Goal: Task Accomplishment & Management: Manage account settings

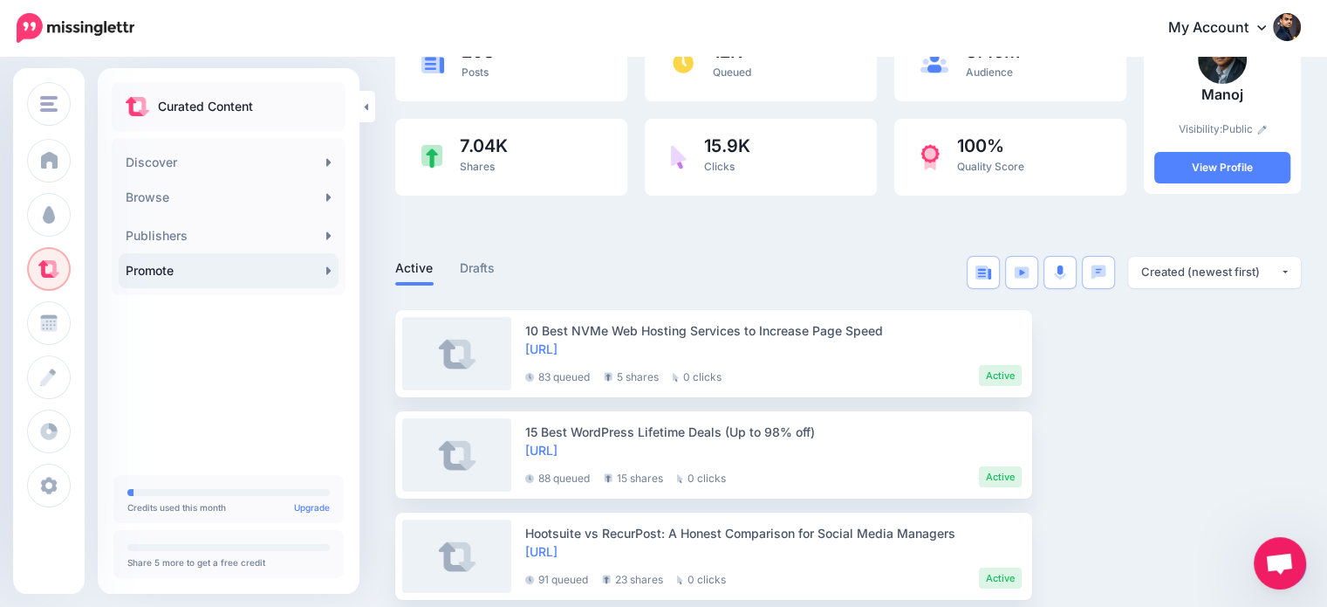
scroll to position [140, 0]
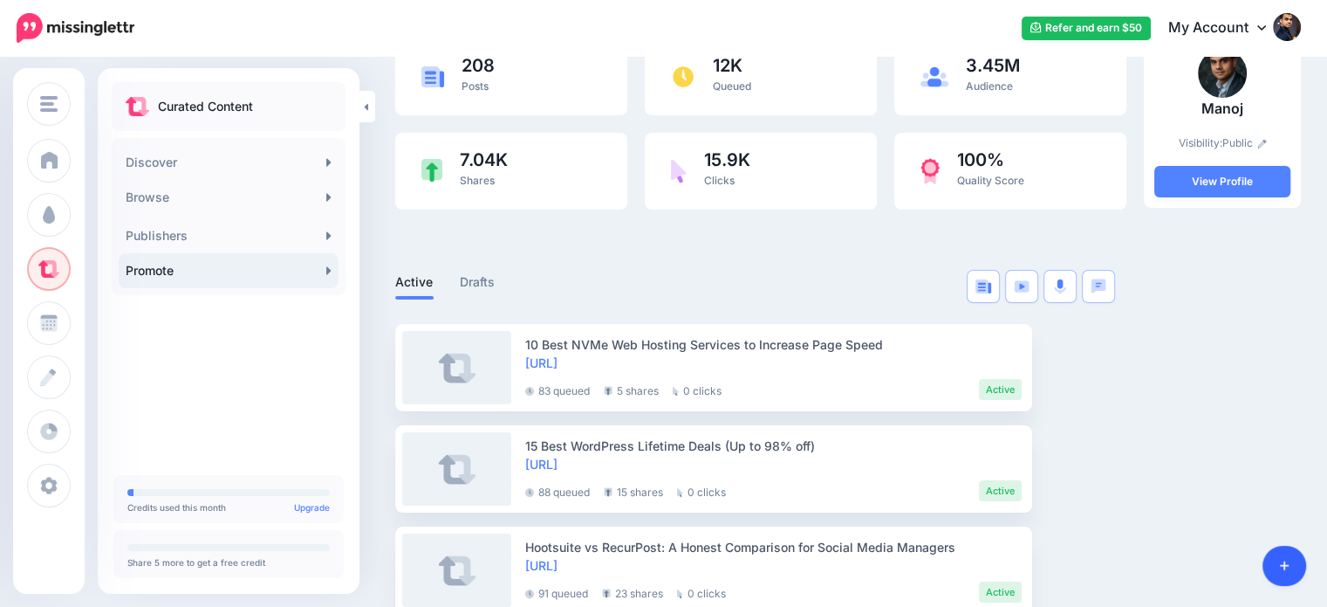
click at [1280, 567] on icon at bounding box center [1285, 565] width 10 height 12
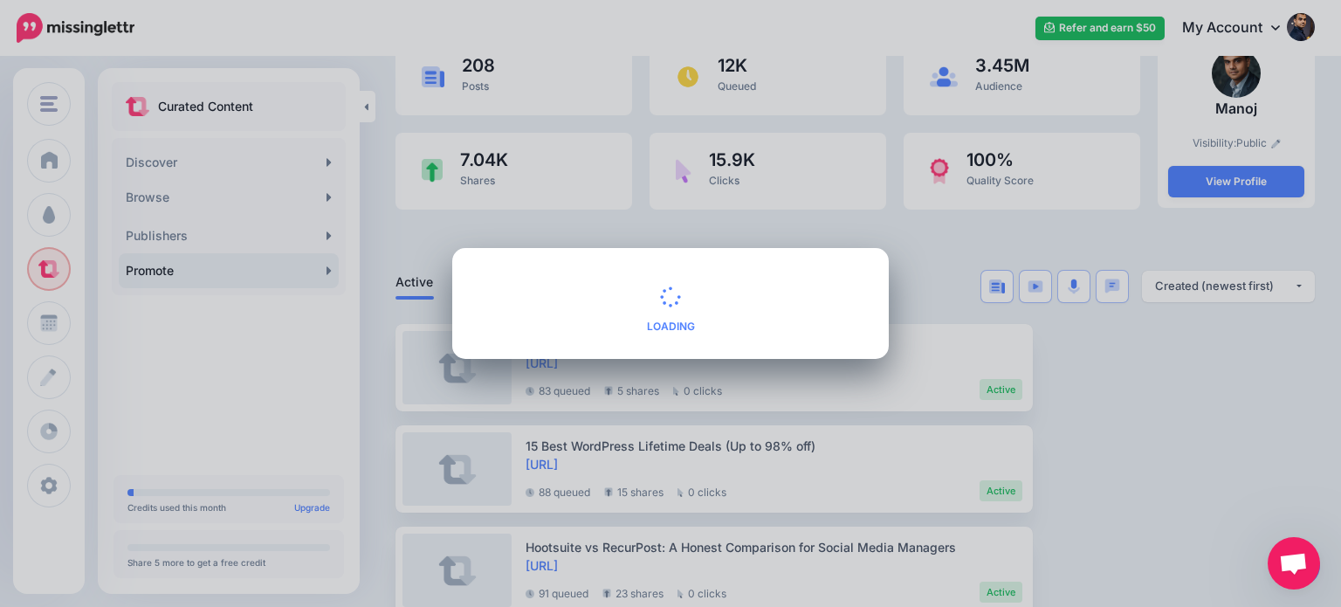
scroll to position [408, 0]
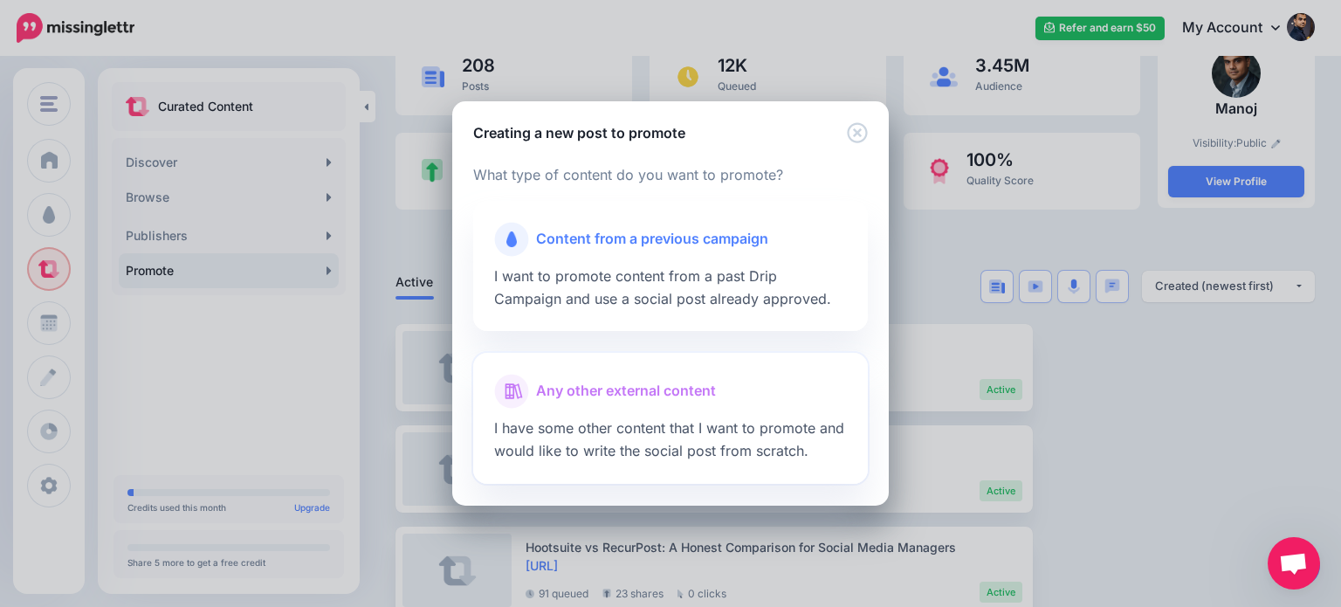
click at [690, 394] on span "Any other external content" at bounding box center [626, 391] width 180 height 23
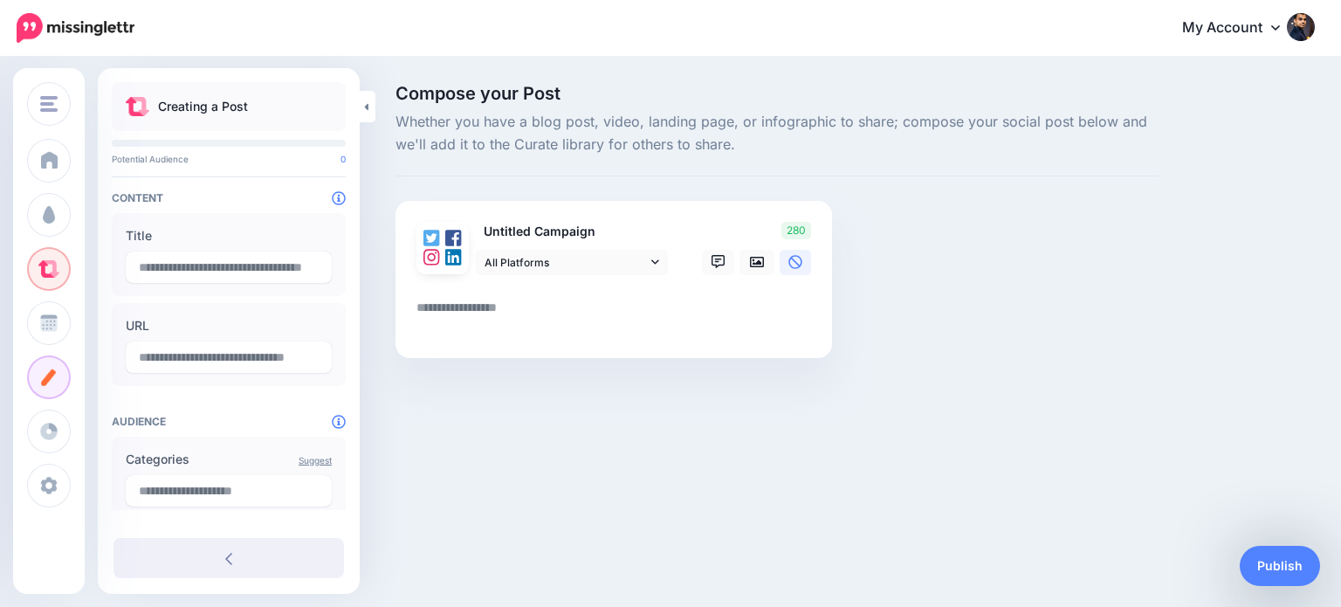
click at [545, 315] on textarea at bounding box center [616, 314] width 401 height 34
paste textarea "**********"
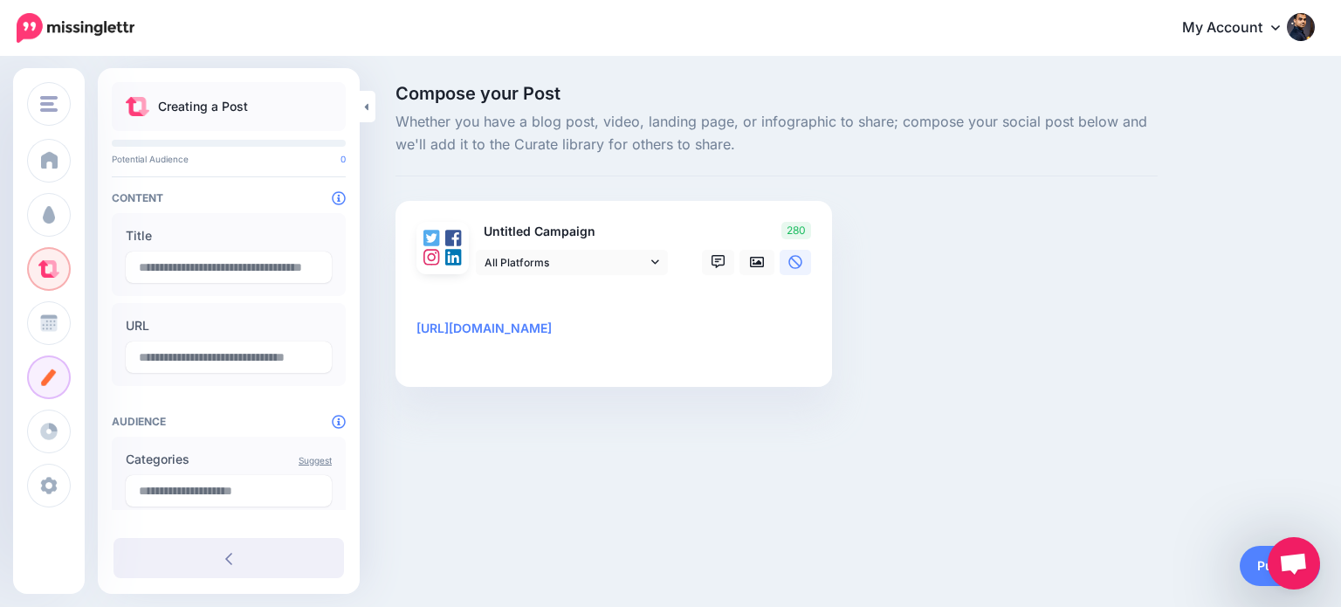
type textarea "**********"
type input "**********"
click at [497, 291] on div at bounding box center [613, 286] width 394 height 22
click at [497, 297] on textarea "**********" at bounding box center [616, 328] width 401 height 63
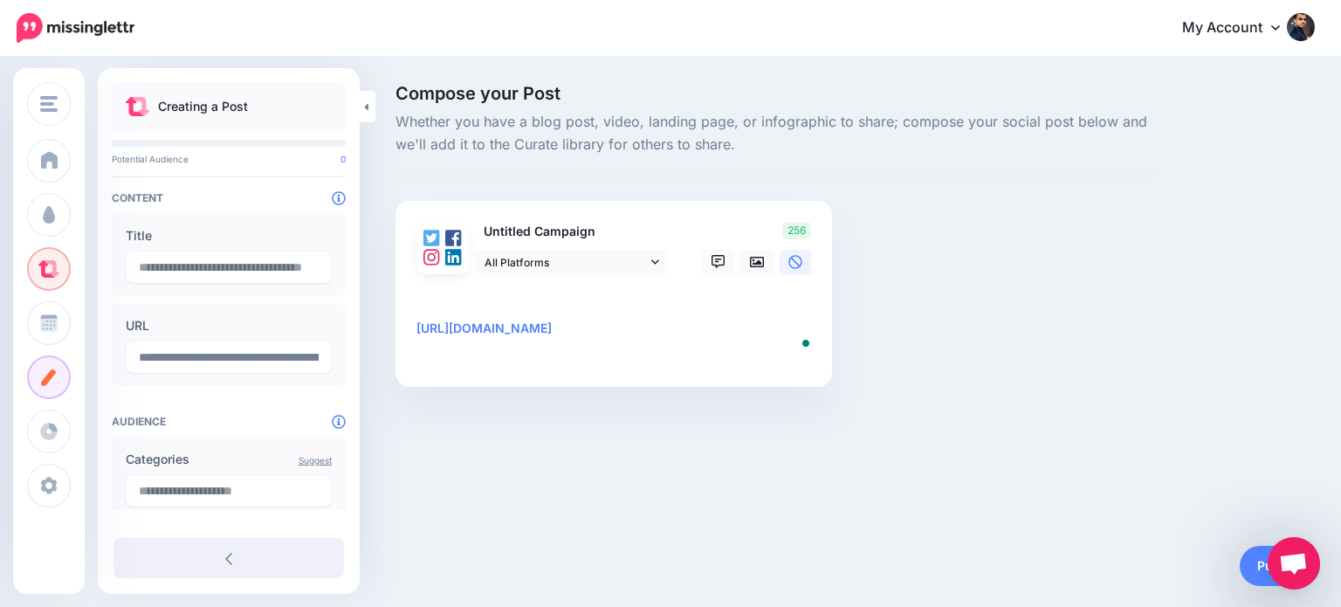
paste textarea "**********"
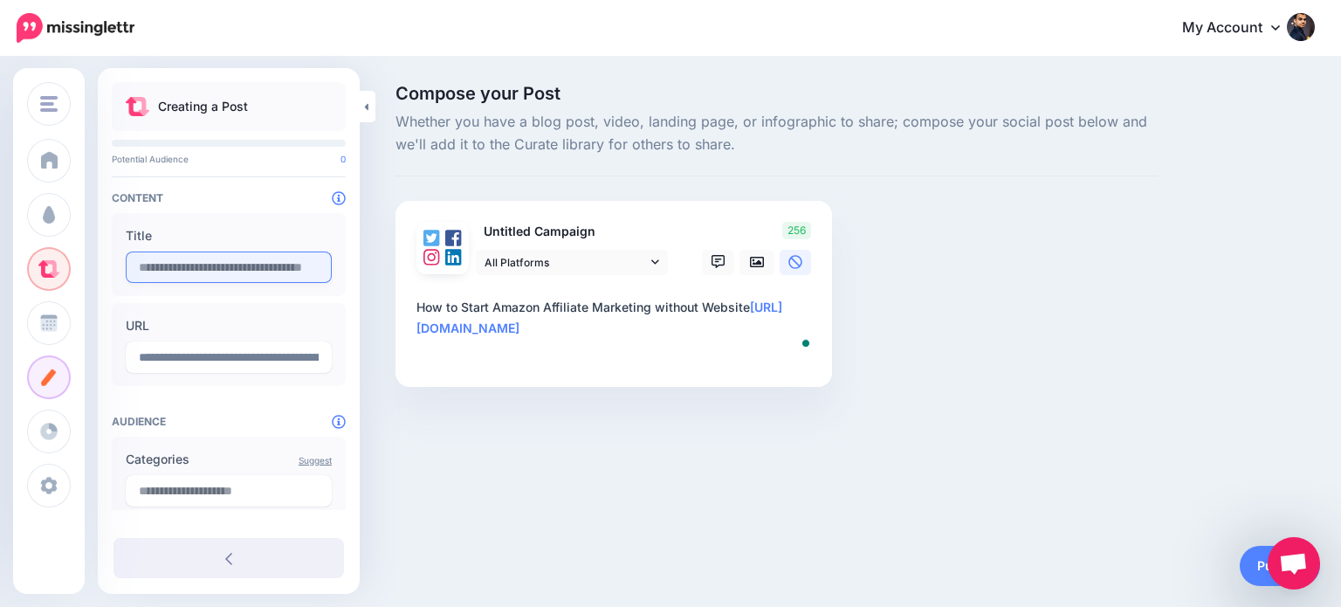
type textarea "**********"
click at [186, 278] on input "text" at bounding box center [229, 266] width 206 height 31
paste input "**********"
type input "**********"
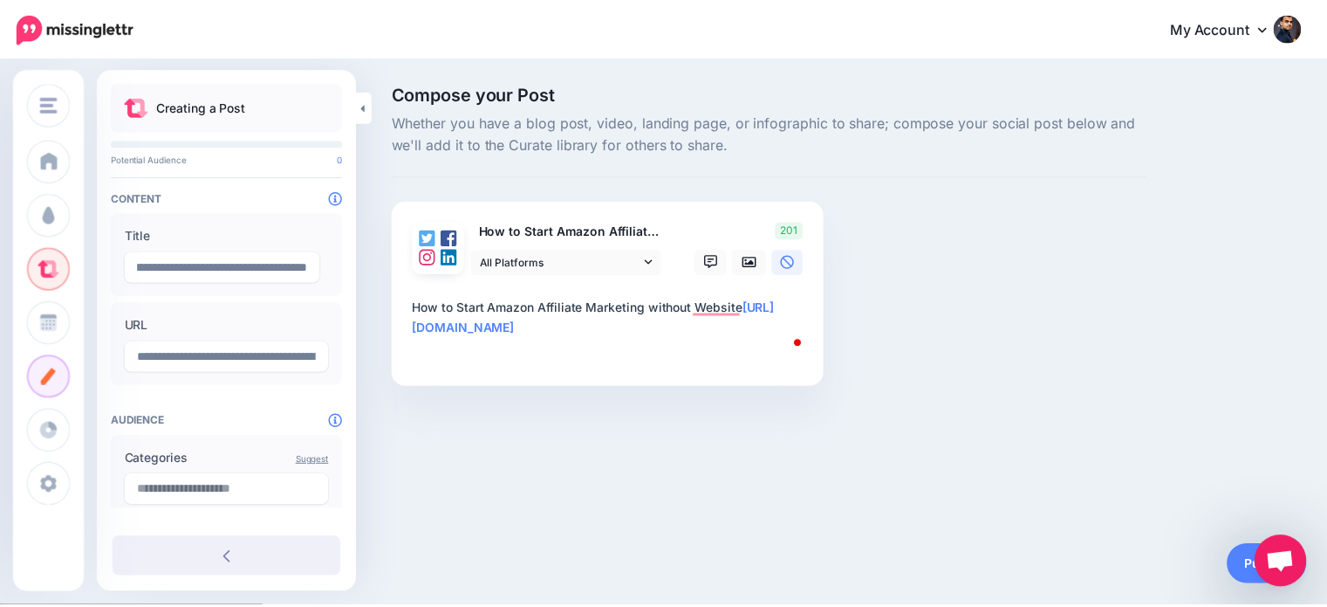
scroll to position [0, 0]
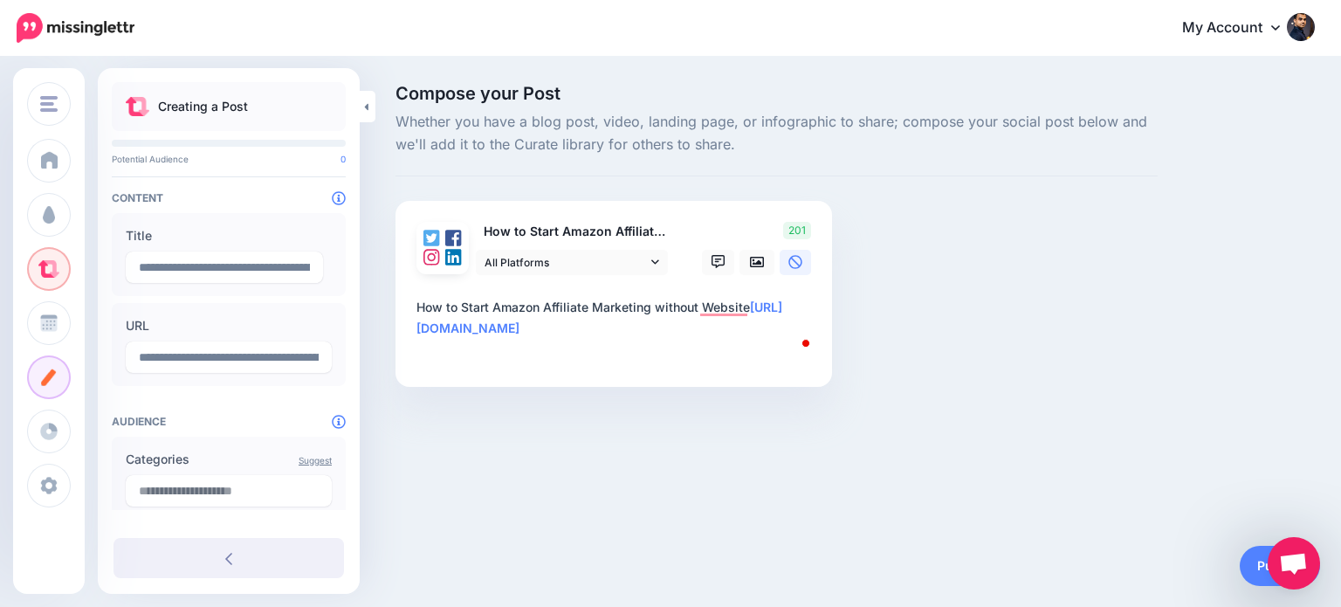
click at [773, 298] on textarea "**********" at bounding box center [616, 328] width 401 height 63
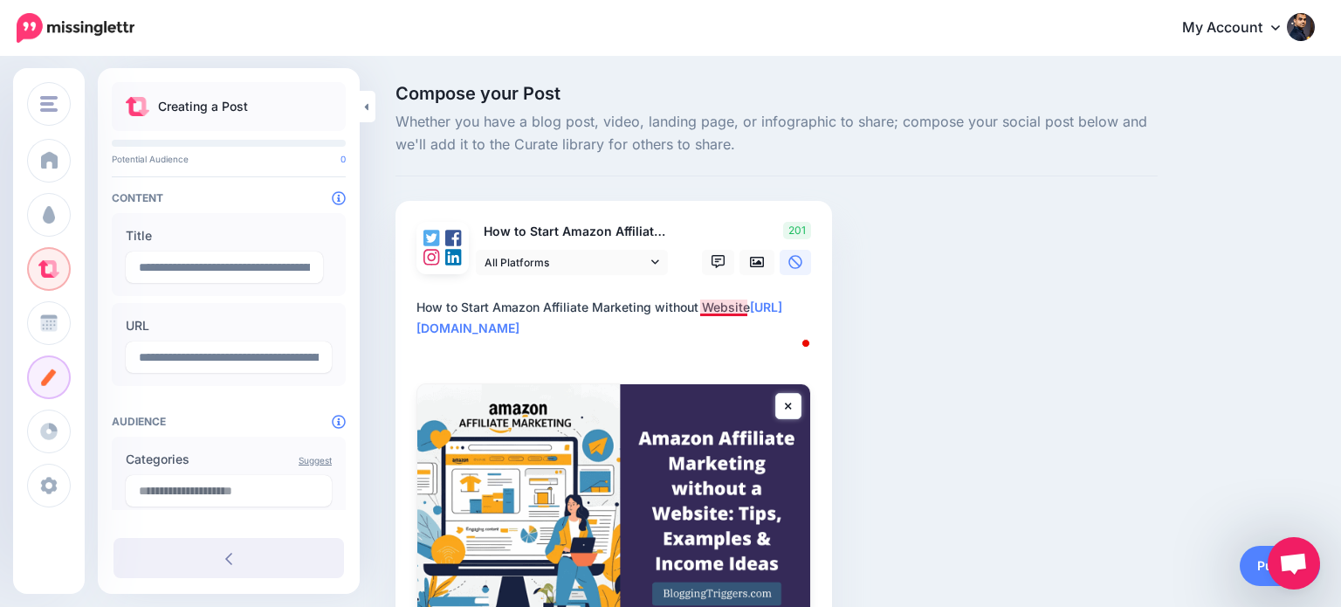
click at [707, 303] on textarea "**********" at bounding box center [616, 328] width 401 height 63
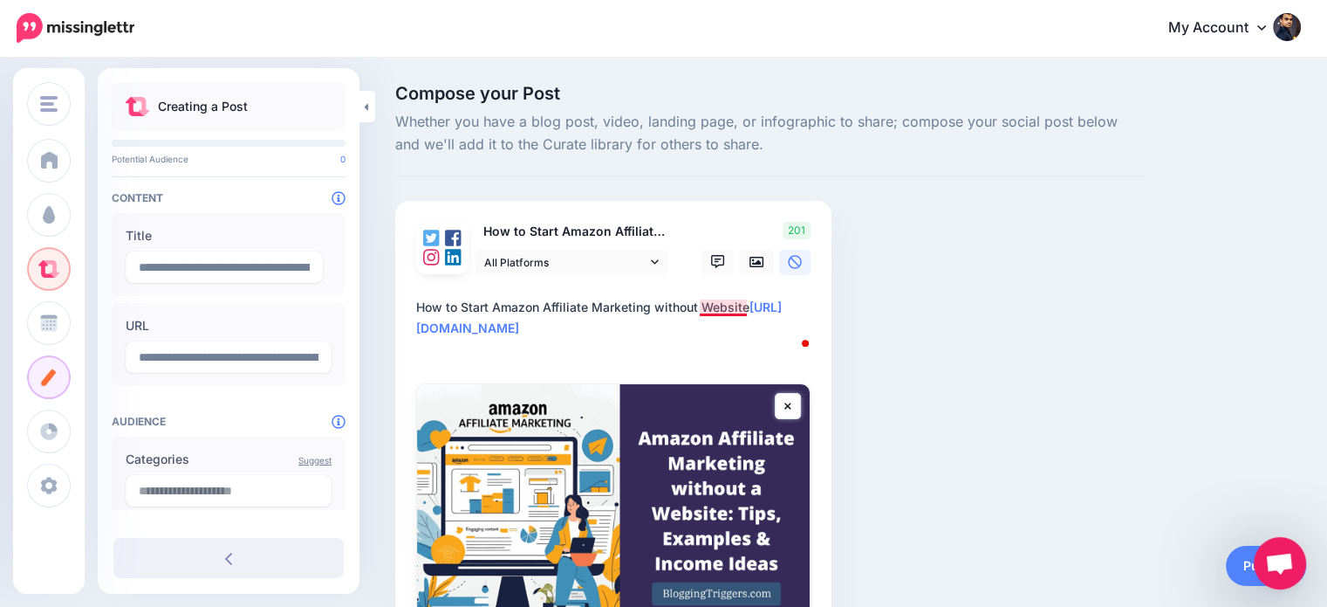
click at [705, 307] on textarea "**********" at bounding box center [616, 328] width 401 height 63
click at [793, 302] on textarea "**********" at bounding box center [616, 328] width 401 height 63
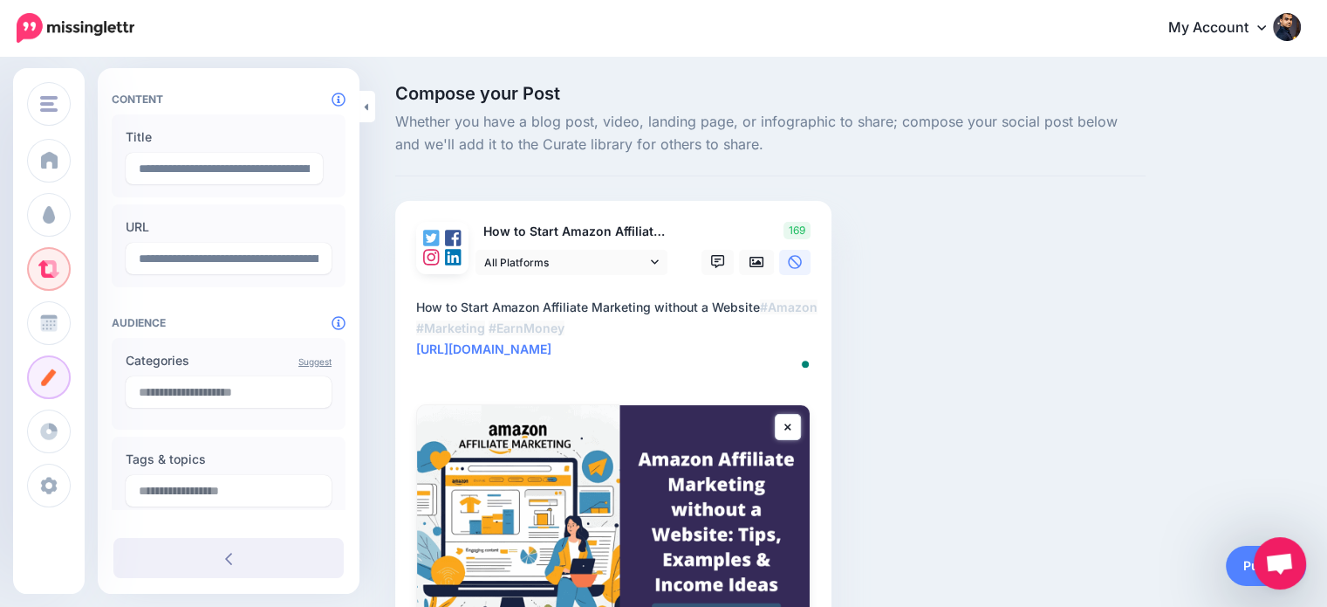
scroll to position [129, 0]
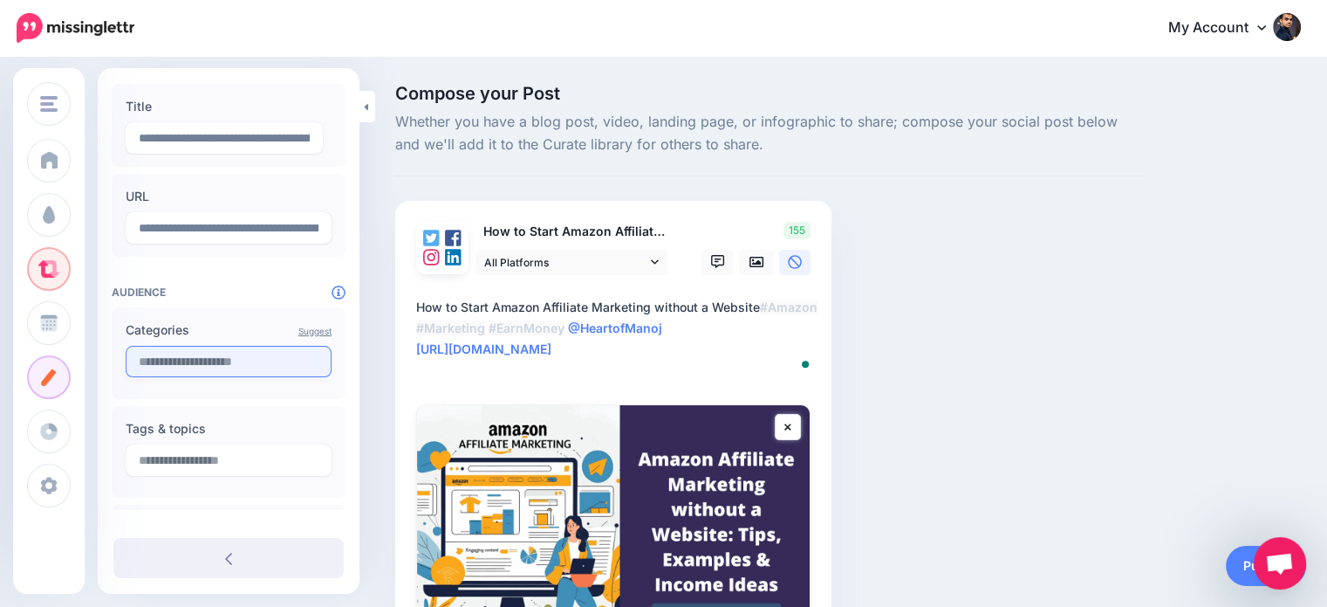
type textarea "**********"
click at [196, 369] on input "text" at bounding box center [229, 361] width 206 height 31
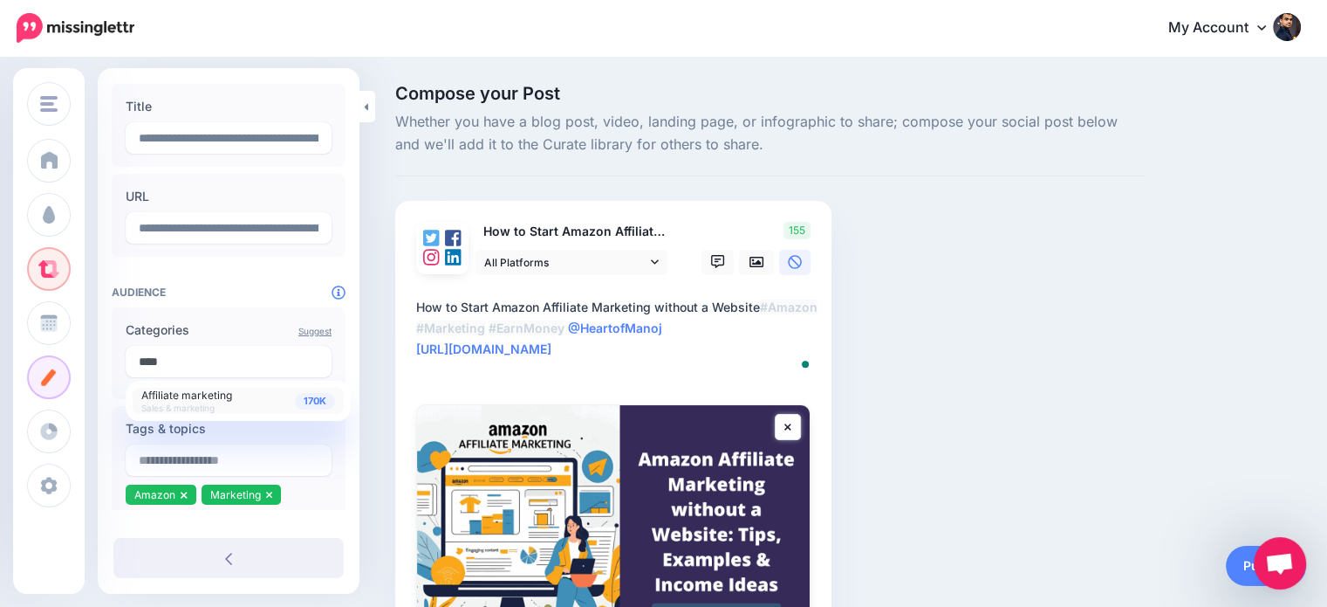
type input "****"
click at [190, 392] on span "Affiliate marketing" at bounding box center [186, 394] width 91 height 13
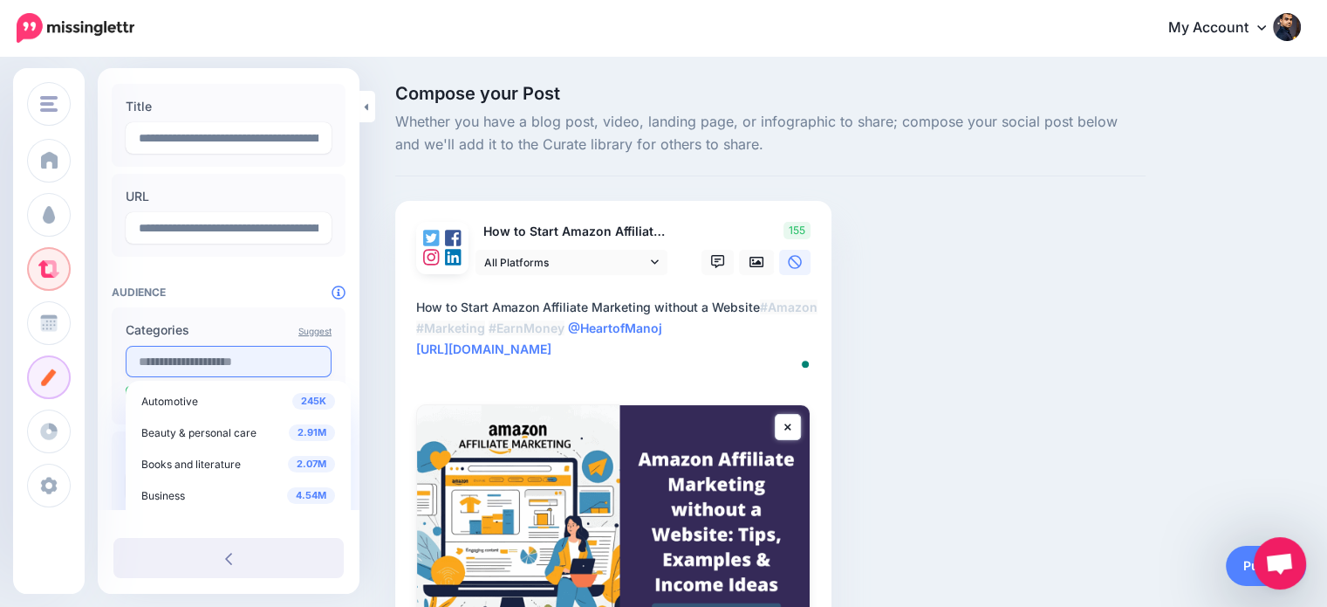
click at [195, 366] on input "text" at bounding box center [229, 361] width 206 height 31
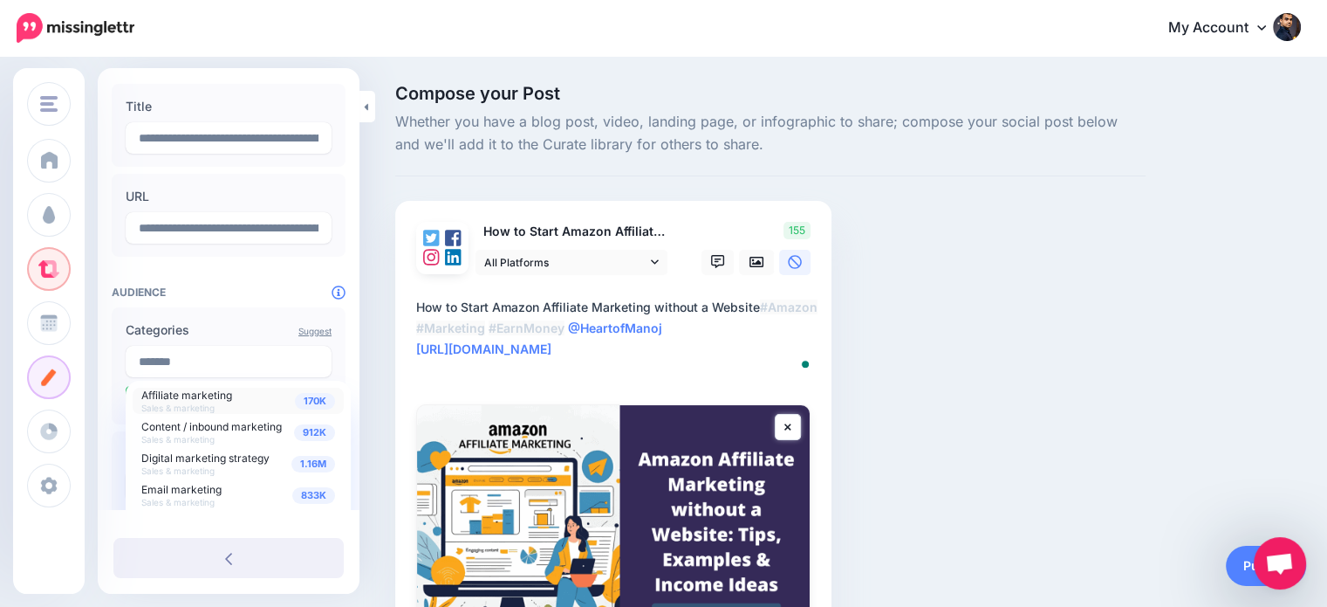
click at [215, 388] on link "170K Affiliate marketing Sales & marketing" at bounding box center [238, 401] width 211 height 26
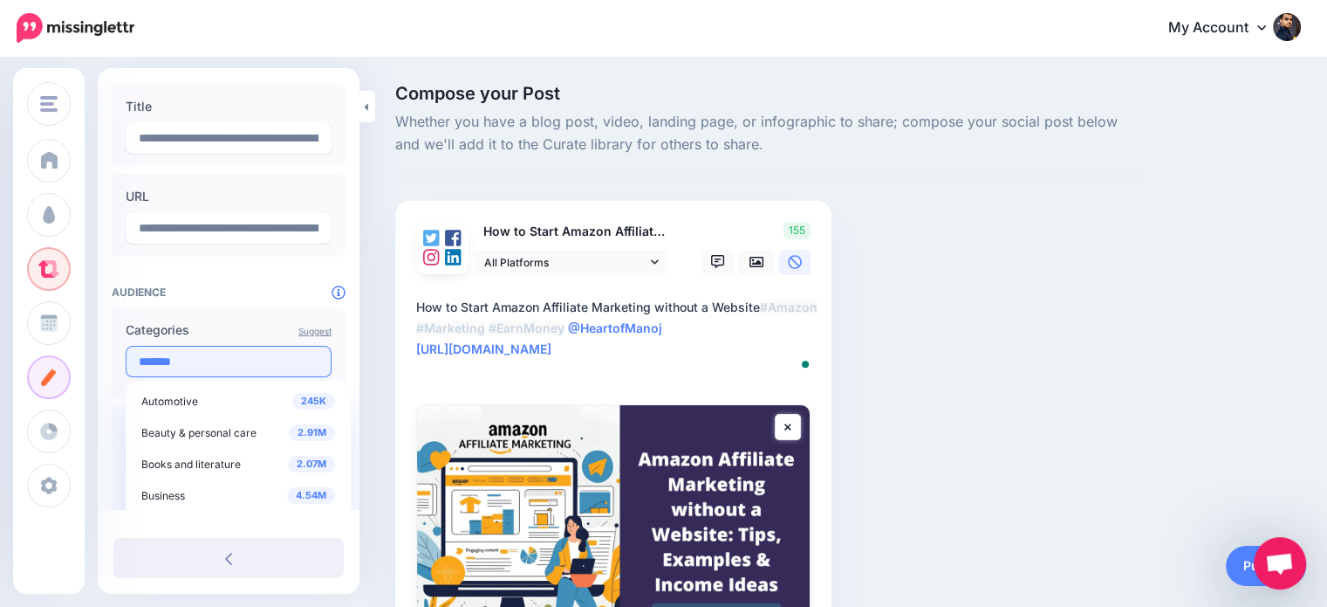
click at [215, 367] on input "*******" at bounding box center [229, 361] width 206 height 31
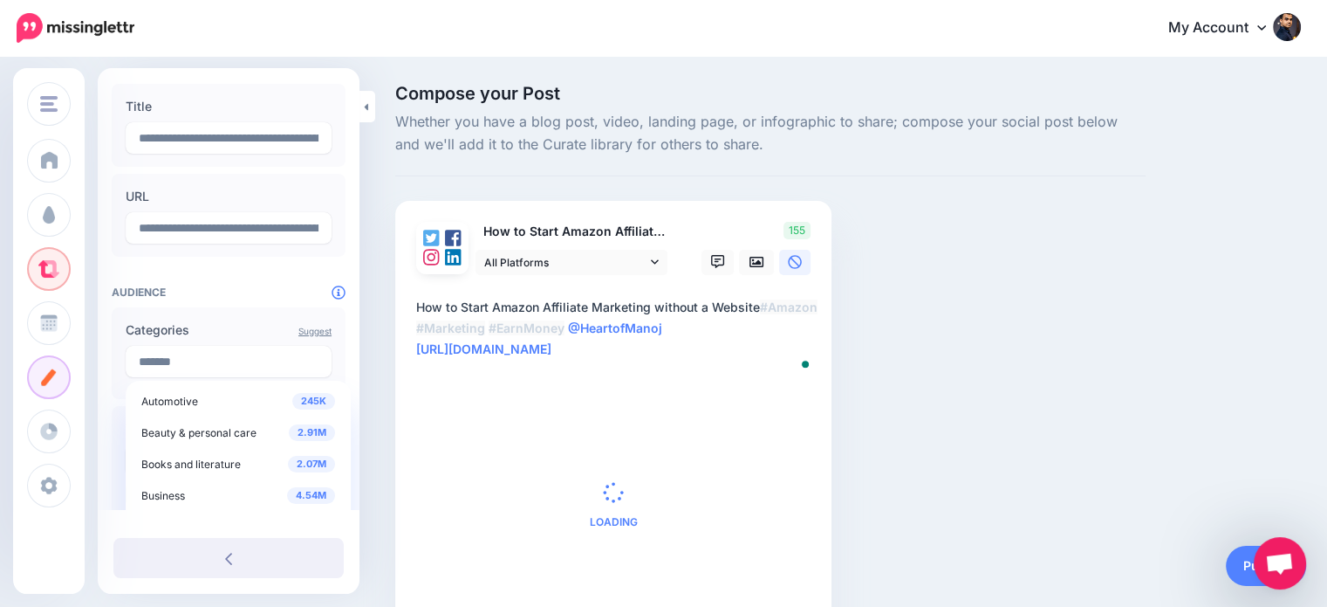
click at [388, 348] on div "Compose your Post Whether you have a blog post, video, landing page, or infogra…" at bounding box center [770, 381] width 777 height 593
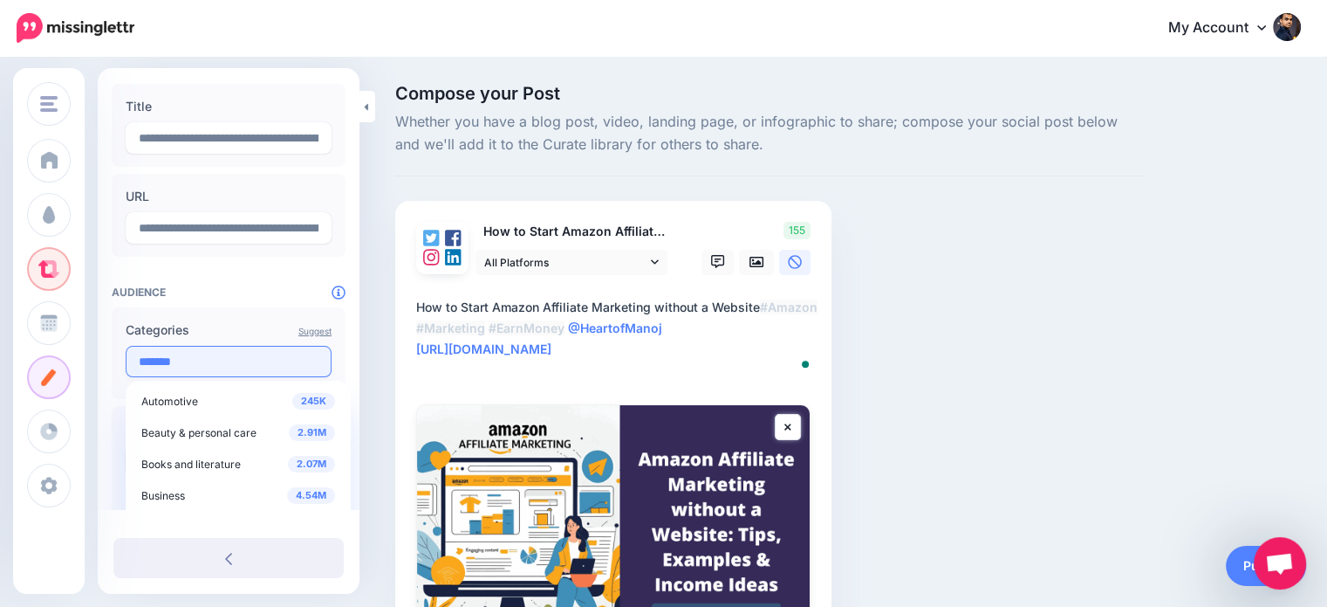
click at [265, 355] on input "*******" at bounding box center [229, 361] width 206 height 31
click at [374, 310] on div "Compose your Post Whether you have a blog post, video, landing page, or infogra…" at bounding box center [663, 439] width 1327 height 763
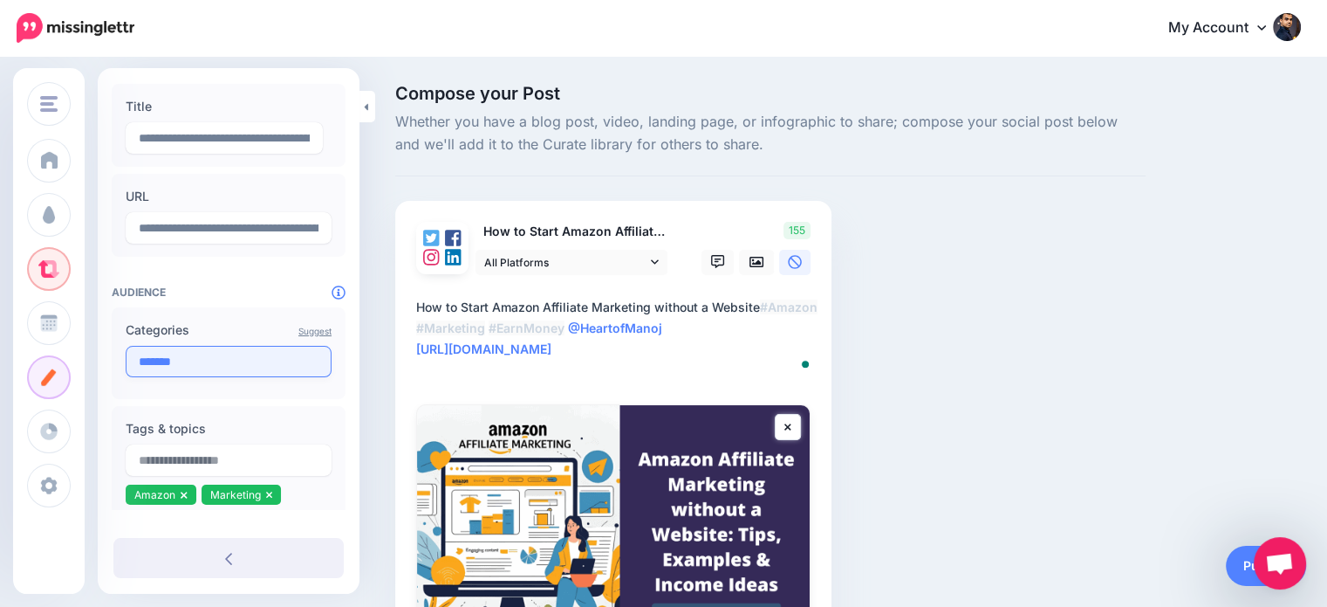
click at [255, 356] on input "*******" at bounding box center [229, 361] width 206 height 31
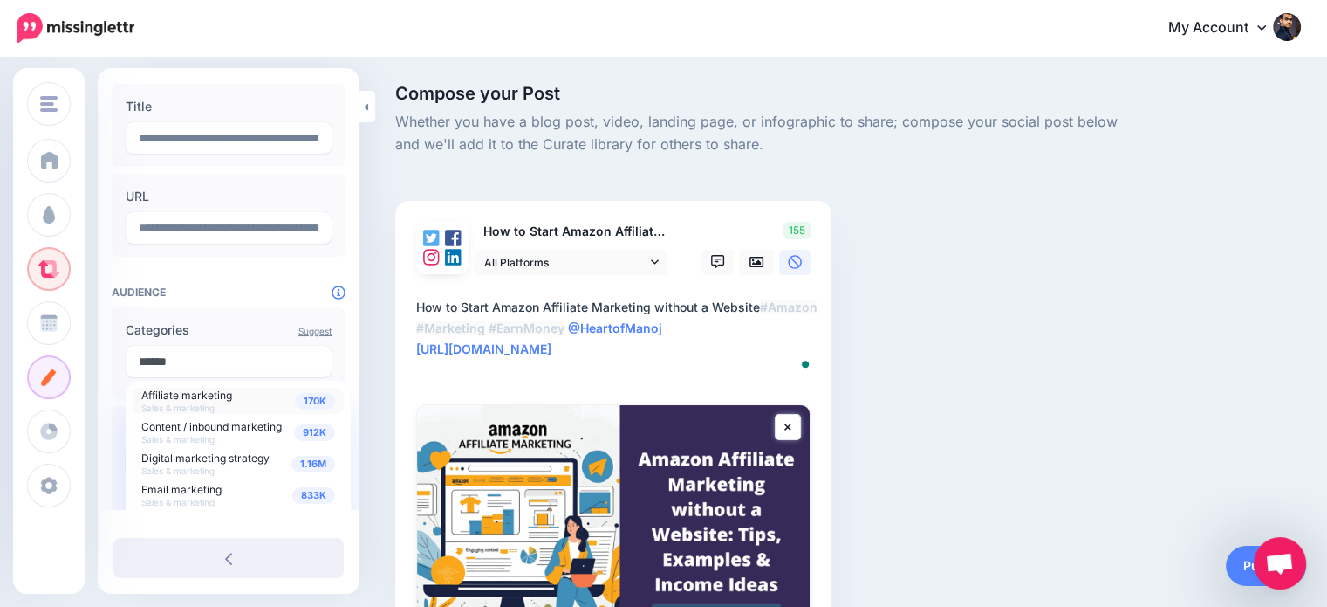
type input "******"
click at [222, 400] on span "Affiliate marketing" at bounding box center [186, 394] width 91 height 13
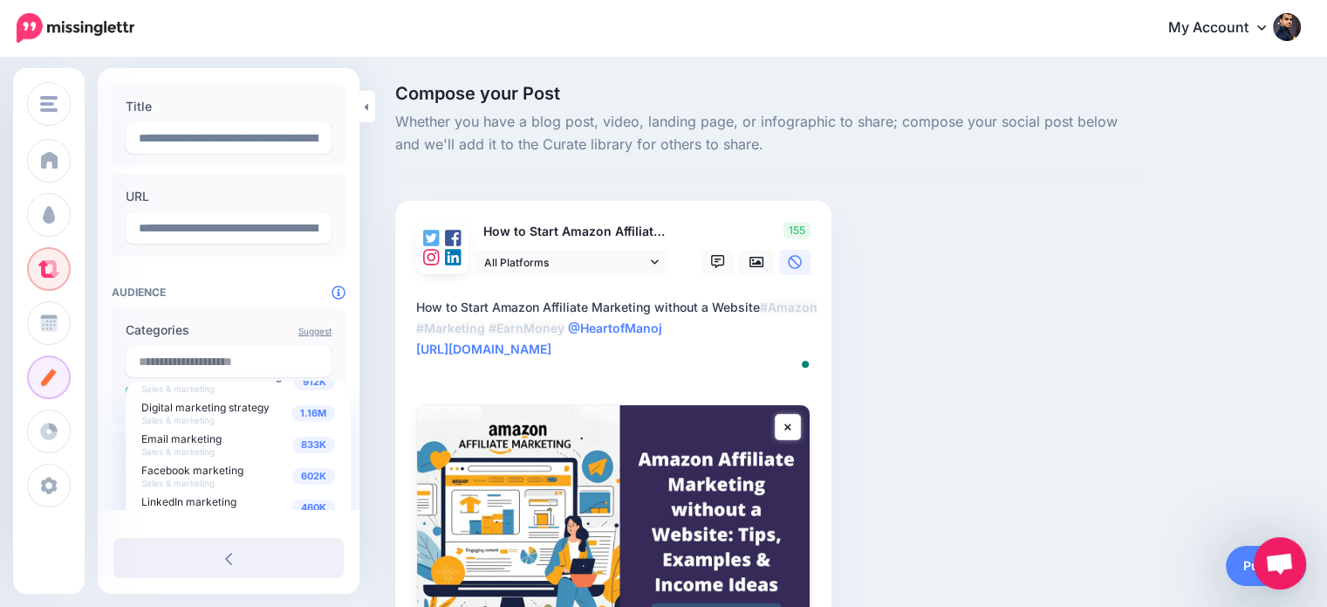
scroll to position [80, 0]
click at [240, 502] on div "1.51M Marketing Sales & marketing" at bounding box center [238, 509] width 194 height 24
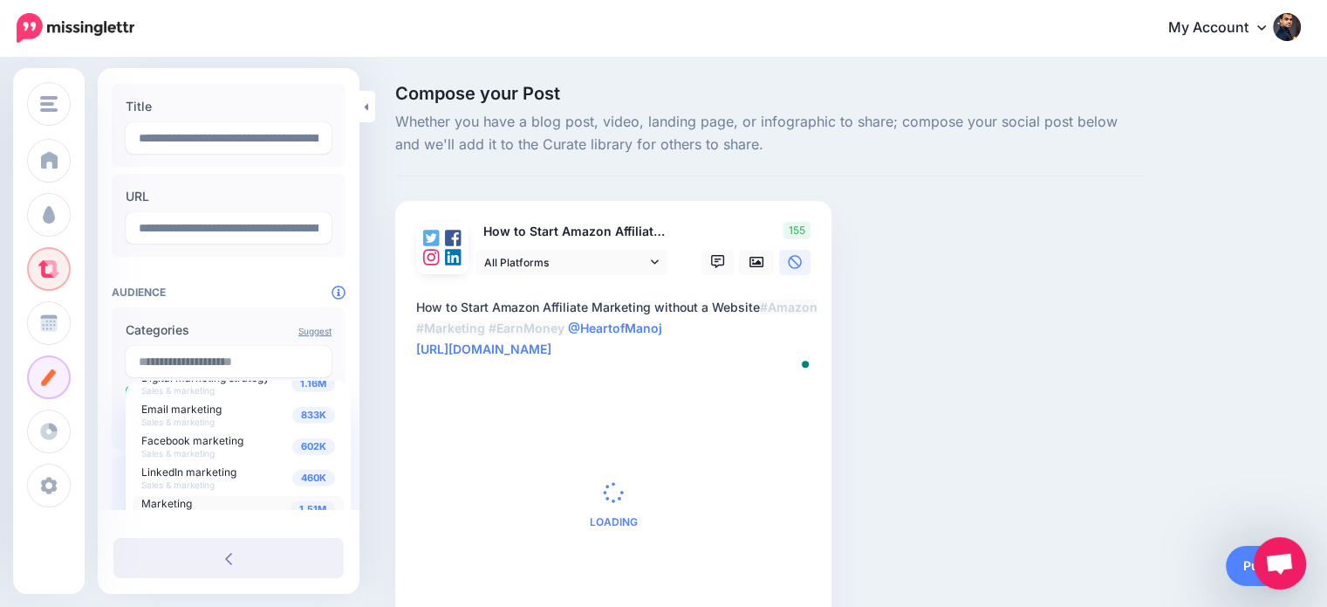
click at [380, 334] on div "Compose your Post Whether you have a blog post, video, landing page, or infogra…" at bounding box center [663, 380] width 1327 height 645
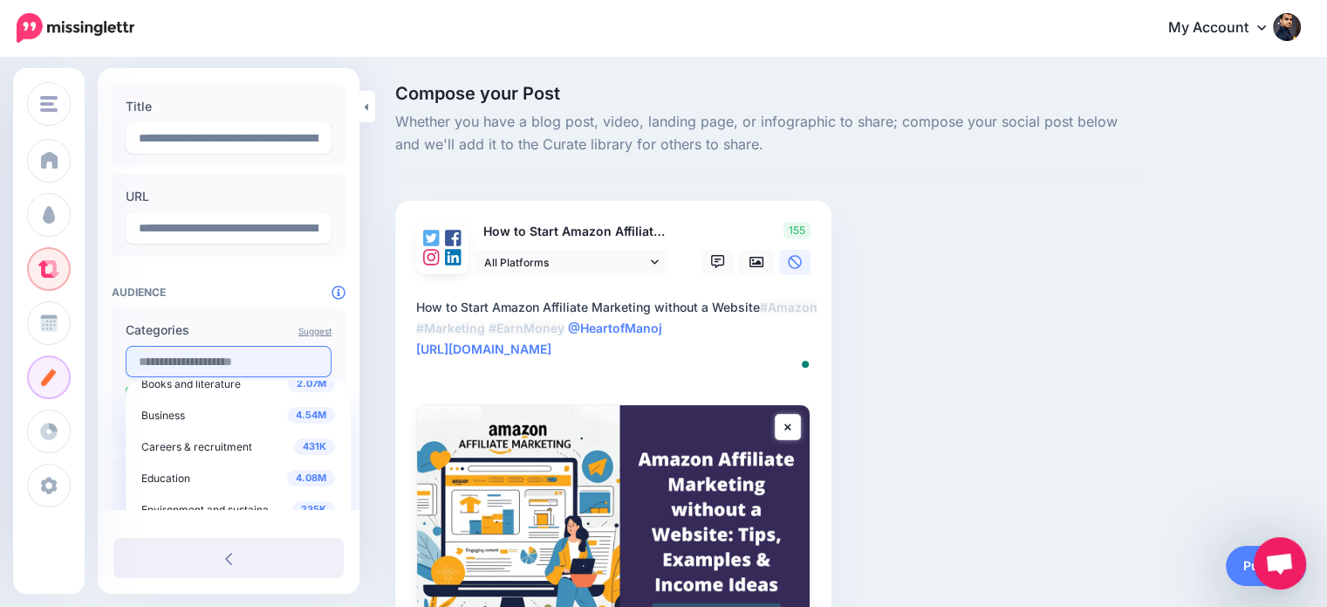
click at [266, 359] on input "text" at bounding box center [229, 361] width 206 height 31
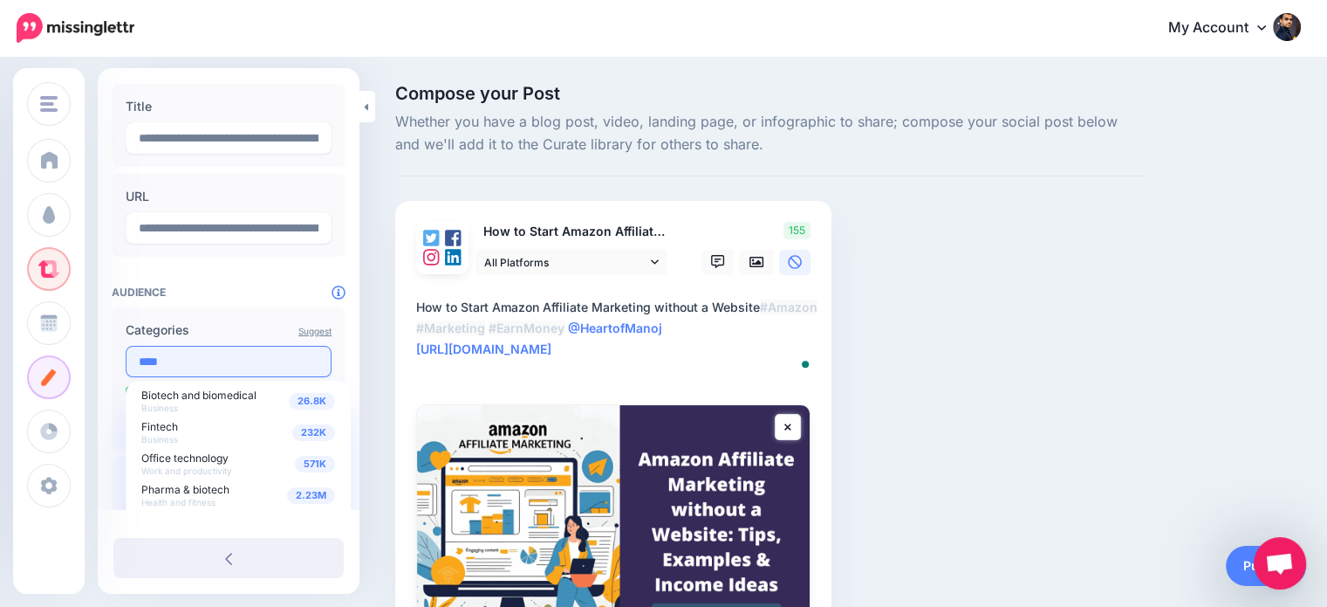
scroll to position [0, 0]
drag, startPoint x: 353, startPoint y: 431, endPoint x: 356, endPoint y: 462, distance: 30.7
click at [356, 462] on div "**********" at bounding box center [229, 385] width 262 height 864
click at [216, 362] on input "****" at bounding box center [229, 361] width 206 height 31
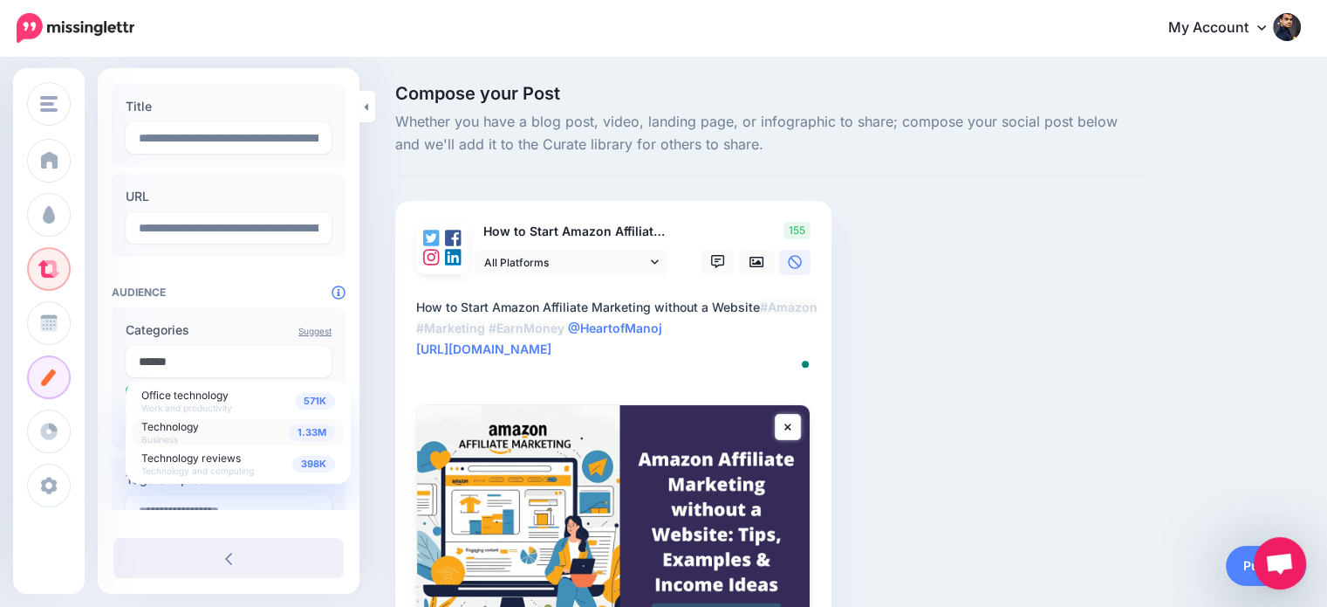
type input "******"
click at [178, 431] on span "Technology Business" at bounding box center [170, 431] width 58 height 27
click at [375, 269] on div "Compose your Post Whether you have a blog post, video, landing page, or infogra…" at bounding box center [663, 439] width 1327 height 763
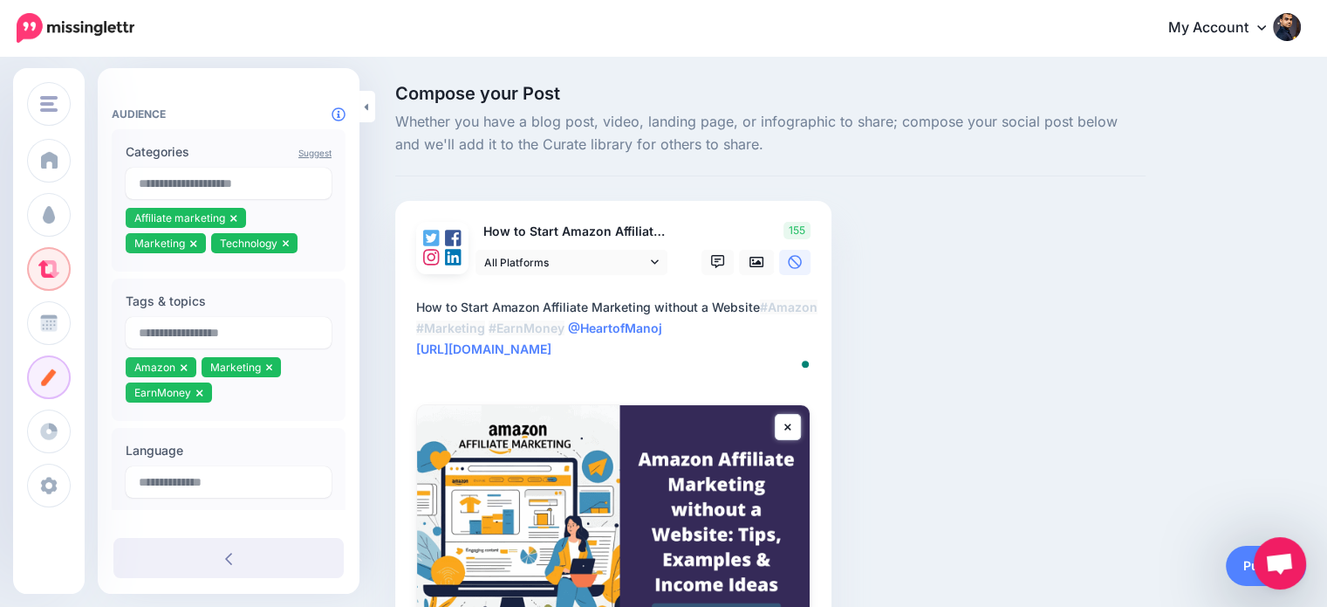
scroll to position [436, 0]
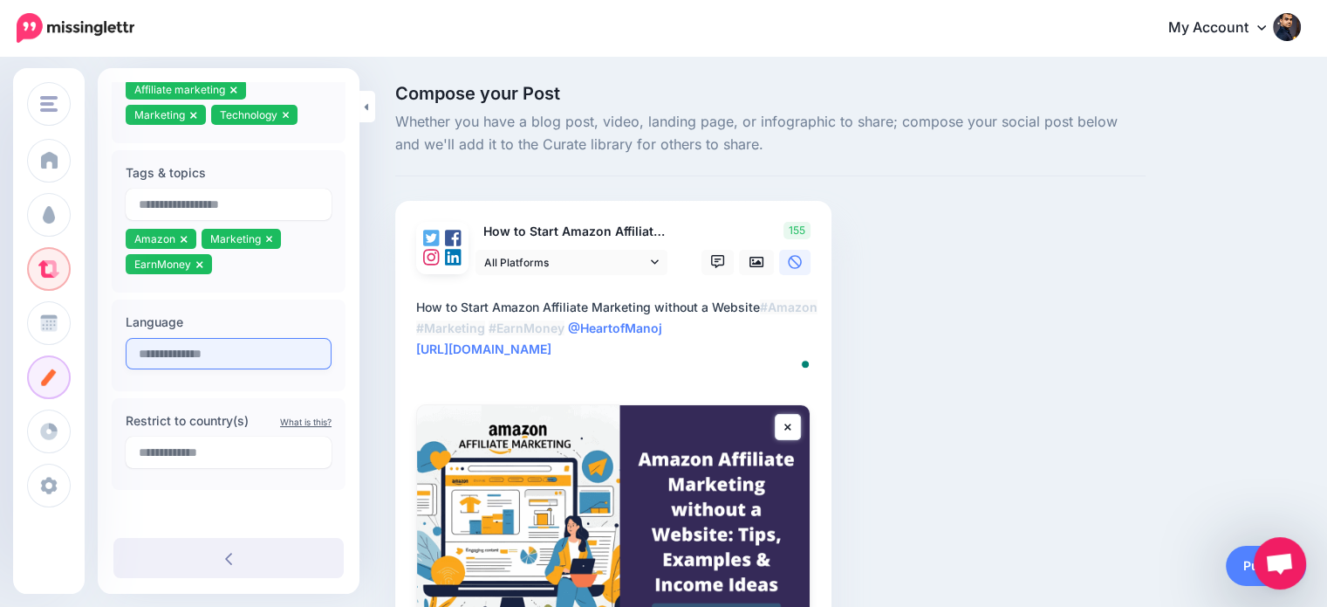
click at [250, 348] on input "text" at bounding box center [229, 353] width 206 height 31
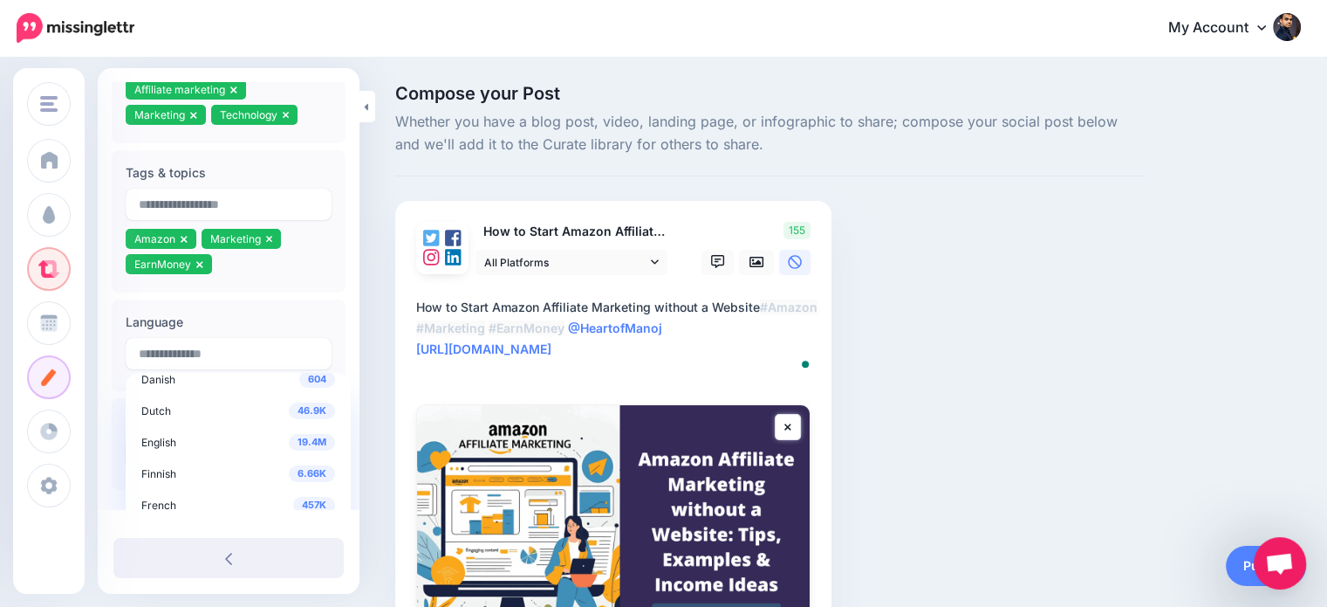
scroll to position [79, 0]
click at [319, 442] on span "19.4M" at bounding box center [312, 440] width 46 height 17
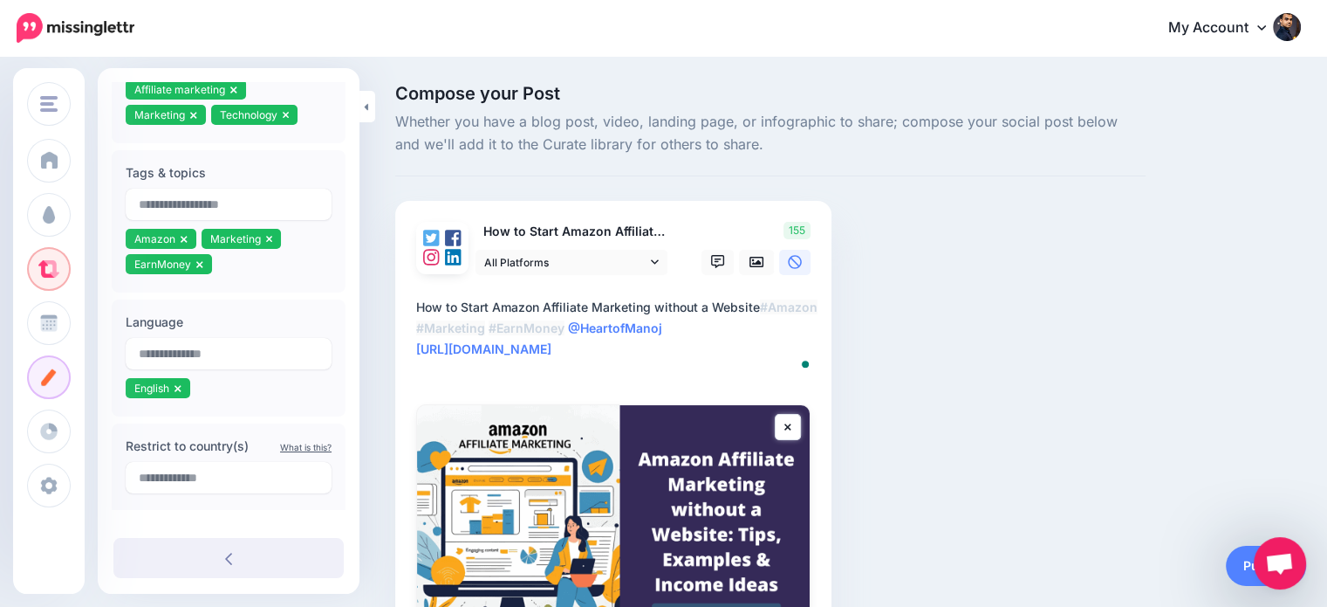
click at [1204, 346] on div "Compose your Post Whether you have a blog post, video, landing page, or infogra…" at bounding box center [848, 440] width 932 height 710
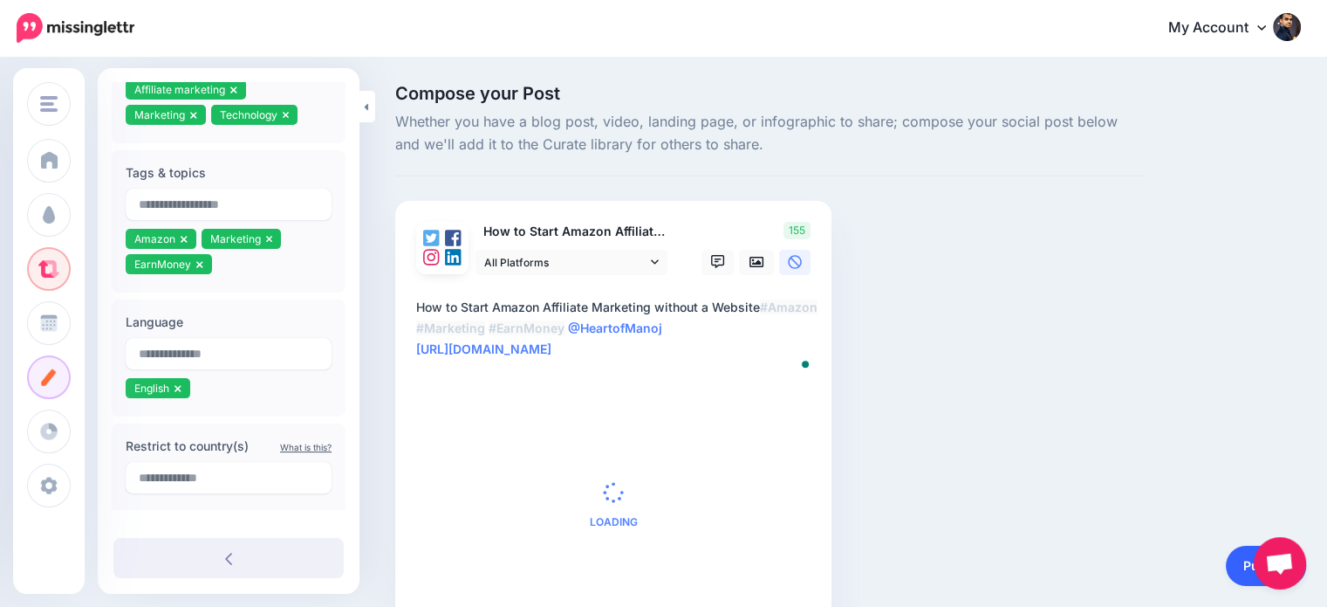
click at [1237, 566] on link "Publish" at bounding box center [1266, 565] width 80 height 40
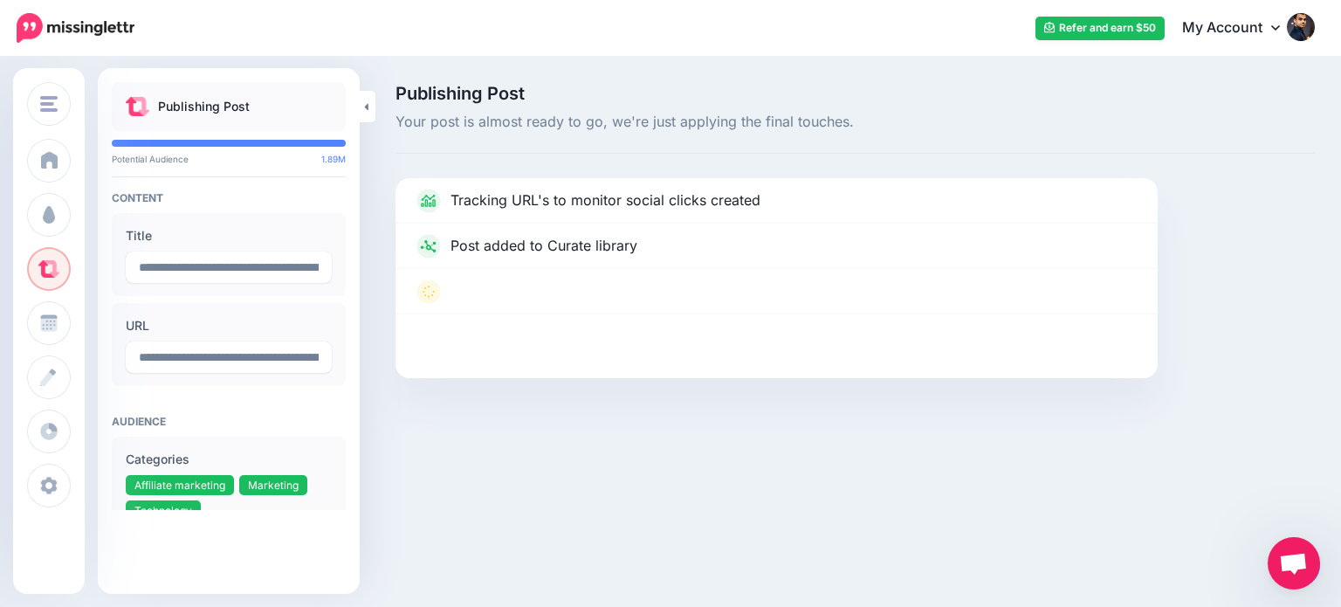
scroll to position [408, 0]
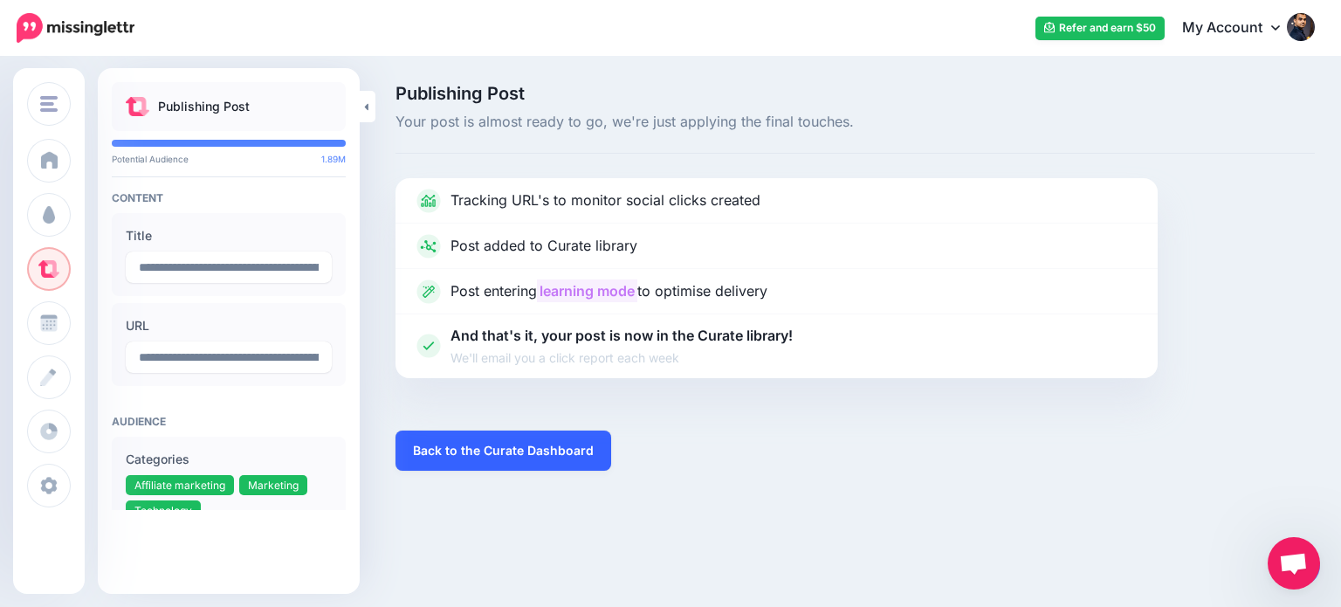
click at [566, 446] on link "Back to the Curate Dashboard" at bounding box center [503, 450] width 216 height 40
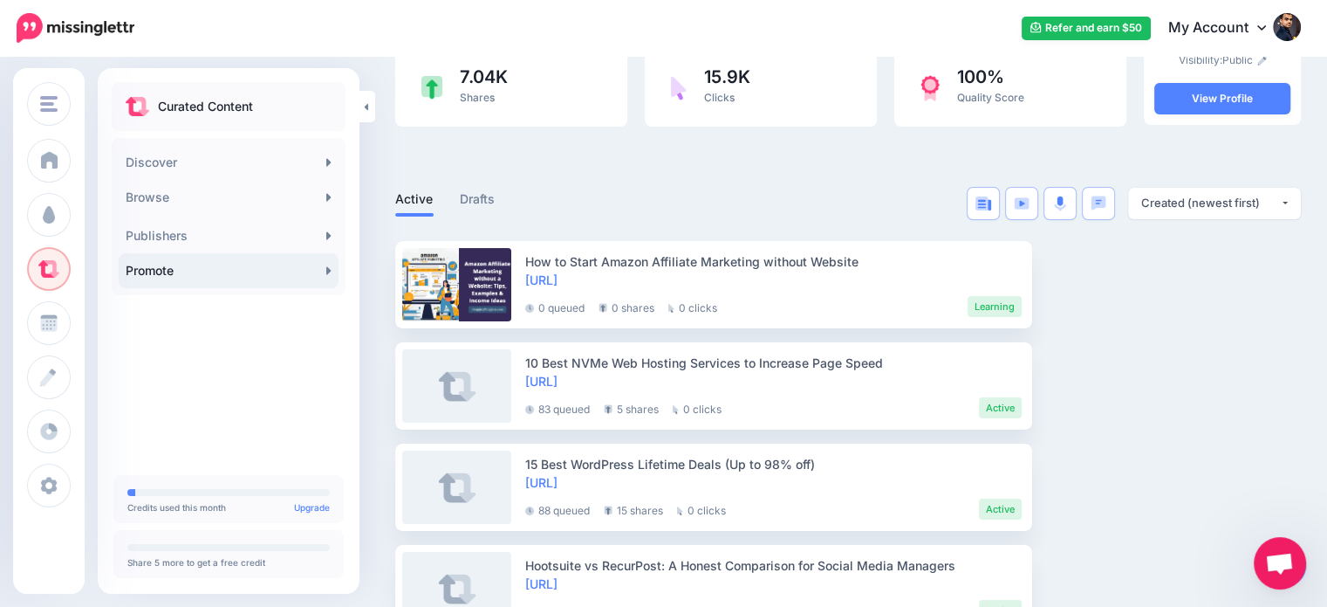
scroll to position [408, 0]
click at [1072, 292] on link "Edit" at bounding box center [1072, 284] width 54 height 31
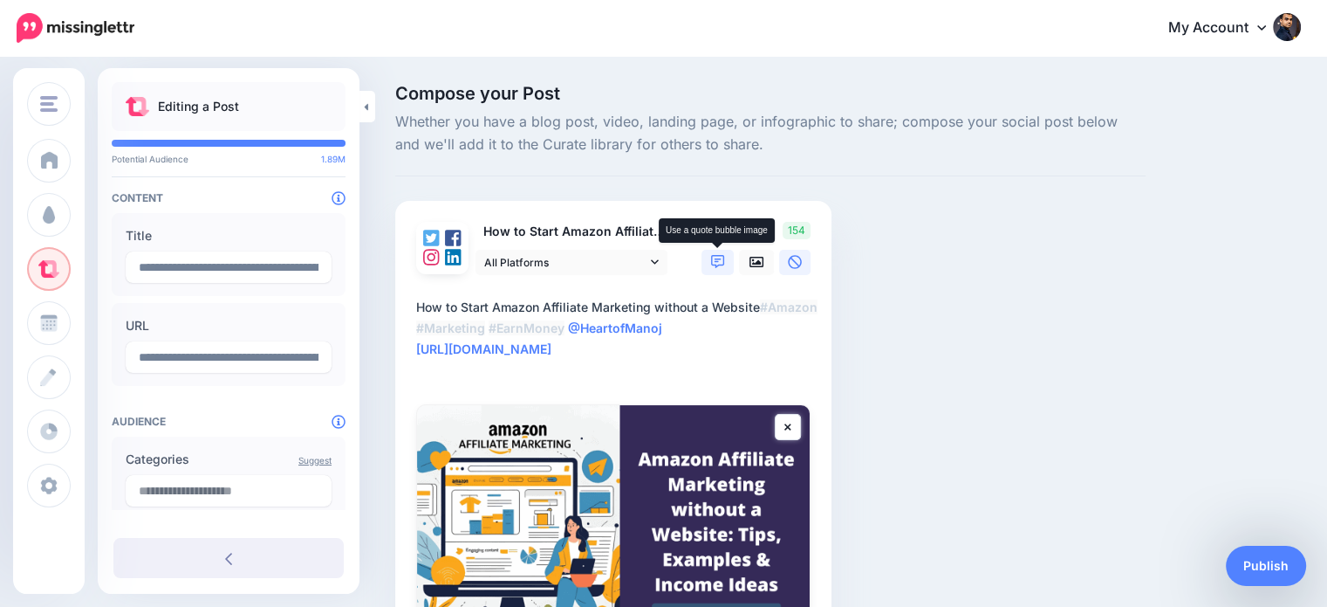
click at [711, 264] on icon at bounding box center [718, 262] width 14 height 14
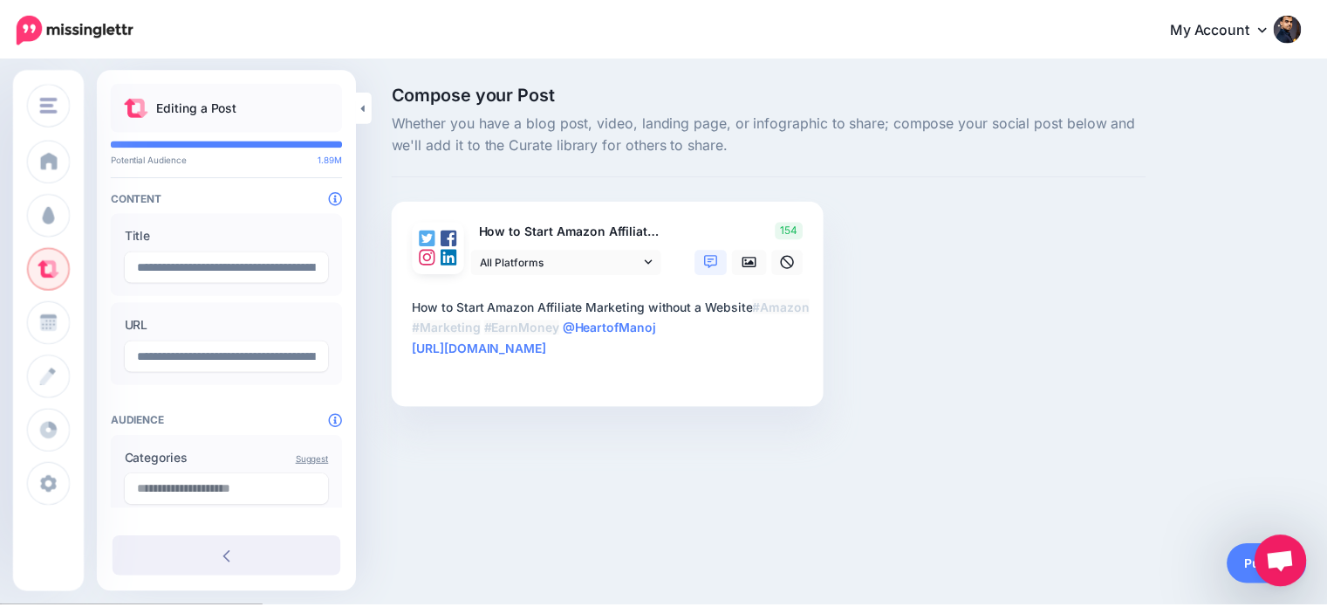
scroll to position [408, 0]
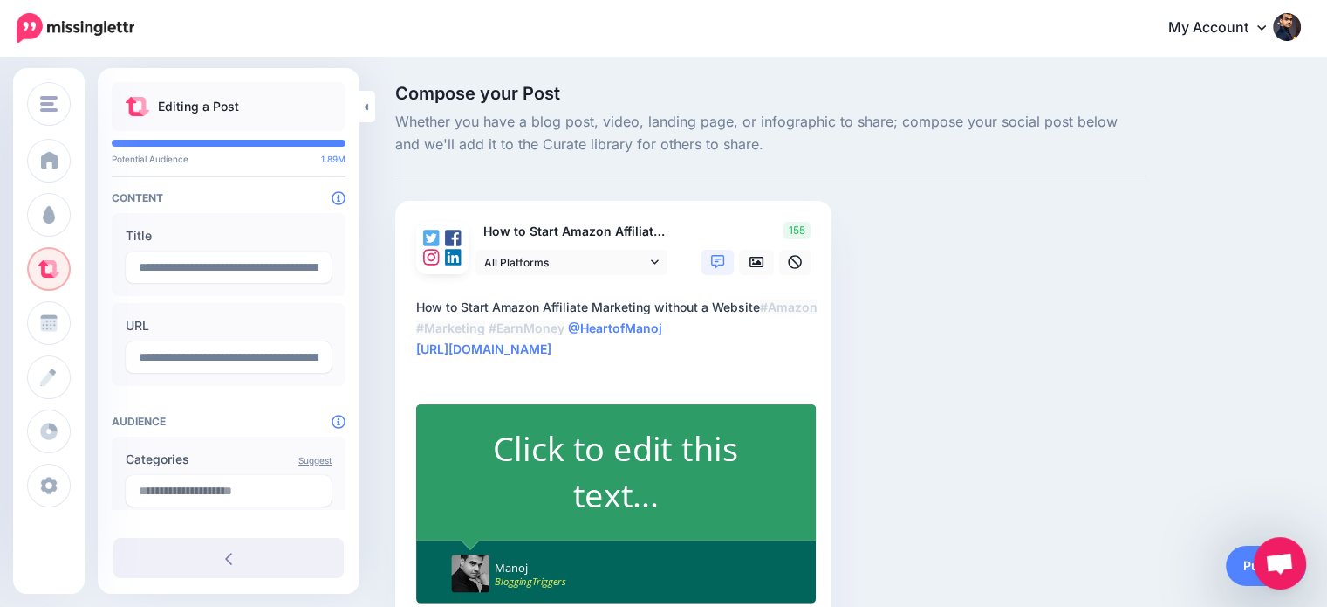
click at [649, 442] on div "Click to edit this text..." at bounding box center [616, 471] width 326 height 93
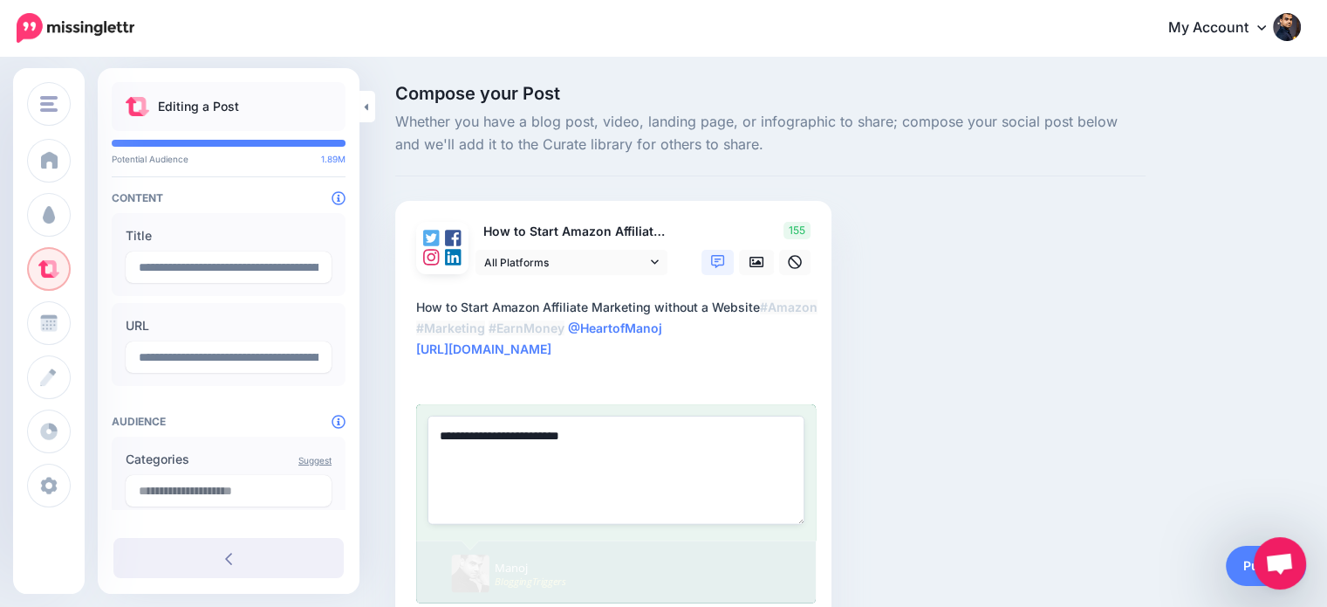
paste textarea "**********"
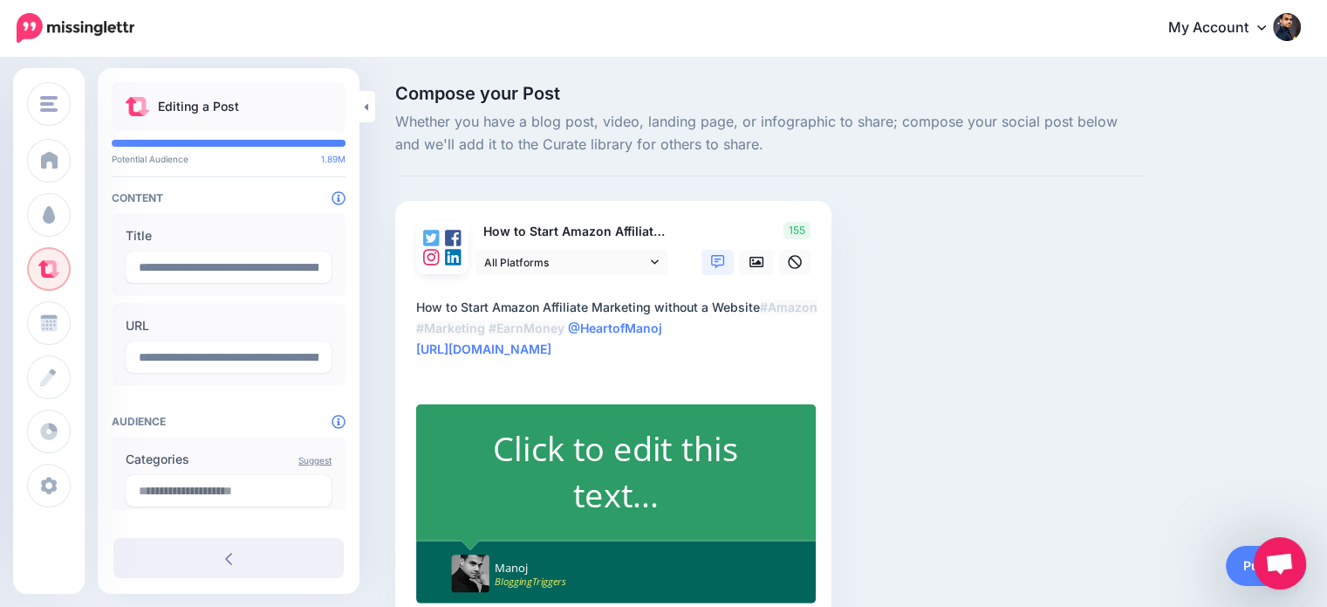
click at [977, 334] on div "Compose your Post Whether you have a blog post, video, landing page, or infogra…" at bounding box center [770, 381] width 777 height 593
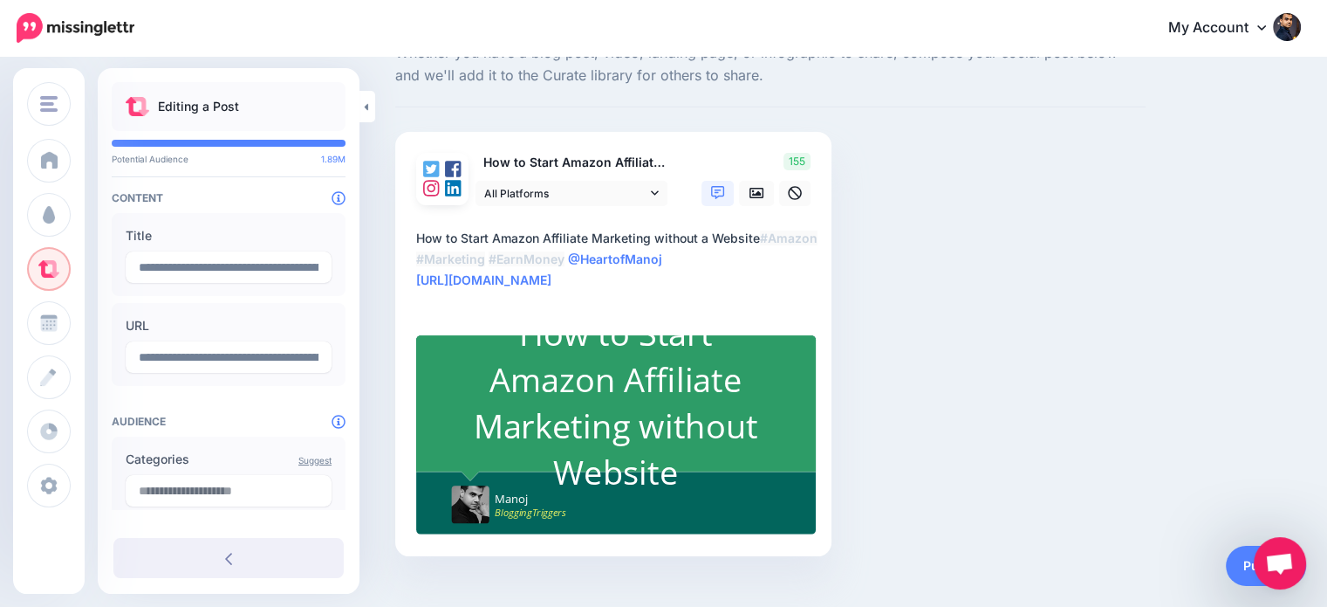
scroll to position [96, 0]
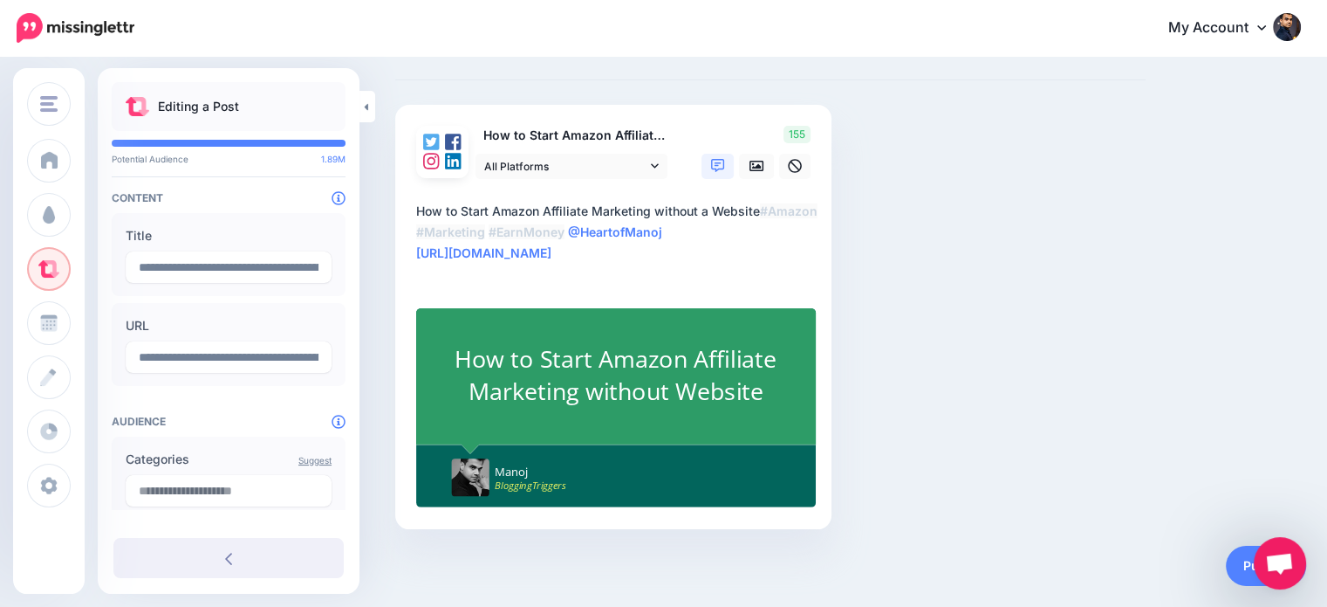
click at [772, 388] on div "How to Start Amazon Affiliate Marketing without Website" at bounding box center [616, 374] width 326 height 65
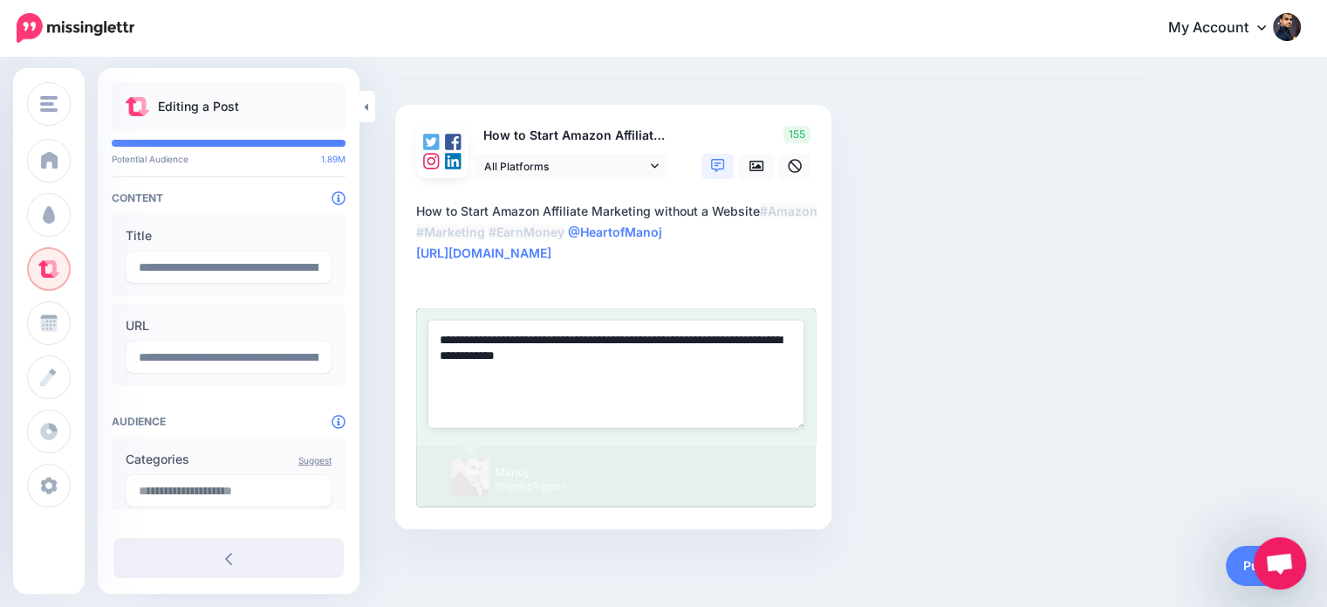
click at [591, 351] on textarea "**********" at bounding box center [616, 374] width 377 height 108
type textarea "**********"
click at [999, 349] on div "Compose your Post Whether you have a blog post, video, landing page, or infogra…" at bounding box center [770, 285] width 777 height 593
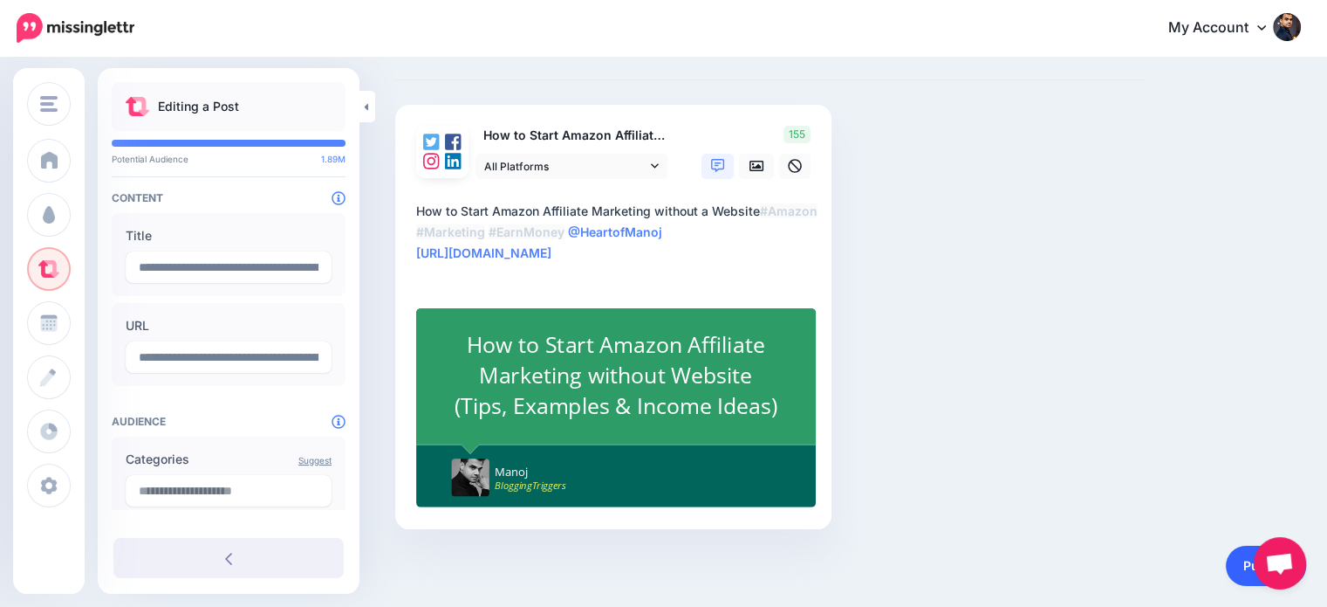
click at [1242, 565] on link "Publish" at bounding box center [1266, 565] width 80 height 40
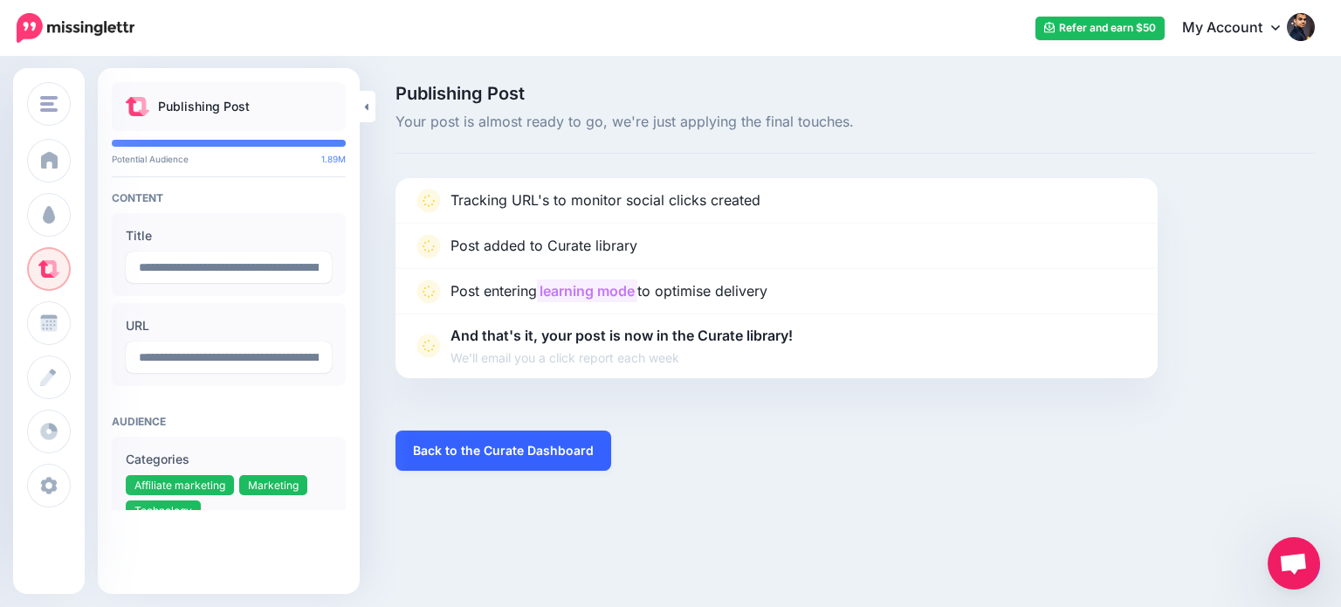
click at [586, 459] on link "Back to the Curate Dashboard" at bounding box center [503, 450] width 216 height 40
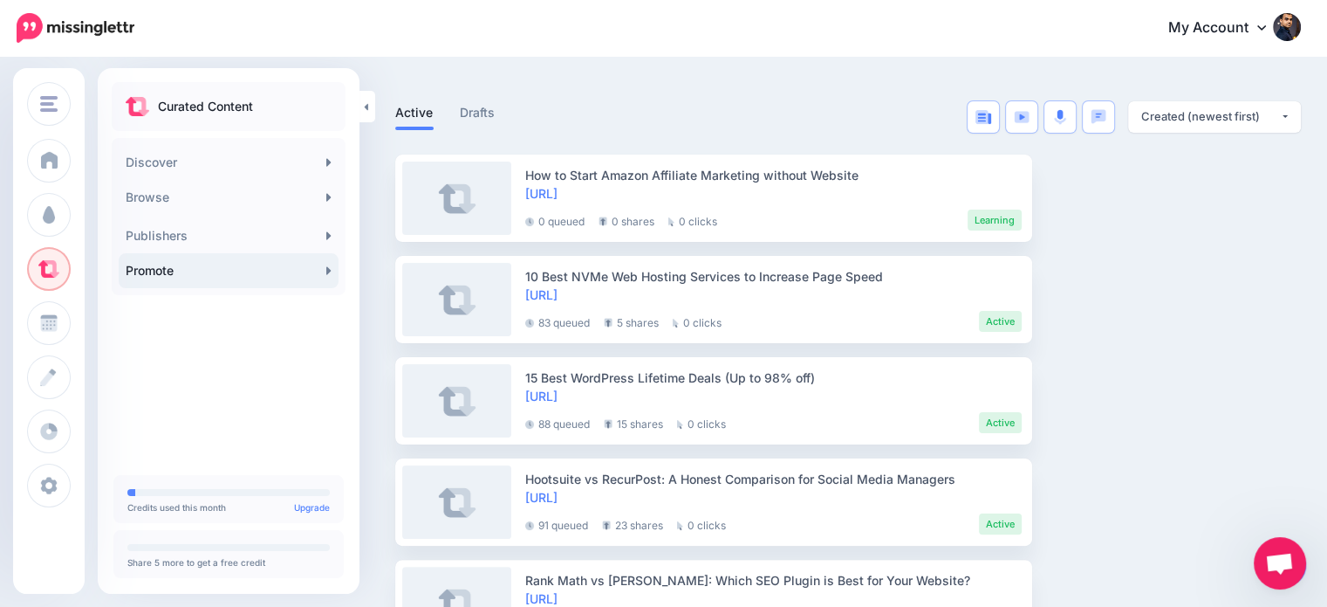
scroll to position [317, 0]
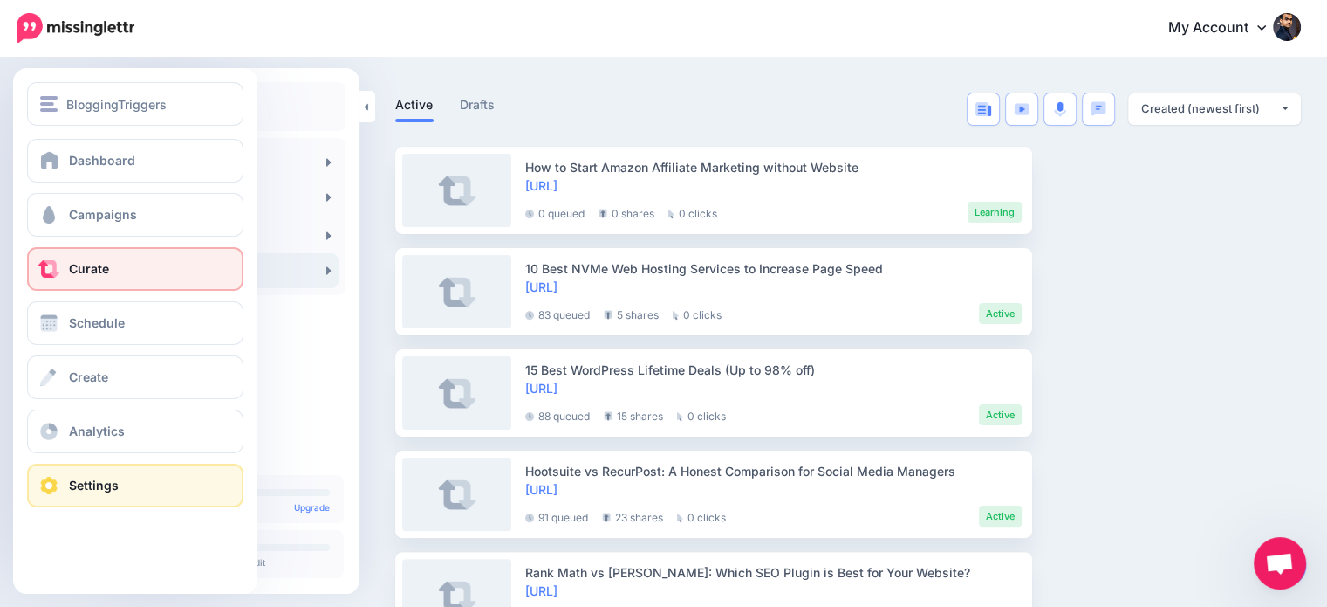
click at [87, 479] on span "Settings" at bounding box center [94, 484] width 50 height 15
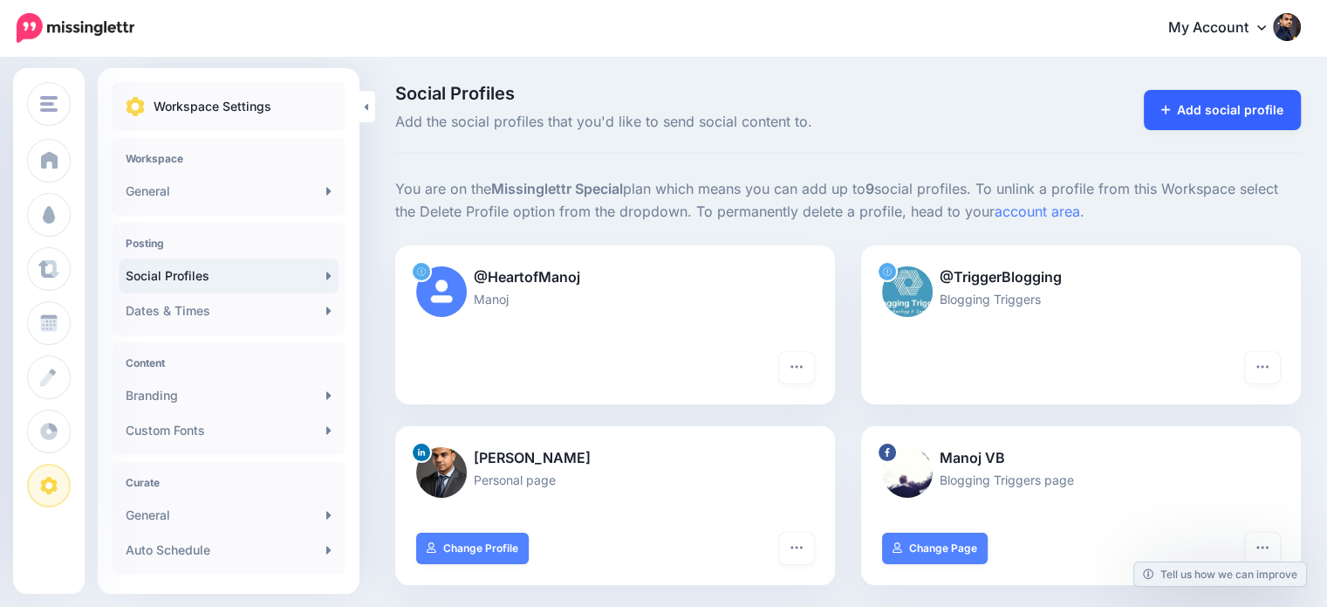
click at [1237, 109] on link "Add social profile" at bounding box center [1223, 110] width 158 height 40
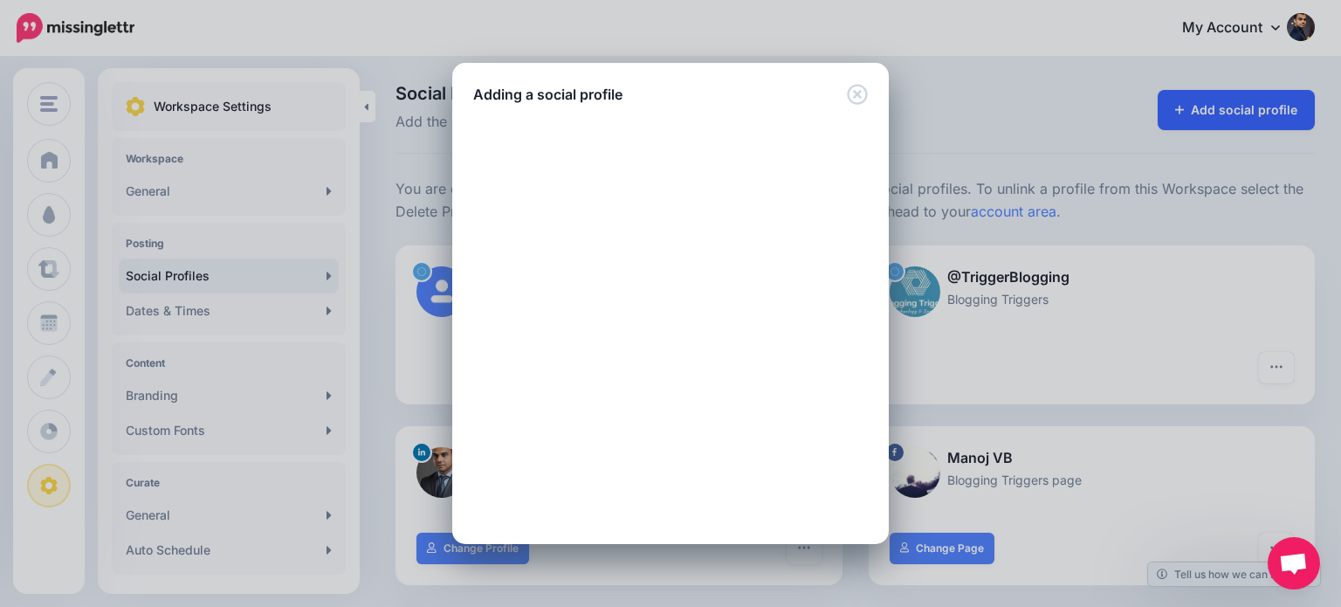
scroll to position [209, 0]
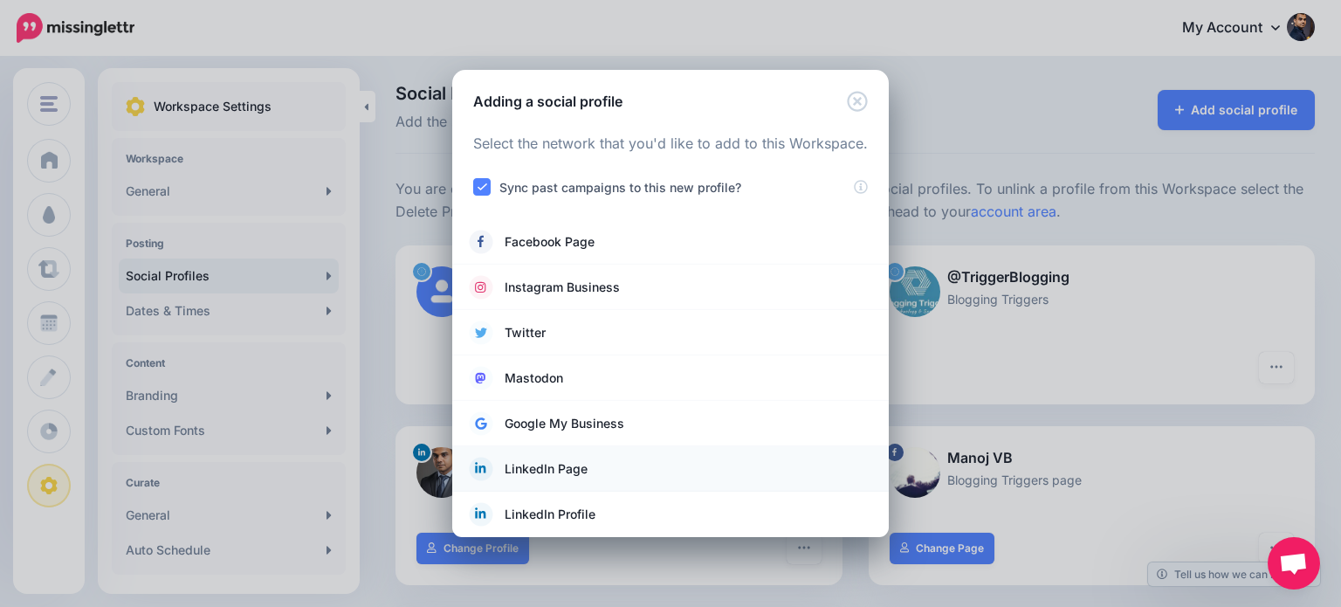
click at [585, 474] on span "LinkedIn Page" at bounding box center [545, 468] width 83 height 21
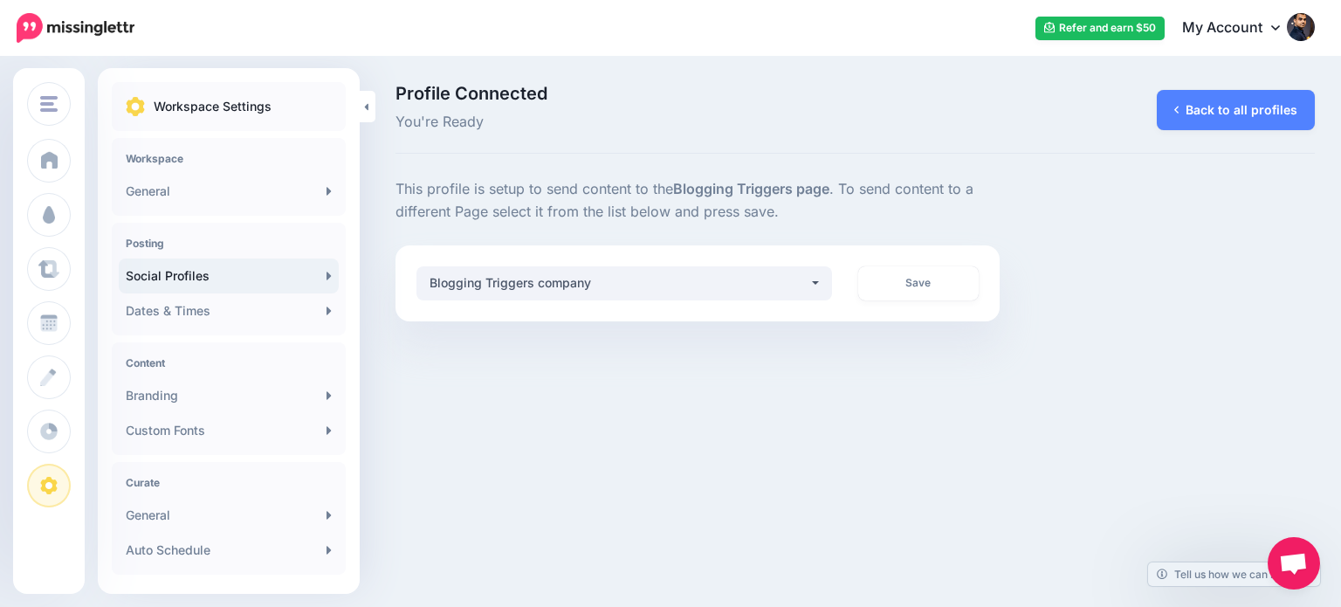
scroll to position [209, 0]
click at [916, 271] on link "Save" at bounding box center [918, 283] width 121 height 34
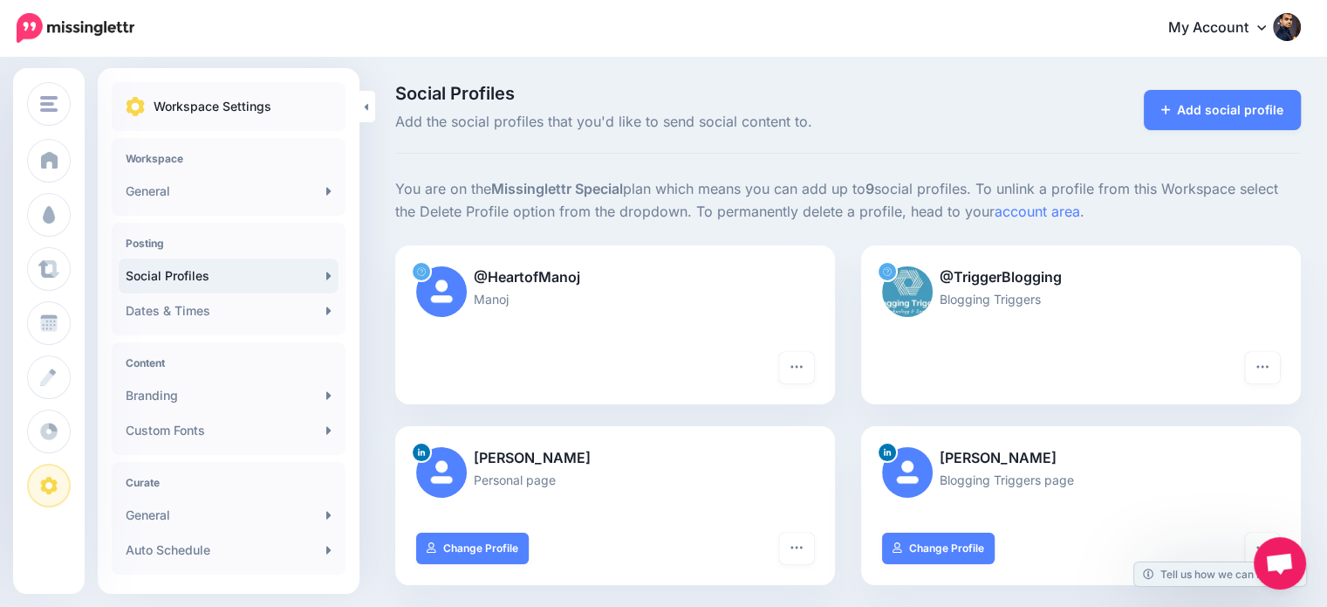
drag, startPoint x: 1340, startPoint y: 128, endPoint x: 1340, endPoint y: 100, distance: 27.9
click at [1327, 100] on html "My Account Dashboard My Account Billing Logout" at bounding box center [663, 303] width 1327 height 607
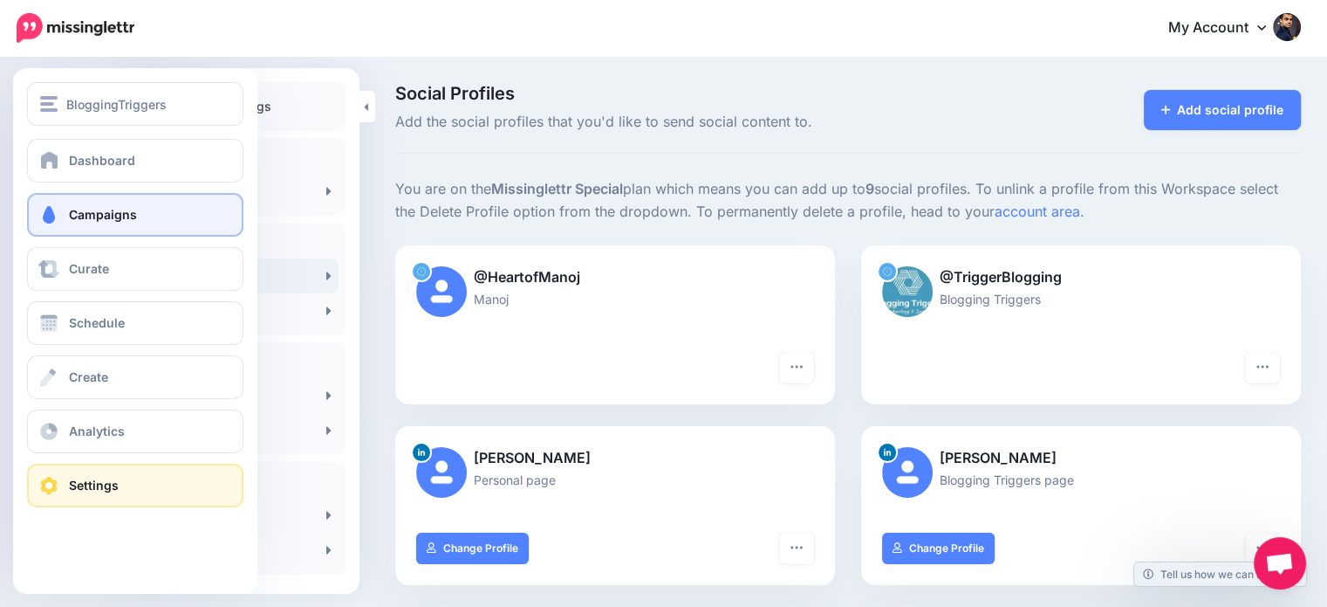
click at [94, 223] on link "Campaigns" at bounding box center [135, 215] width 216 height 44
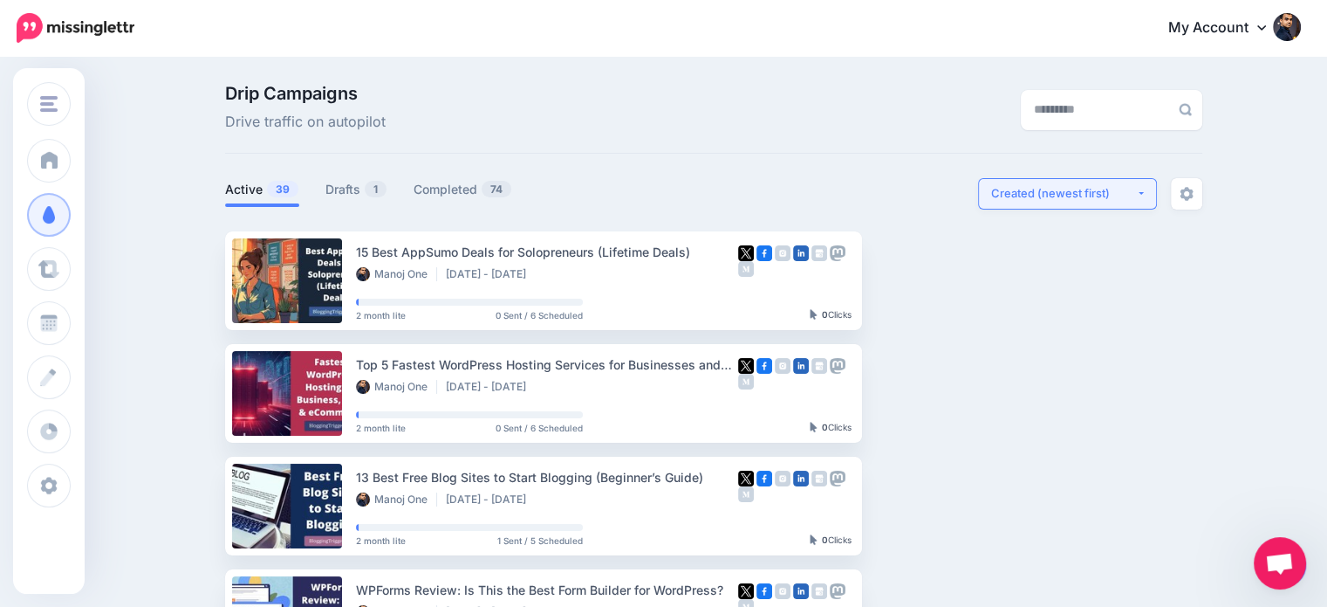
click at [1136, 188] on div "Created (newest first)" at bounding box center [1063, 193] width 145 height 17
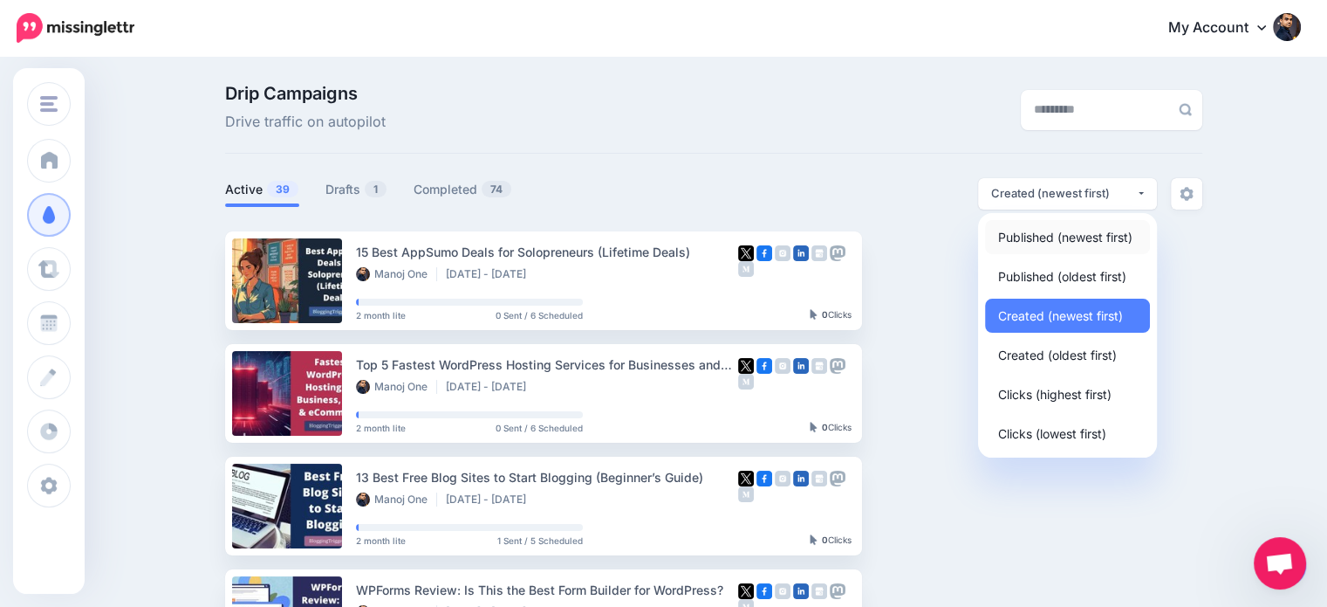
click at [1115, 237] on span "Published (newest first)" at bounding box center [1065, 236] width 134 height 21
select select "**********"
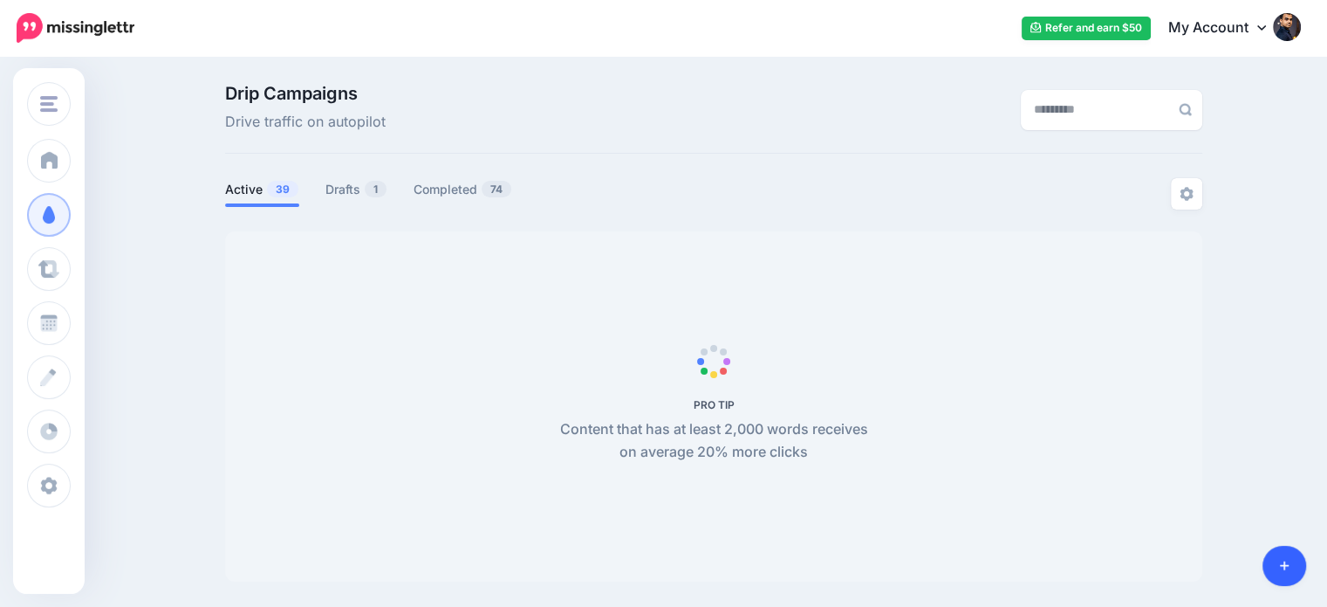
click at [1284, 565] on icon at bounding box center [1285, 566] width 10 height 10
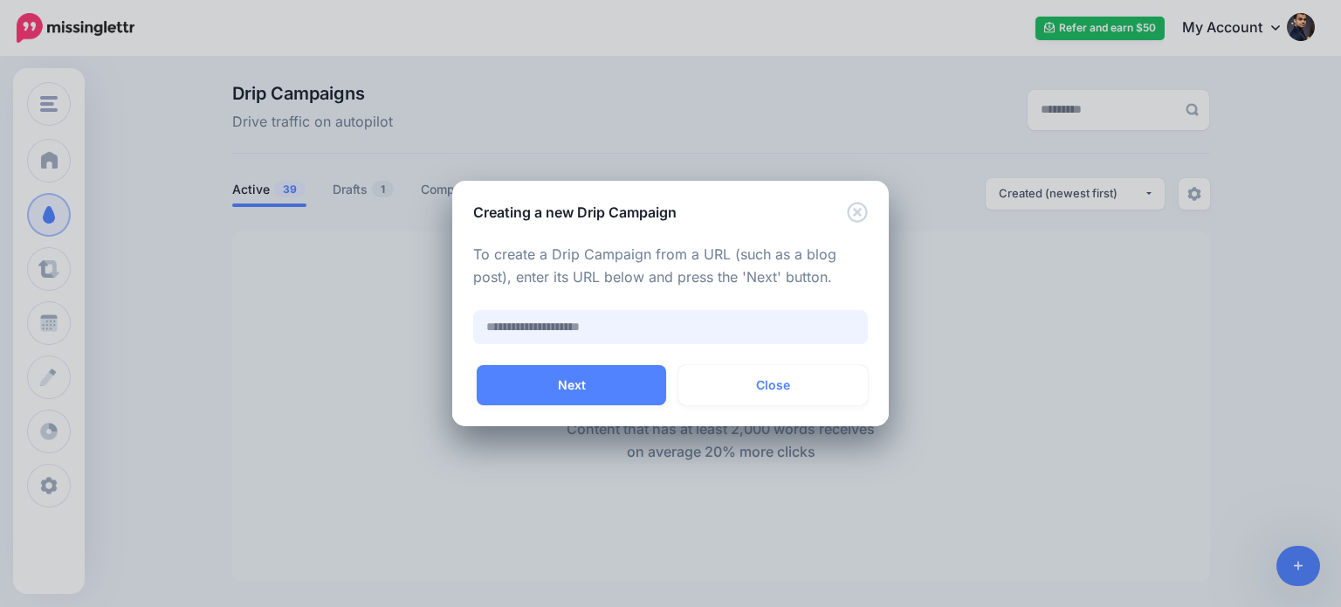
paste input "**********"
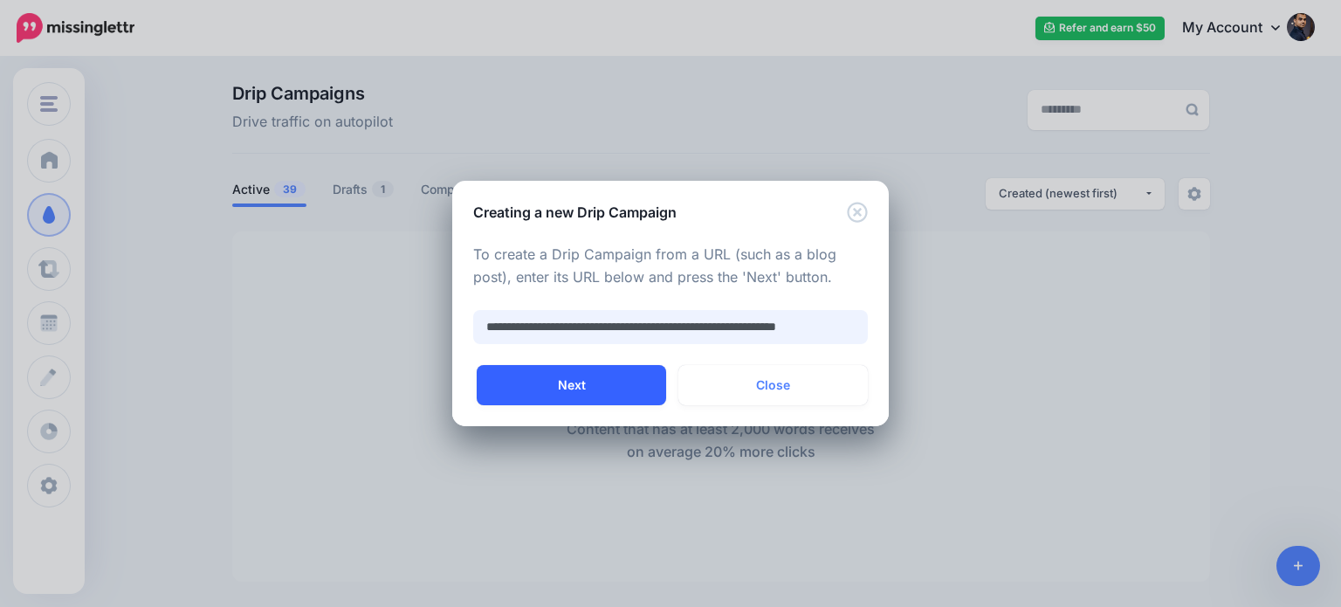
type input "**********"
click at [639, 372] on button "Next" at bounding box center [571, 385] width 189 height 40
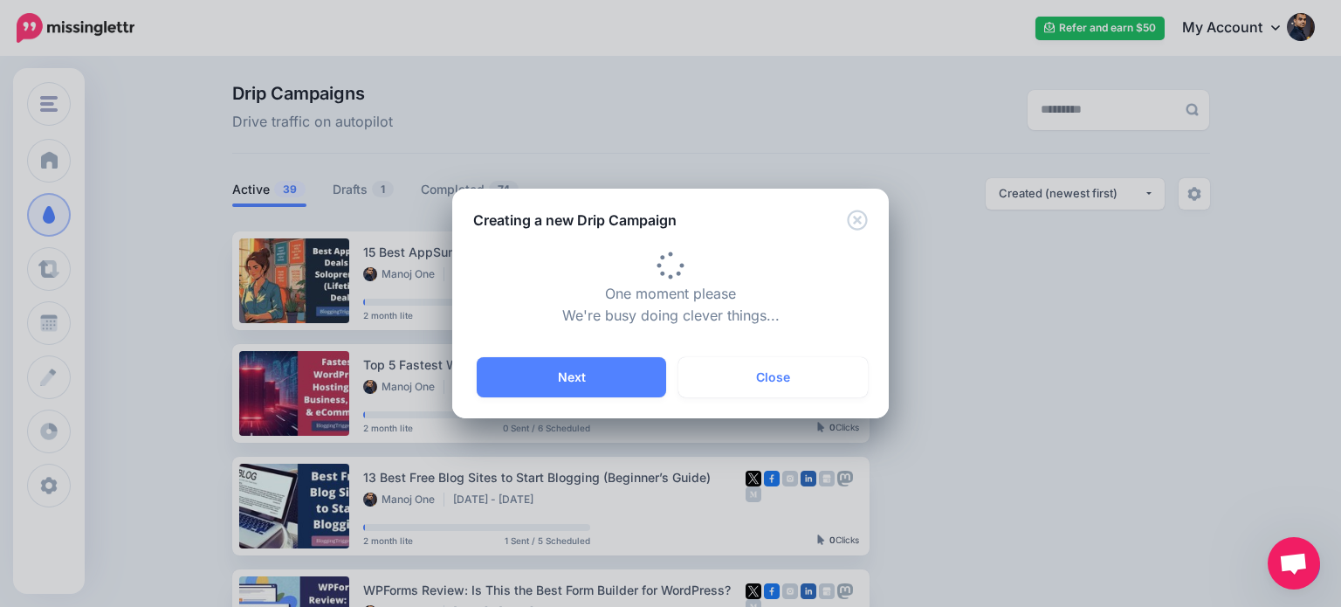
scroll to position [209, 0]
type input "**********"
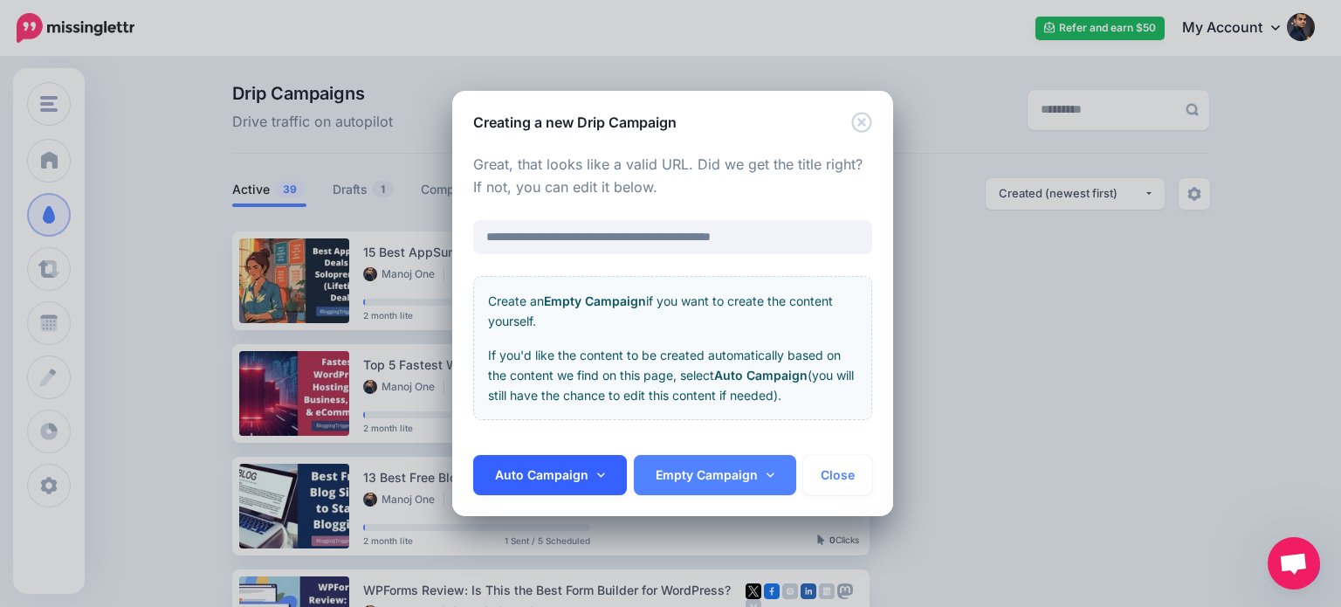
click at [586, 480] on link "Auto Campaign" at bounding box center [550, 475] width 154 height 40
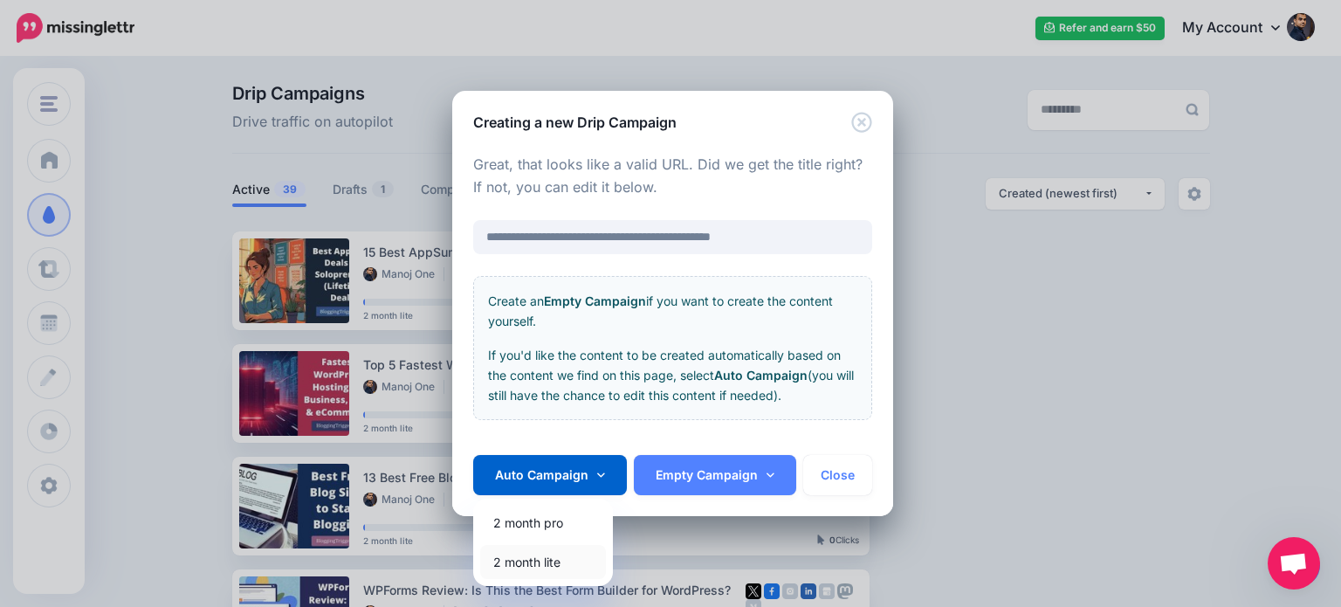
click at [559, 559] on link "2 month lite" at bounding box center [543, 562] width 126 height 34
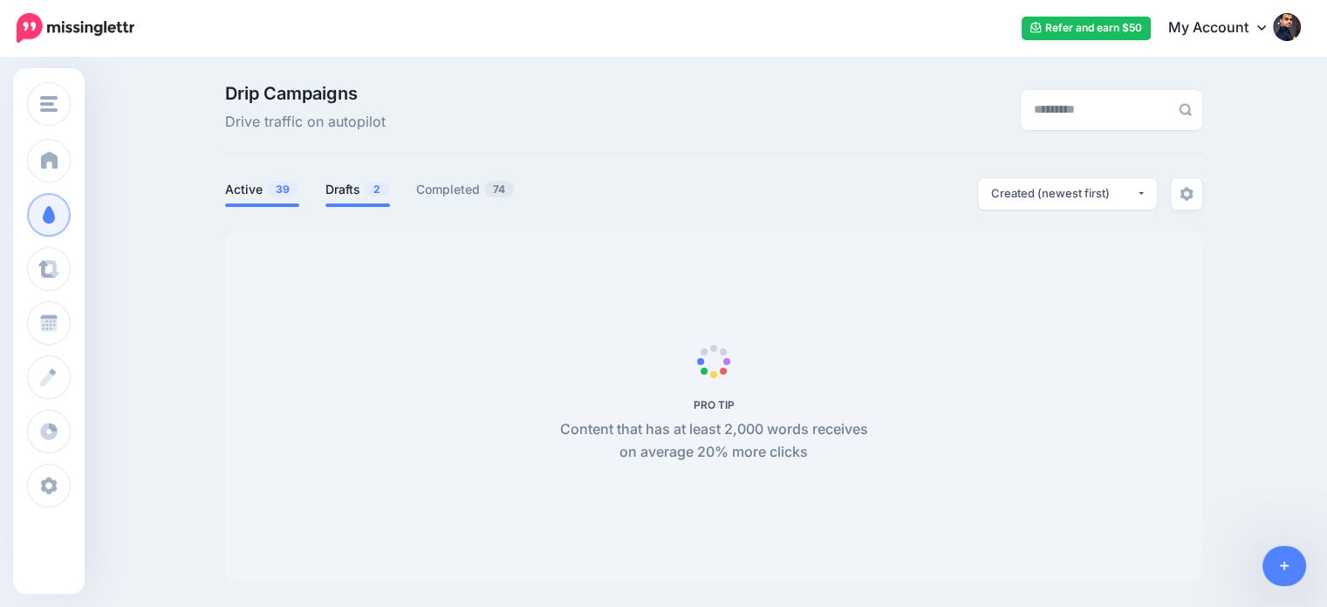
click at [360, 188] on link "Drafts 2" at bounding box center [358, 189] width 65 height 21
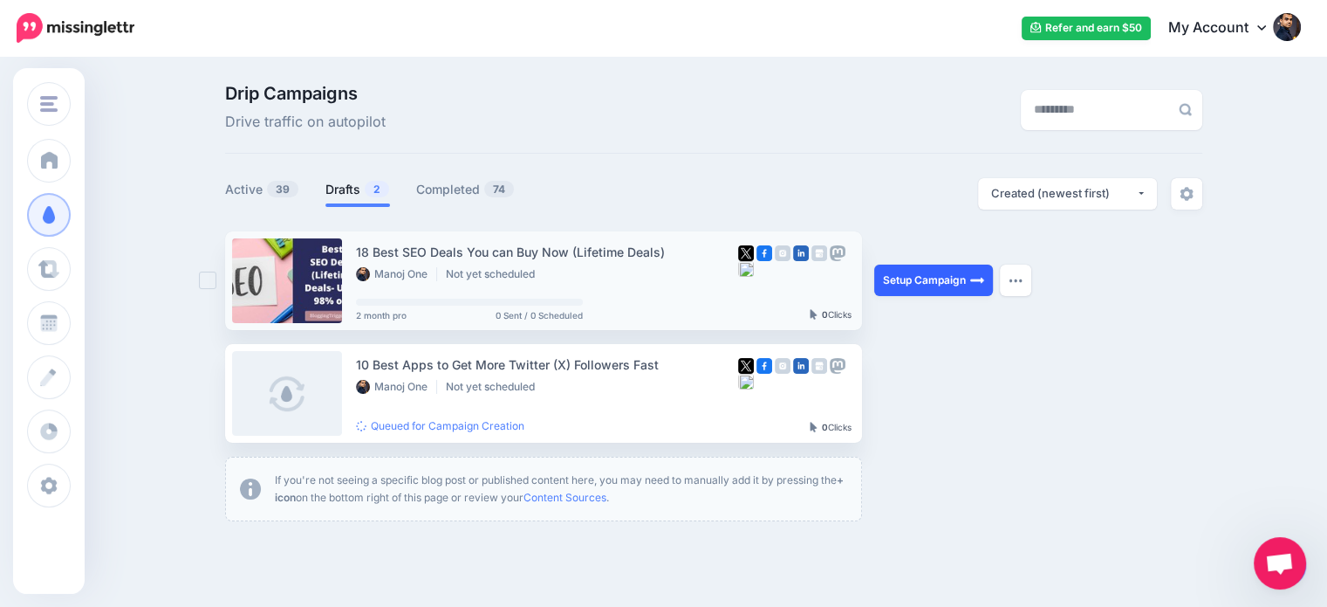
click at [932, 279] on link "Setup Campaign" at bounding box center [934, 279] width 119 height 31
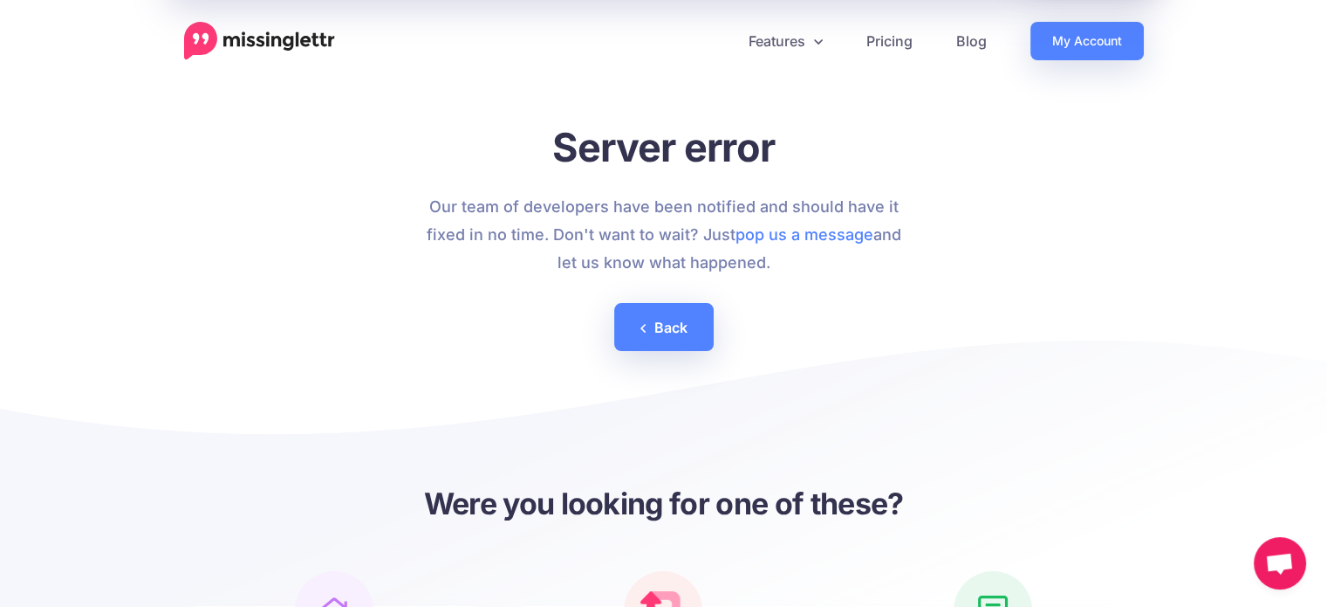
scroll to position [209, 0]
click at [1121, 31] on link "My Account" at bounding box center [1087, 41] width 113 height 38
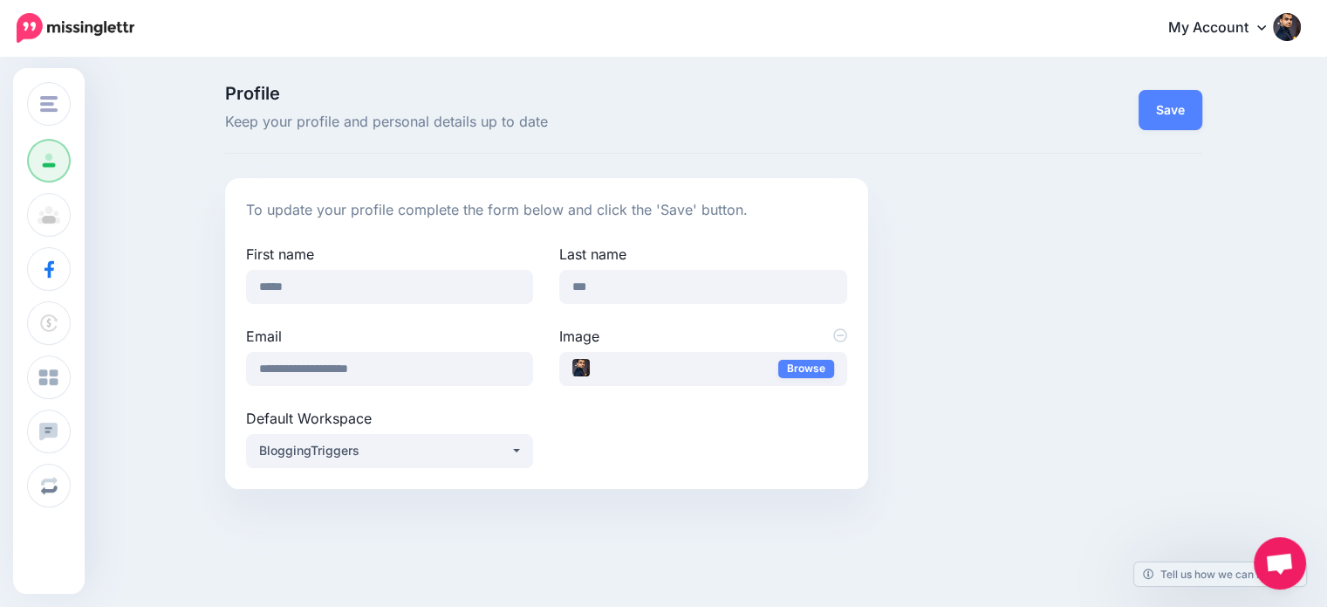
click at [929, 269] on div "**********" at bounding box center [714, 333] width 1004 height 311
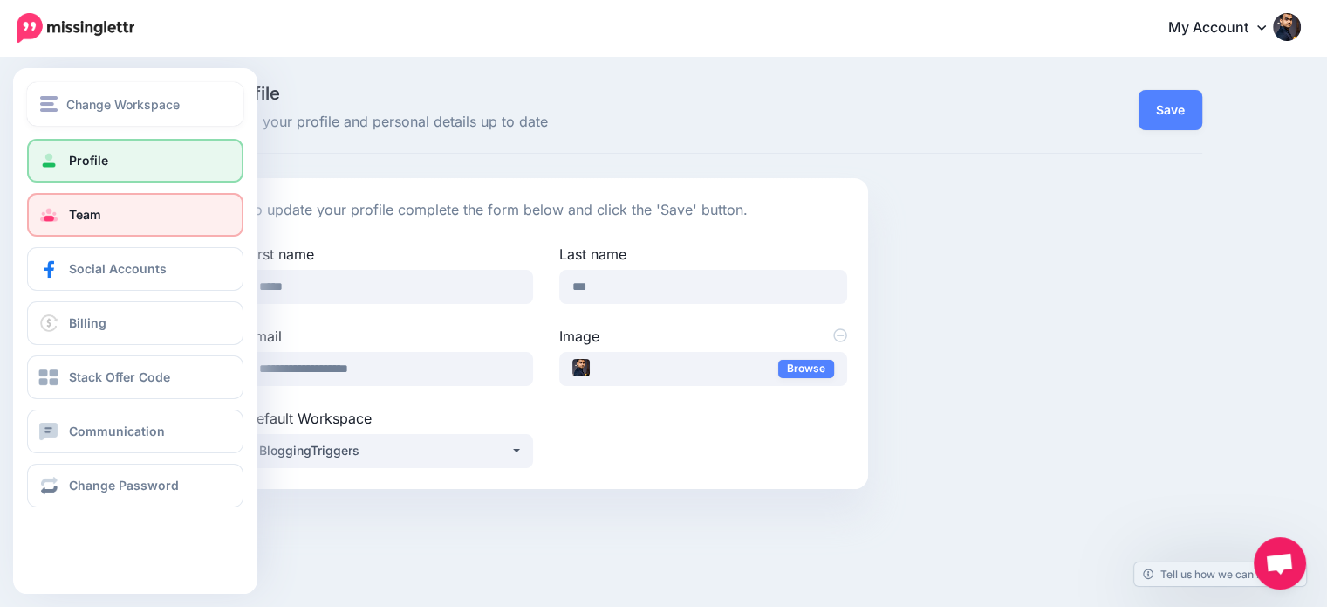
drag, startPoint x: 73, startPoint y: 107, endPoint x: 136, endPoint y: 203, distance: 114.7
click at [112, 182] on div "Change Workspace BloggingTriggers HowToBoy Blog Add Workspace Profile Team Soci…" at bounding box center [135, 294] width 244 height 425
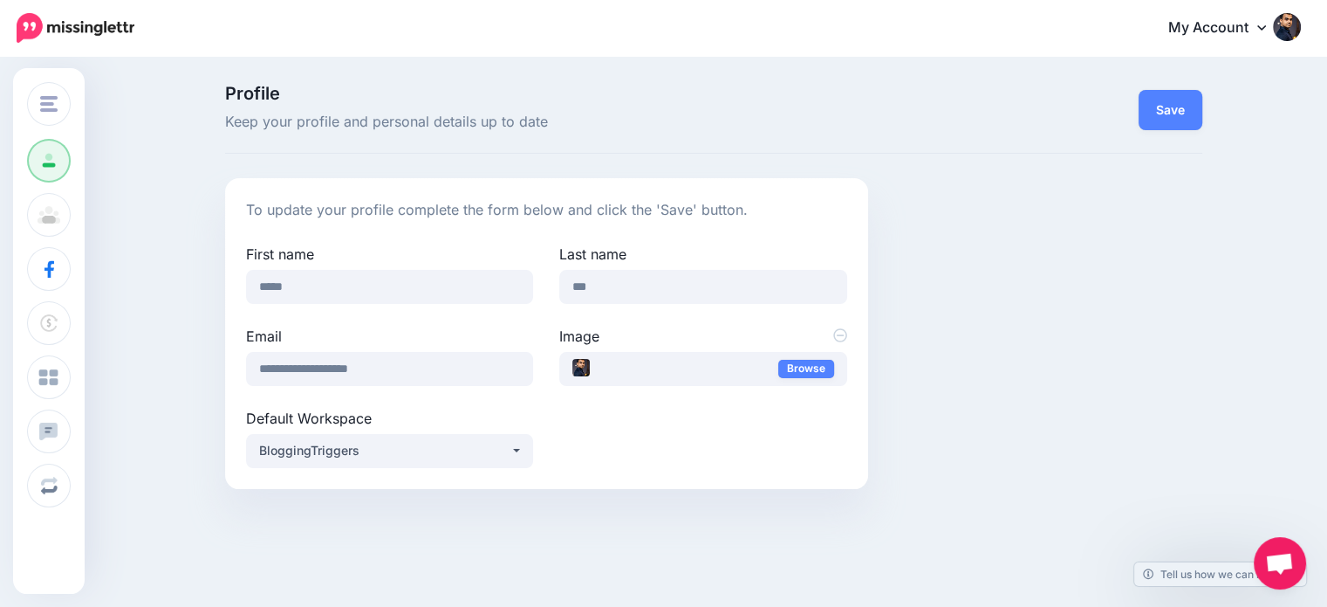
click at [1301, 24] on img at bounding box center [1287, 27] width 28 height 28
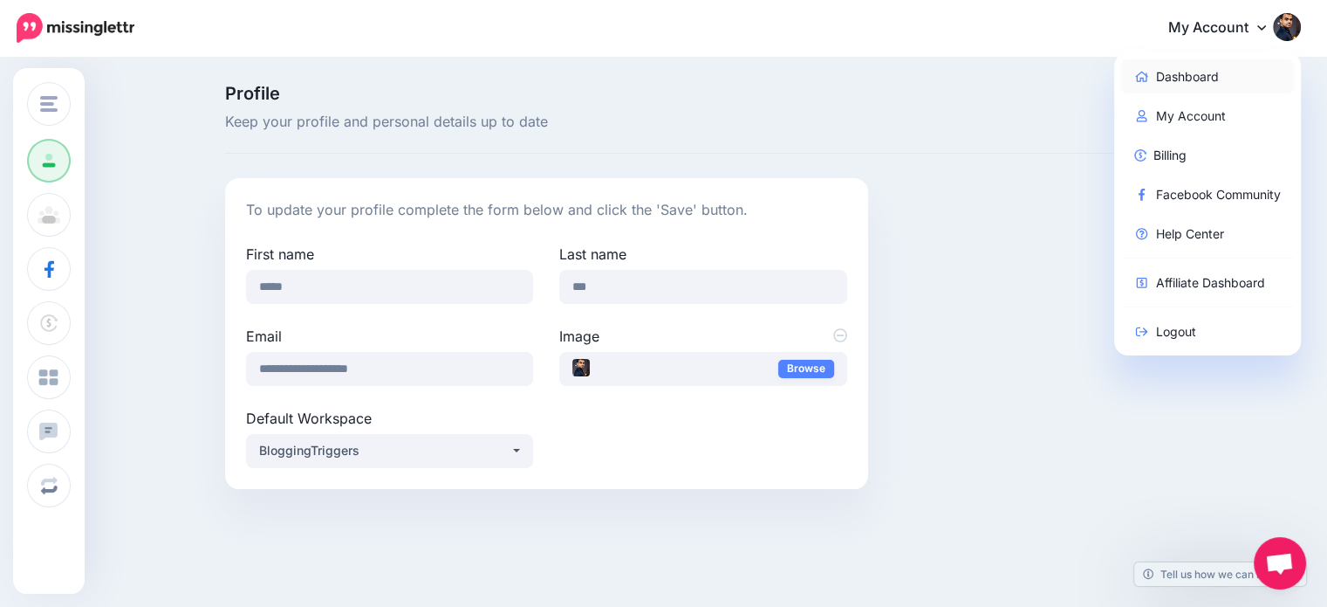
click at [1228, 71] on link "Dashboard" at bounding box center [1208, 76] width 174 height 34
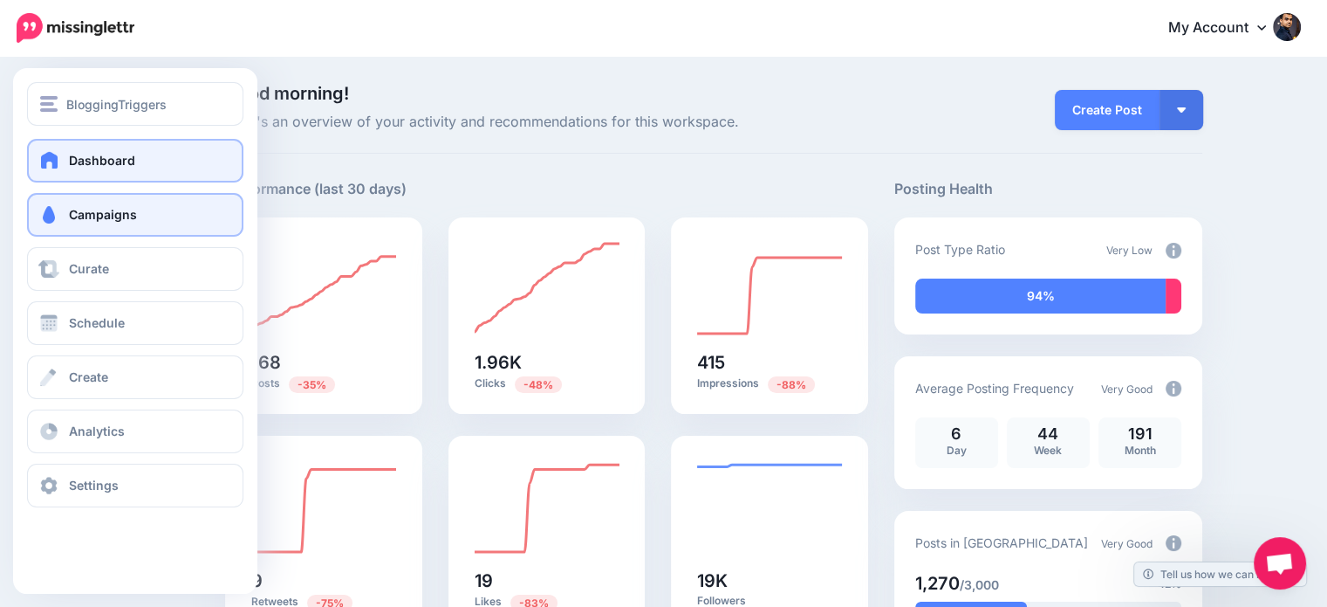
scroll to position [143, 0]
click at [69, 223] on link "Campaigns" at bounding box center [135, 215] width 216 height 44
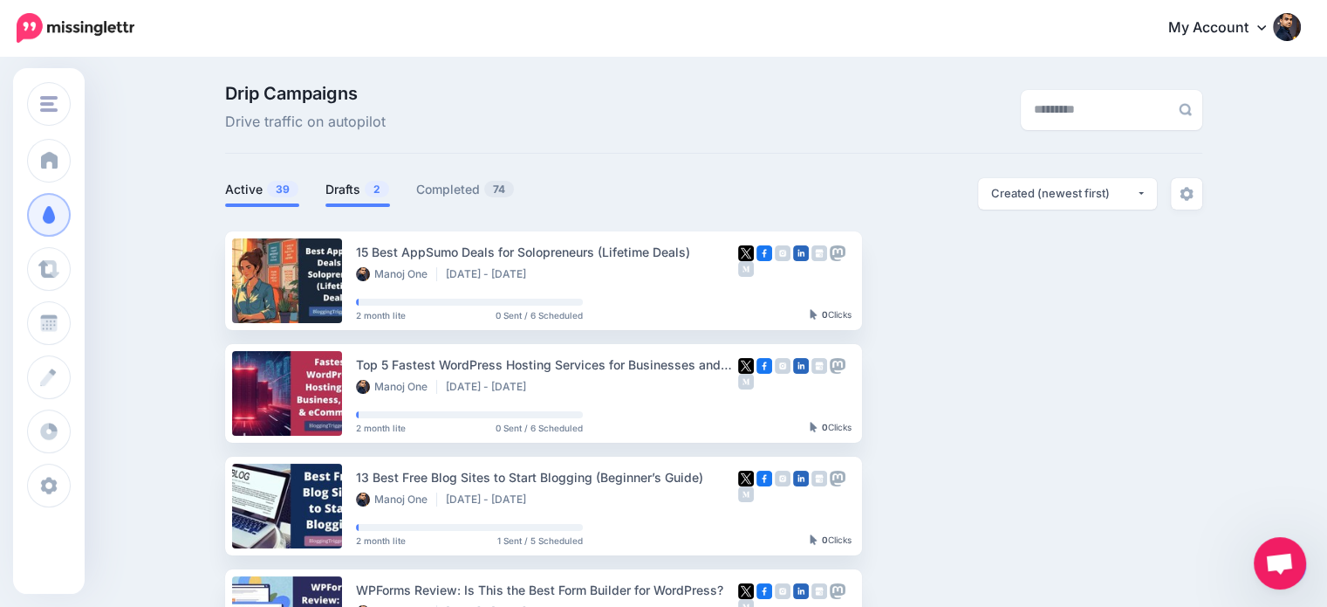
click at [384, 195] on span "2" at bounding box center [377, 189] width 24 height 17
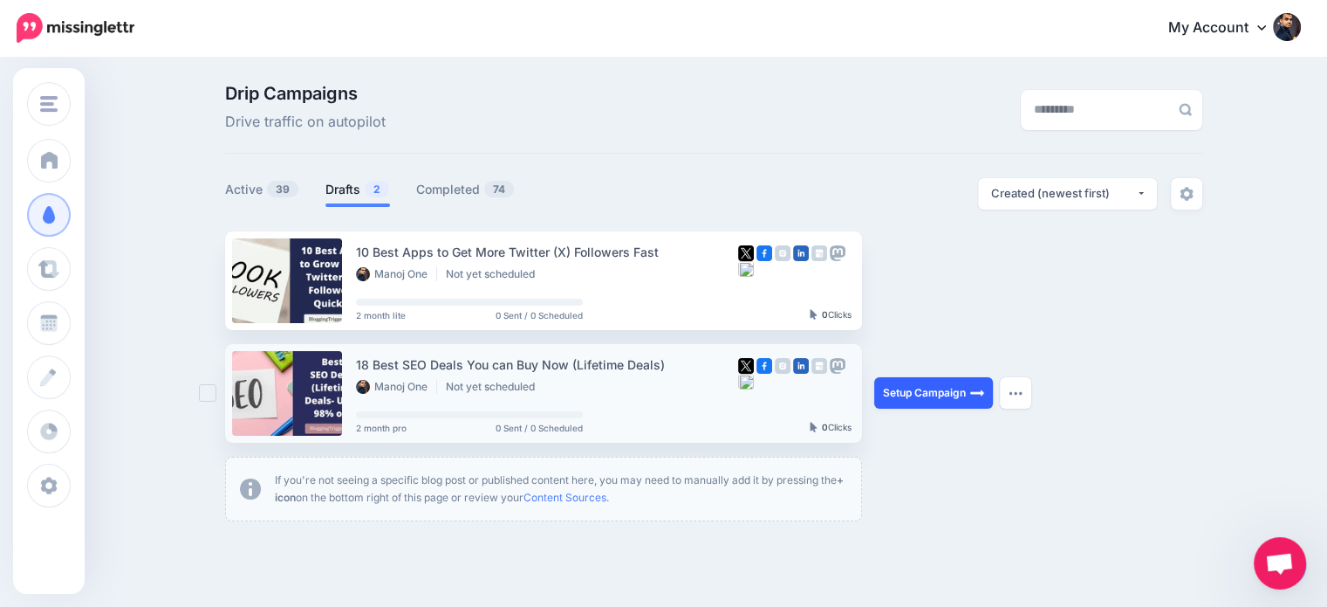
click at [960, 390] on link "Setup Campaign" at bounding box center [934, 392] width 119 height 31
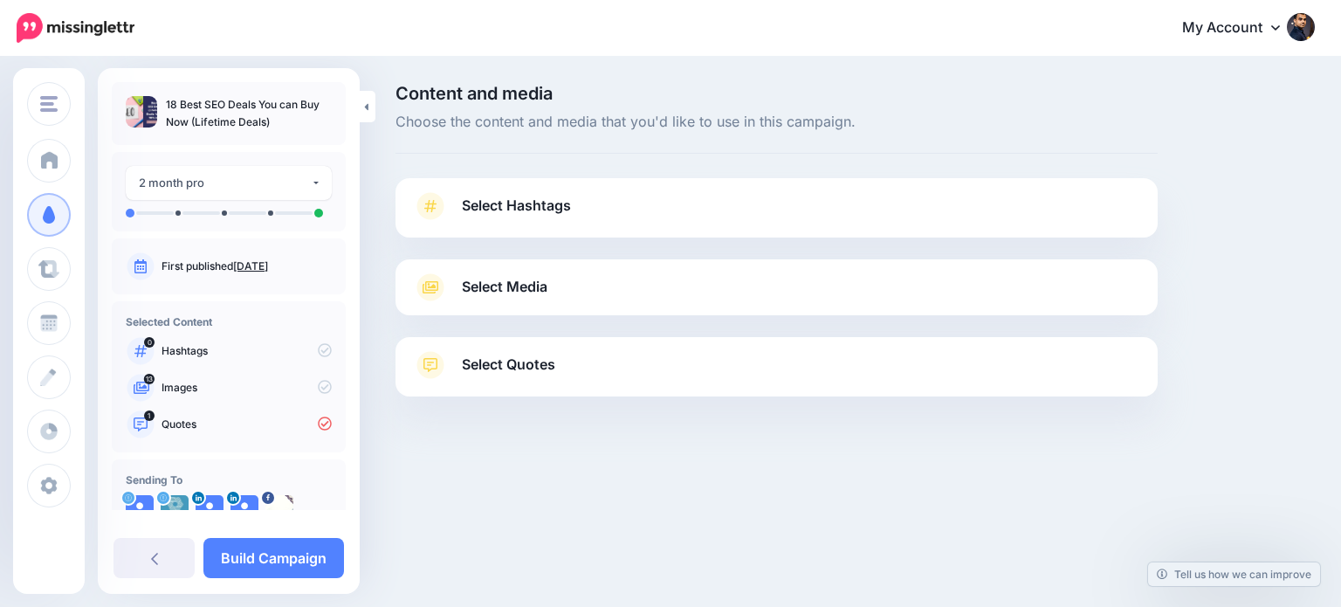
click at [530, 368] on span "Select Quotes" at bounding box center [508, 365] width 93 height 24
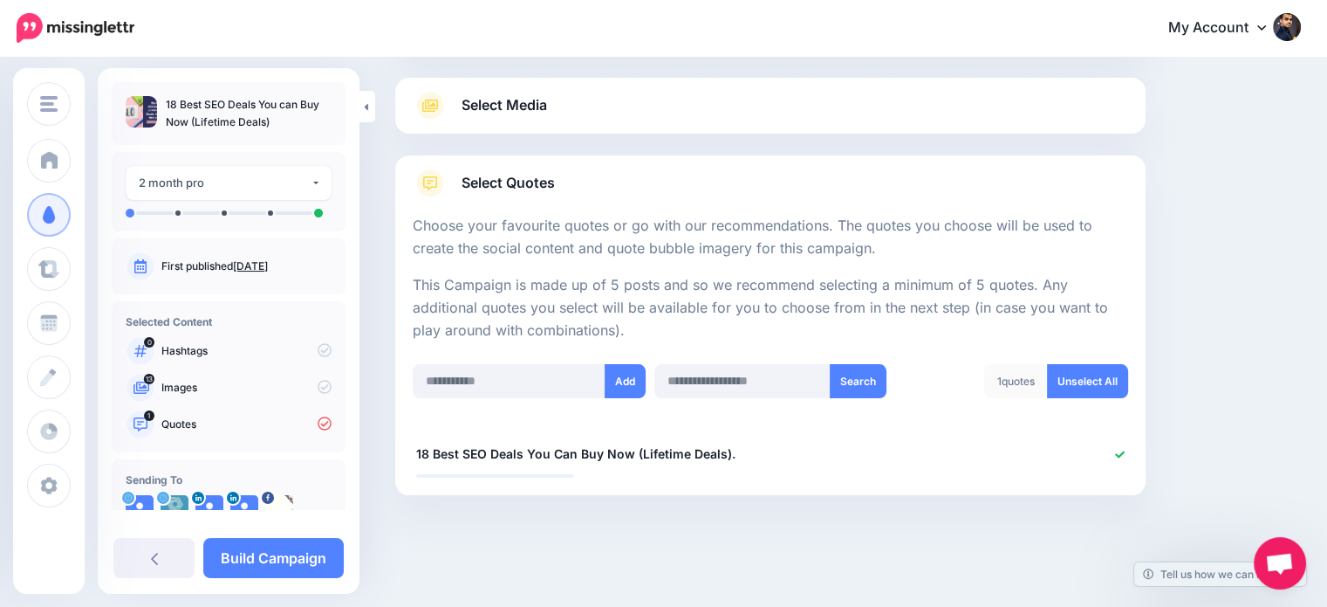
scroll to position [143, 0]
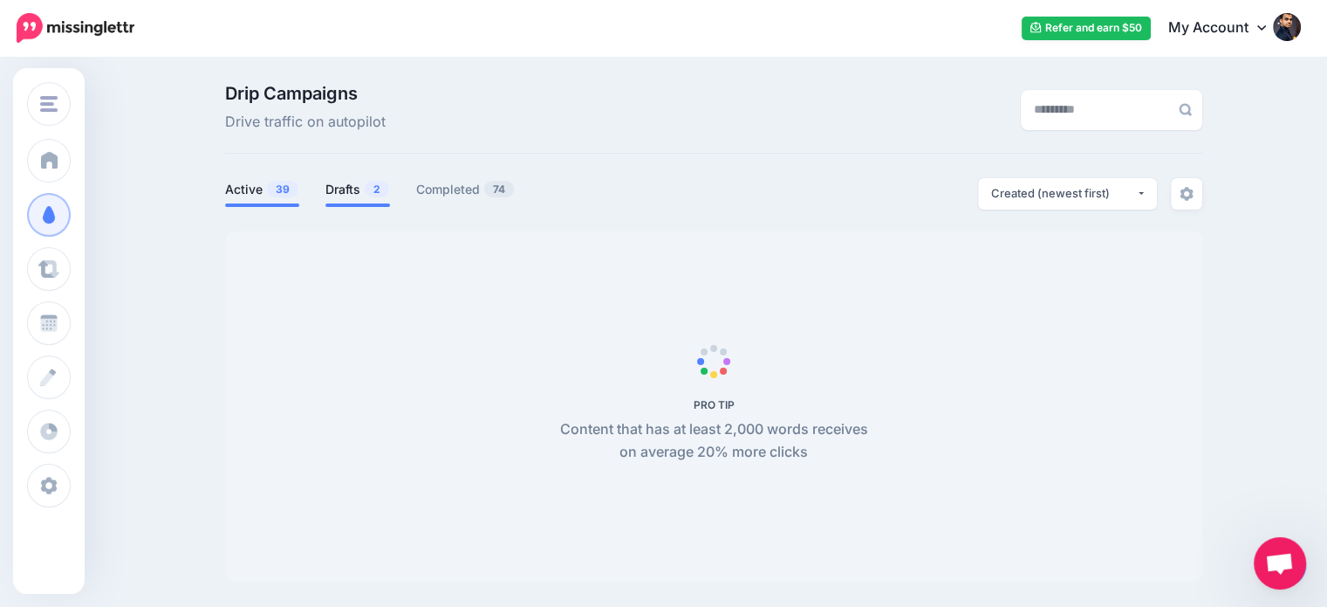
click at [362, 190] on link "Drafts 2" at bounding box center [358, 189] width 65 height 21
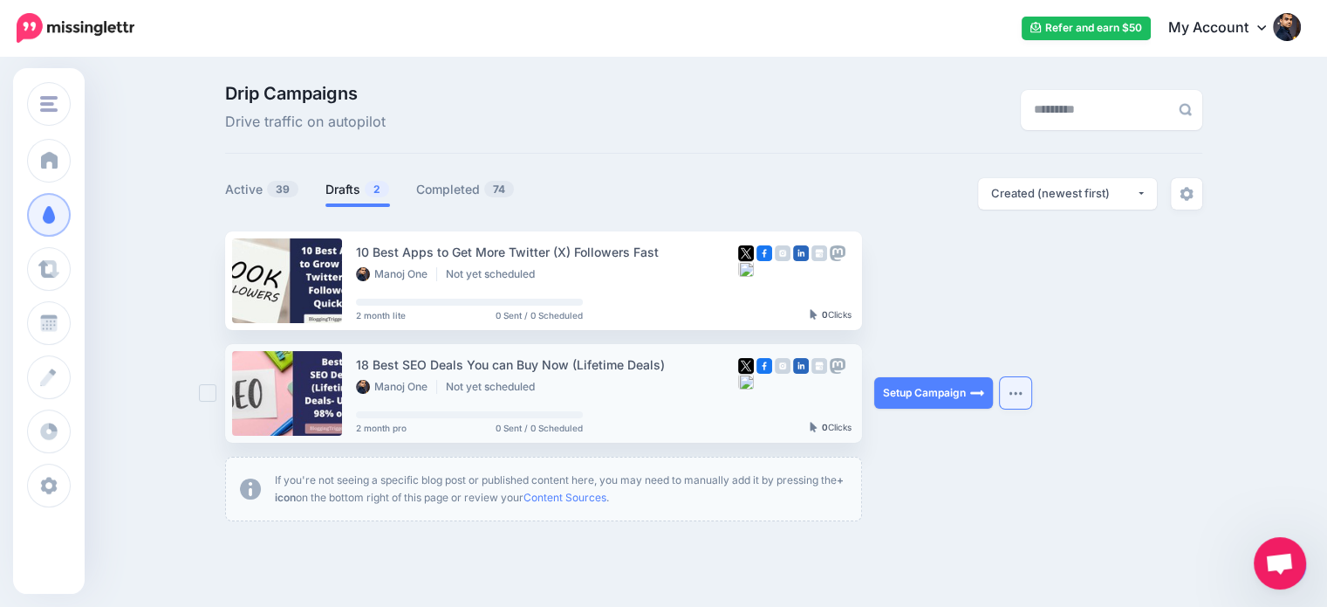
click at [1016, 396] on button "button" at bounding box center [1015, 392] width 31 height 31
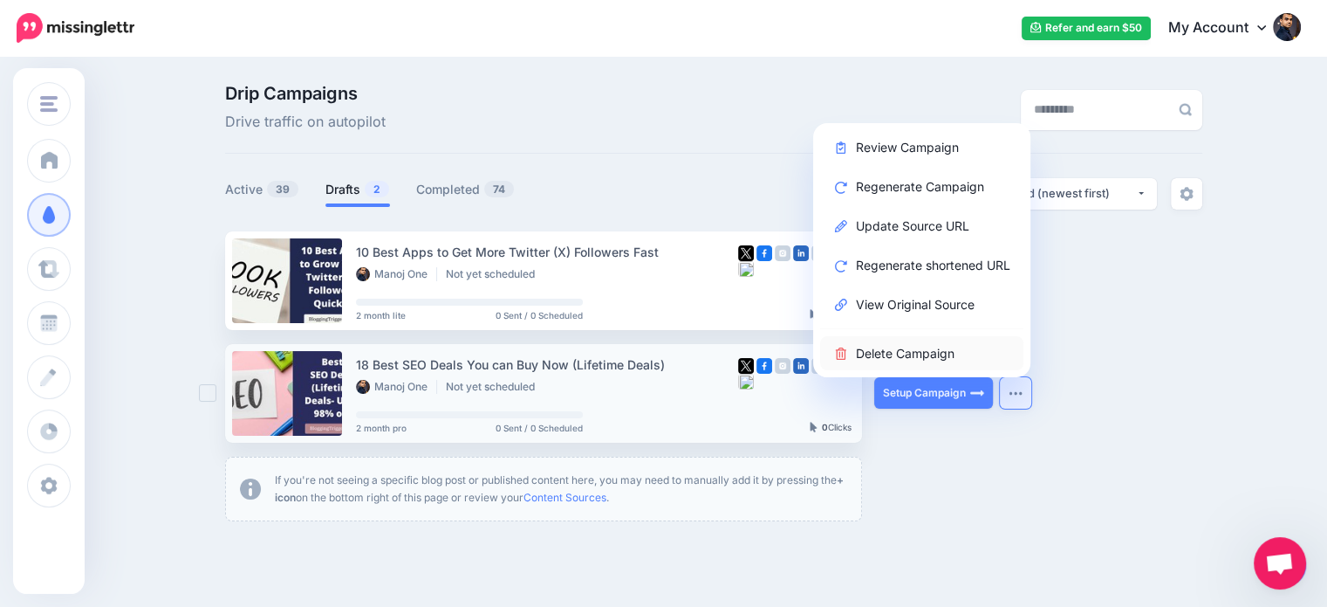
click at [929, 353] on link "Delete Campaign" at bounding box center [921, 353] width 203 height 34
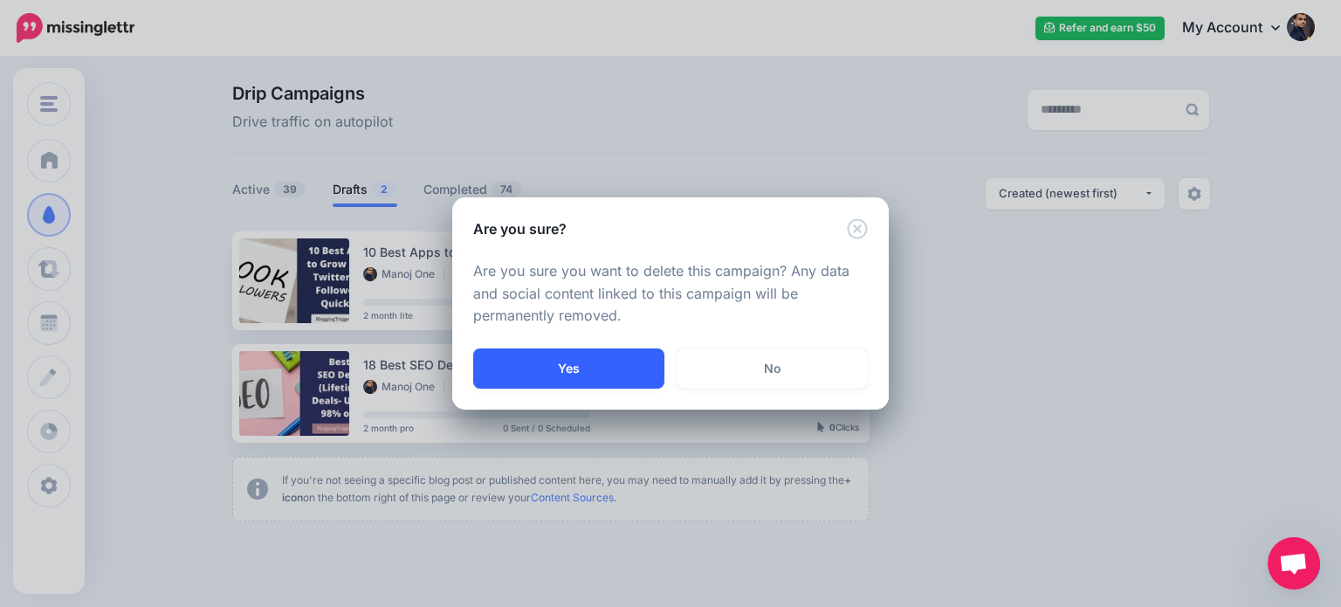
click at [643, 362] on button "Yes" at bounding box center [568, 368] width 191 height 40
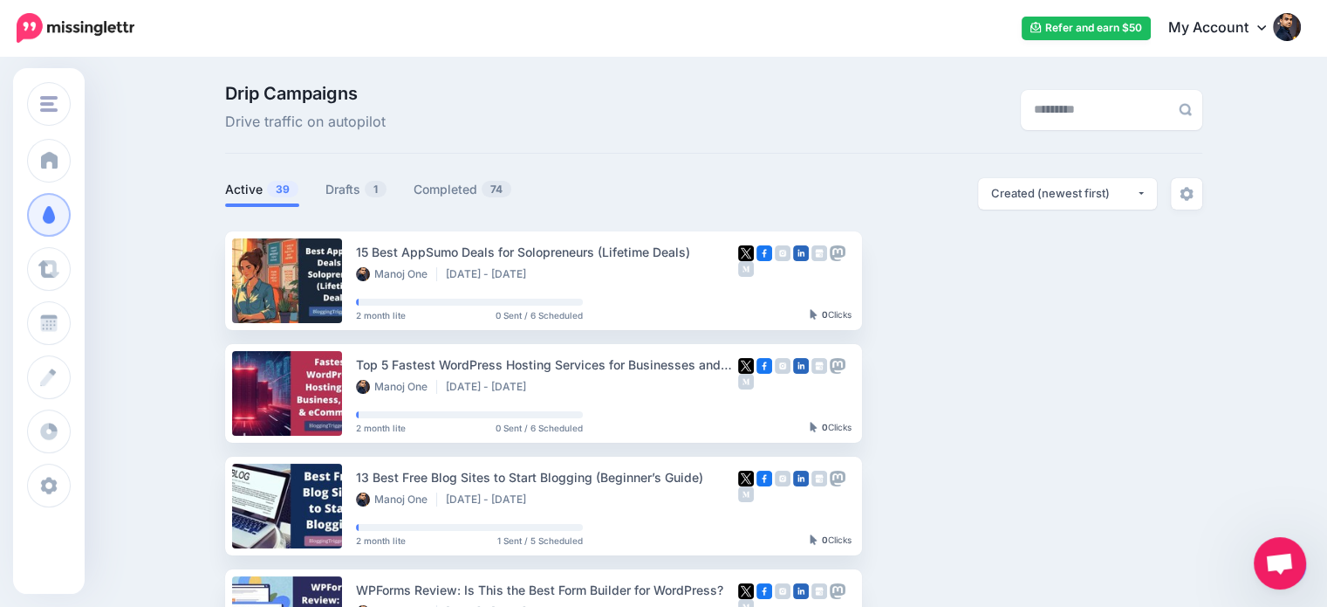
scroll to position [143, 0]
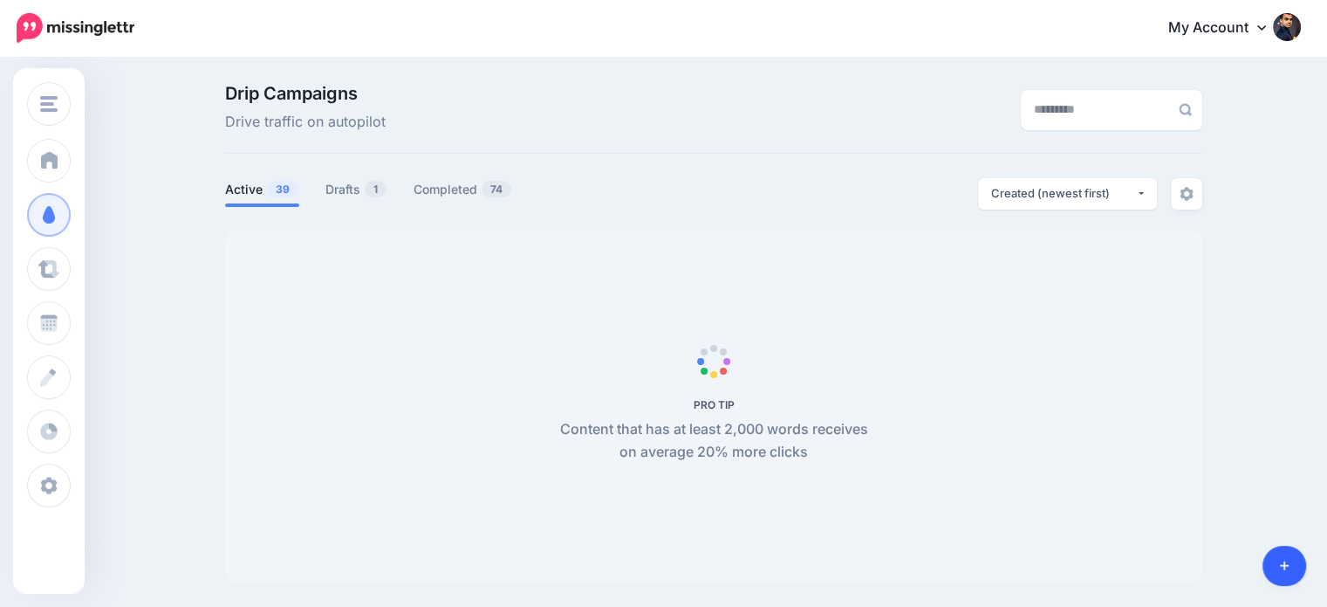
click at [1271, 567] on link at bounding box center [1285, 565] width 45 height 40
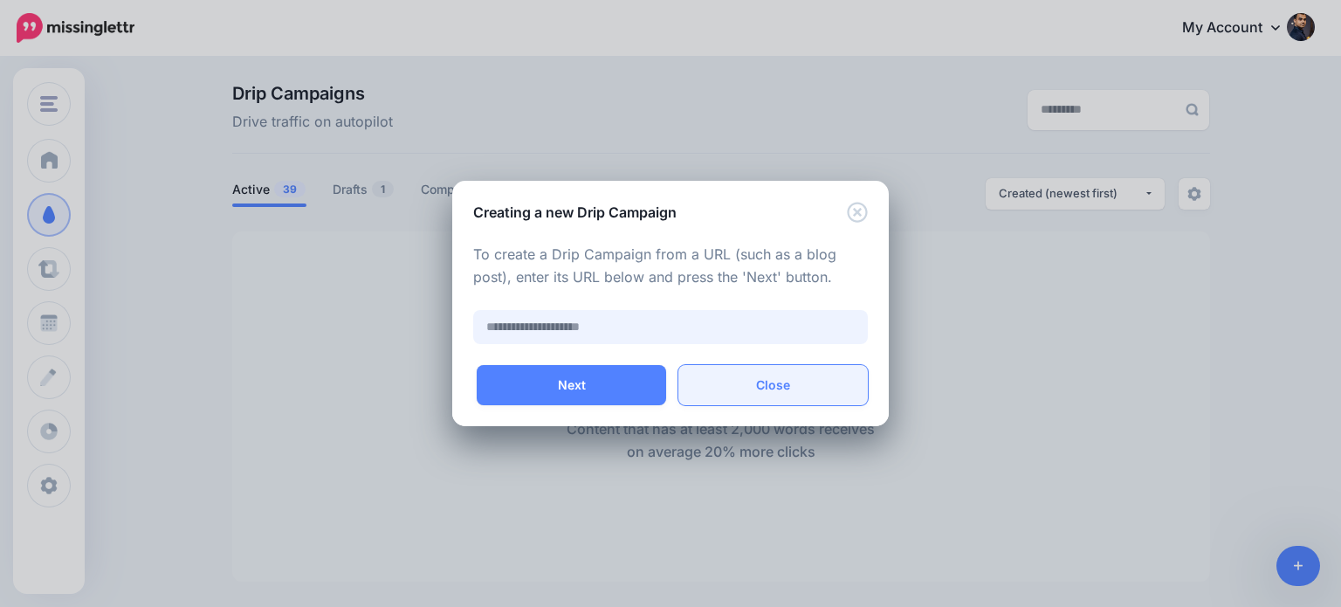
paste input "**********"
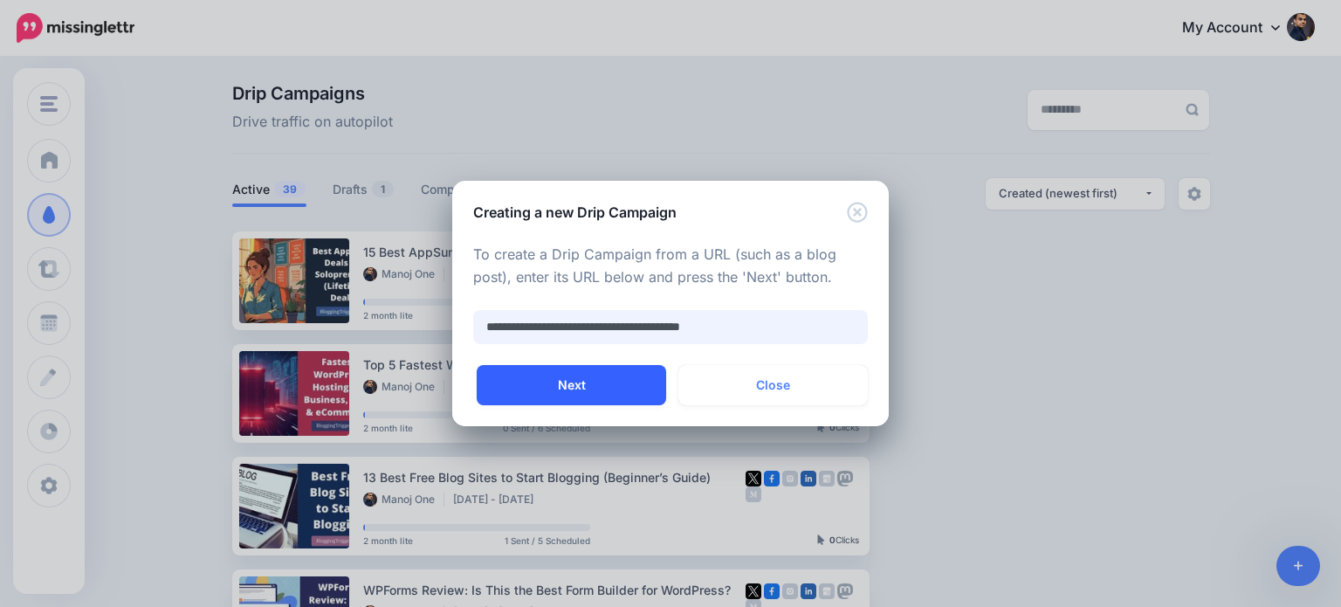
type input "**********"
click at [649, 392] on button "Next" at bounding box center [571, 385] width 189 height 40
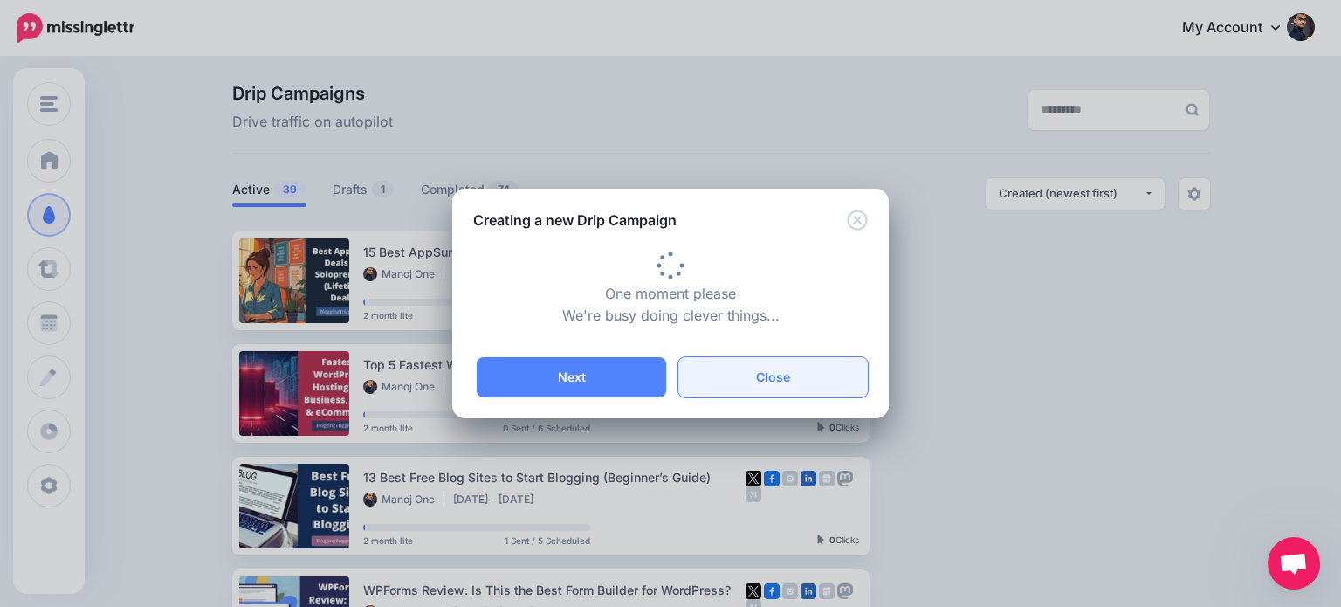
scroll to position [143, 0]
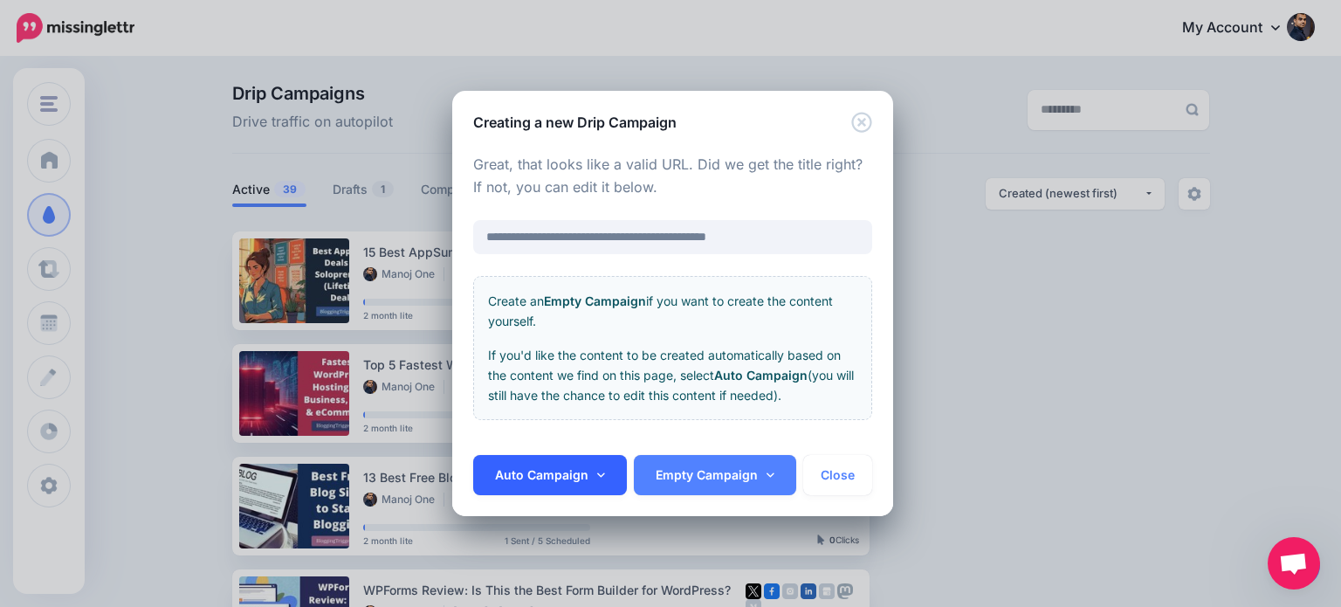
click at [579, 470] on link "Auto Campaign" at bounding box center [550, 475] width 154 height 40
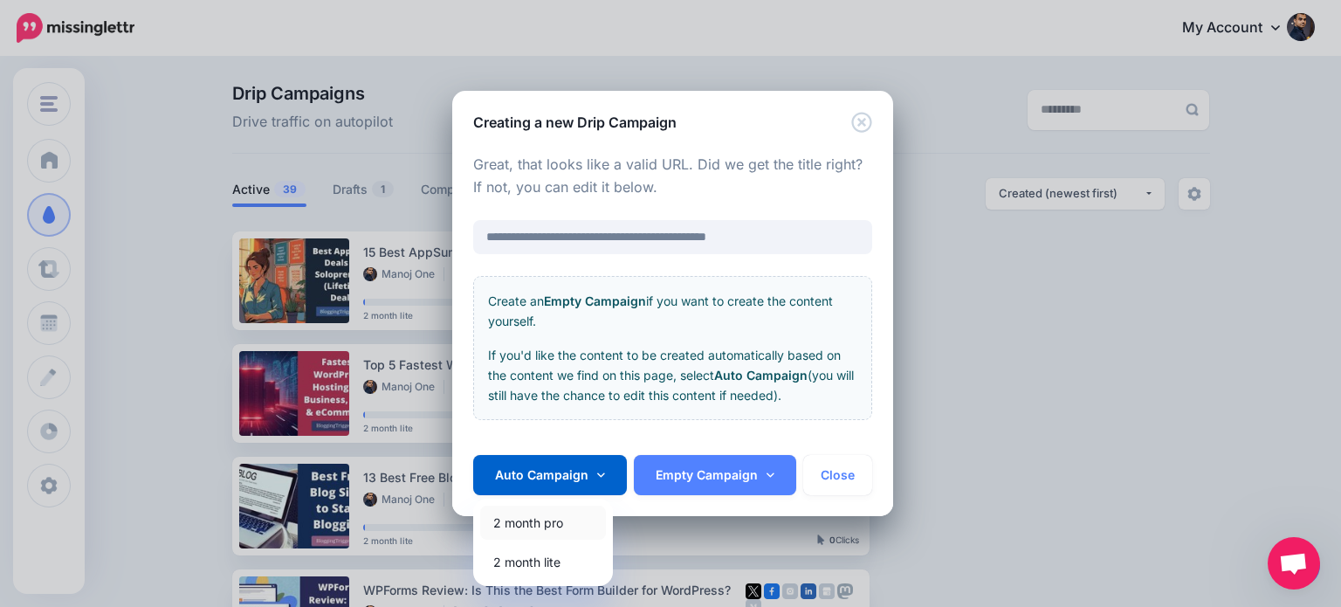
drag, startPoint x: 546, startPoint y: 519, endPoint x: 773, endPoint y: 271, distance: 336.7
click at [546, 519] on link "2 month pro" at bounding box center [543, 522] width 126 height 34
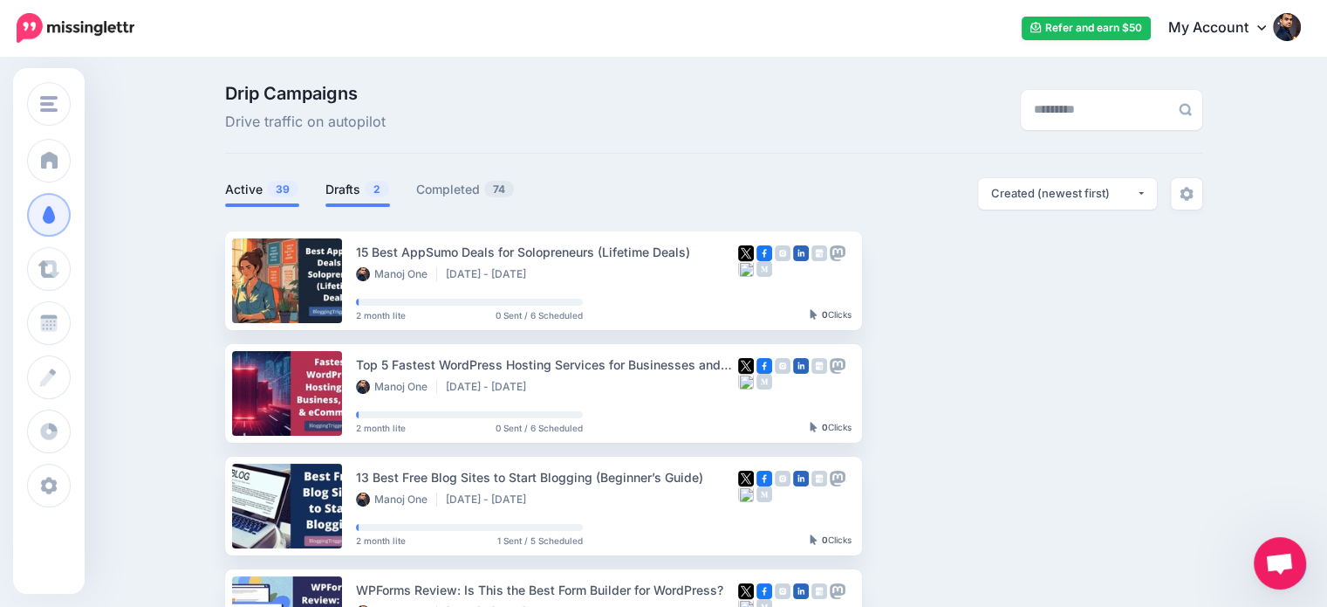
click at [346, 195] on link "Drafts 2" at bounding box center [358, 189] width 65 height 21
click at [350, 189] on link "Drafts 2" at bounding box center [358, 189] width 65 height 21
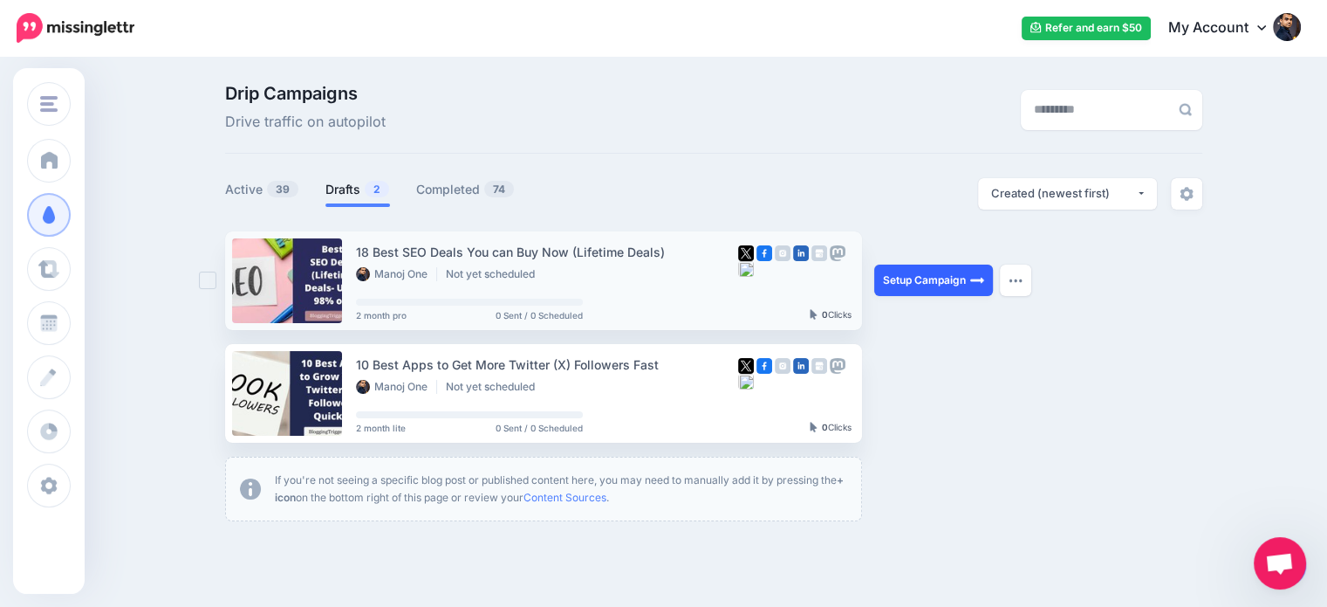
click at [944, 282] on link "Setup Campaign" at bounding box center [934, 279] width 119 height 31
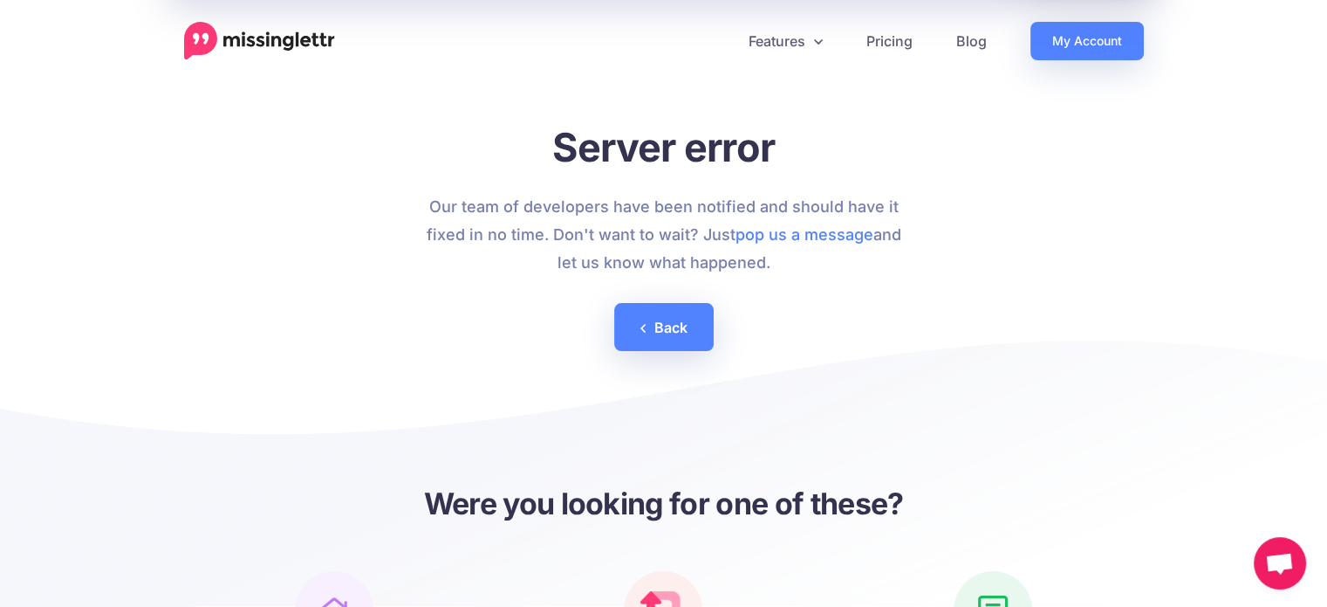
click at [1264, 557] on span "Open chat" at bounding box center [1280, 563] width 52 height 52
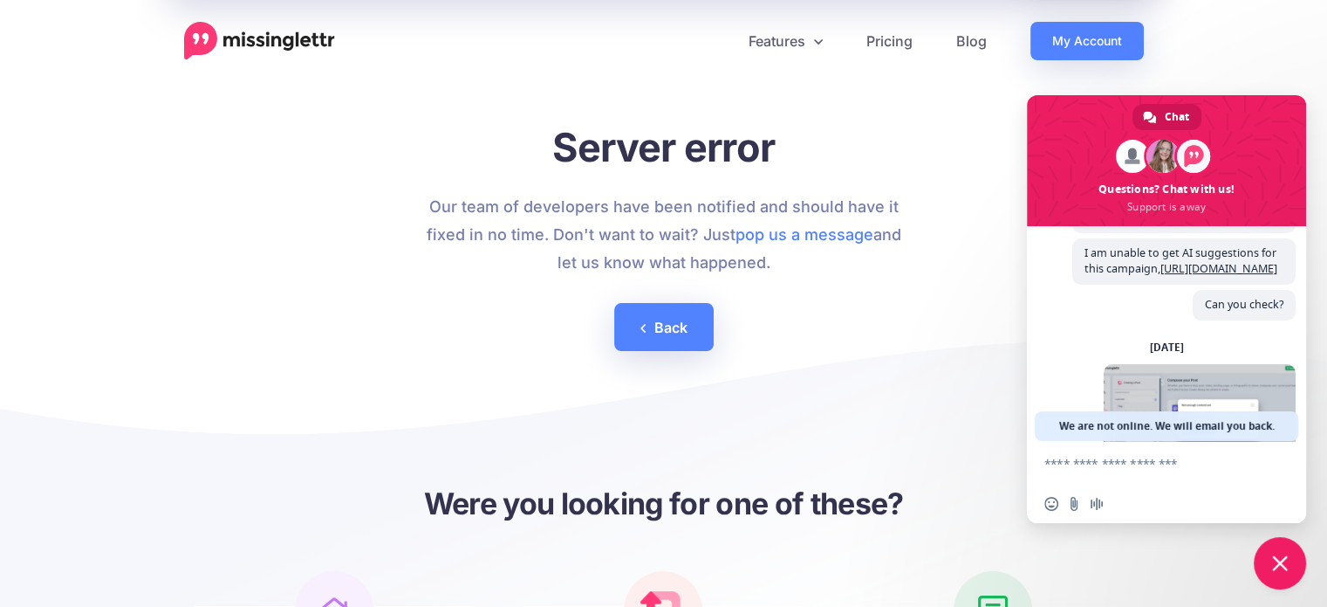
scroll to position [522, 0]
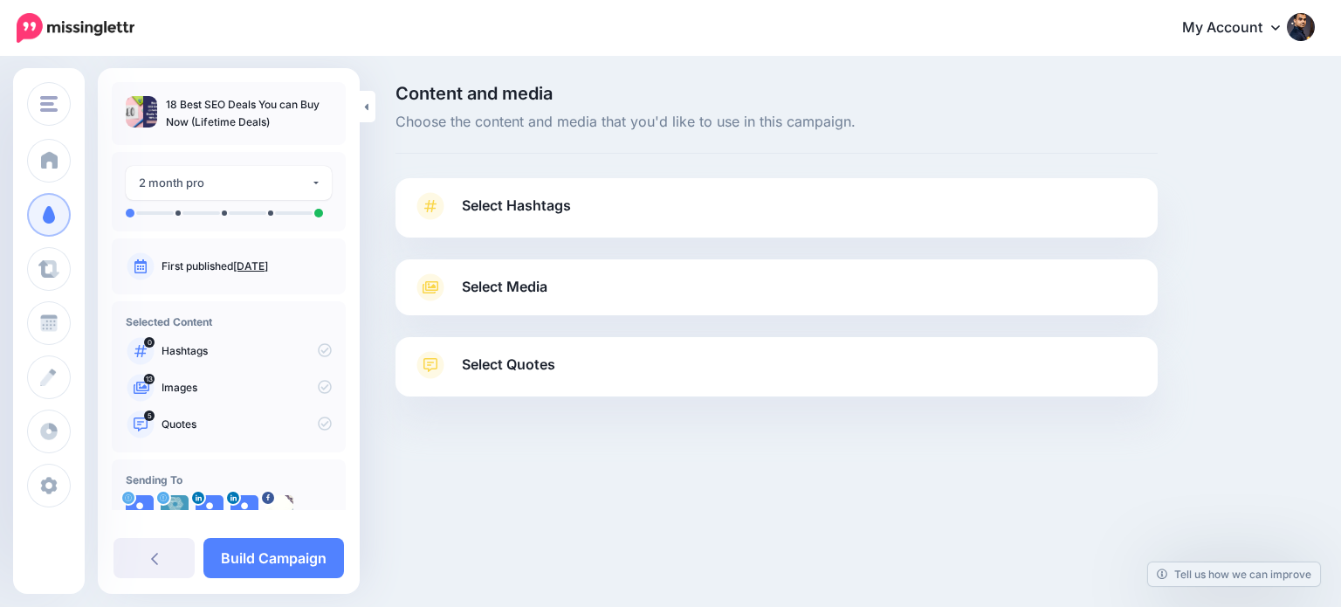
click at [539, 376] on span "Select Quotes" at bounding box center [508, 365] width 93 height 24
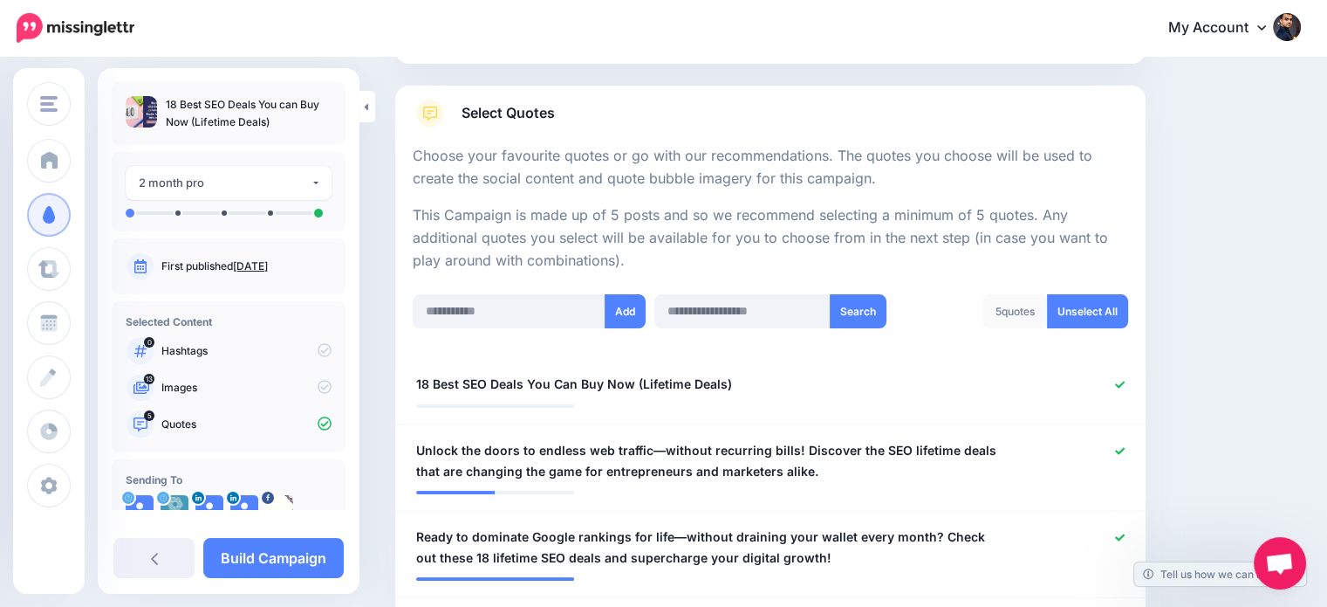
scroll to position [314, 0]
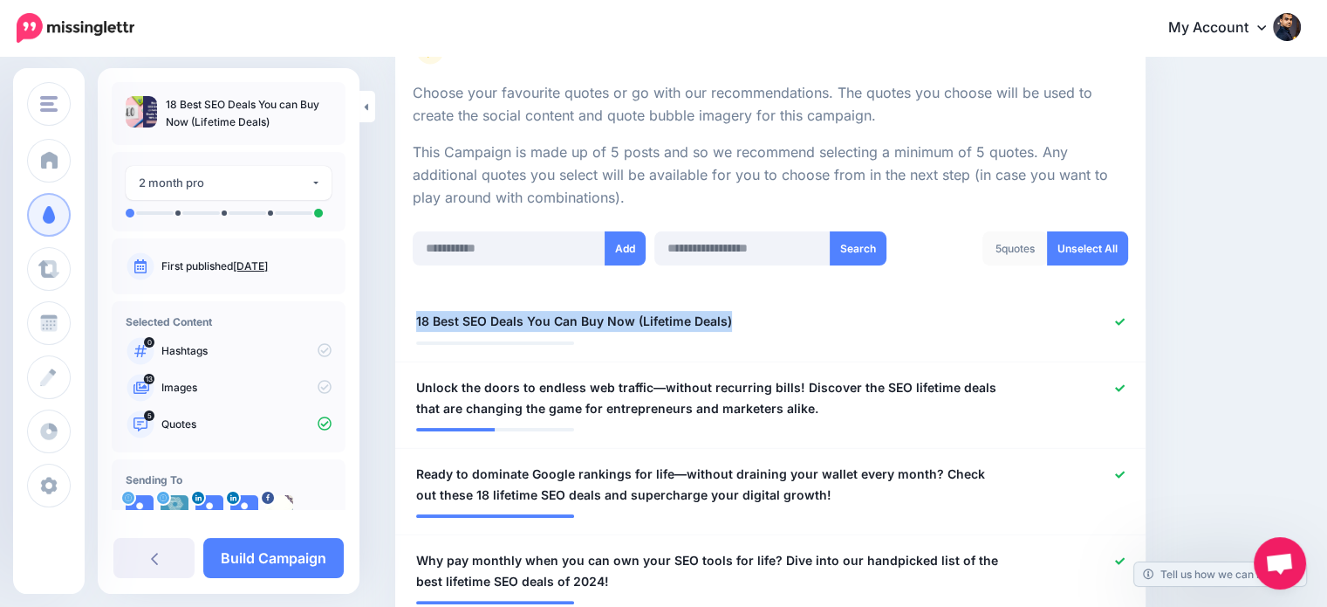
drag, startPoint x: 749, startPoint y: 323, endPoint x: 375, endPoint y: 313, distance: 373.7
copy span "18 Best SEO Deals You Can Buy Now (Lifetime Deals)"
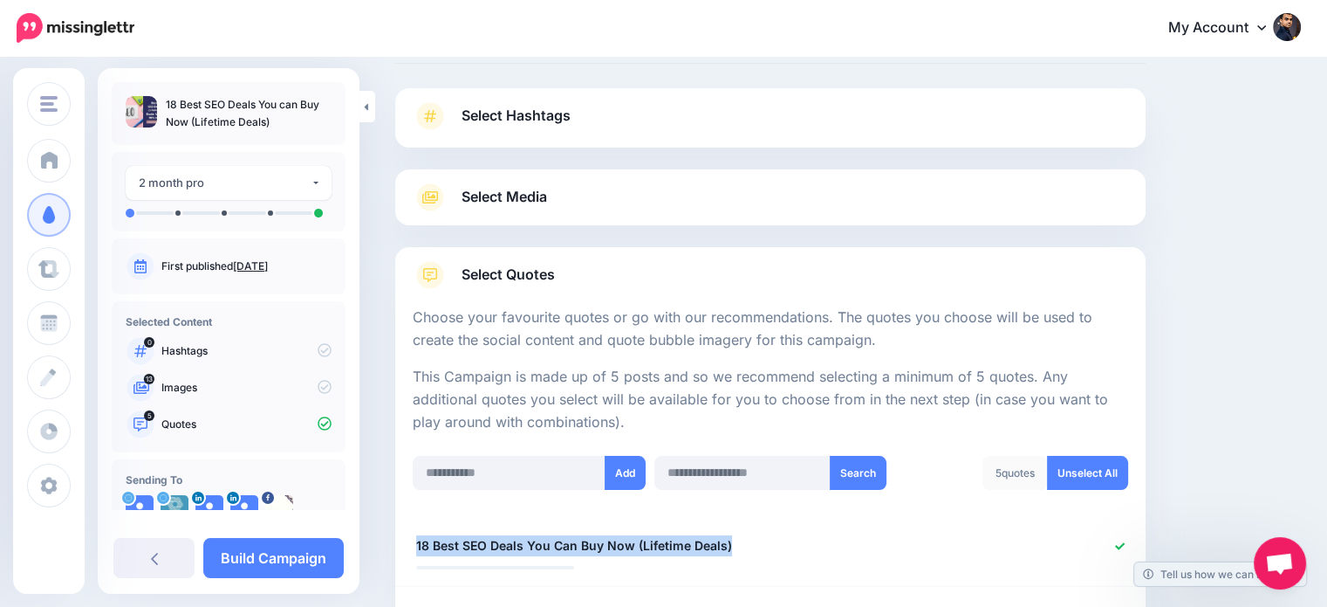
scroll to position [0, 0]
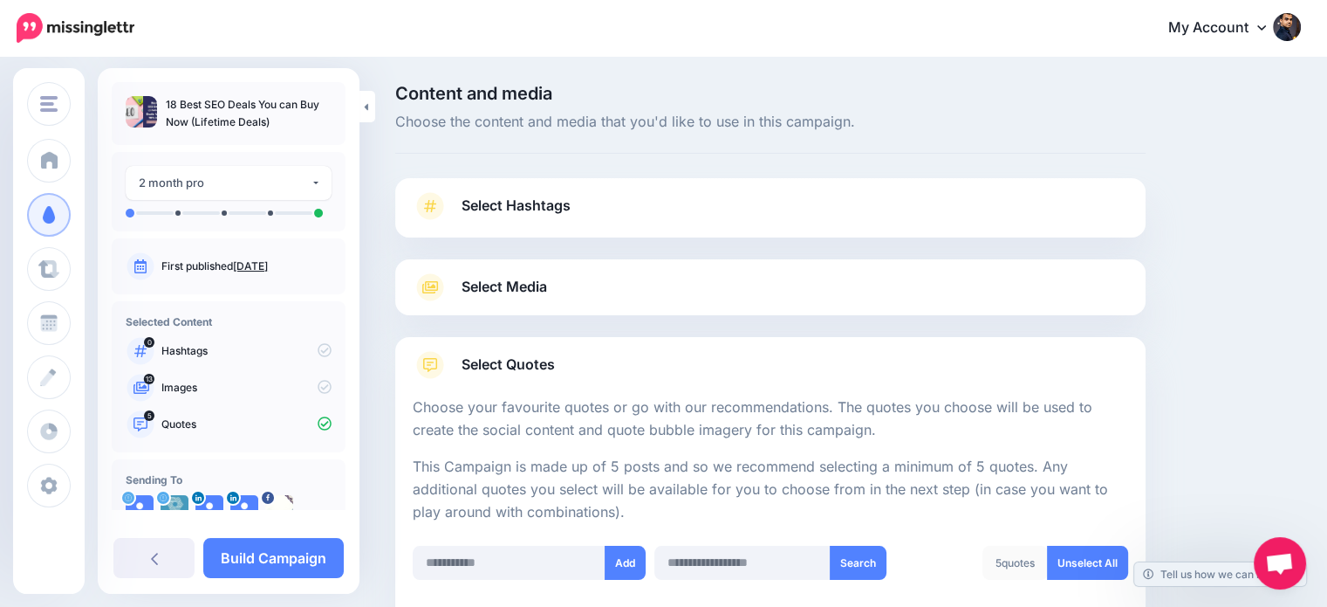
click at [499, 206] on span "Select Hashtags" at bounding box center [516, 206] width 109 height 24
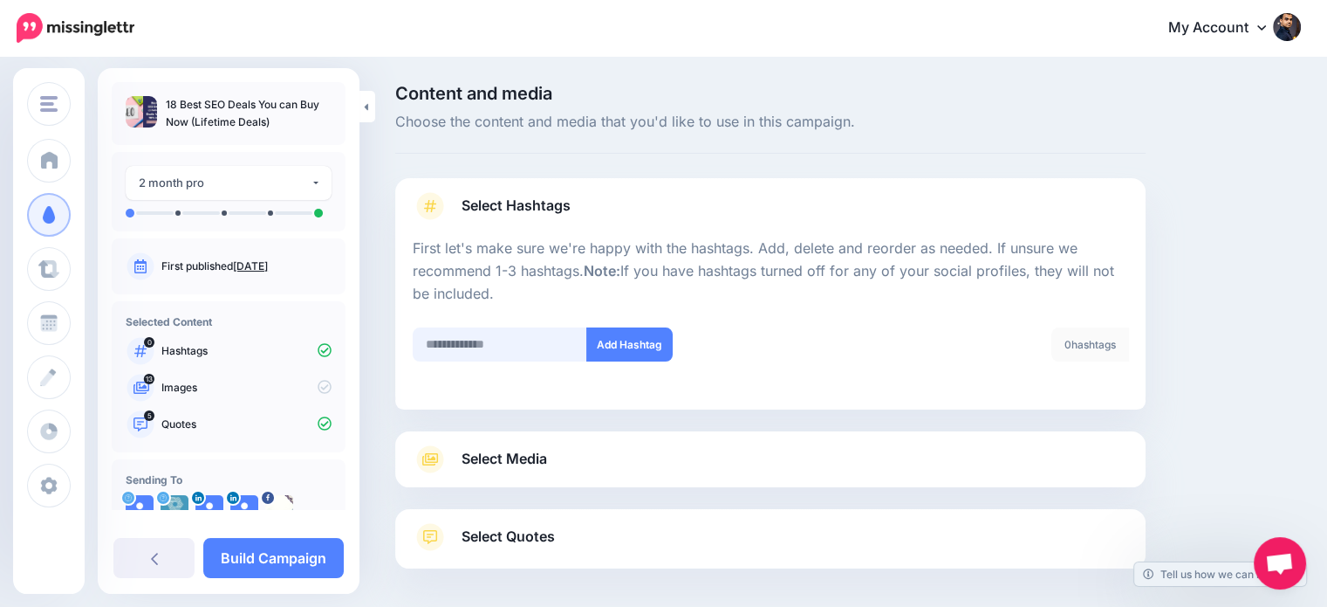
click at [482, 334] on input "text" at bounding box center [500, 344] width 175 height 34
type input "***"
click at [614, 352] on button "Add Hashtag" at bounding box center [629, 344] width 86 height 34
click at [524, 345] on input "text" at bounding box center [500, 344] width 175 height 34
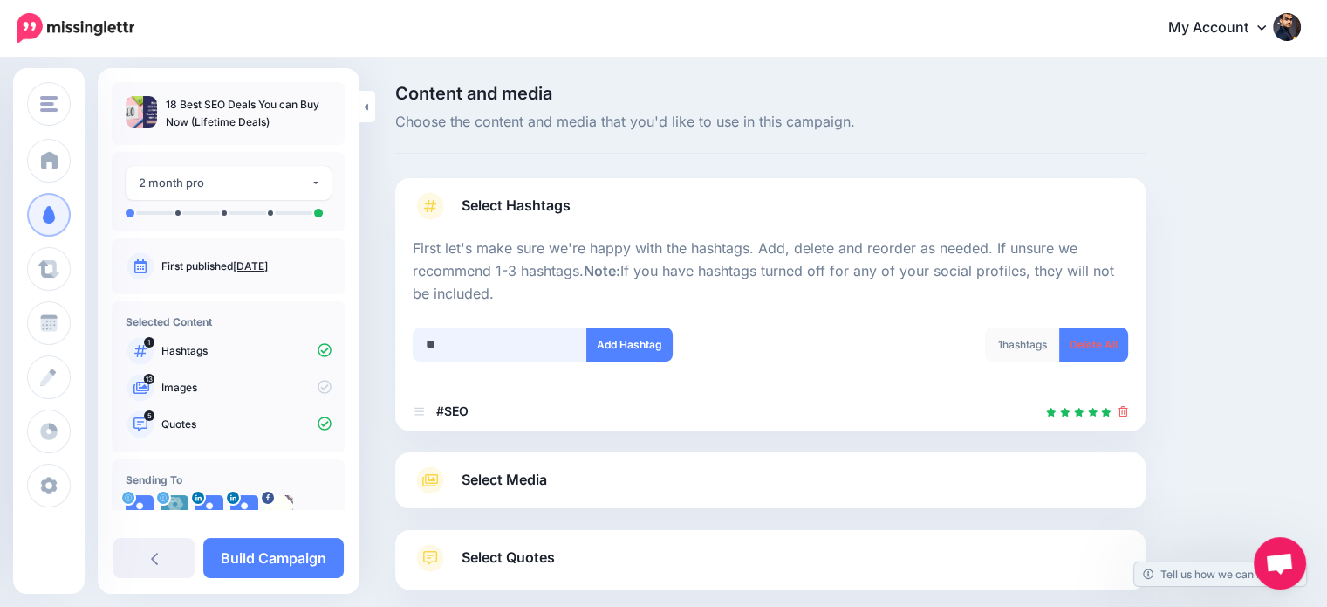
scroll to position [95, 0]
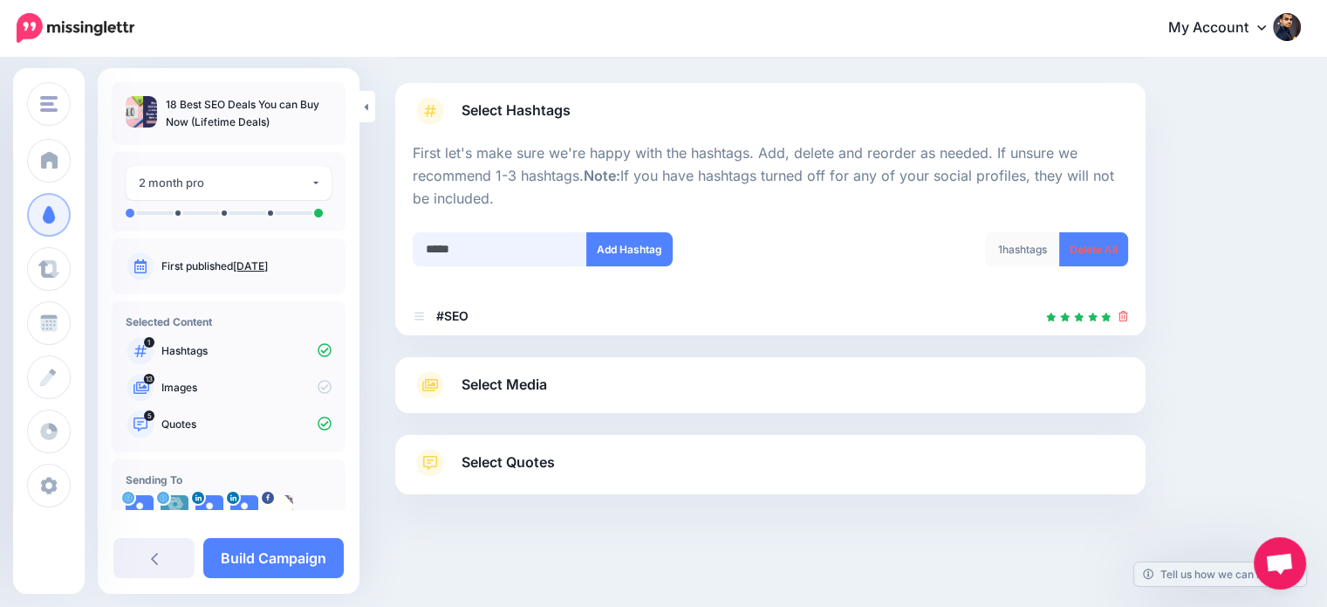
type input "*****"
click at [628, 226] on div at bounding box center [771, 221] width 716 height 22
click at [639, 246] on button "Add Hashtag" at bounding box center [629, 249] width 86 height 34
click at [517, 254] on input "text" at bounding box center [500, 249] width 175 height 34
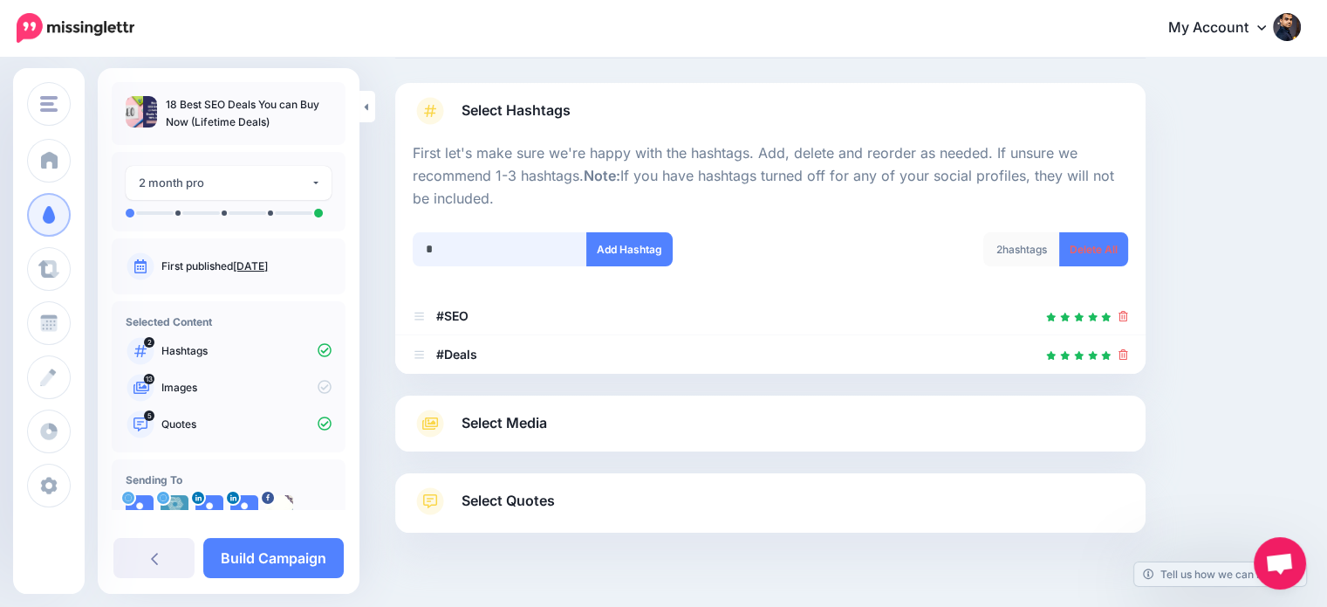
scroll to position [134, 0]
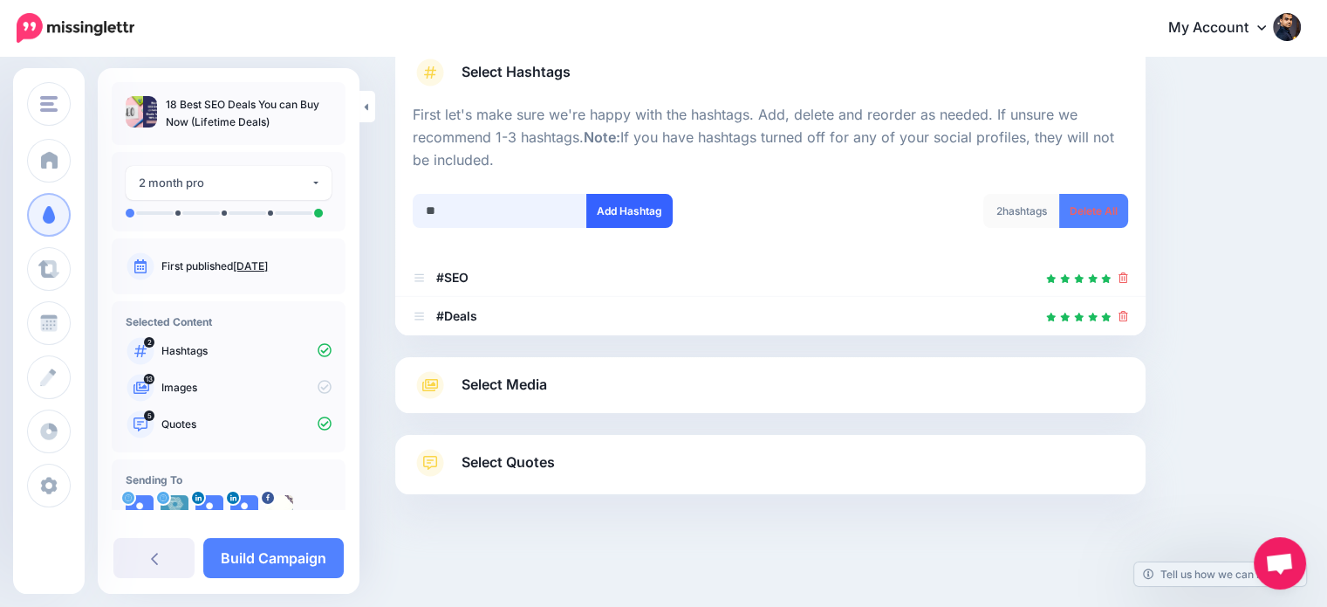
type input "**"
click at [611, 198] on button "Add Hashtag" at bounding box center [629, 211] width 86 height 34
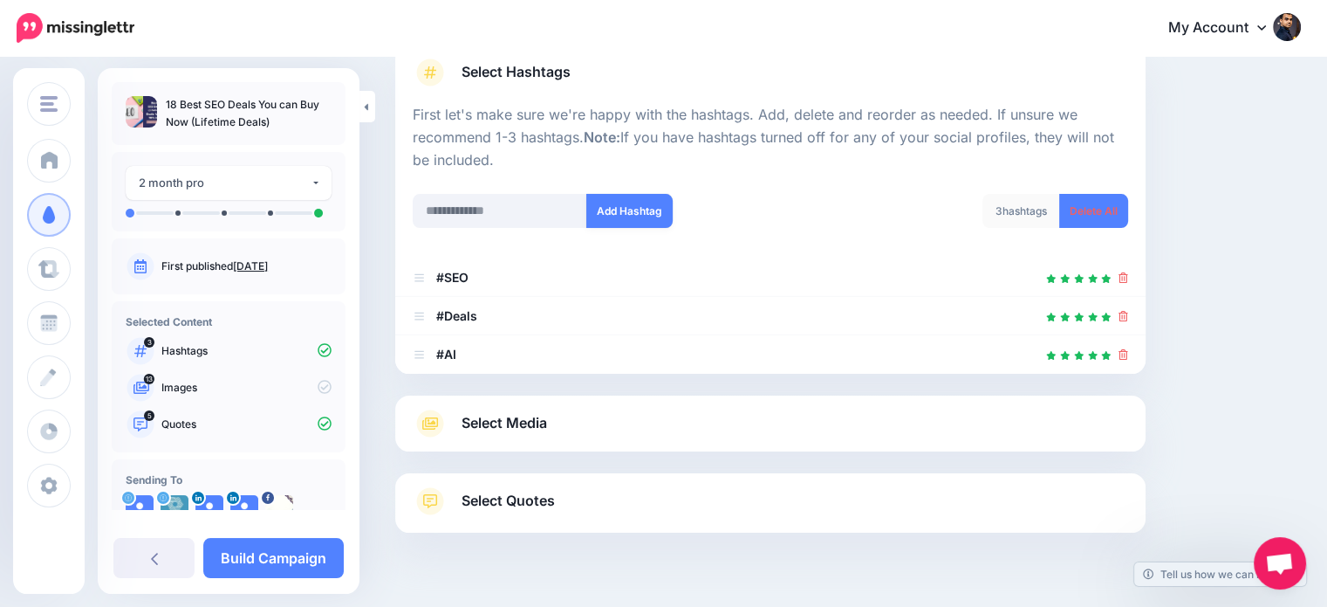
scroll to position [172, 0]
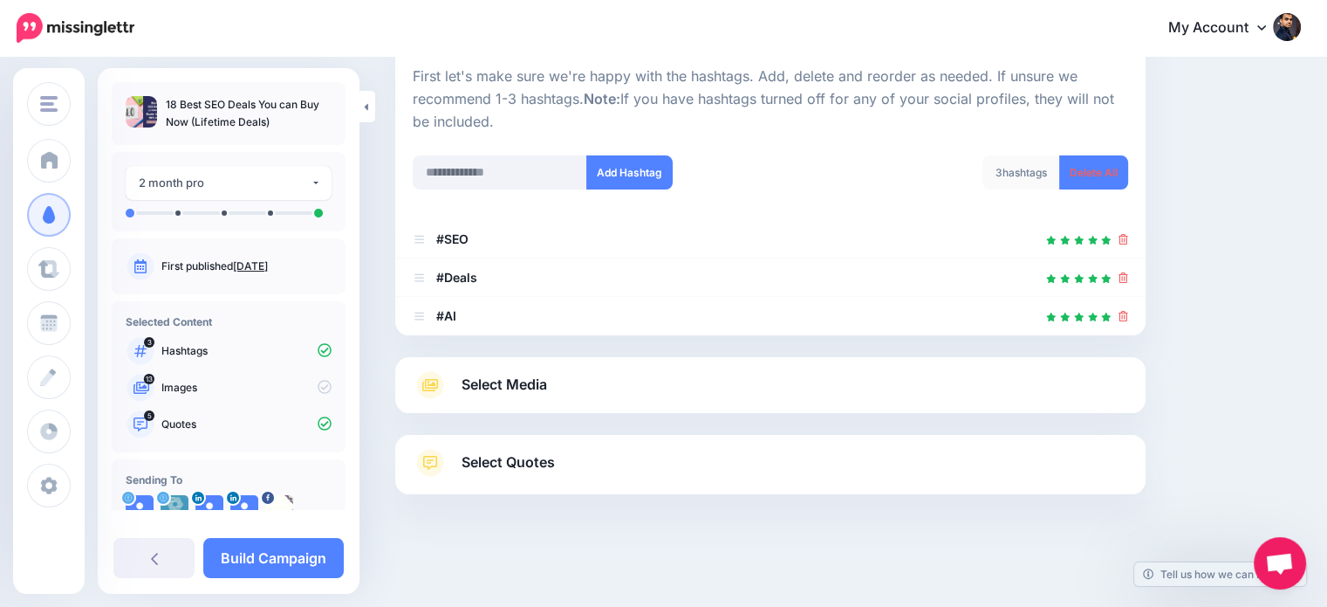
click at [518, 383] on span "Select Media" at bounding box center [505, 385] width 86 height 24
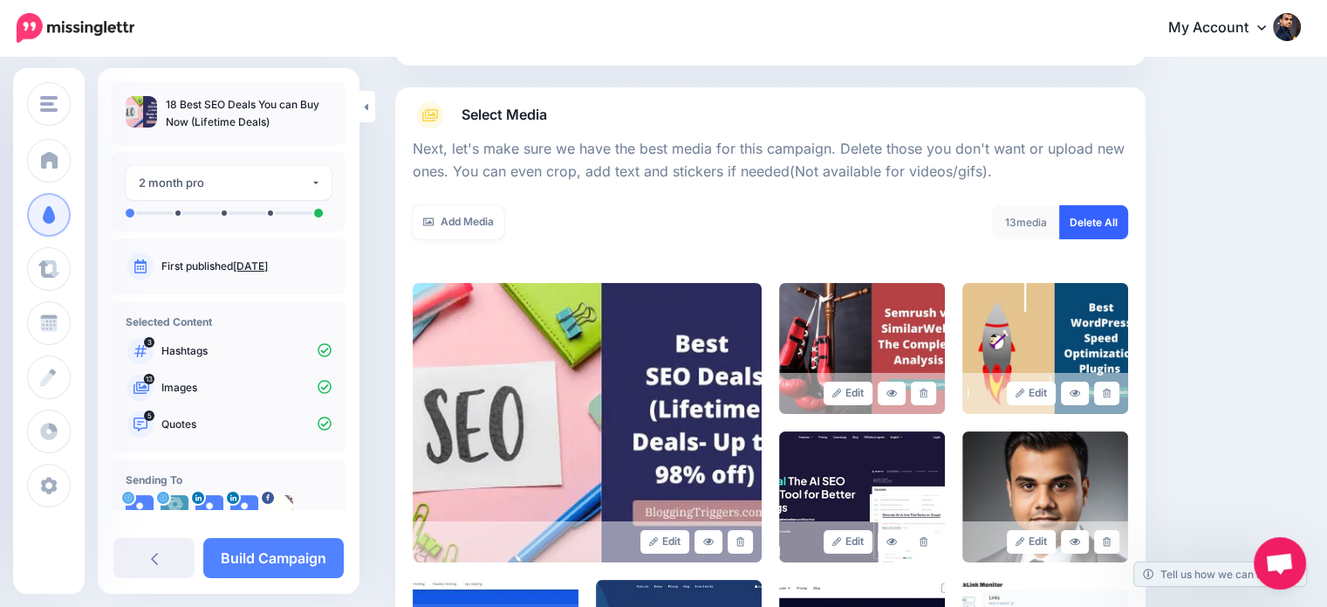
click at [1104, 222] on link "Delete All" at bounding box center [1094, 222] width 69 height 34
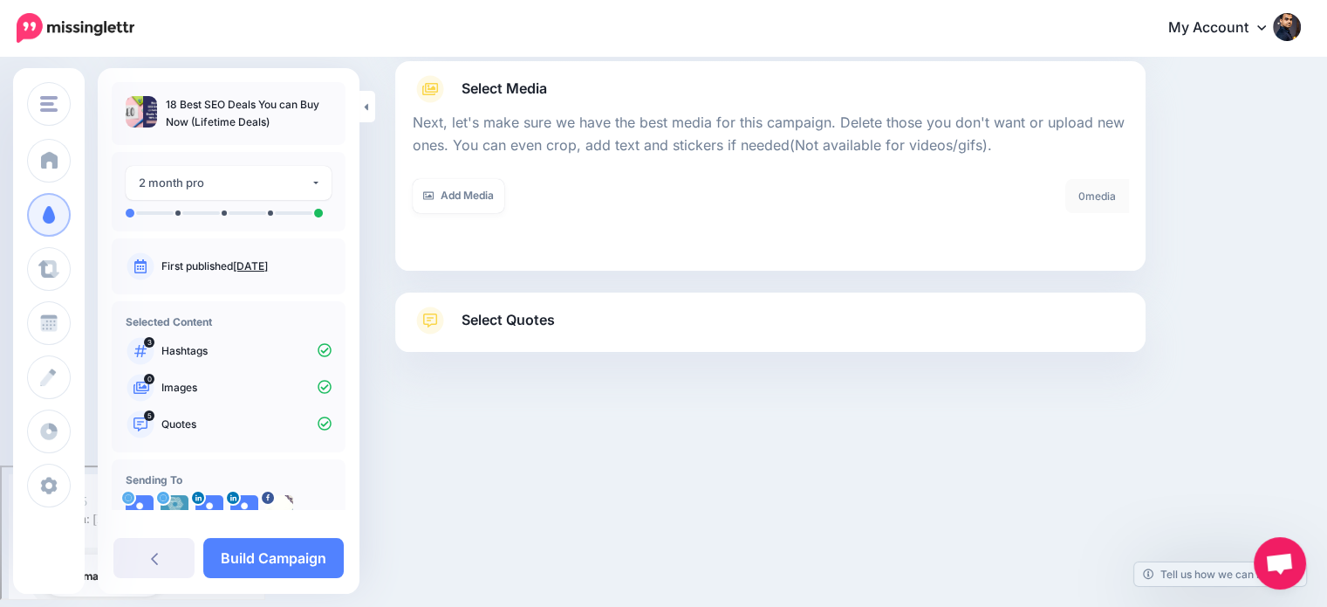
scroll to position [56, 0]
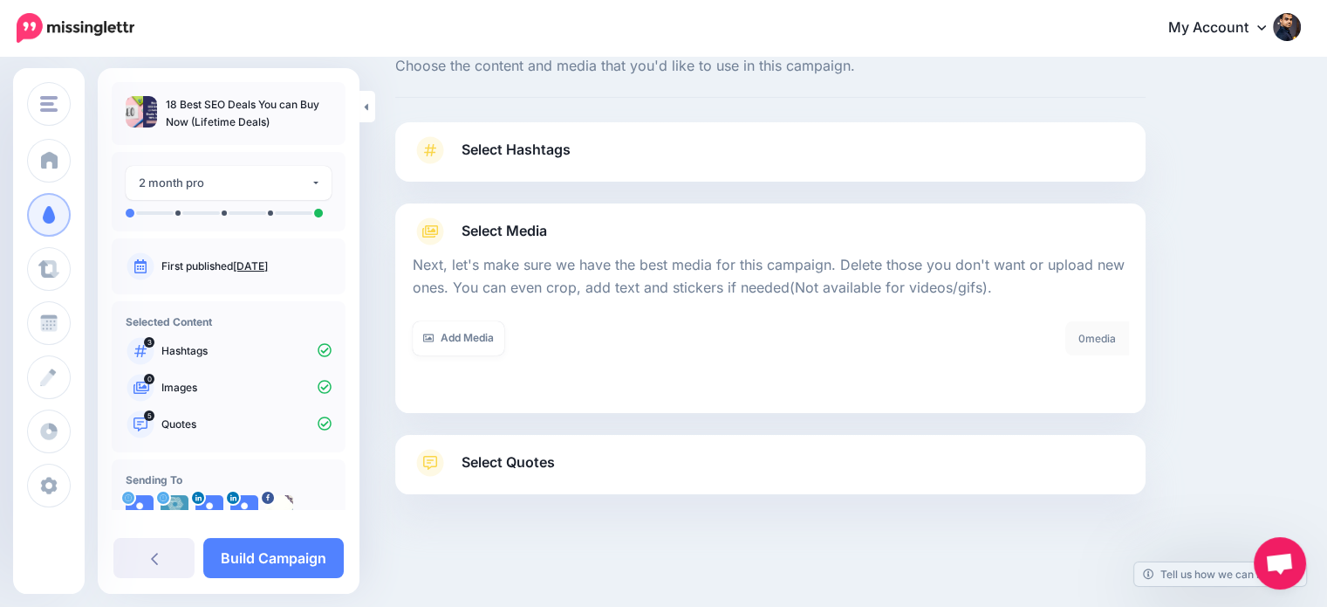
click at [523, 460] on span "Select Quotes" at bounding box center [508, 462] width 93 height 24
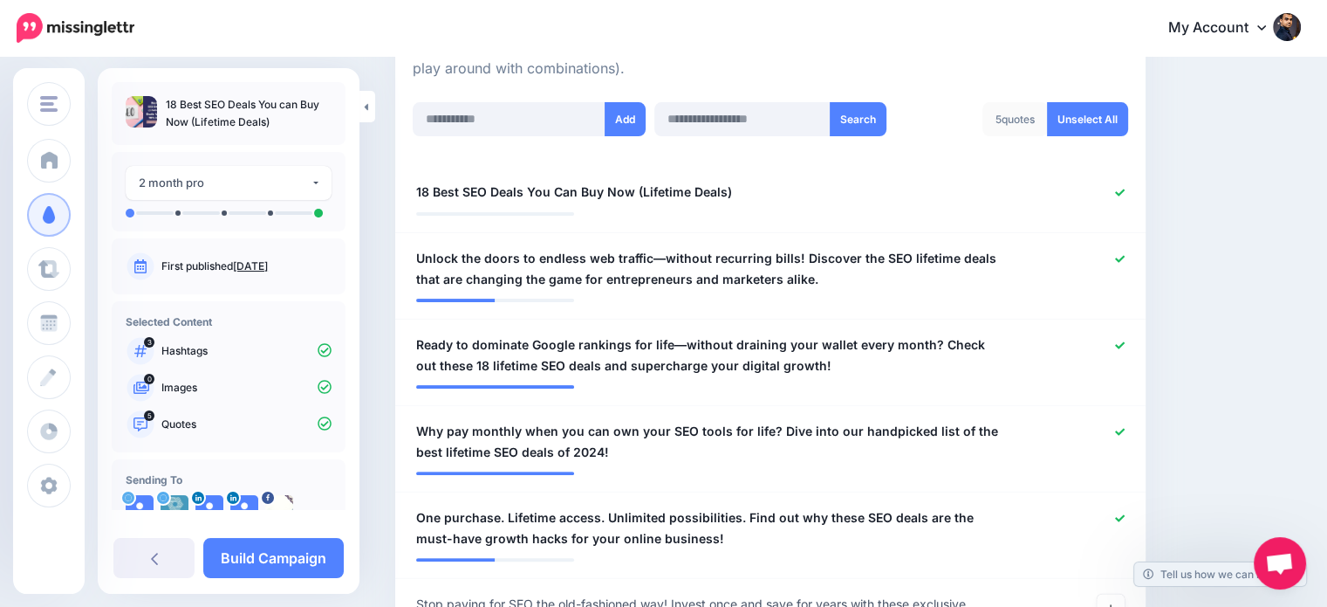
scroll to position [457, 0]
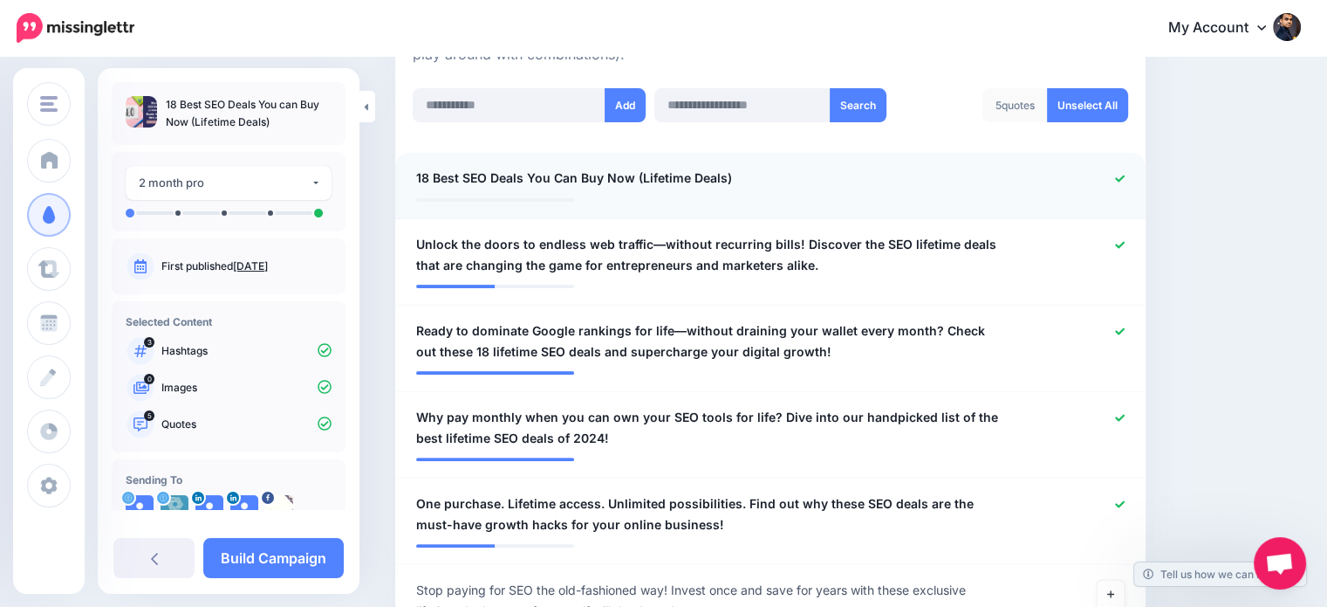
click at [1125, 177] on icon at bounding box center [1120, 179] width 10 height 10
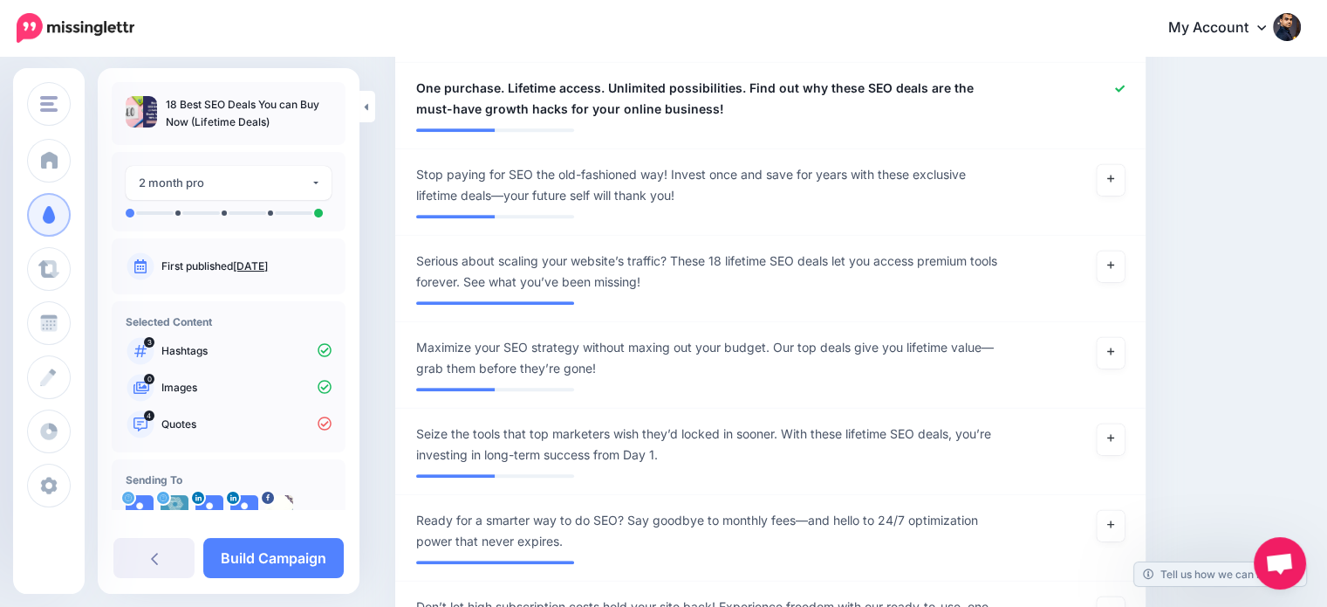
scroll to position [888, 0]
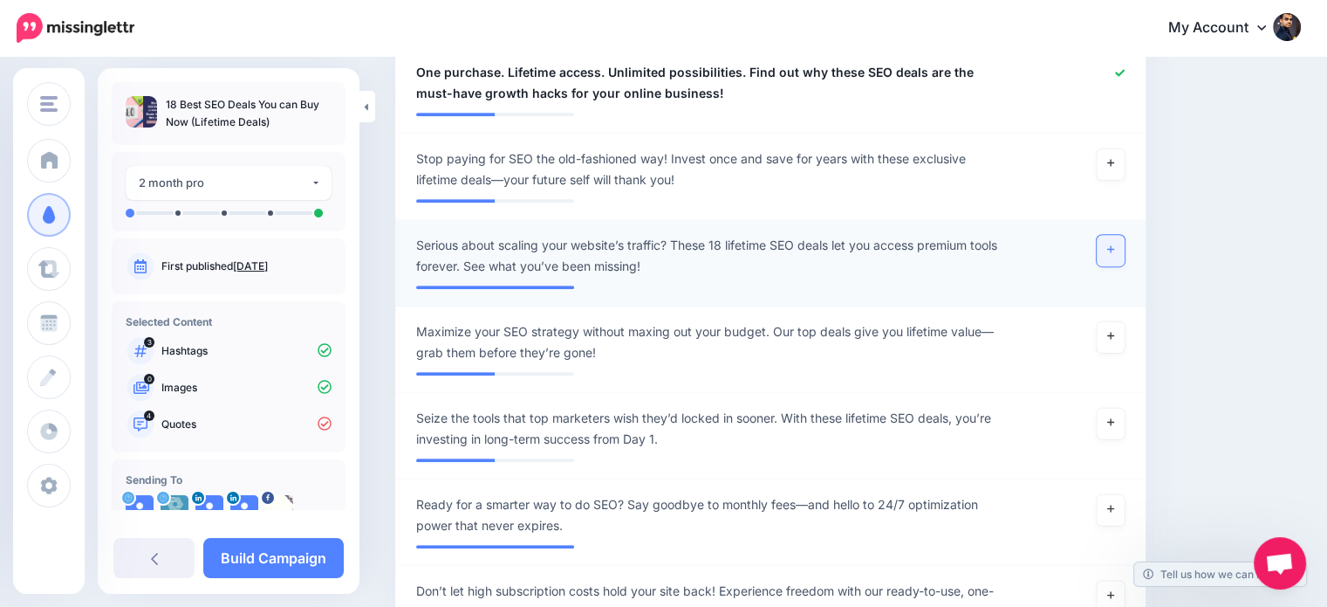
click at [1115, 248] on icon at bounding box center [1111, 249] width 7 height 7
click at [1115, 163] on icon at bounding box center [1111, 163] width 7 height 10
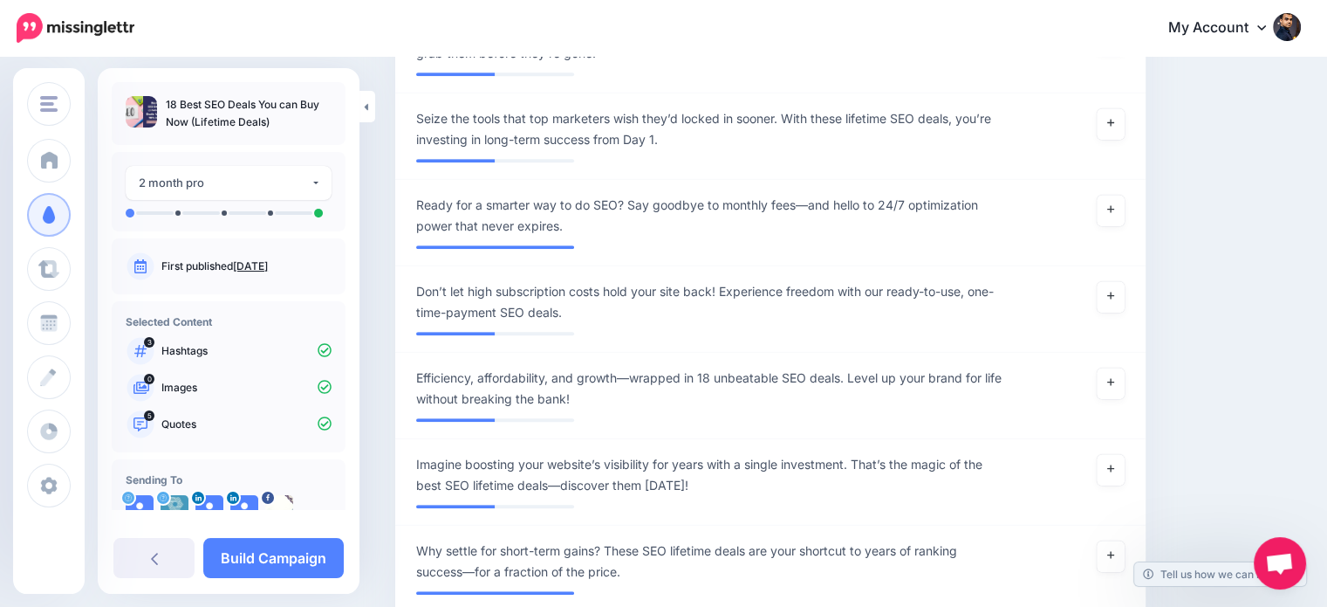
scroll to position [1160, 0]
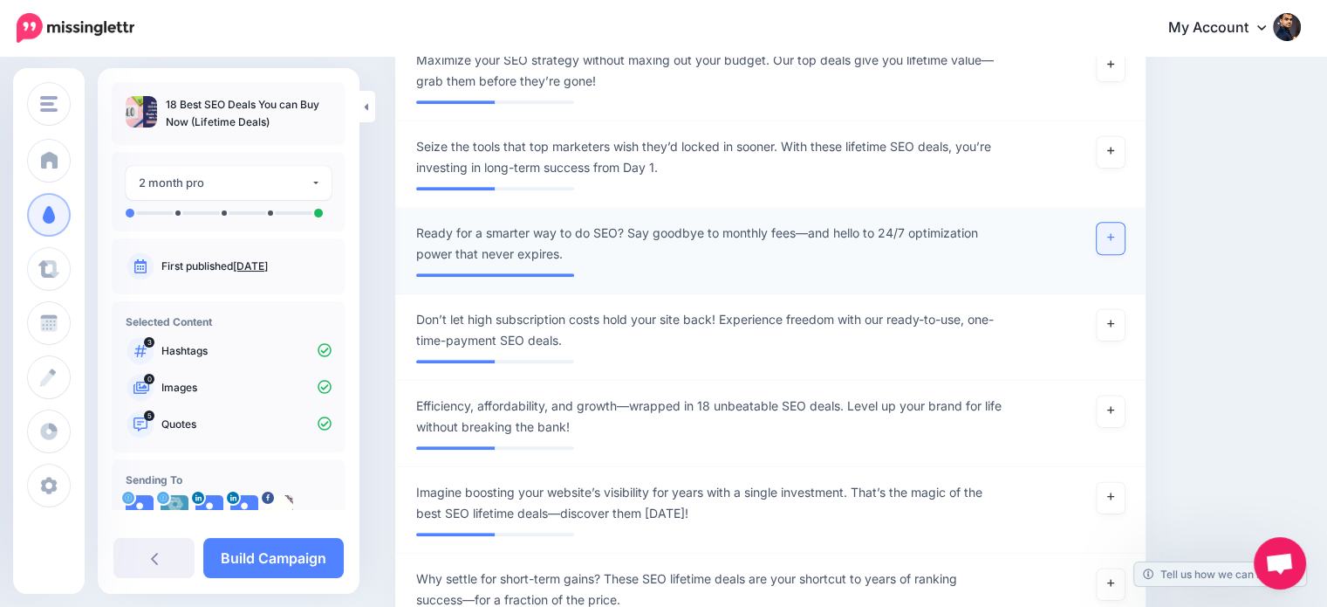
click at [1114, 234] on link at bounding box center [1111, 238] width 28 height 31
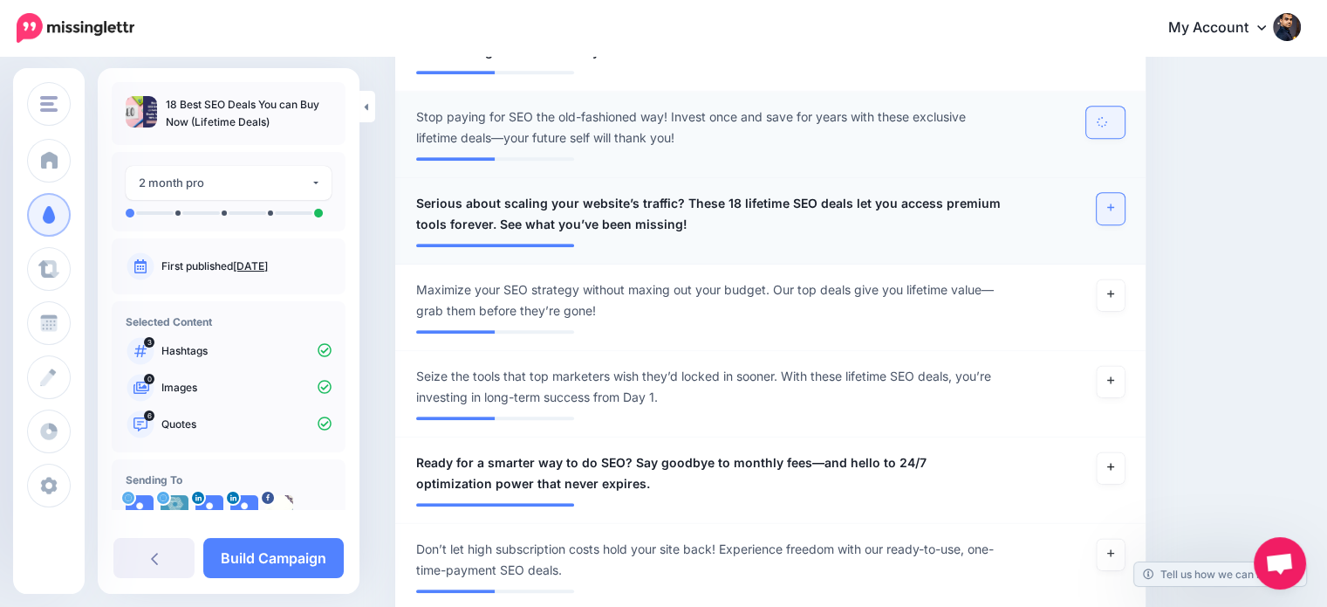
scroll to position [932, 0]
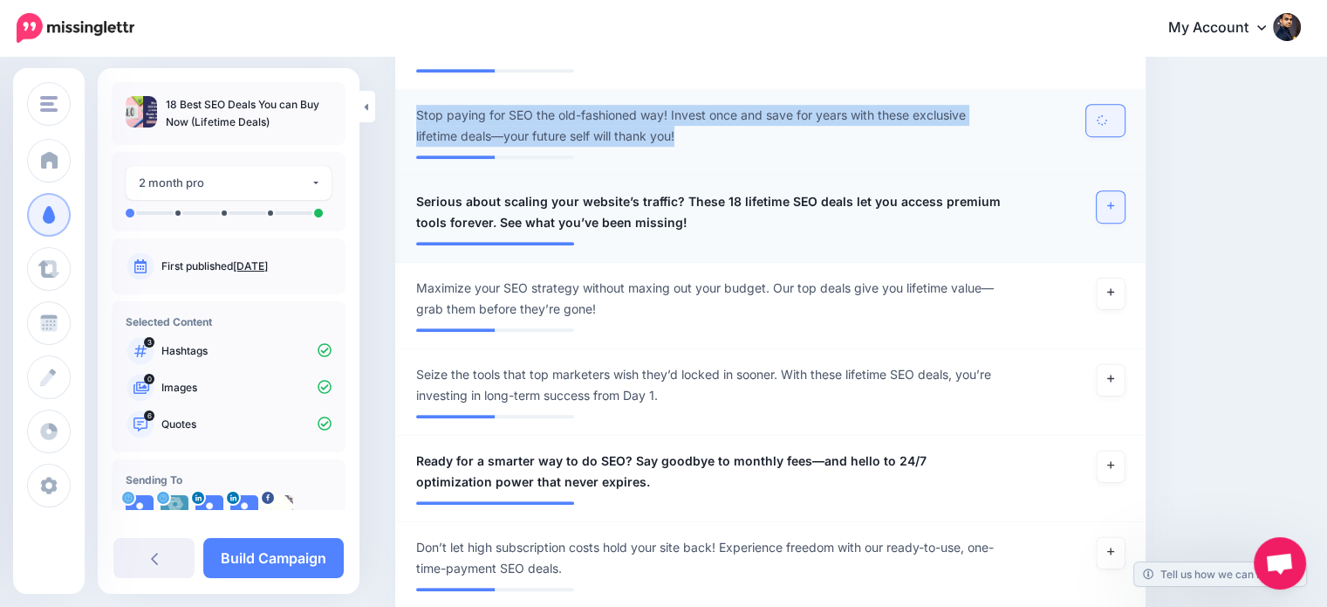
drag, startPoint x: 700, startPoint y: 141, endPoint x: 397, endPoint y: 109, distance: 304.5
click at [397, 109] on li "**********" at bounding box center [770, 133] width 751 height 86
copy span "Stop paying for SEO the old-fashioned way! Invest once and save for years with …"
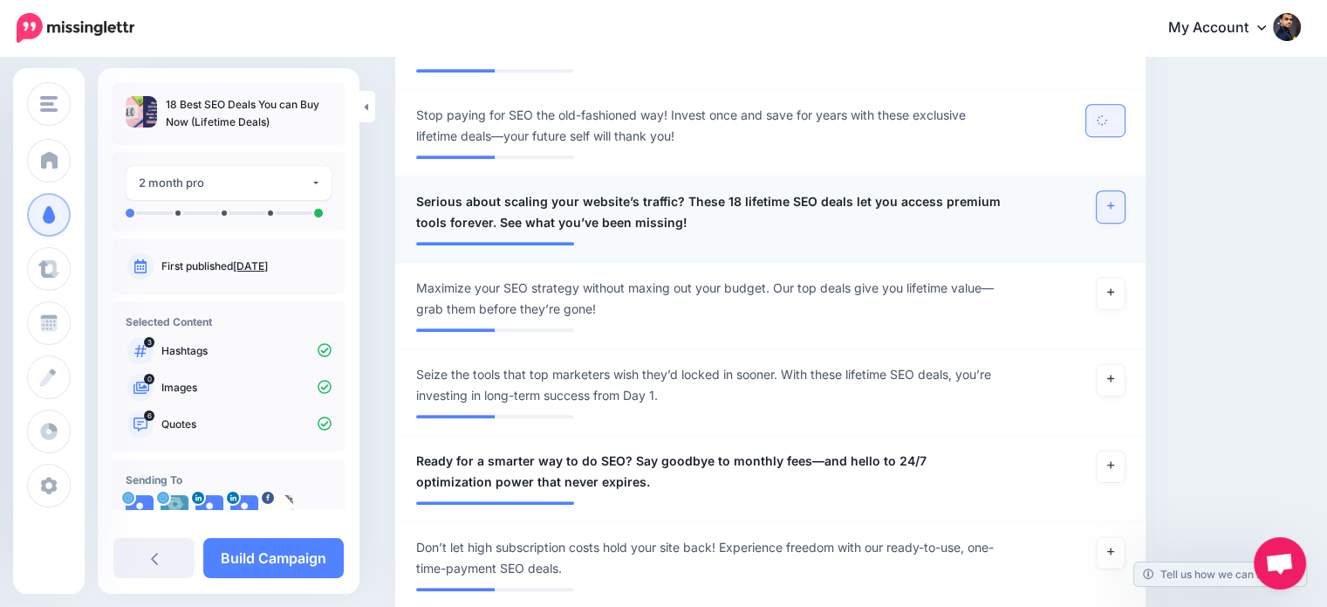
click at [1247, 209] on div "Content and media Choose the content and media that you'd like to use in this c…" at bounding box center [848, 140] width 932 height 1975
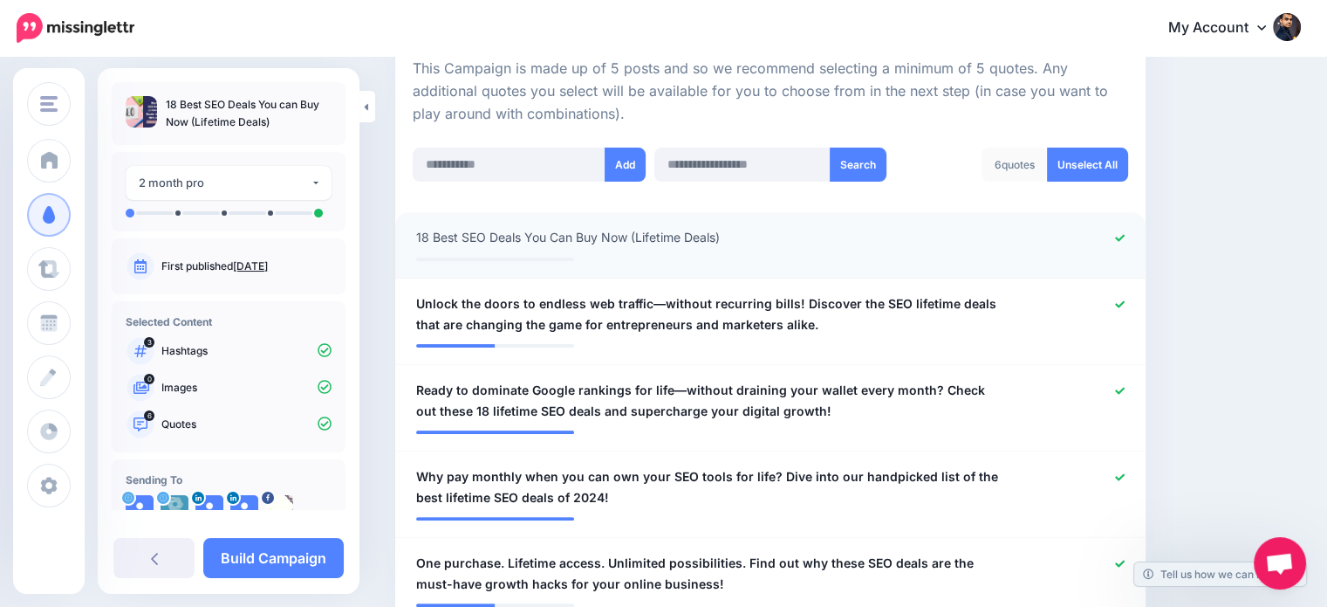
scroll to position [401, 0]
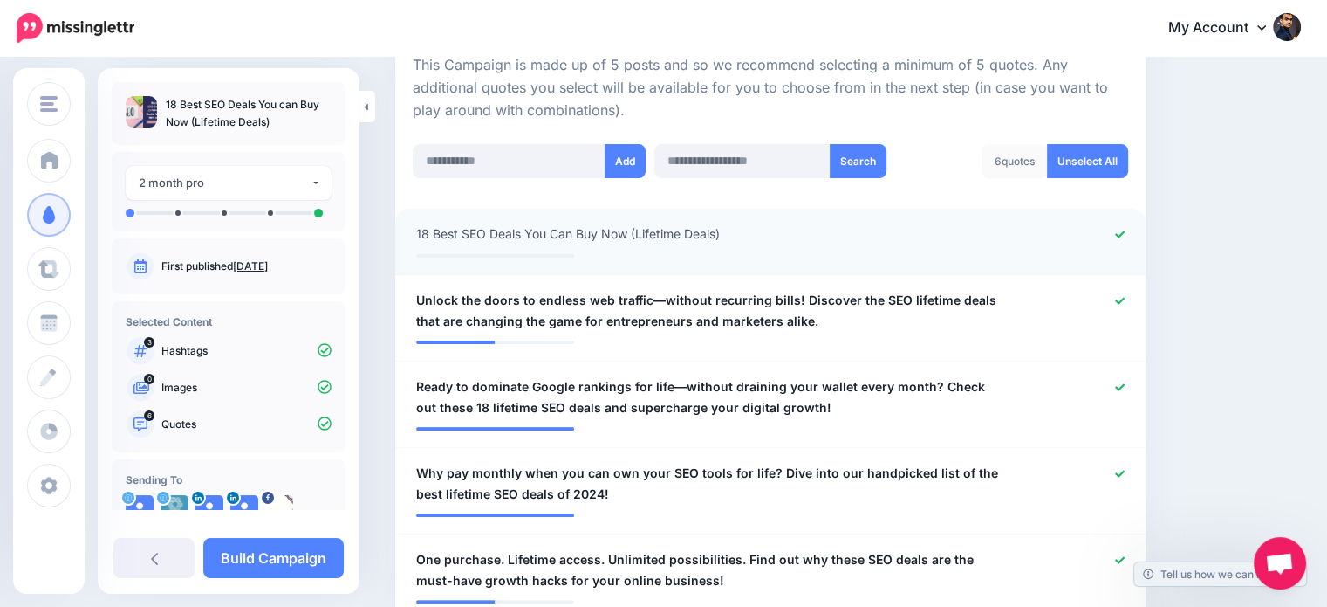
click at [1125, 233] on icon at bounding box center [1120, 233] width 10 height 7
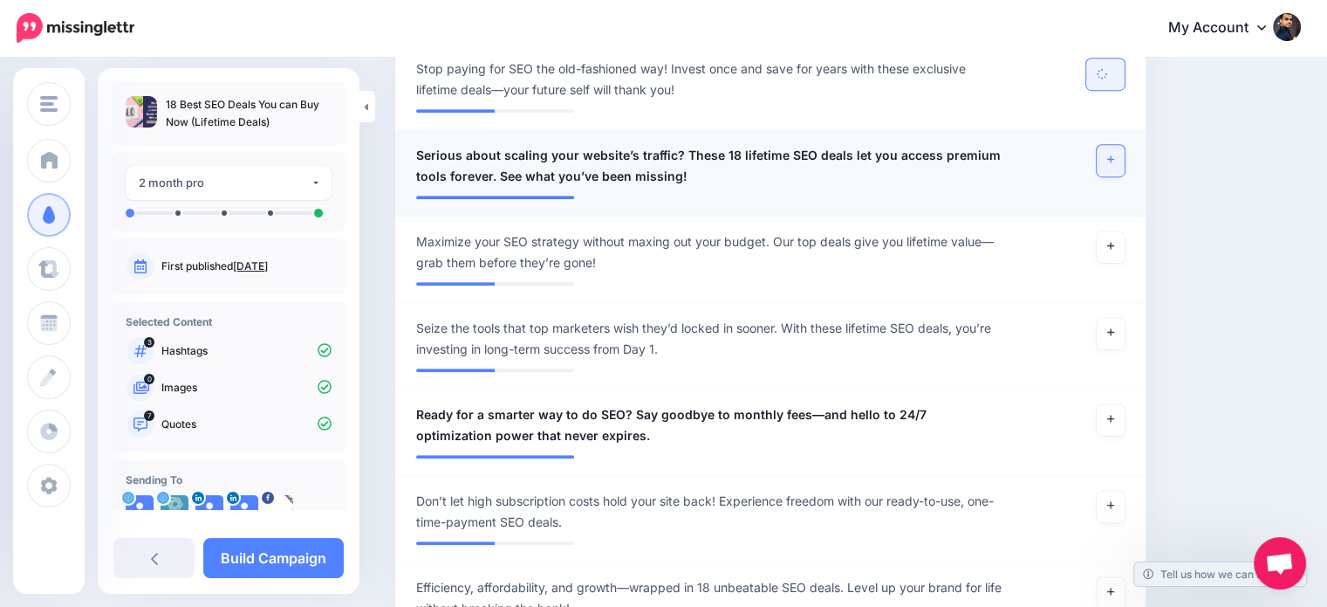
scroll to position [979, 0]
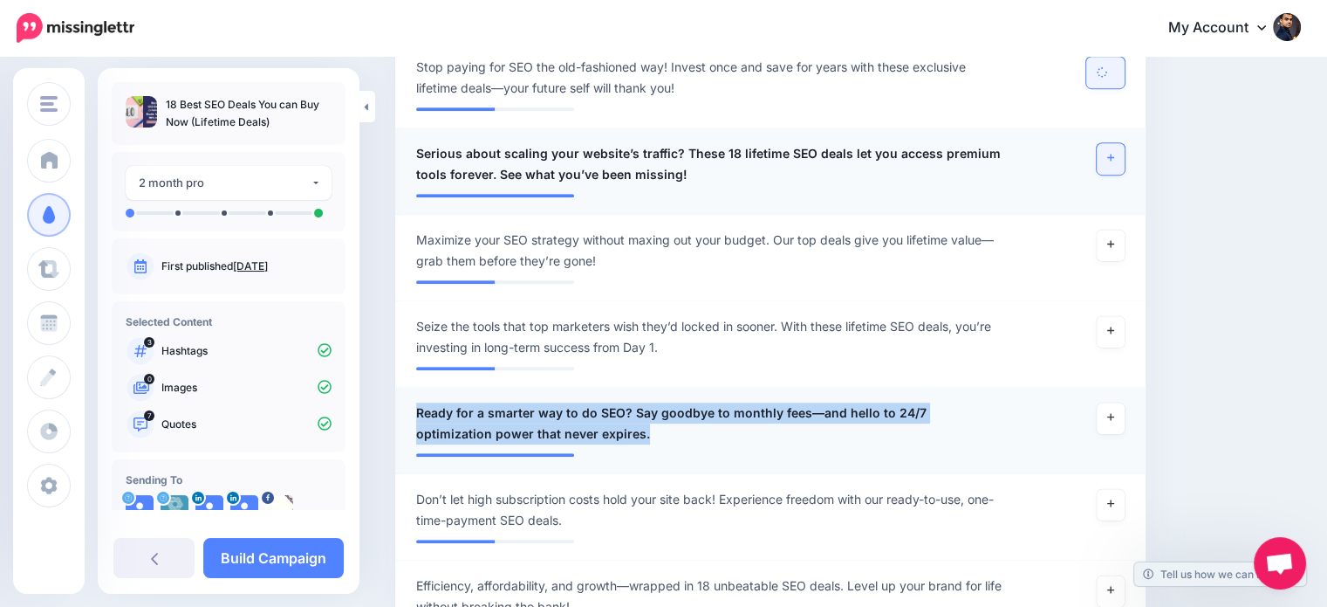
drag, startPoint x: 590, startPoint y: 436, endPoint x: 417, endPoint y: 394, distance: 177.8
click at [417, 394] on li "**********" at bounding box center [770, 431] width 751 height 86
copy span "Ready for a smarter way to do SEO? Say goodbye to monthly fees—and hello to 24/…"
click at [1125, 415] on link at bounding box center [1111, 417] width 28 height 31
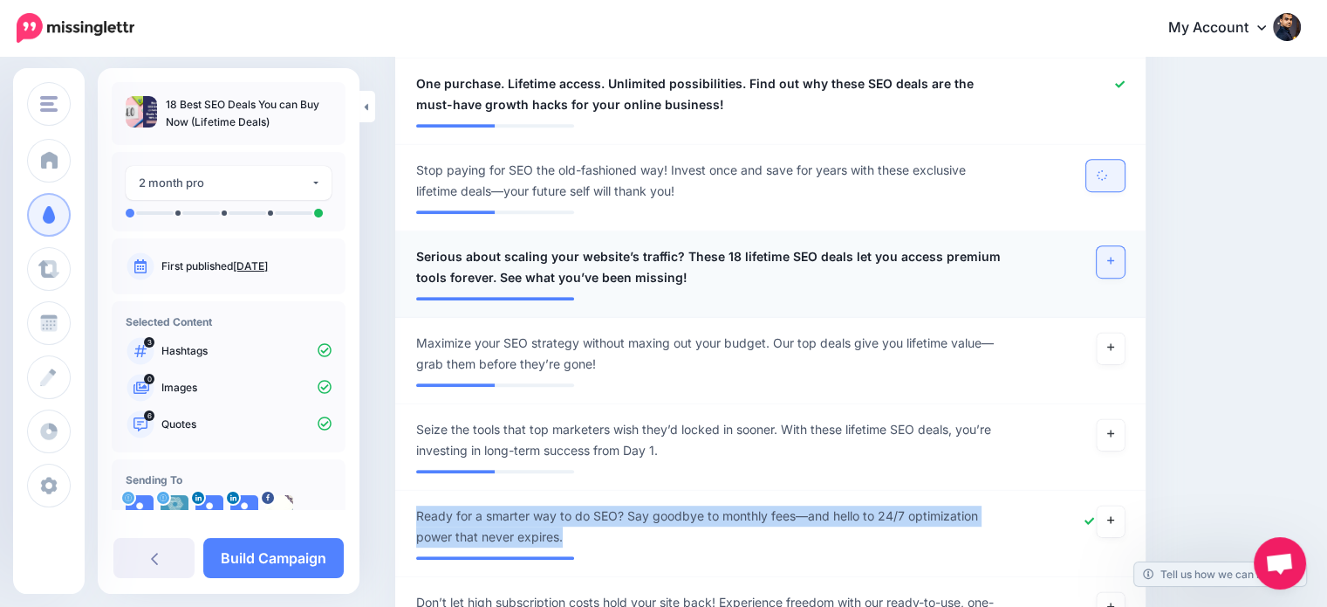
scroll to position [871, 0]
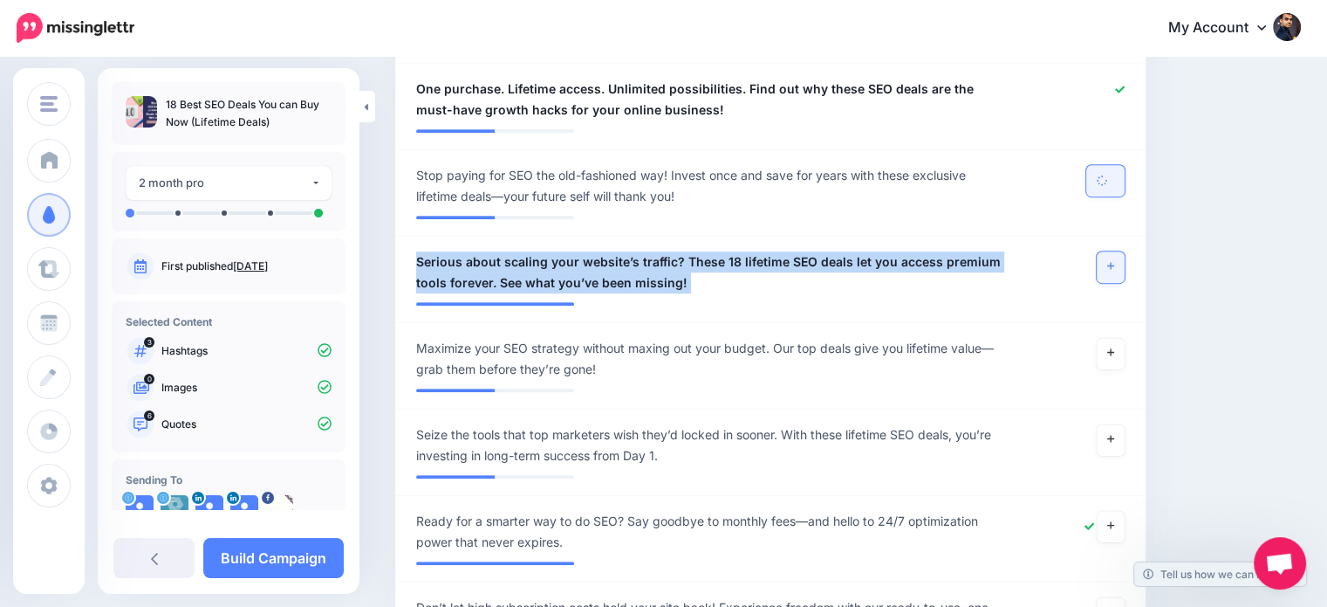
drag, startPoint x: 752, startPoint y: 296, endPoint x: 412, endPoint y: 254, distance: 342.9
click at [412, 254] on li "**********" at bounding box center [770, 280] width 751 height 86
copy li "**********"
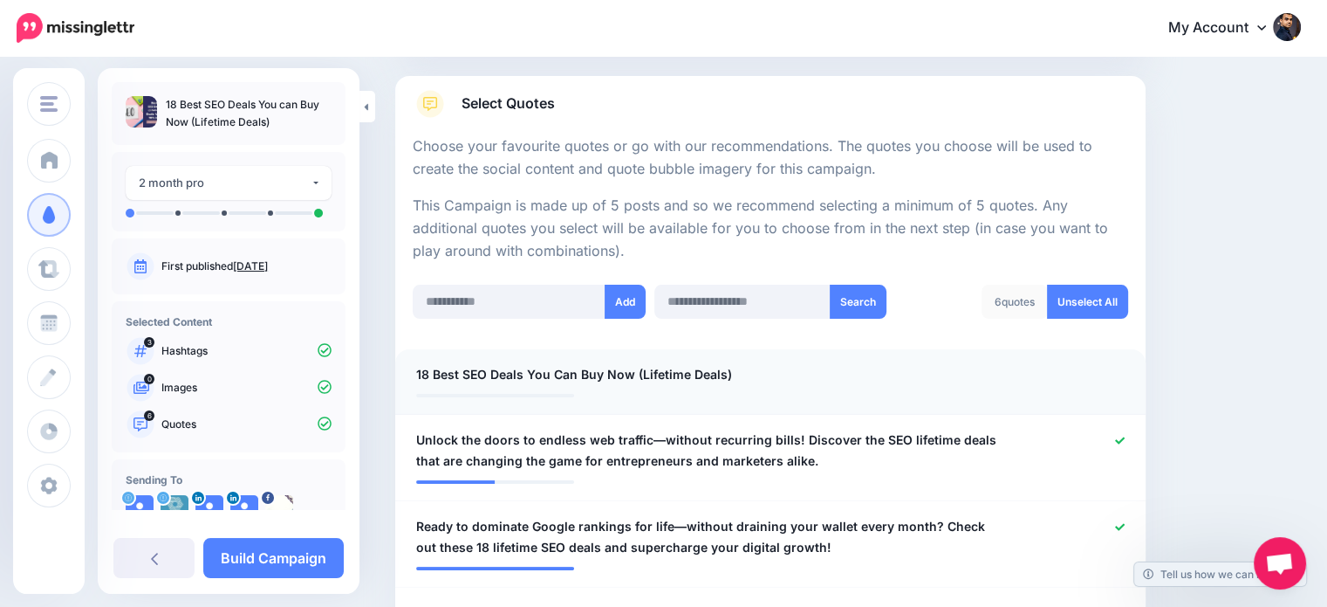
scroll to position [281, 0]
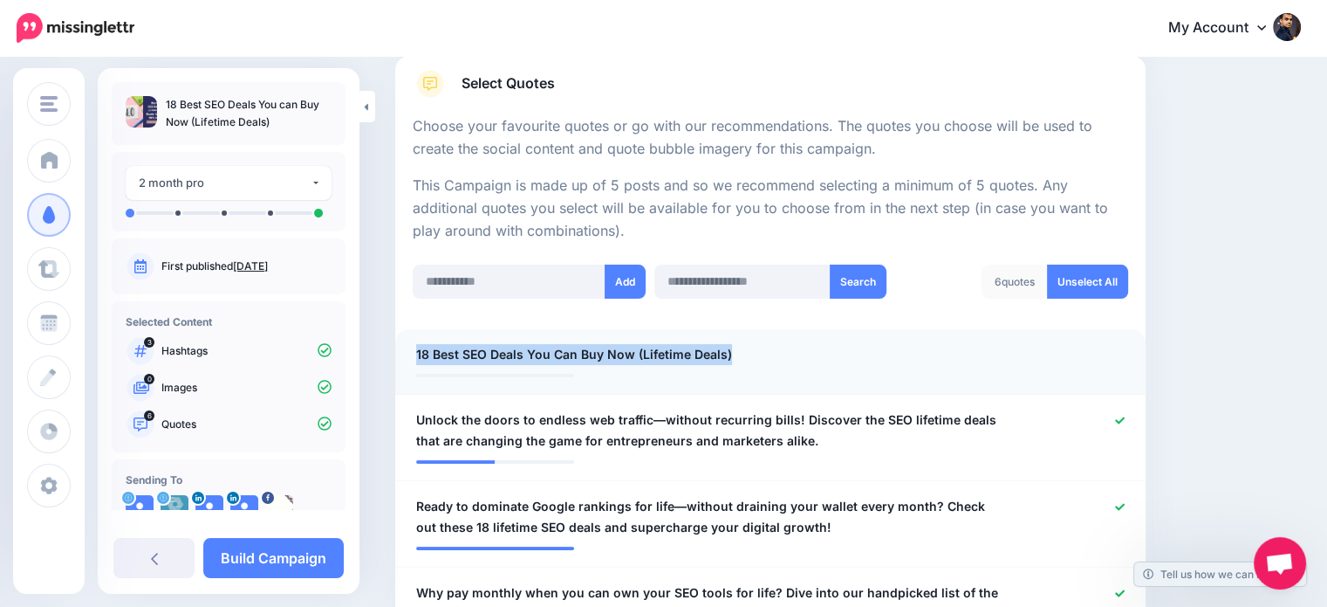
drag, startPoint x: 766, startPoint y: 353, endPoint x: 403, endPoint y: 353, distance: 363.1
click at [403, 353] on div "**********" at bounding box center [709, 354] width 613 height 21
copy span "18 Best SEO Deals You Can Buy Now (Lifetime Deals)"
click at [326, 544] on link "Build Campaign" at bounding box center [273, 558] width 141 height 40
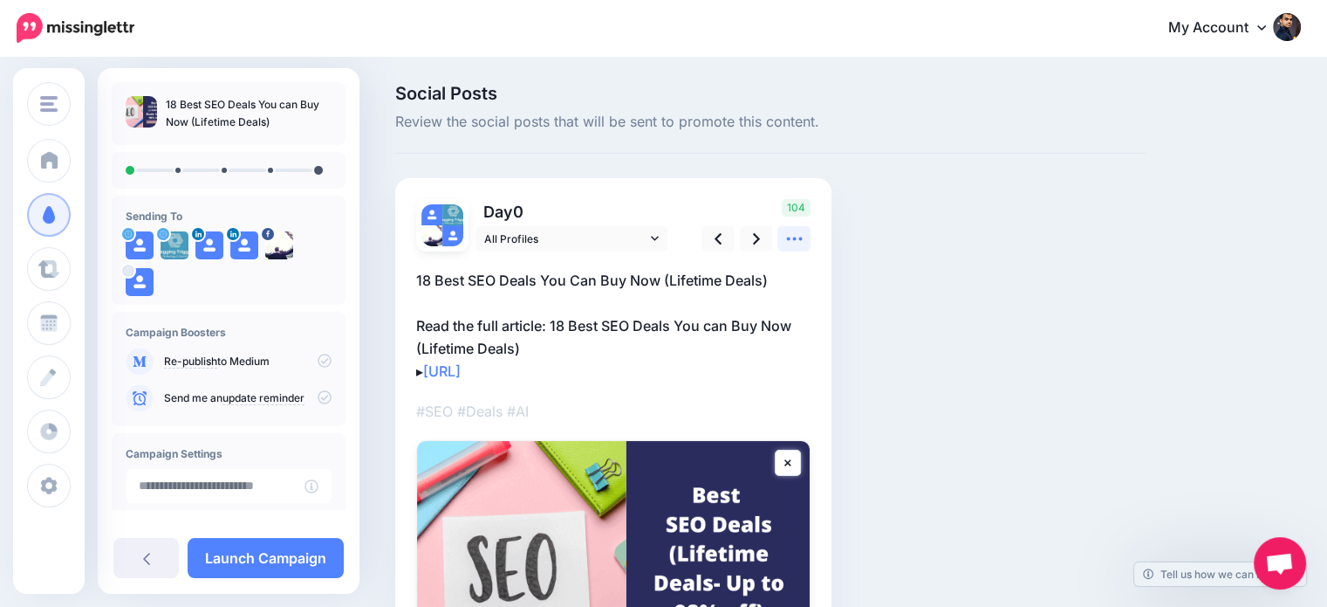
click at [801, 239] on icon at bounding box center [794, 238] width 16 height 3
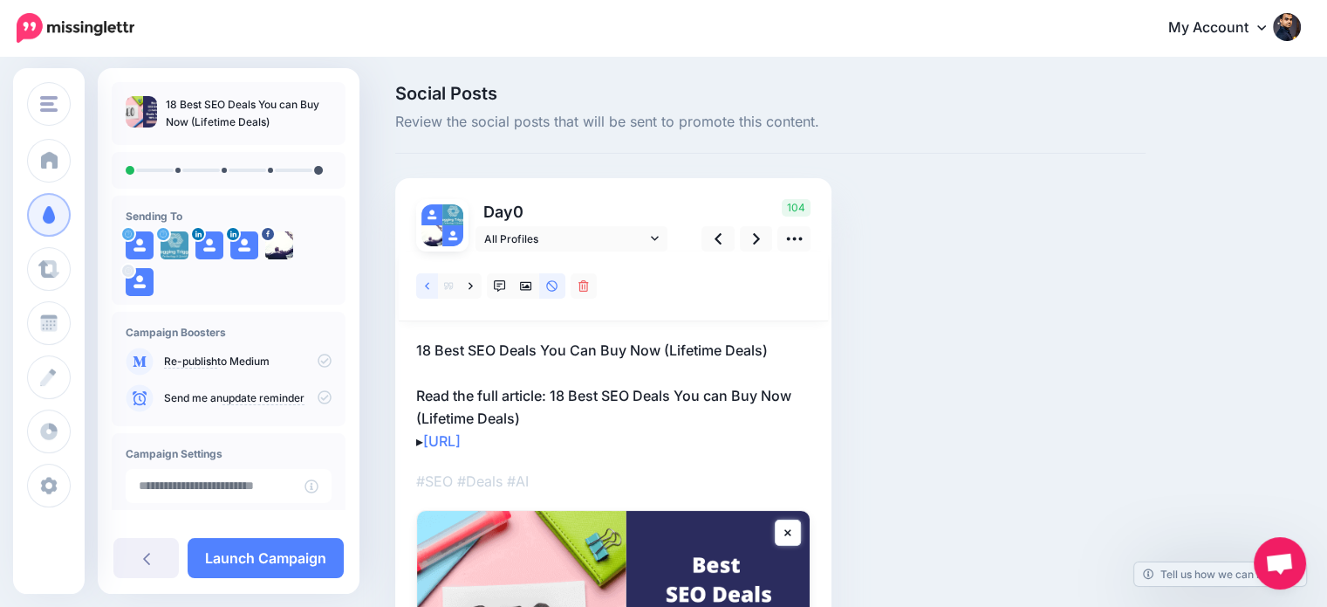
click at [419, 285] on link at bounding box center [427, 285] width 22 height 25
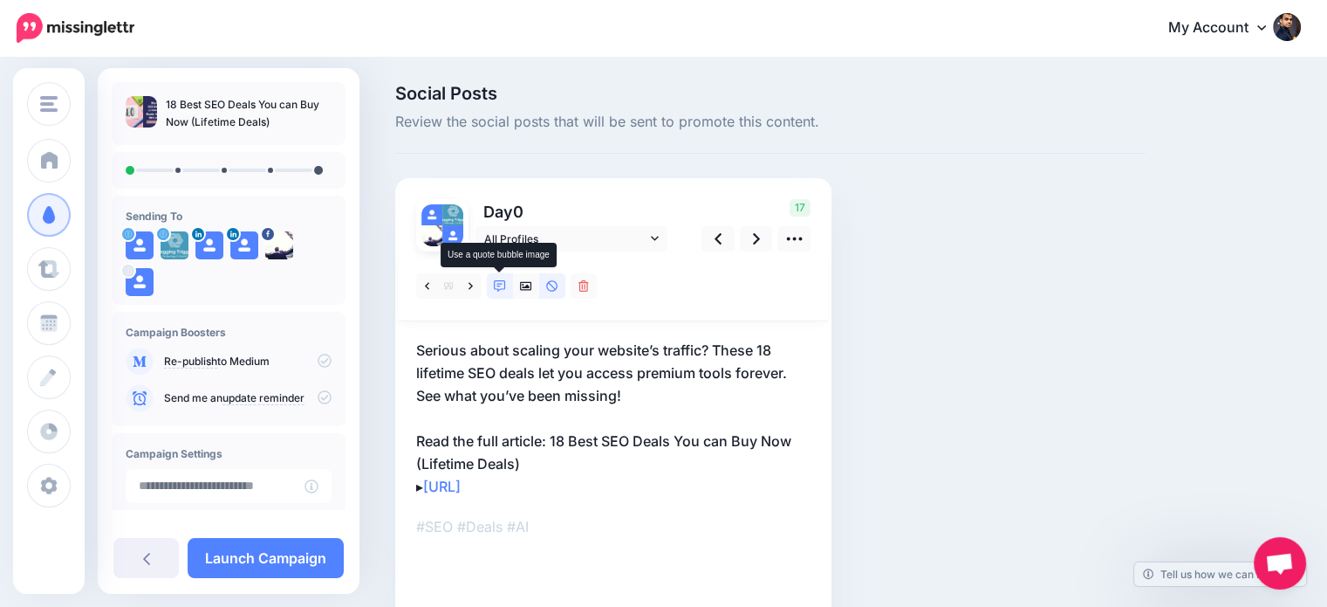
click at [501, 286] on icon at bounding box center [500, 286] width 12 height 12
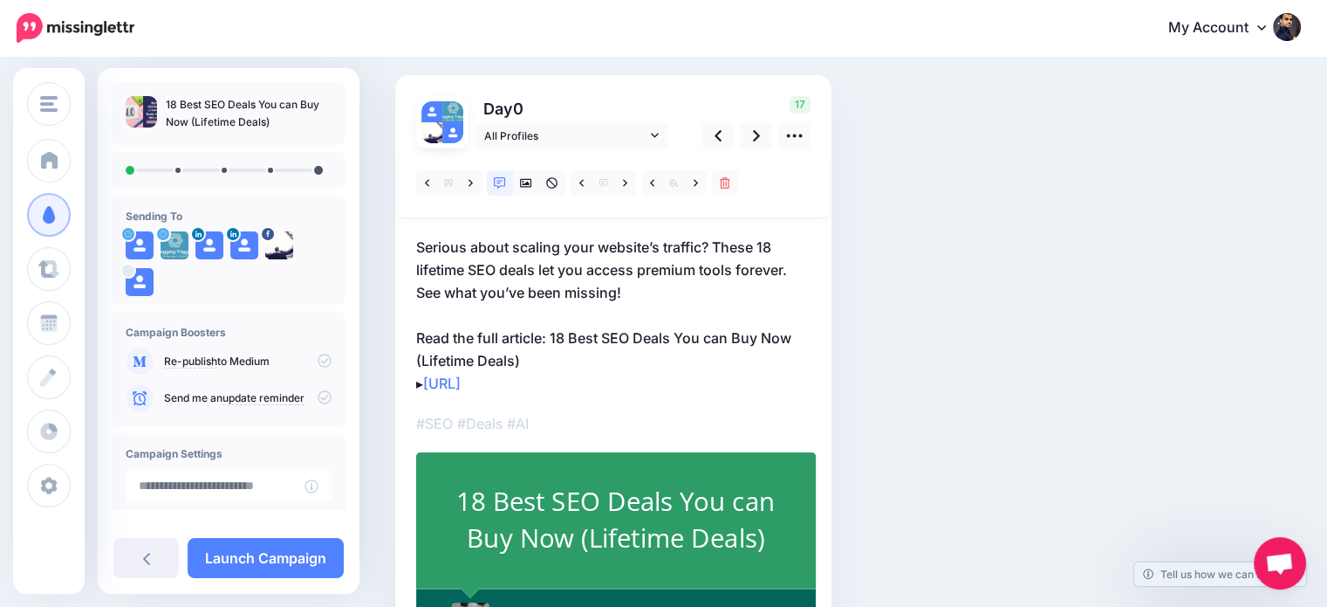
scroll to position [102, 0]
click at [758, 132] on icon at bounding box center [756, 136] width 7 height 18
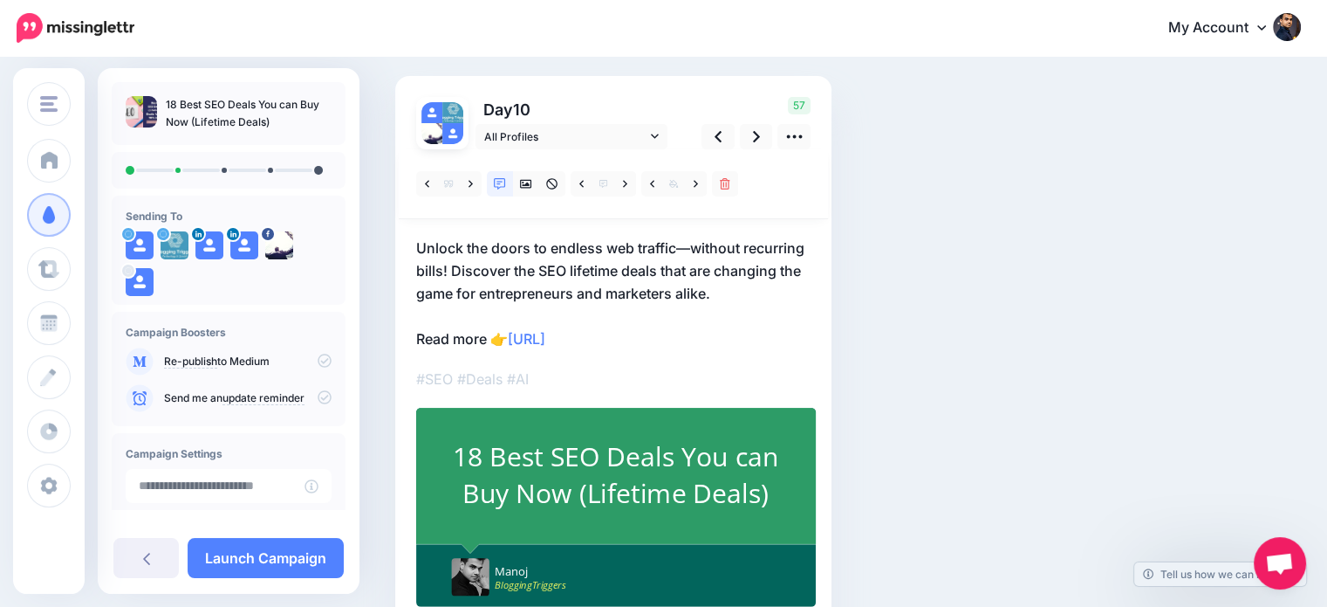
click at [512, 335] on p "Unlock the doors to endless web traffic—without recurring bills! Discover the S…" at bounding box center [613, 293] width 394 height 113
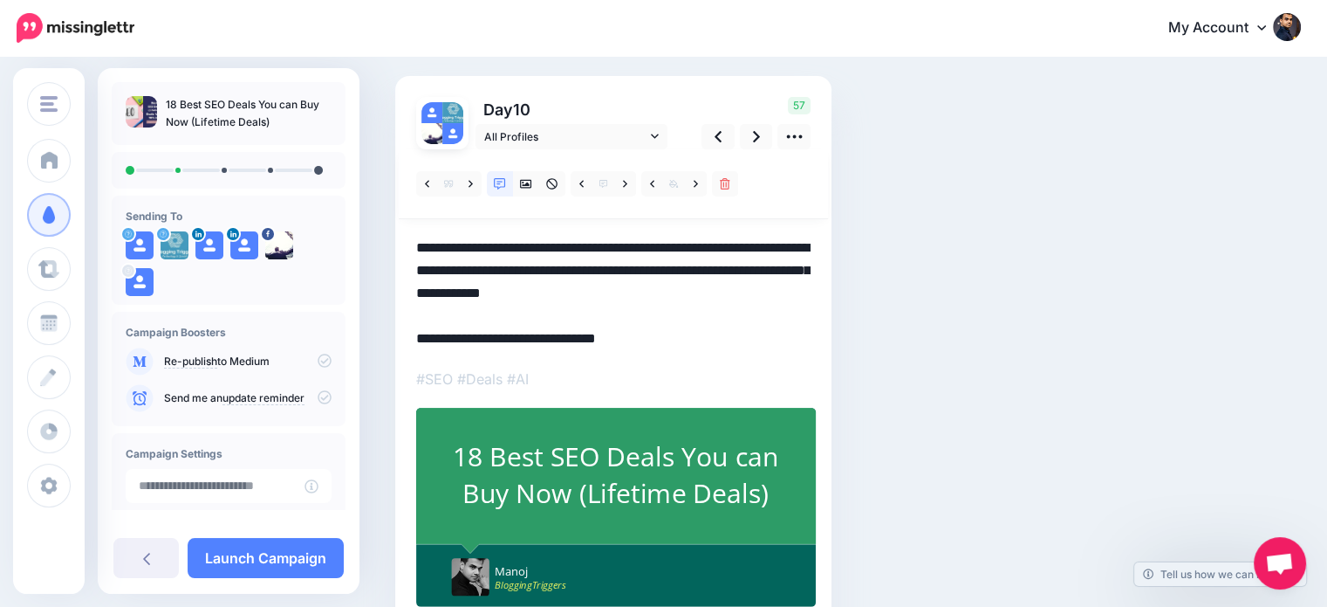
scroll to position [0, 0]
click at [513, 335] on textarea "**********" at bounding box center [613, 293] width 394 height 113
paste textarea "**********"
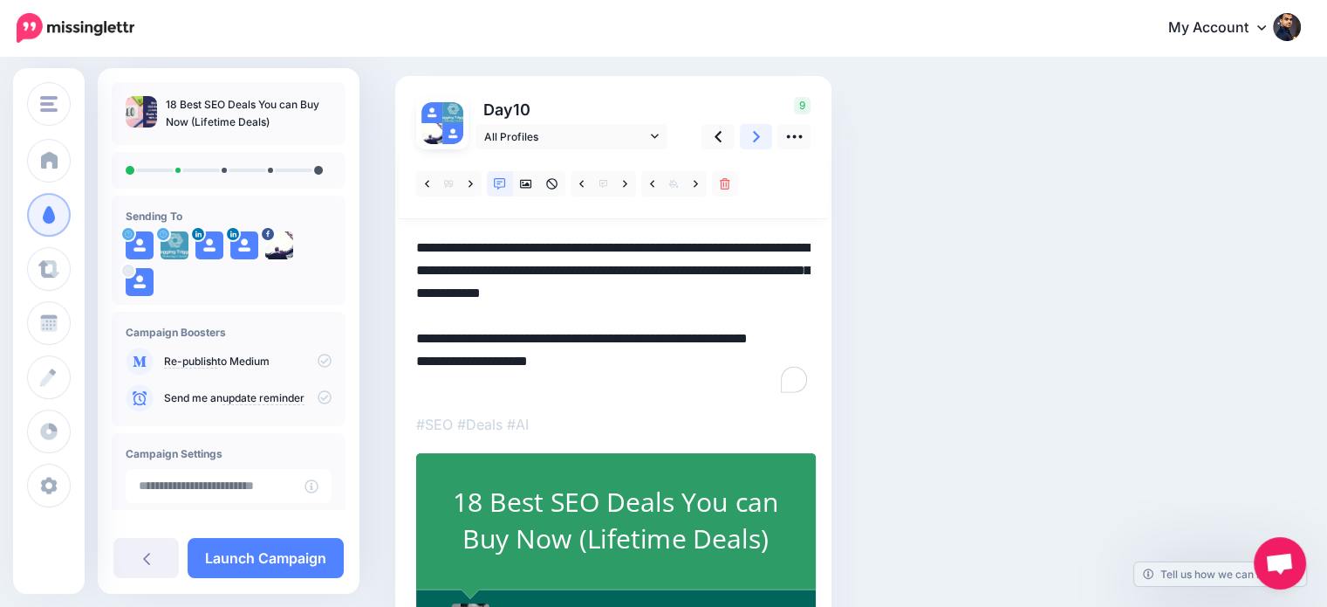
click at [754, 135] on icon at bounding box center [756, 136] width 7 height 18
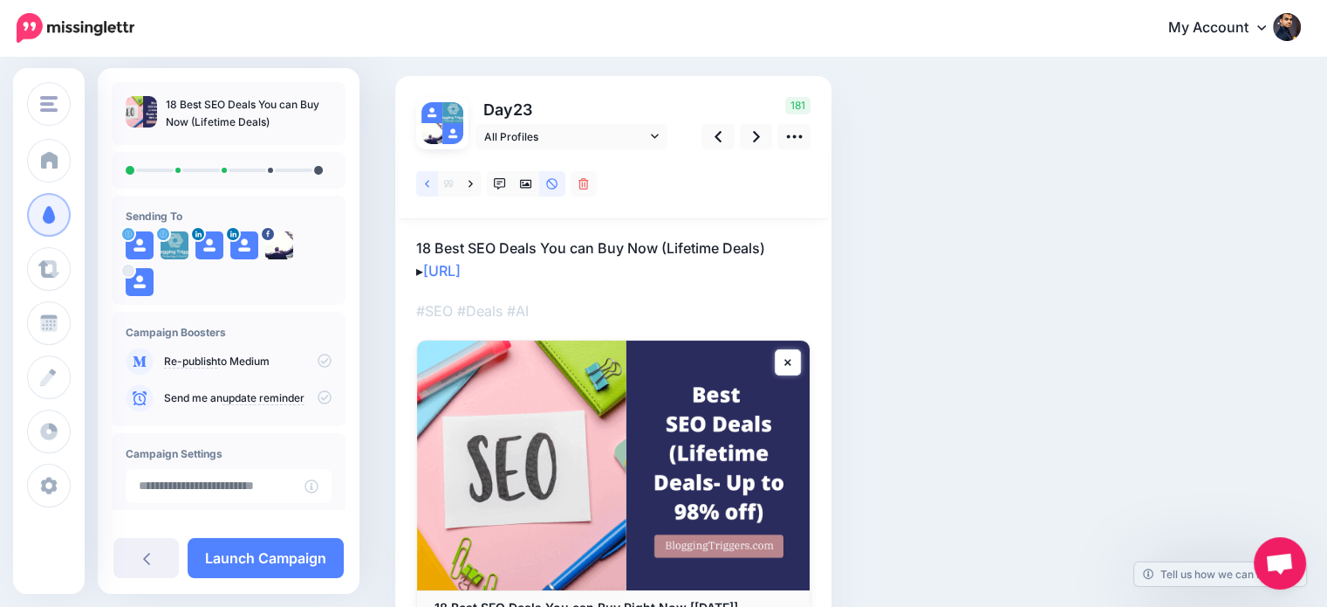
click at [426, 186] on icon at bounding box center [427, 184] width 4 height 12
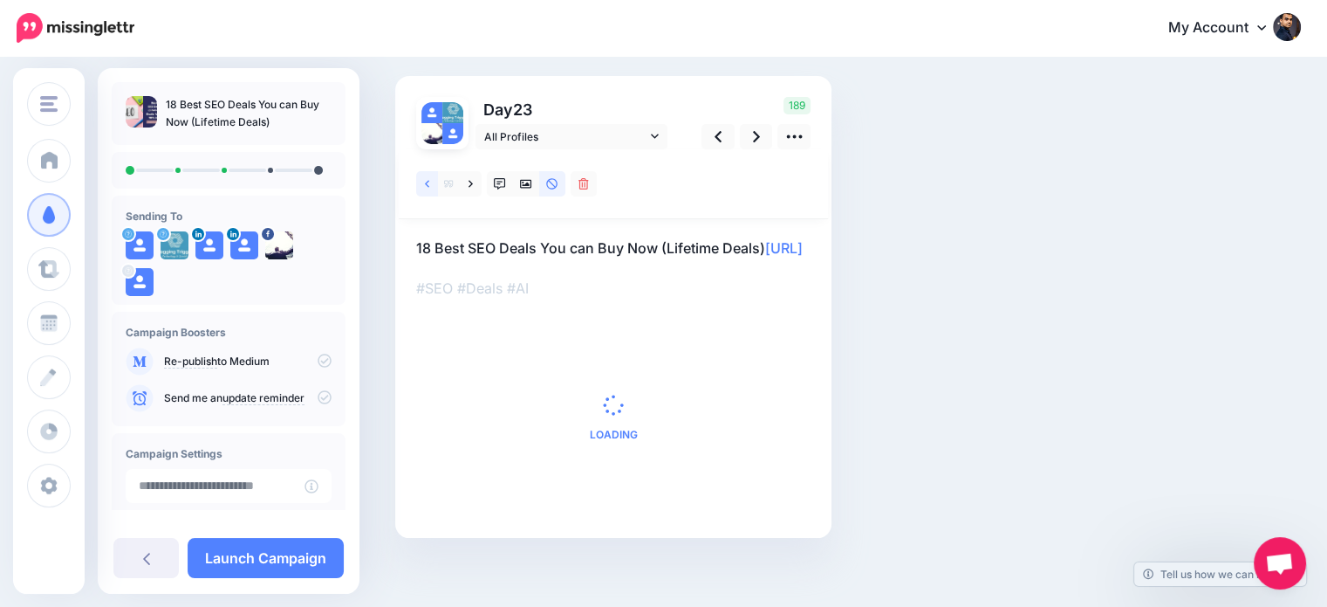
click at [426, 186] on icon at bounding box center [427, 184] width 4 height 12
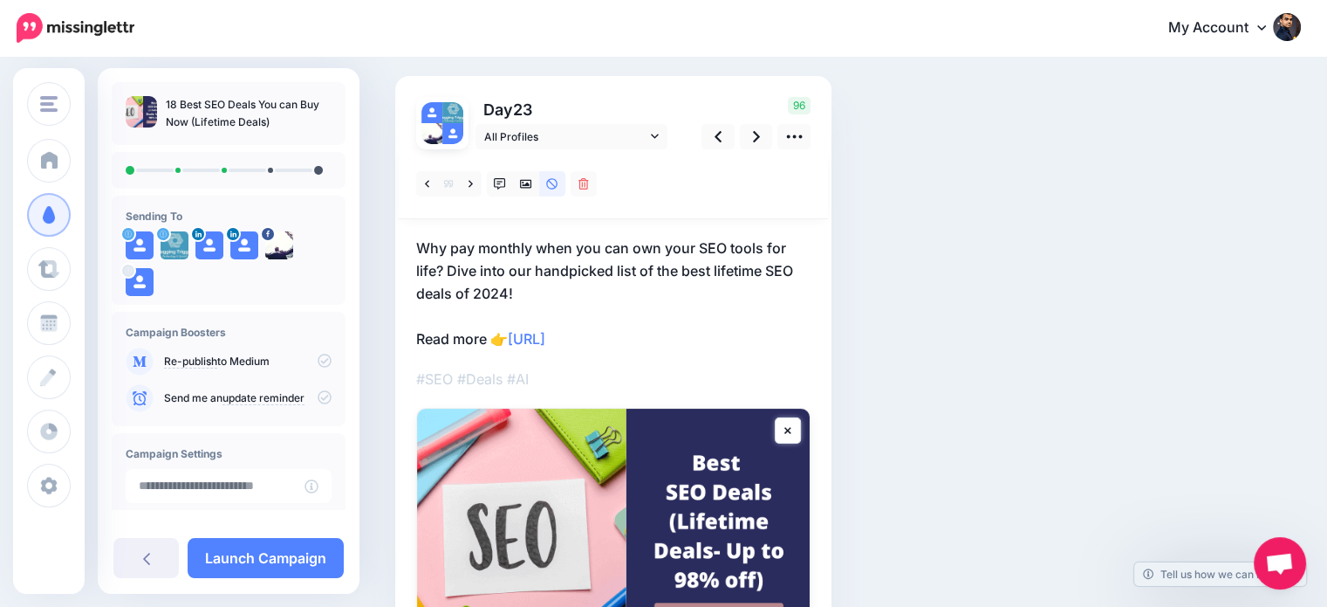
click at [507, 283] on p "Why pay monthly when you can own your SEO tools for life? Dive into our handpic…" at bounding box center [613, 293] width 394 height 113
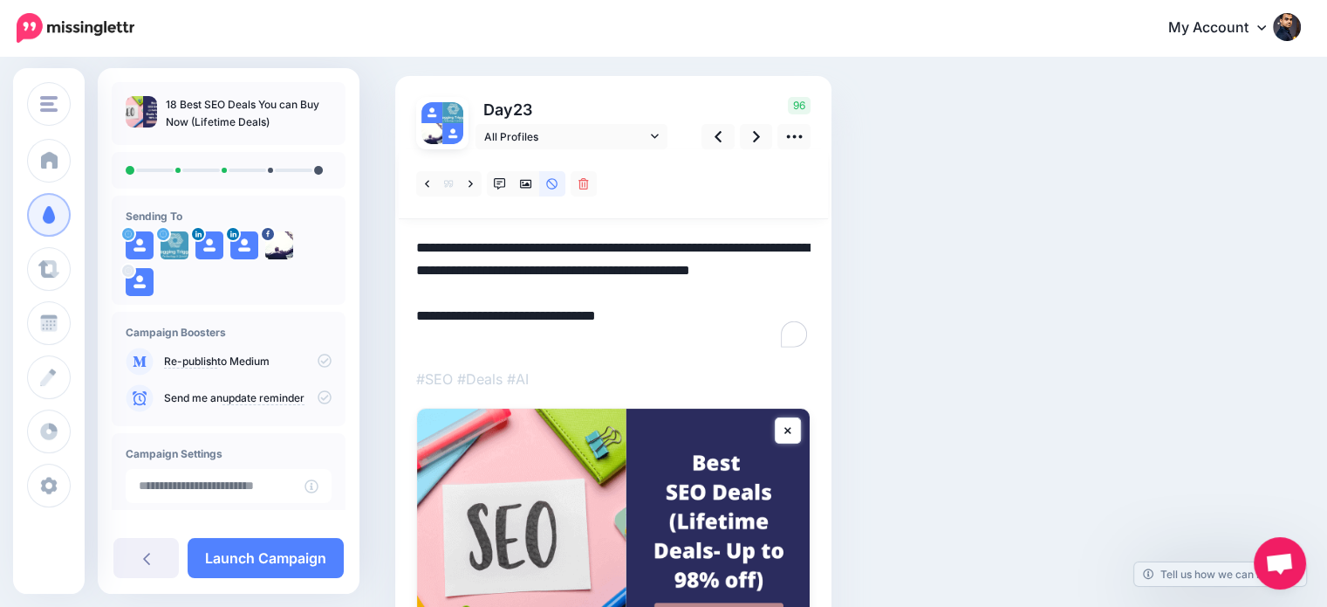
click at [499, 292] on textarea "**********" at bounding box center [613, 293] width 394 height 113
click at [427, 182] on icon at bounding box center [427, 184] width 4 height 12
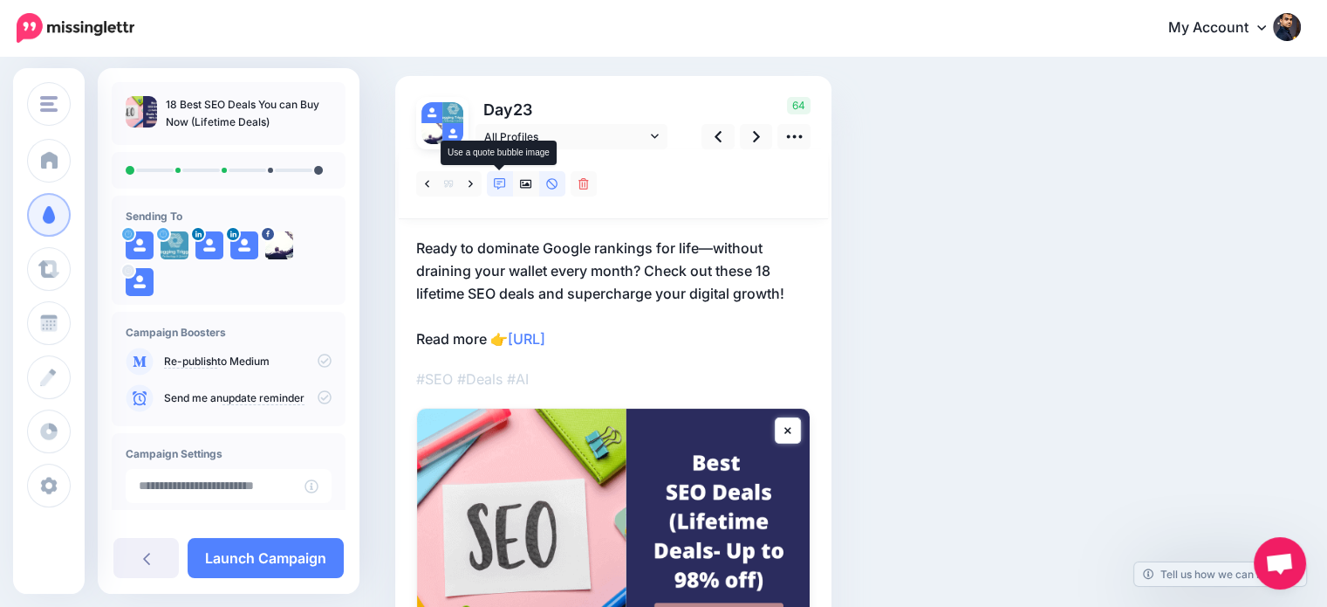
click at [501, 182] on icon at bounding box center [500, 184] width 12 height 12
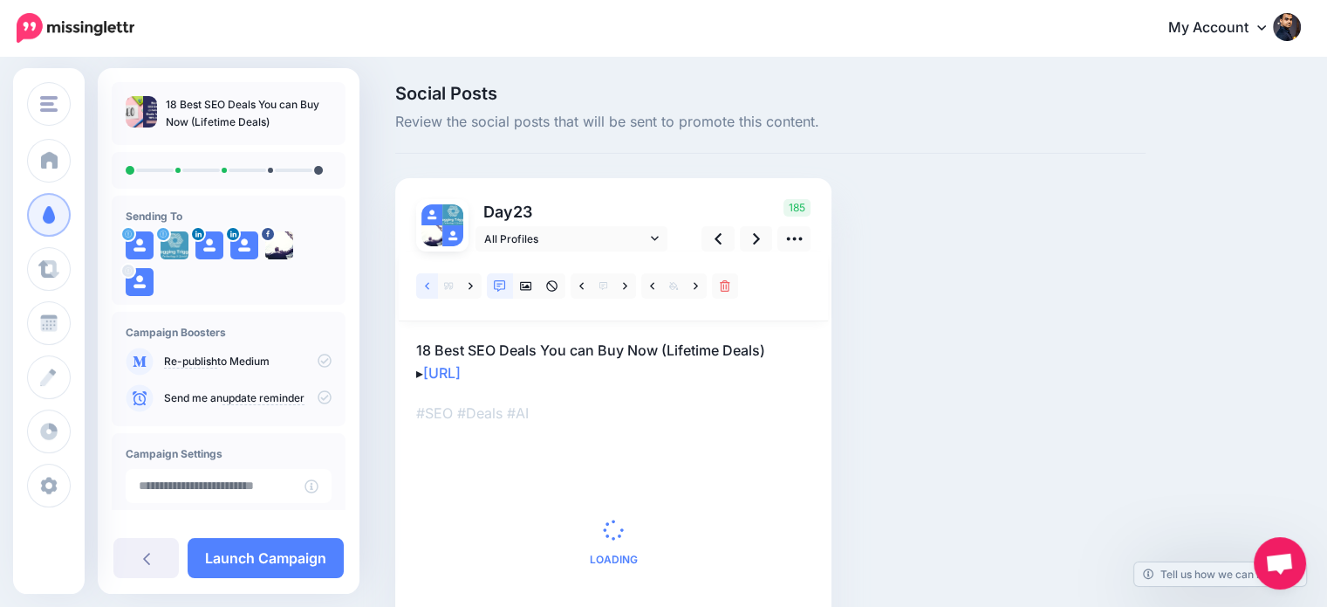
click at [423, 282] on link at bounding box center [427, 285] width 22 height 25
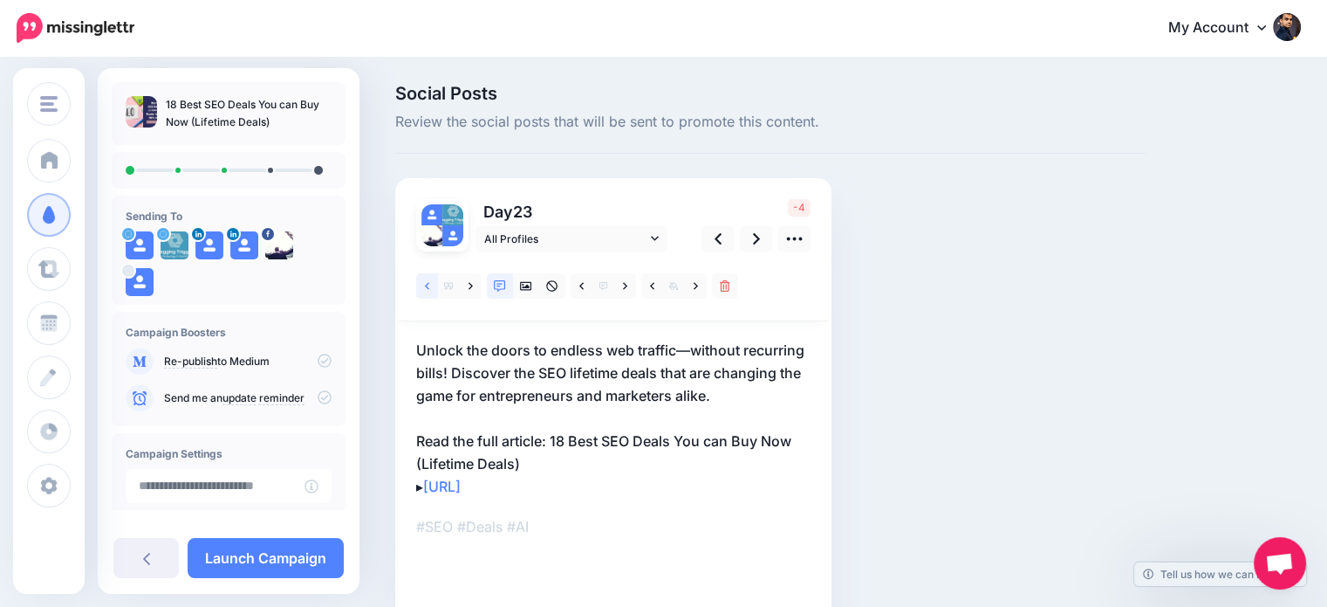
click at [423, 282] on link at bounding box center [427, 285] width 22 height 25
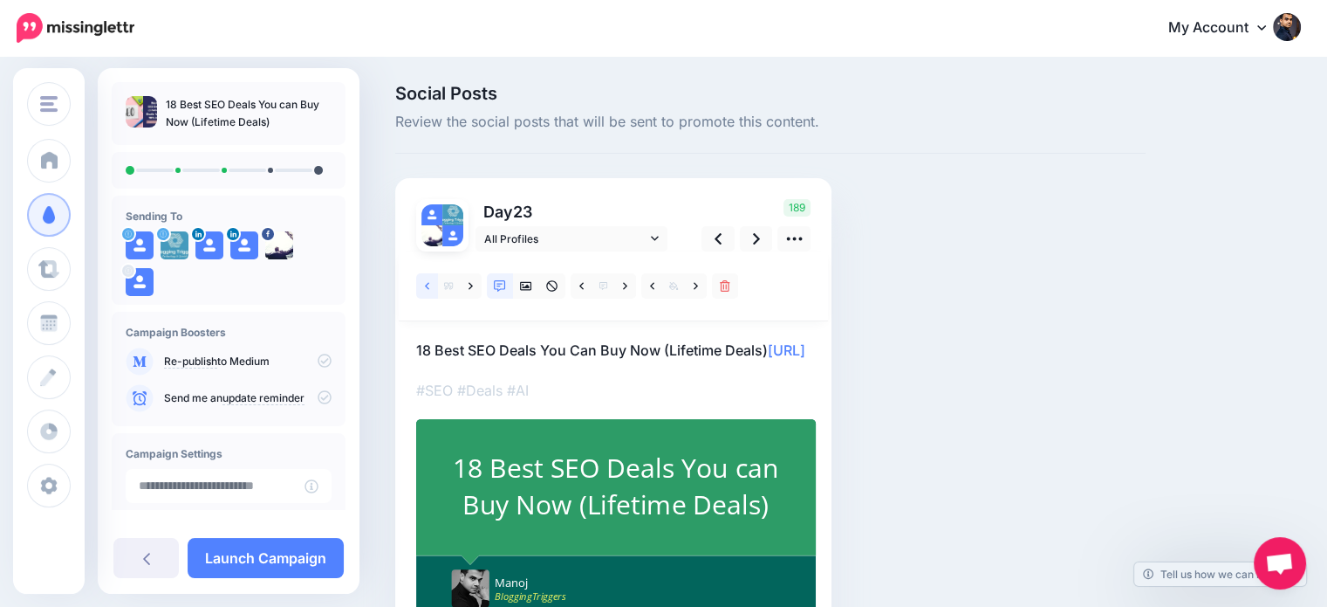
click at [423, 282] on link at bounding box center [427, 285] width 22 height 25
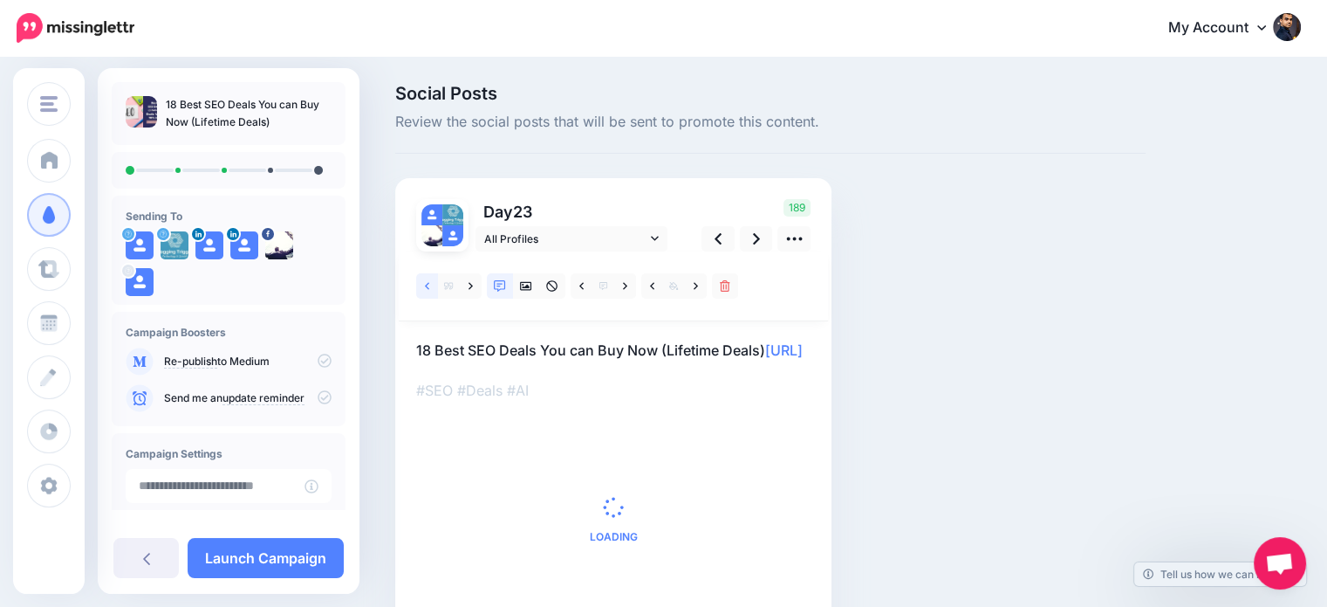
click at [423, 282] on link at bounding box center [427, 285] width 22 height 25
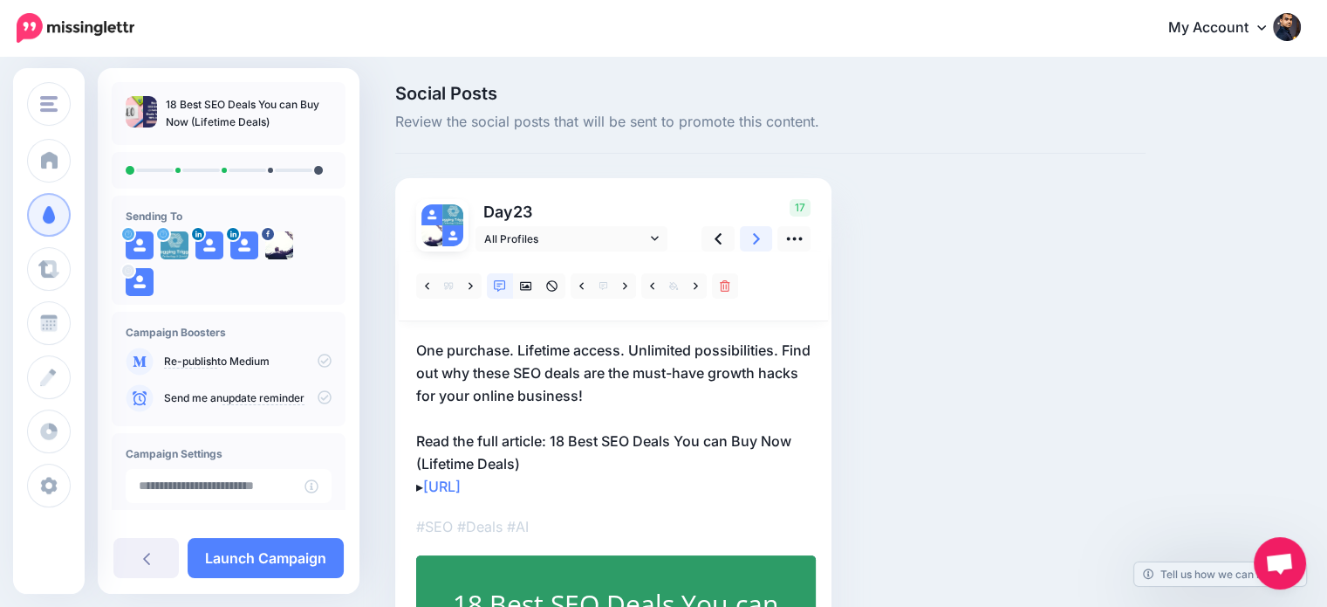
click at [753, 240] on icon at bounding box center [756, 239] width 7 height 18
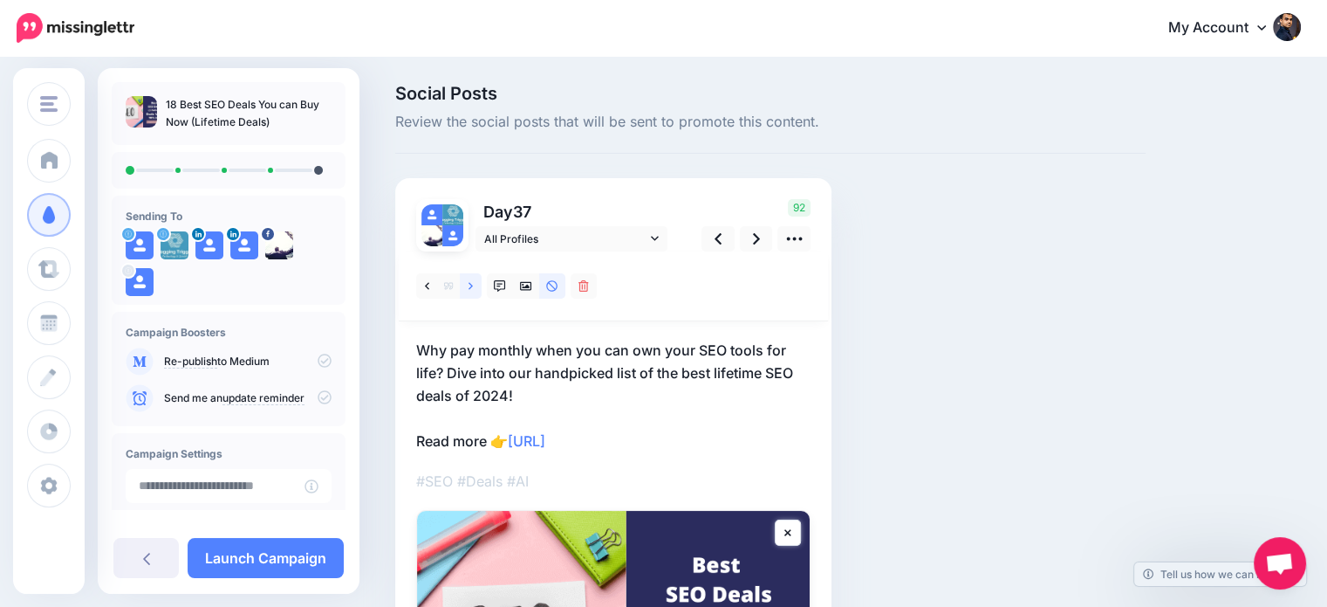
click at [471, 285] on icon at bounding box center [471, 285] width 4 height 7
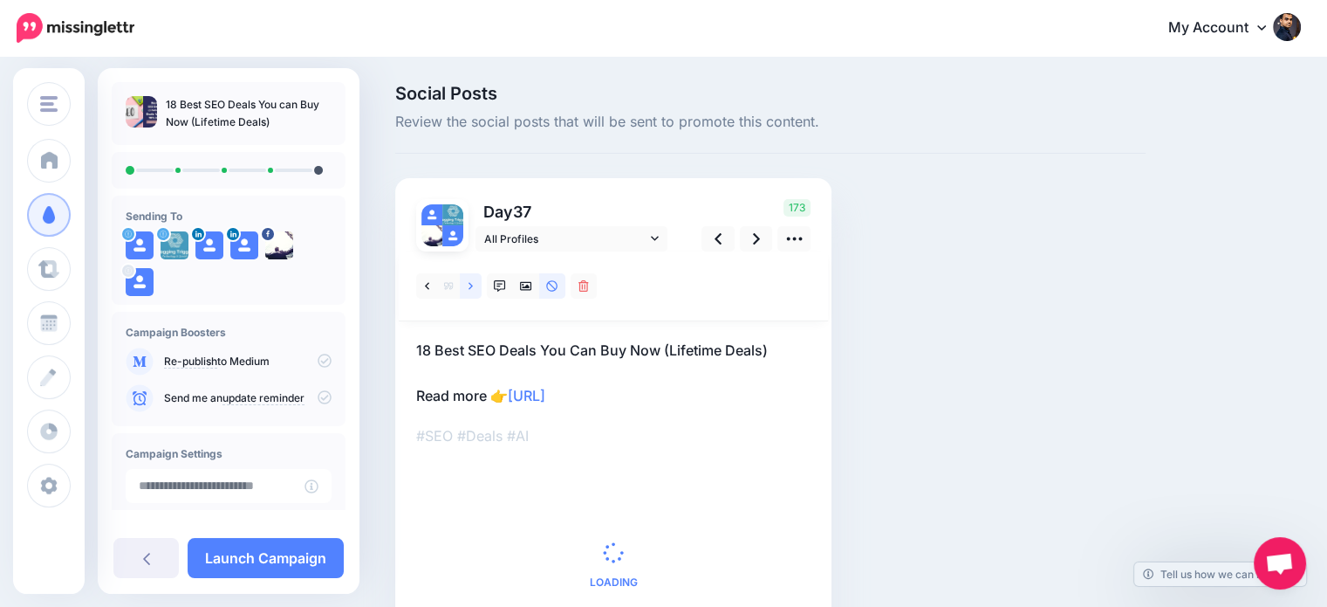
click at [471, 285] on icon at bounding box center [471, 285] width 4 height 7
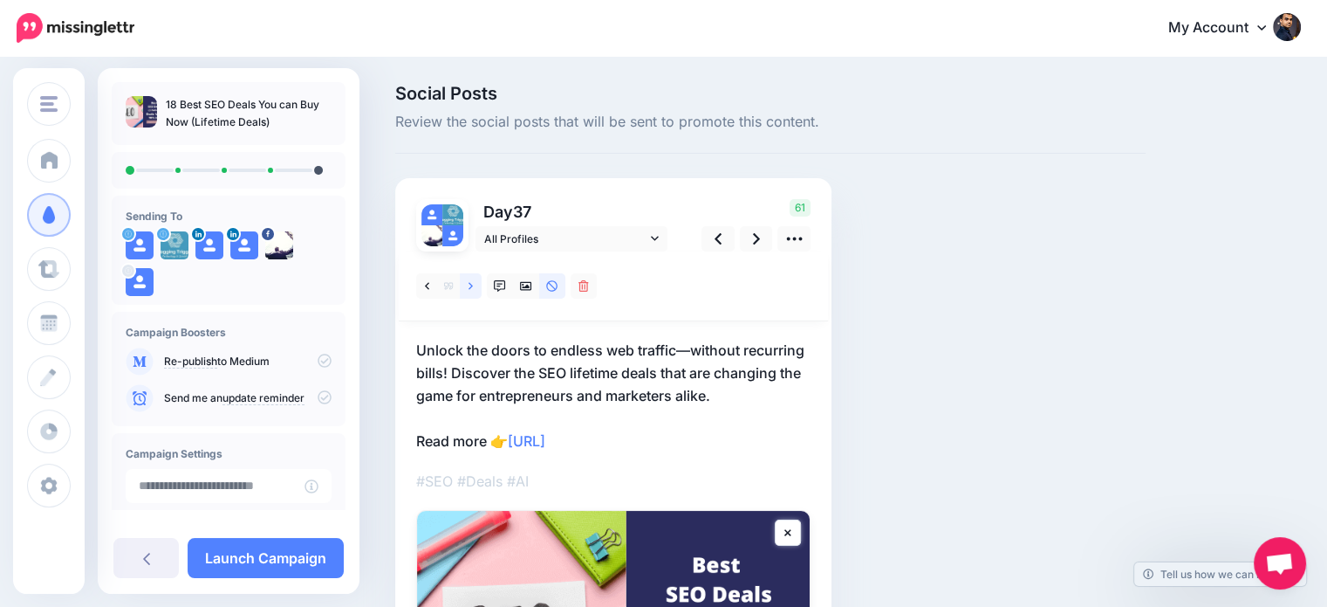
click at [471, 285] on icon at bounding box center [471, 285] width 4 height 7
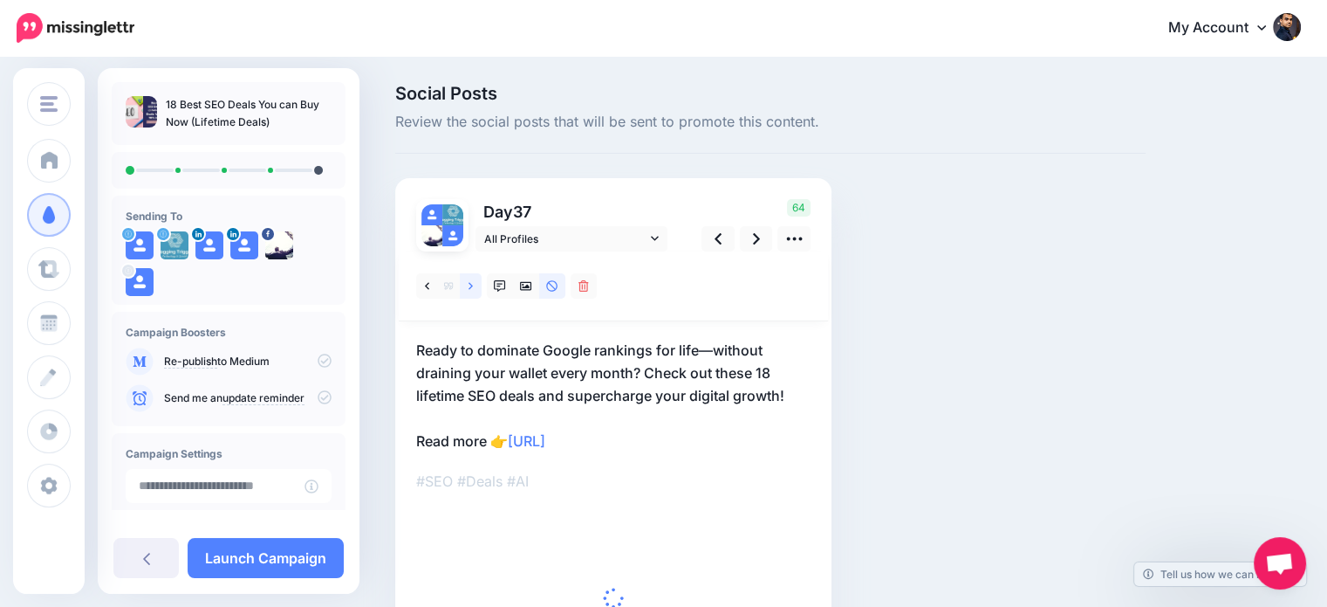
click at [471, 285] on icon at bounding box center [471, 285] width 4 height 7
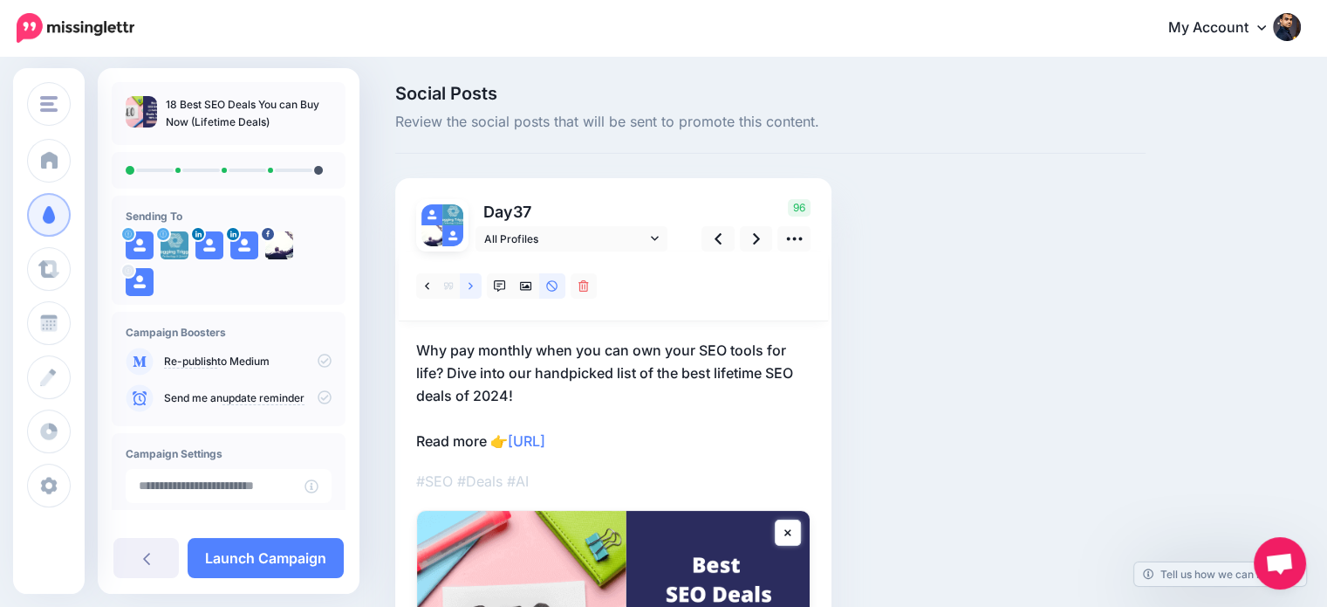
click at [471, 285] on icon at bounding box center [471, 285] width 4 height 7
click at [630, 390] on p "One purchase. Lifetime access. Unlimited possibilities. Find out why these SEO …" at bounding box center [613, 395] width 394 height 113
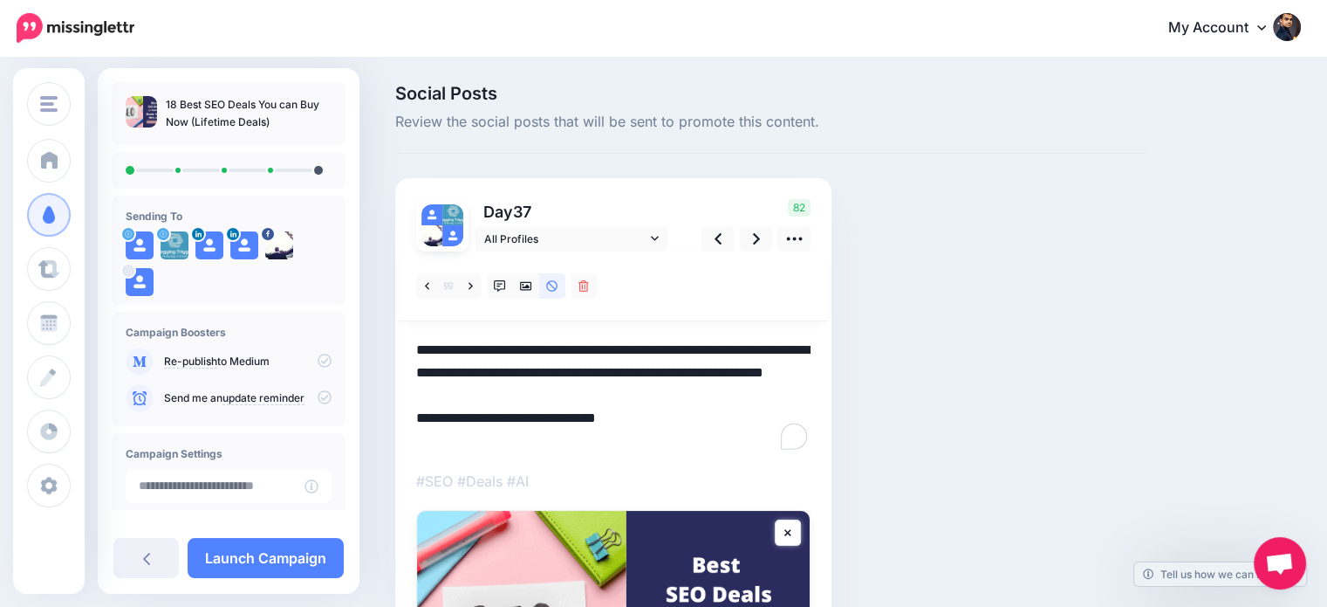
drag, startPoint x: 632, startPoint y: 390, endPoint x: 583, endPoint y: 366, distance: 54.6
click at [391, 352] on div "Social Posts Review the social posts that will be sent to promote this content.…" at bounding box center [770, 484] width 777 height 799
paste textarea "**"
type textarea "**********"
click at [503, 283] on icon at bounding box center [500, 286] width 12 height 12
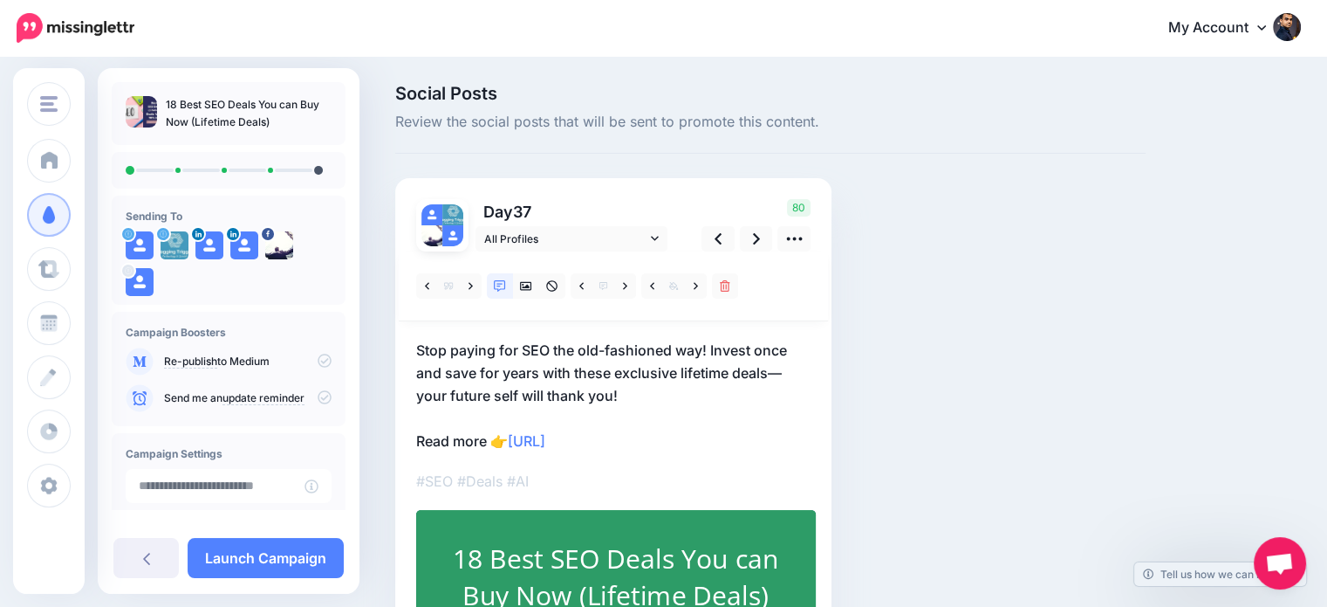
click at [683, 565] on div "18 Best SEO Deals You can Buy Now (Lifetime Deals)" at bounding box center [616, 575] width 326 height 73
type textarea "**********"
click at [512, 440] on p "Stop paying for SEO the old-fashioned way! Invest once and save for years with …" at bounding box center [613, 395] width 394 height 113
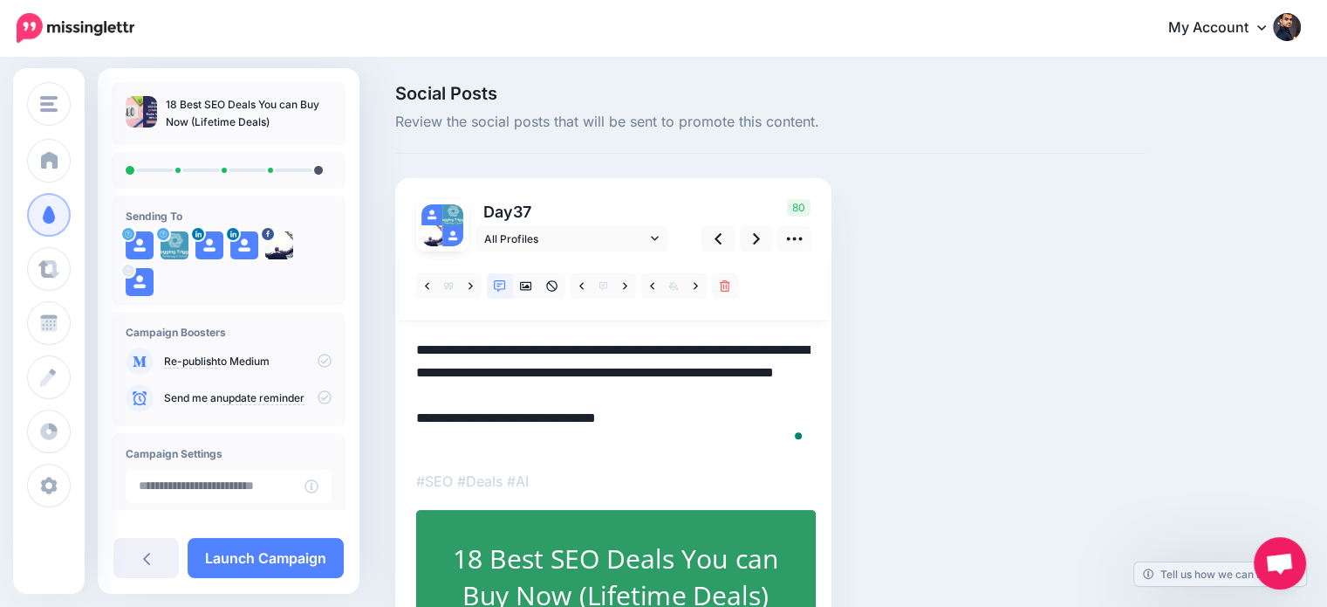
click at [514, 441] on textarea "**********" at bounding box center [613, 395] width 394 height 113
paste textarea "**********"
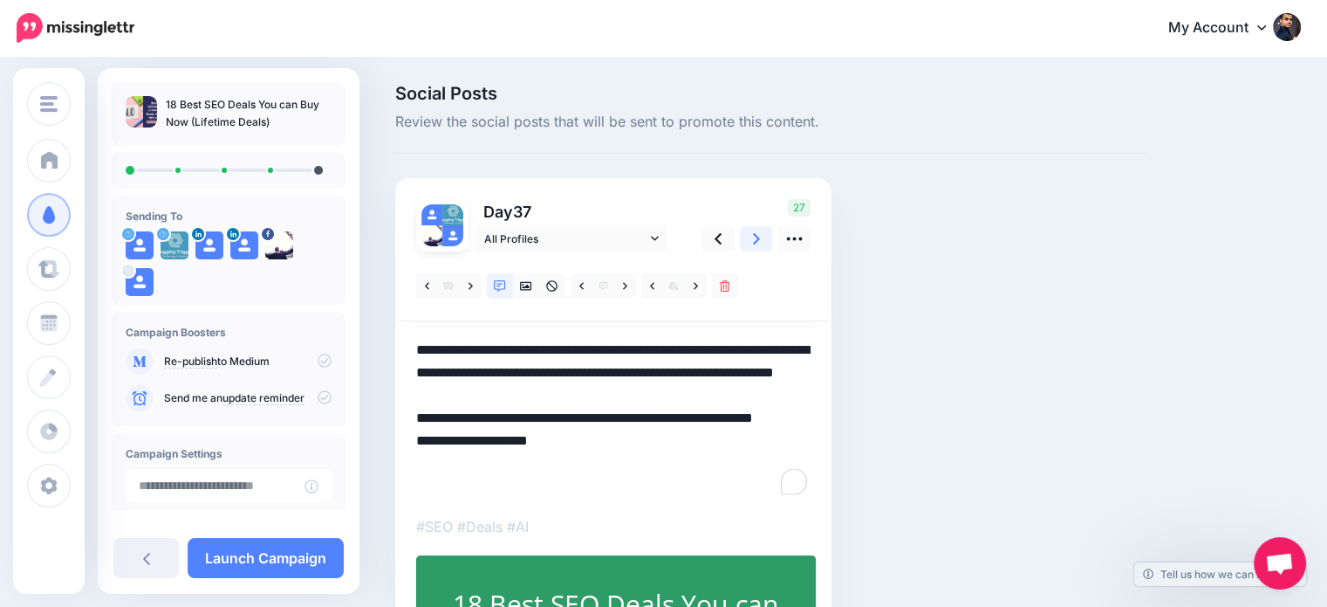
click at [740, 244] on link at bounding box center [756, 238] width 33 height 25
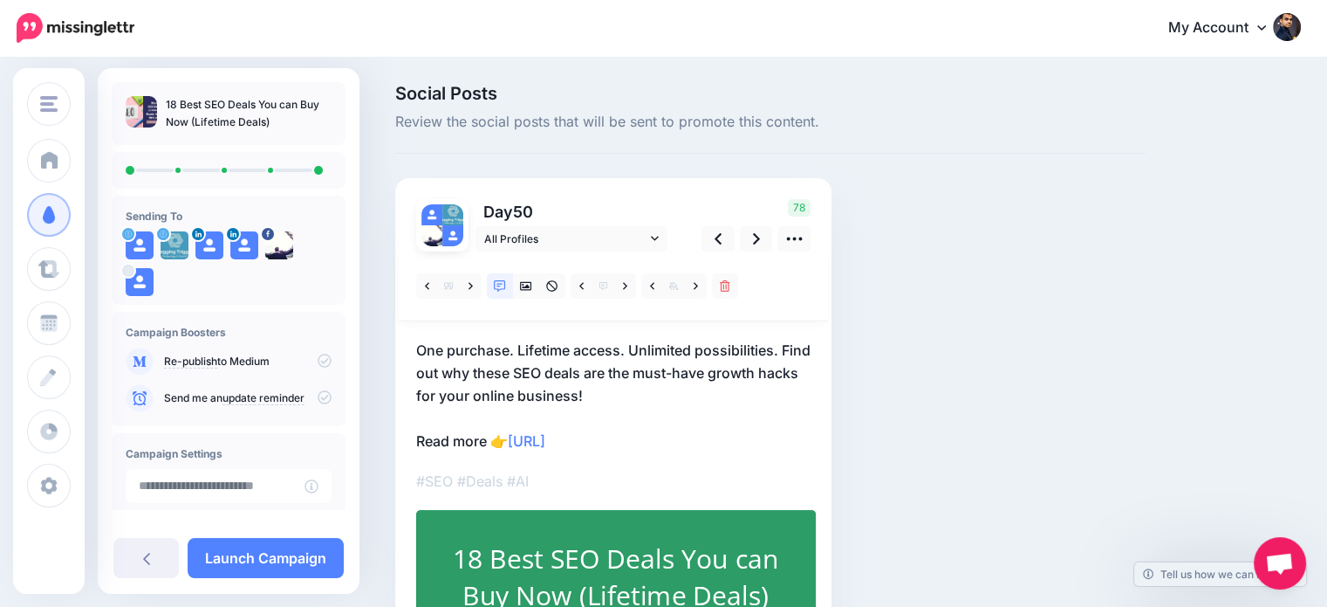
click at [648, 389] on p "One purchase. Lifetime access. Unlimited possibilities. Find out why these SEO …" at bounding box center [613, 395] width 394 height 113
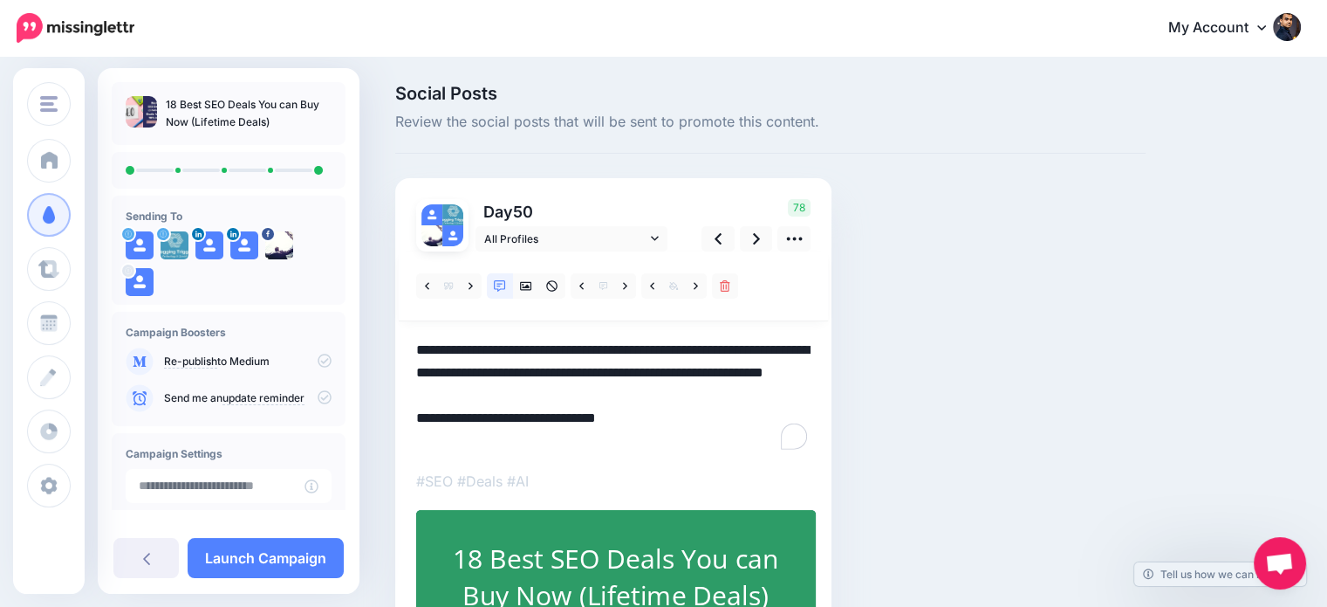
drag, startPoint x: 595, startPoint y: 393, endPoint x: 385, endPoint y: 332, distance: 219.0
click at [385, 332] on div "Social Posts Review the social posts that will be sent to promote this content.…" at bounding box center [770, 434] width 777 height 698
paste textarea "To enrich screen reader interactions, please activate Accessibility in Grammarl…"
click at [665, 550] on div "18 Best SEO Deals You can Buy Now (Lifetime Deals)" at bounding box center [616, 575] width 326 height 73
click at [513, 433] on textarea "**********" at bounding box center [613, 395] width 394 height 113
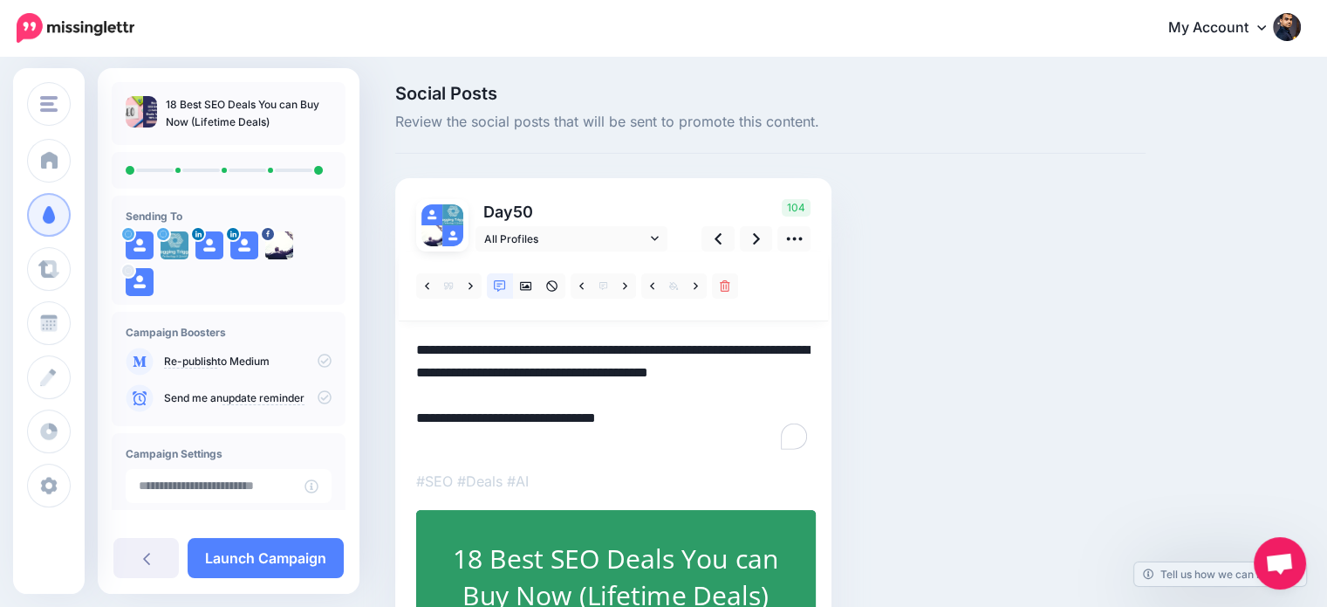
paste textarea "**********"
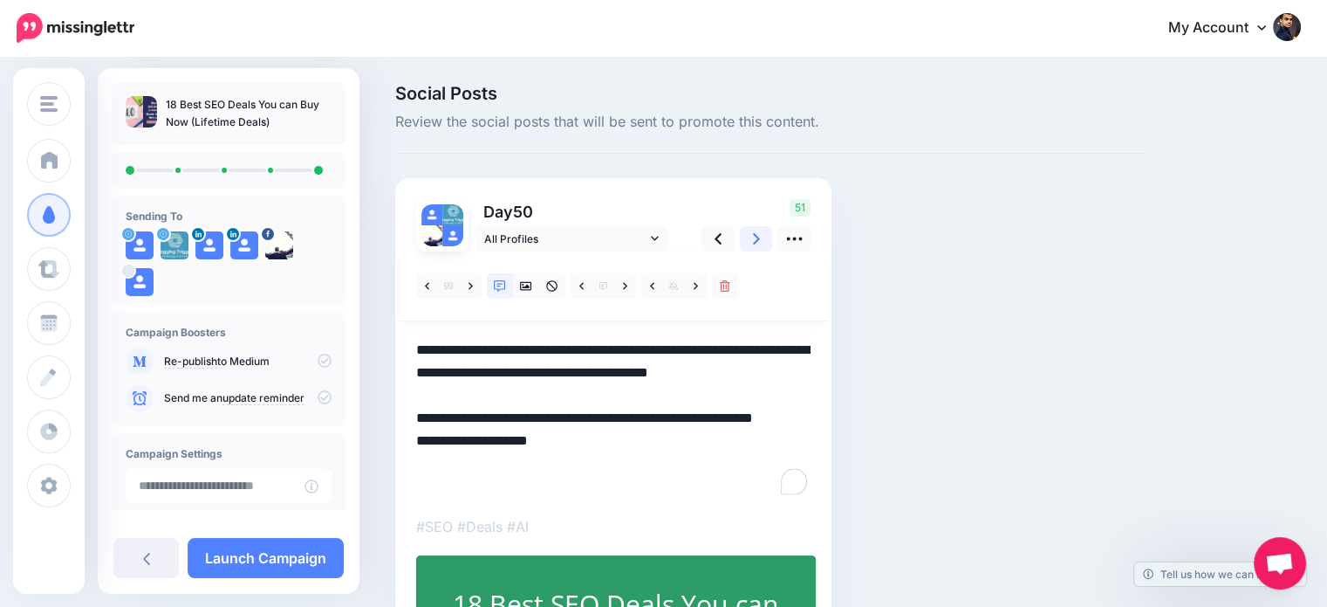
type textarea "**********"
click at [760, 230] on link at bounding box center [756, 238] width 33 height 25
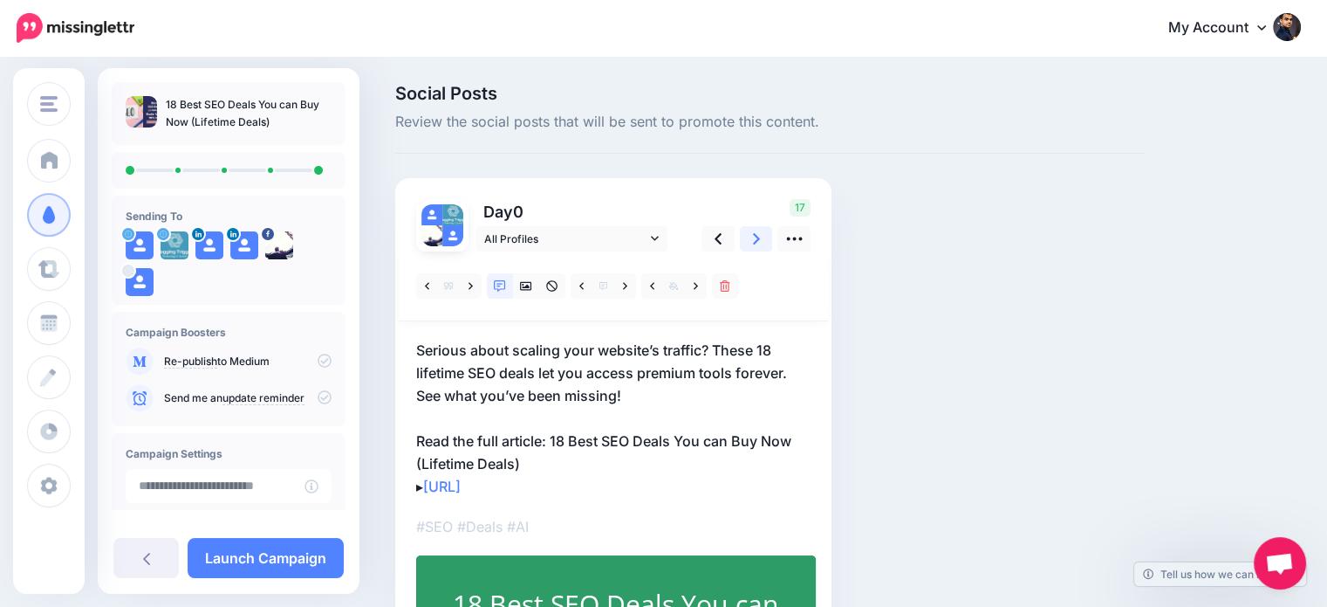
click at [751, 237] on link at bounding box center [756, 238] width 33 height 25
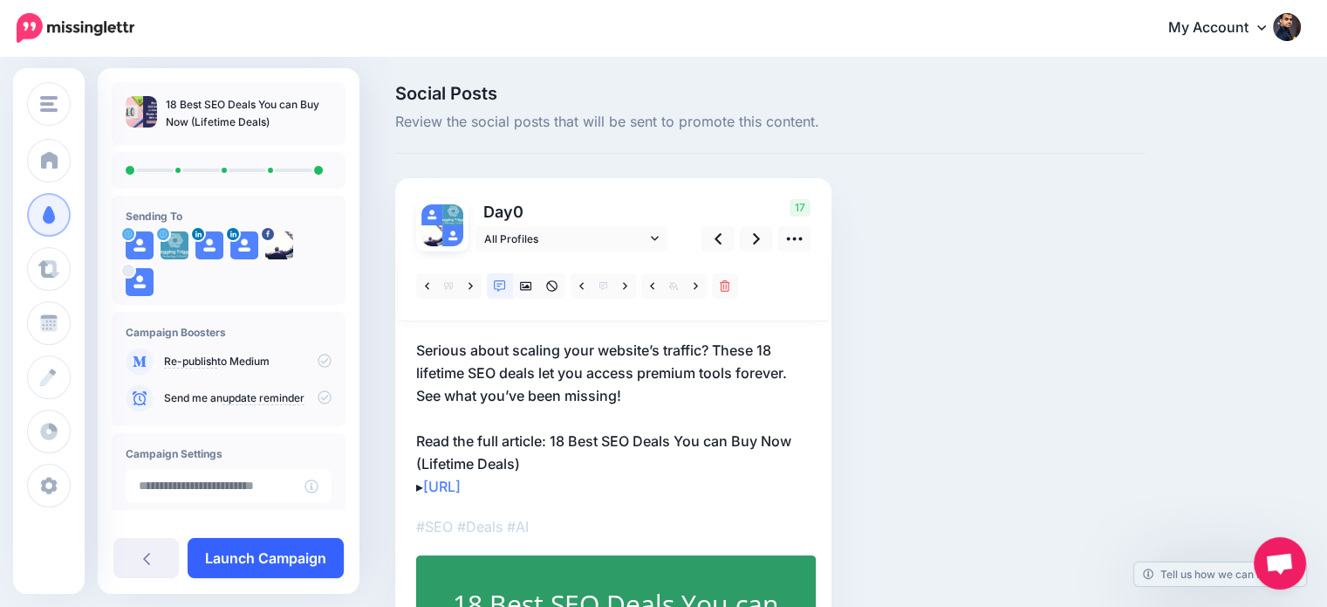
click at [314, 559] on link "Launch Campaign" at bounding box center [266, 558] width 156 height 40
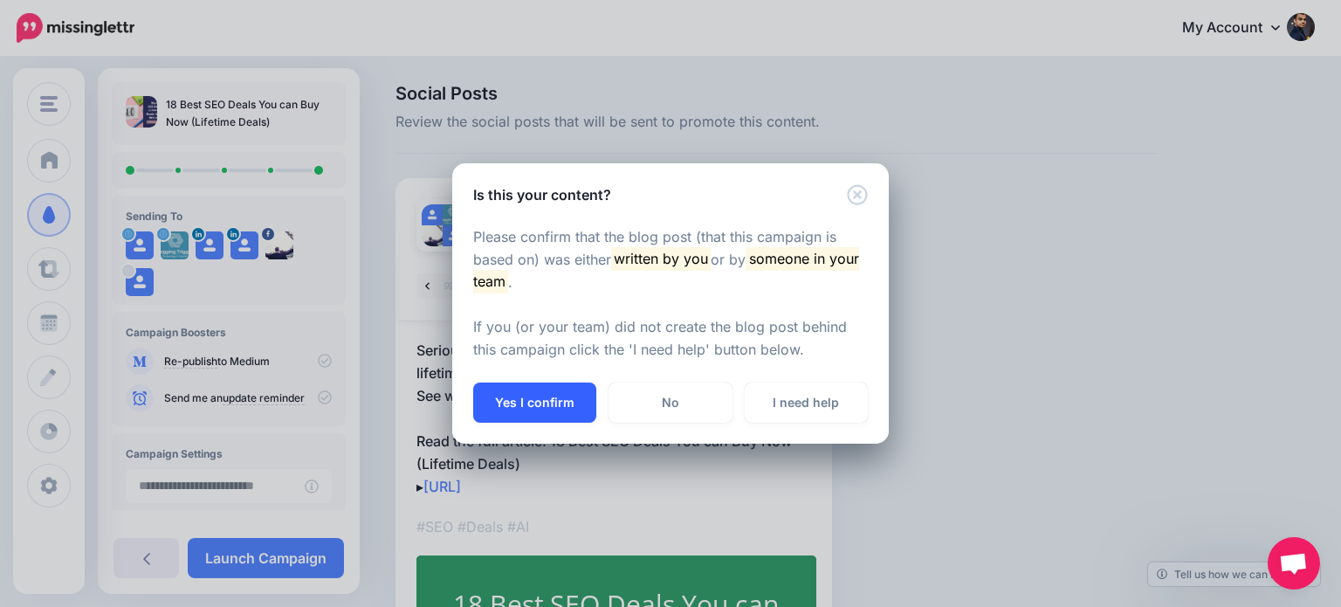
click at [559, 396] on button "Yes I confirm" at bounding box center [534, 402] width 123 height 40
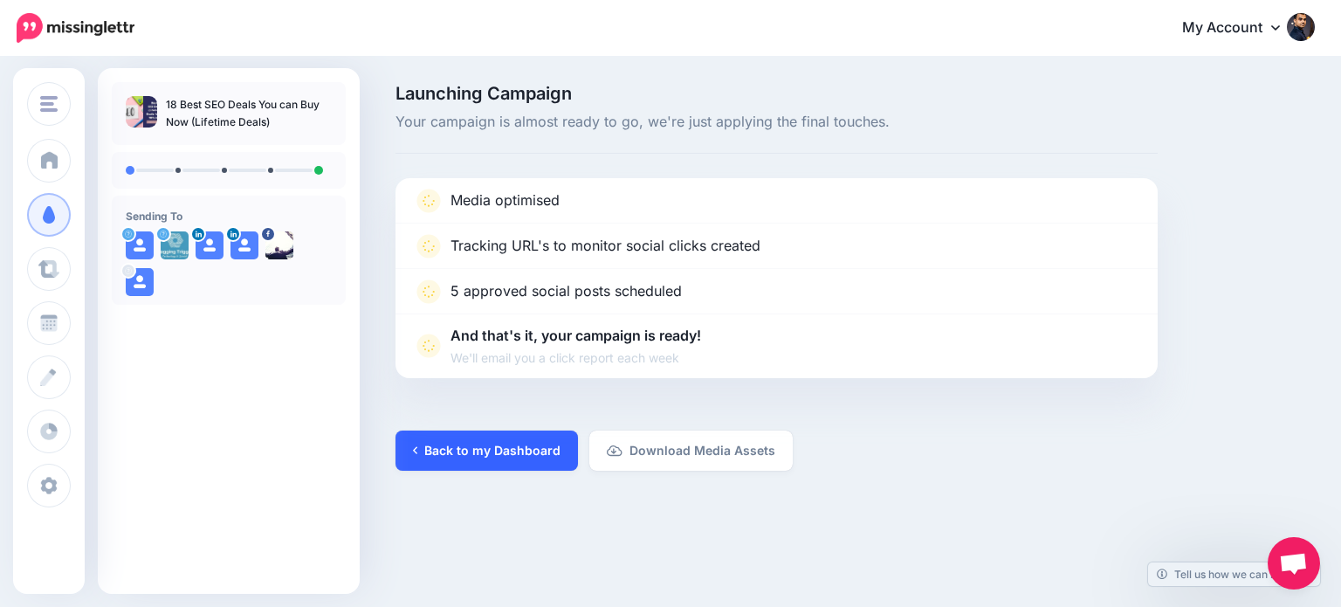
click at [545, 460] on link "Back to my Dashboard" at bounding box center [486, 450] width 182 height 40
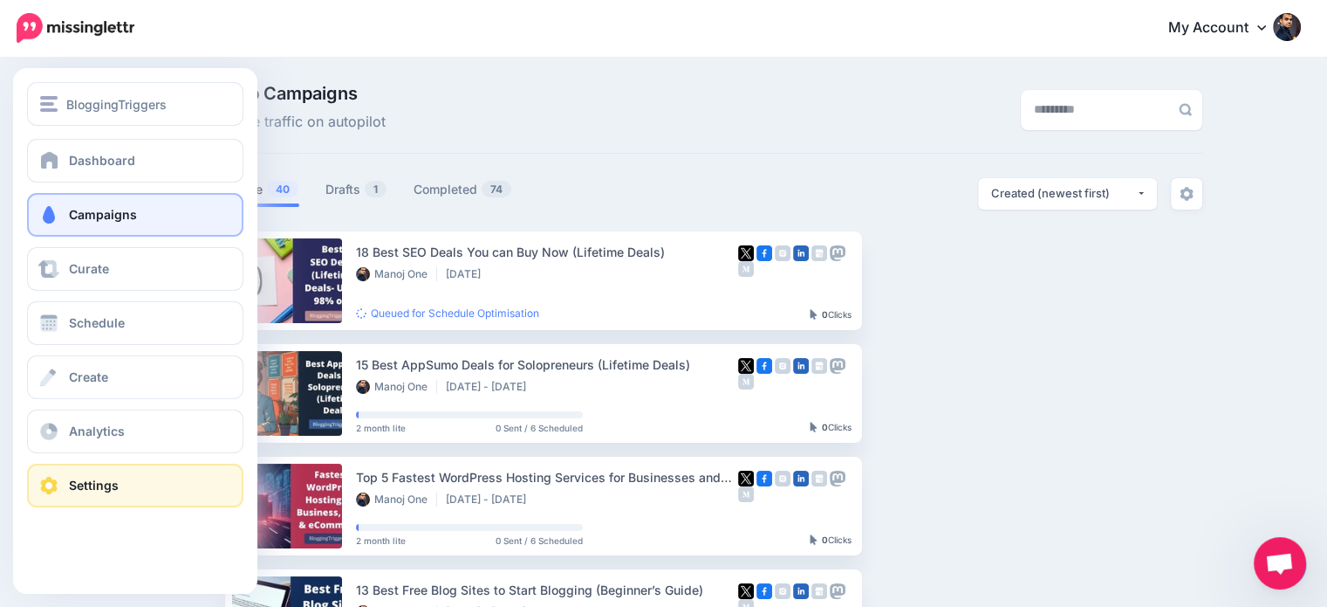
click at [56, 483] on span at bounding box center [49, 485] width 23 height 17
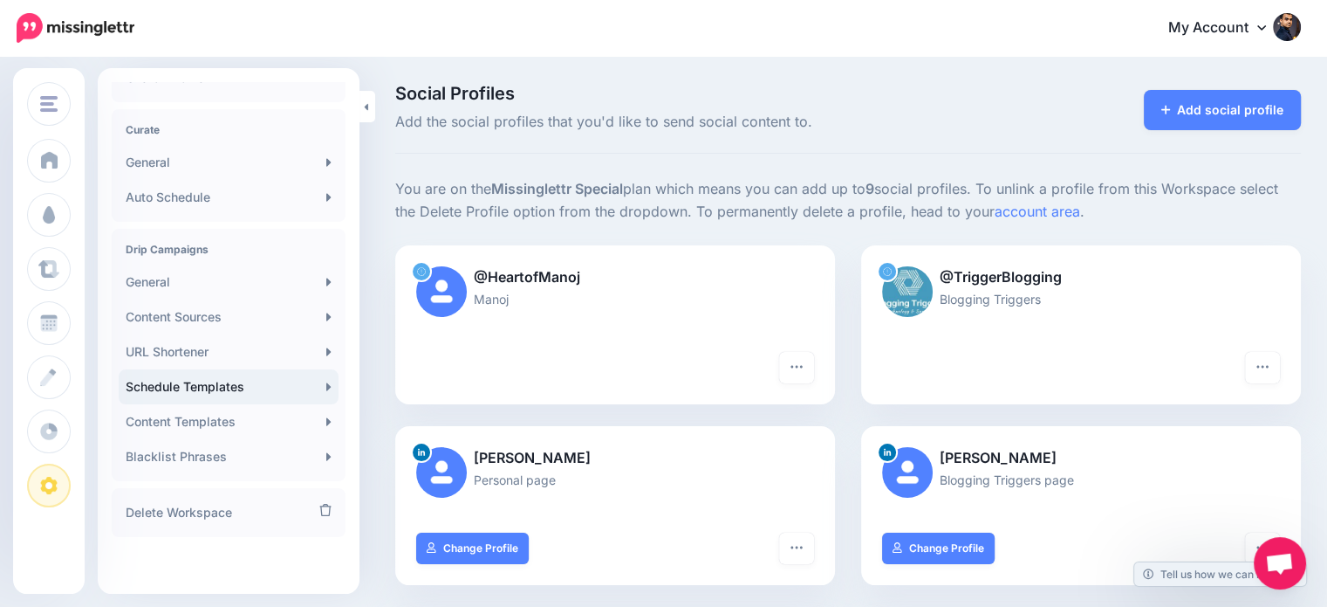
click at [198, 375] on link "Schedule Templates" at bounding box center [229, 386] width 220 height 35
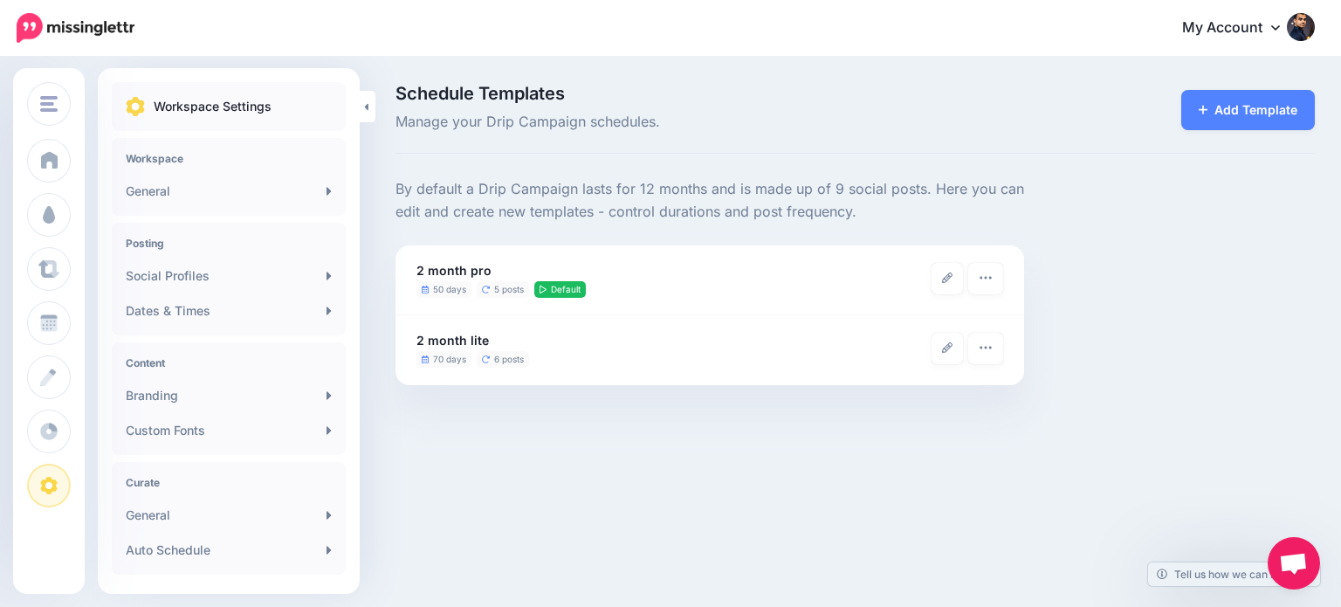
scroll to position [143, 0]
click at [948, 275] on icon at bounding box center [947, 277] width 10 height 10
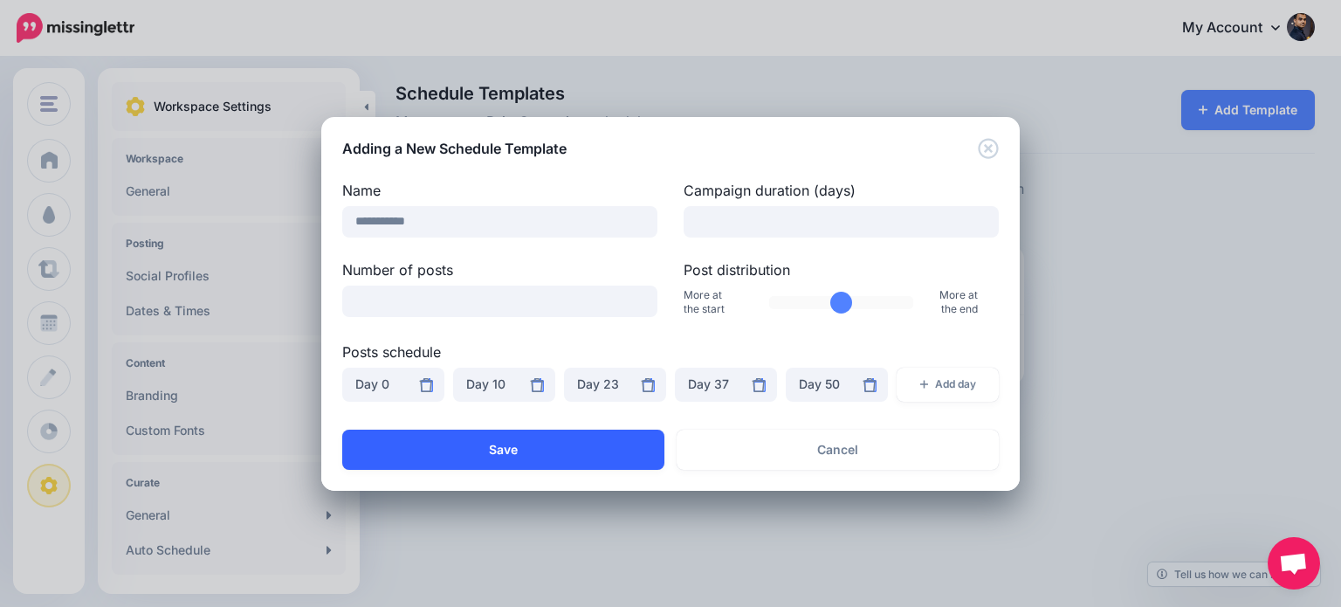
click at [539, 451] on button "Save" at bounding box center [503, 449] width 322 height 40
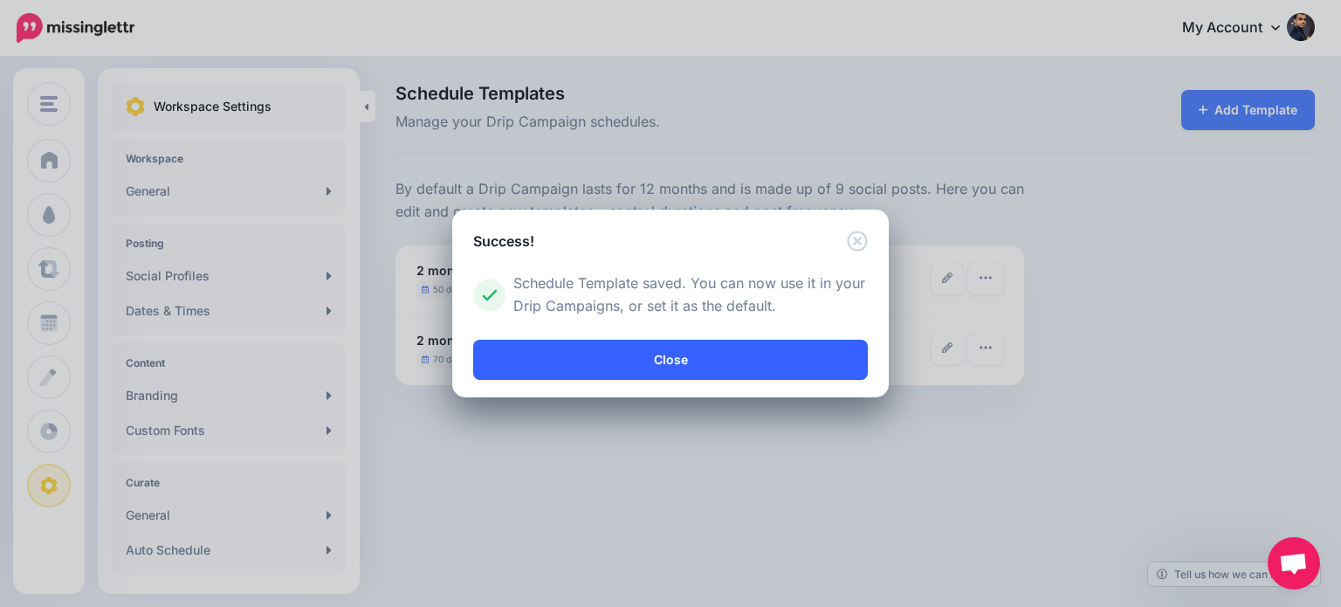
click at [800, 355] on link "Close" at bounding box center [670, 360] width 394 height 40
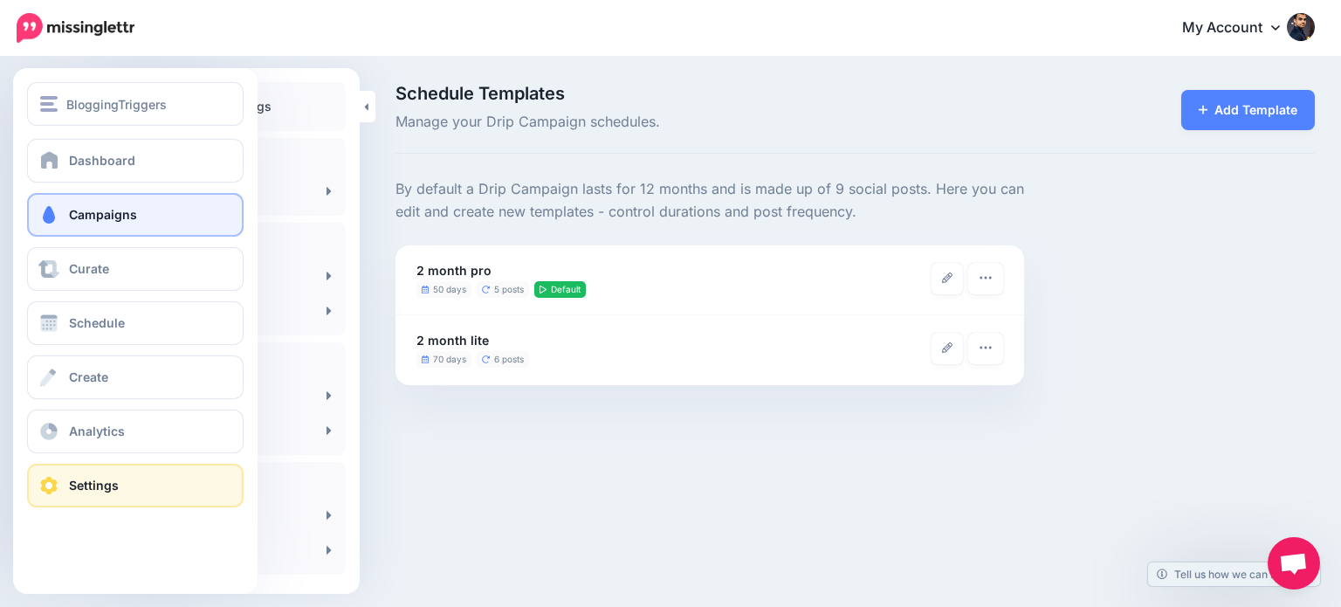
click at [65, 218] on link "Campaigns" at bounding box center [135, 215] width 216 height 44
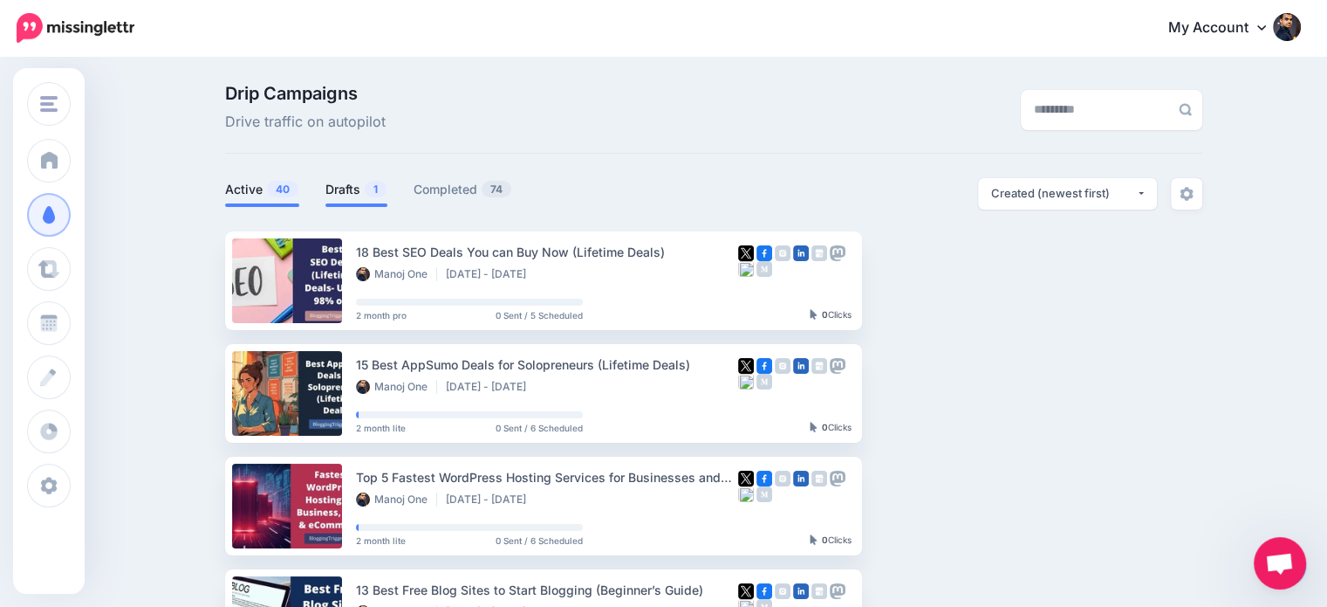
click at [359, 191] on link "Drafts 1" at bounding box center [357, 189] width 62 height 21
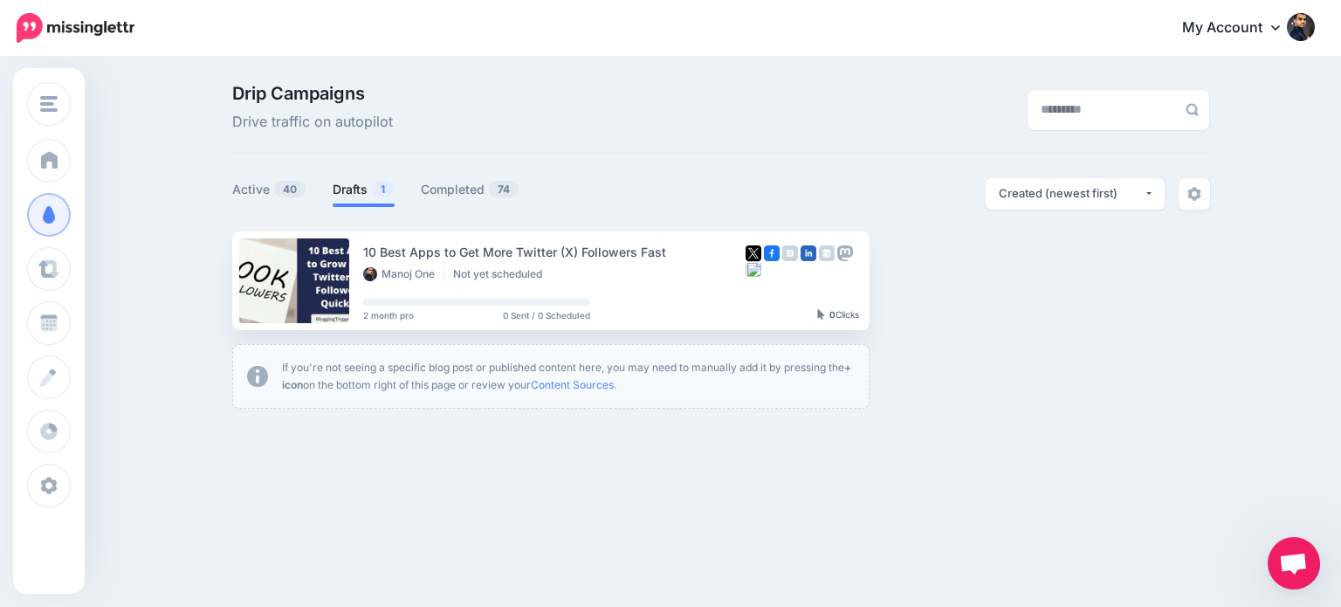
click at [1292, 558] on span "Open chat" at bounding box center [1293, 564] width 29 height 24
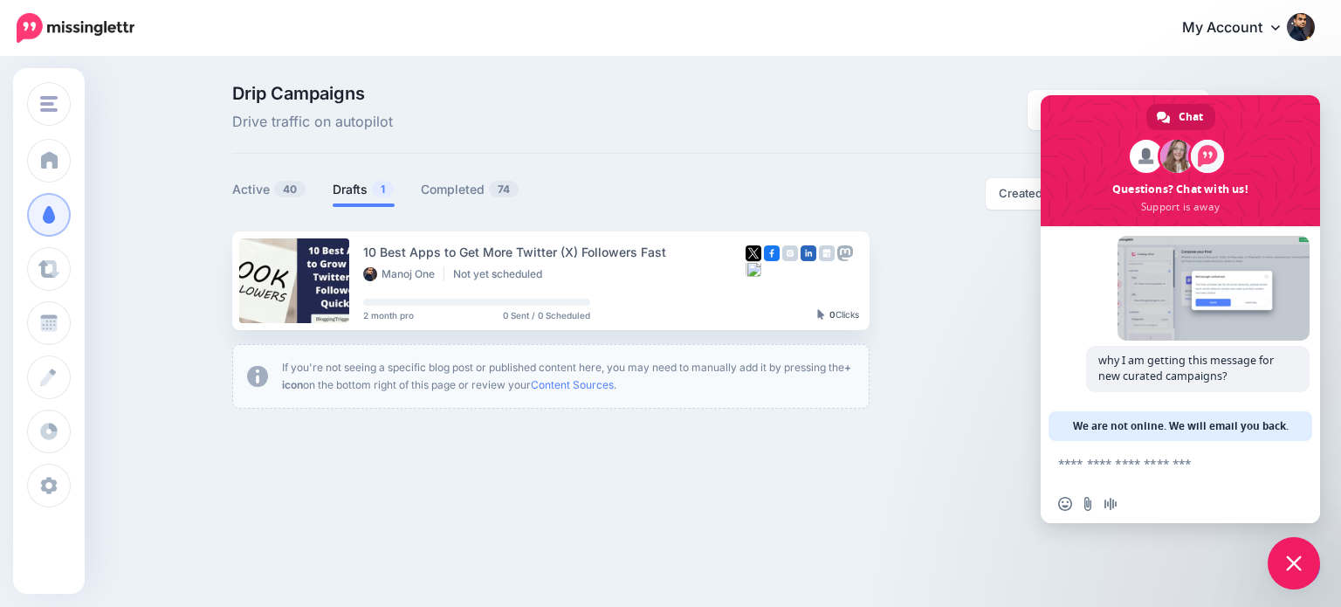
scroll to position [754, 0]
click at [909, 429] on div "Drip Campaigns Drive traffic on autopilot Active 40 1 74" at bounding box center [670, 252] width 1341 height 389
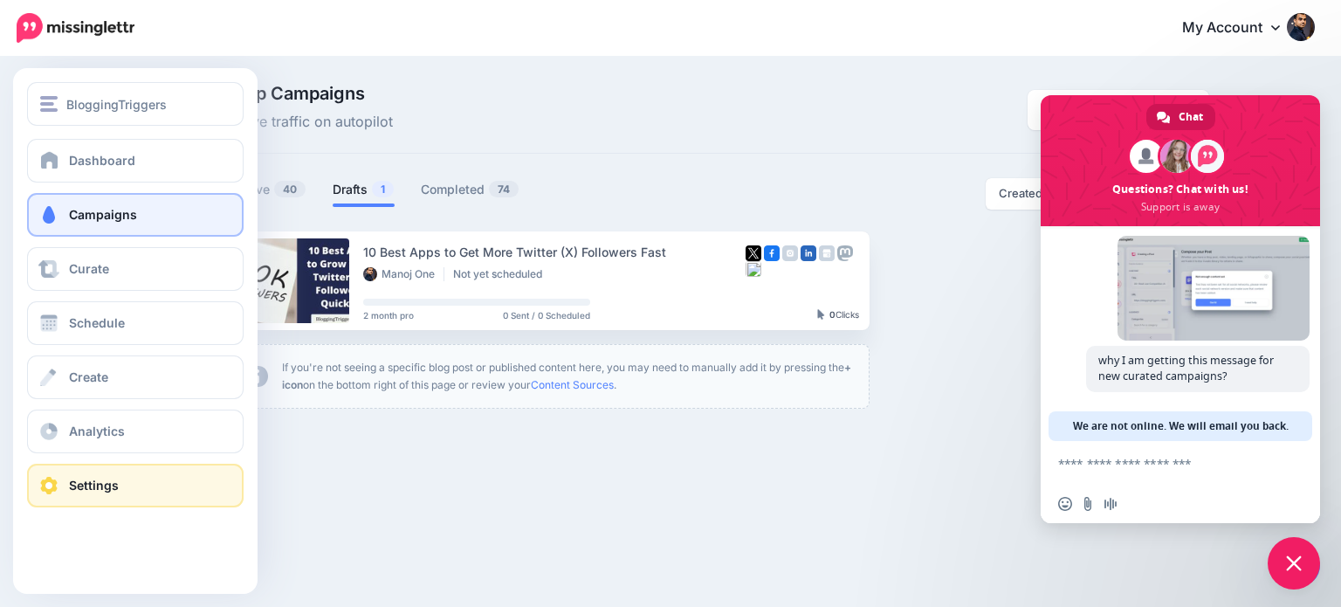
click at [49, 475] on link "Settings" at bounding box center [135, 485] width 216 height 44
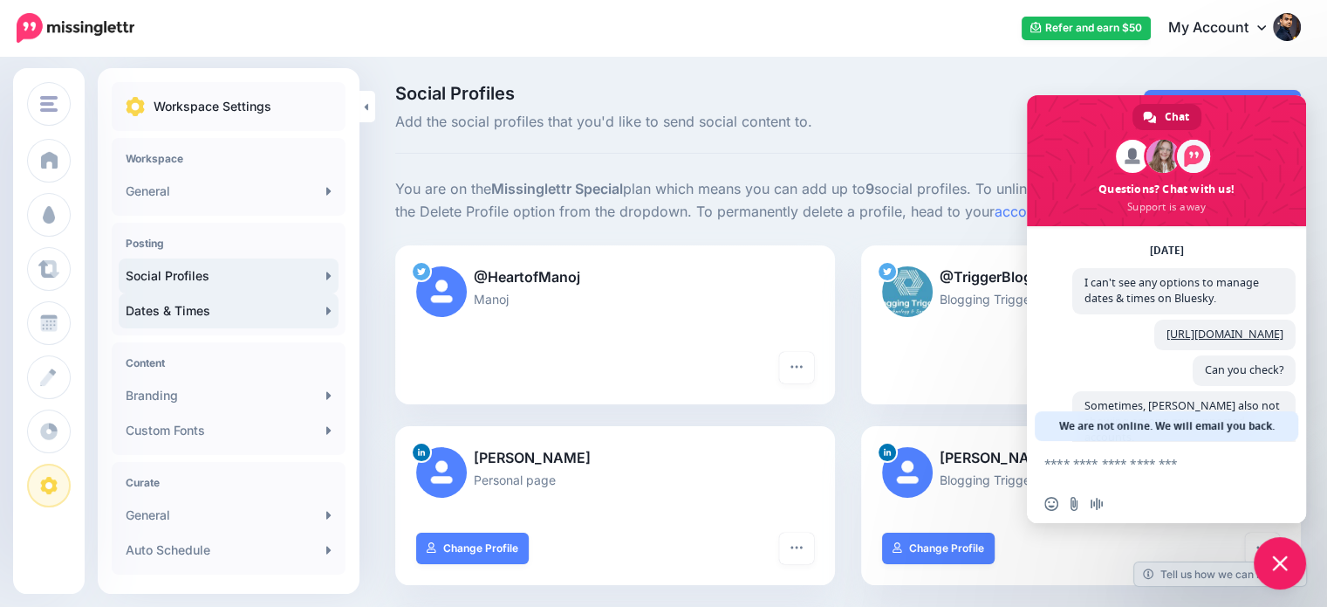
click at [224, 306] on link "Dates & Times" at bounding box center [229, 310] width 220 height 35
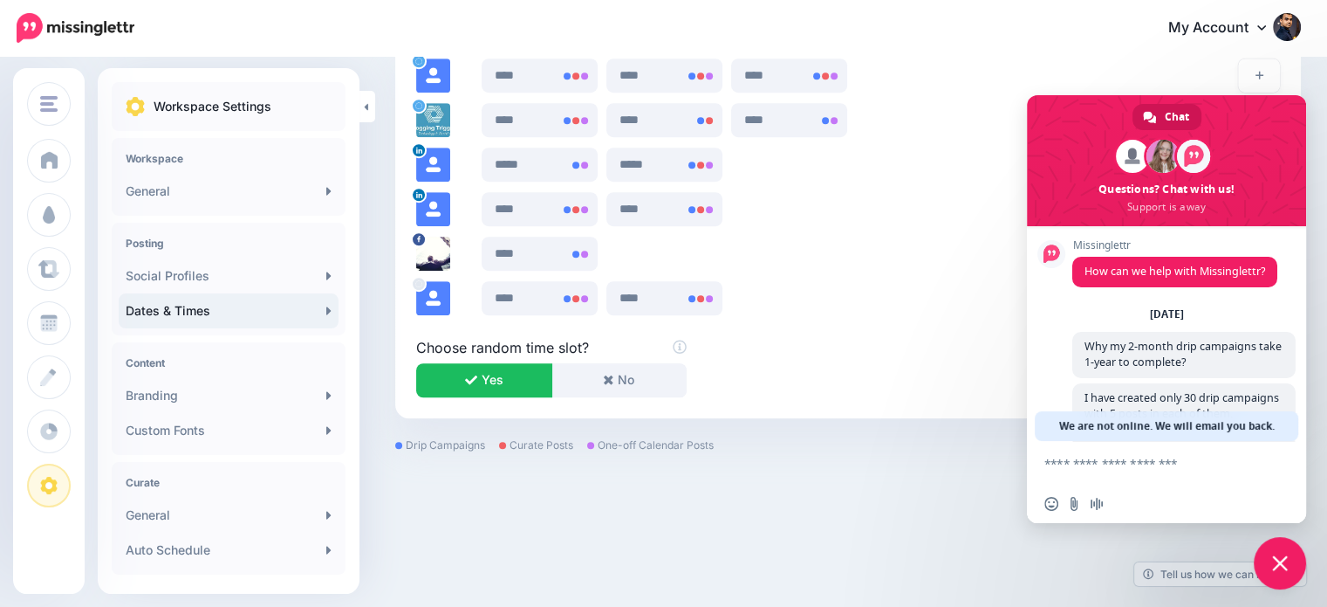
scroll to position [309, 0]
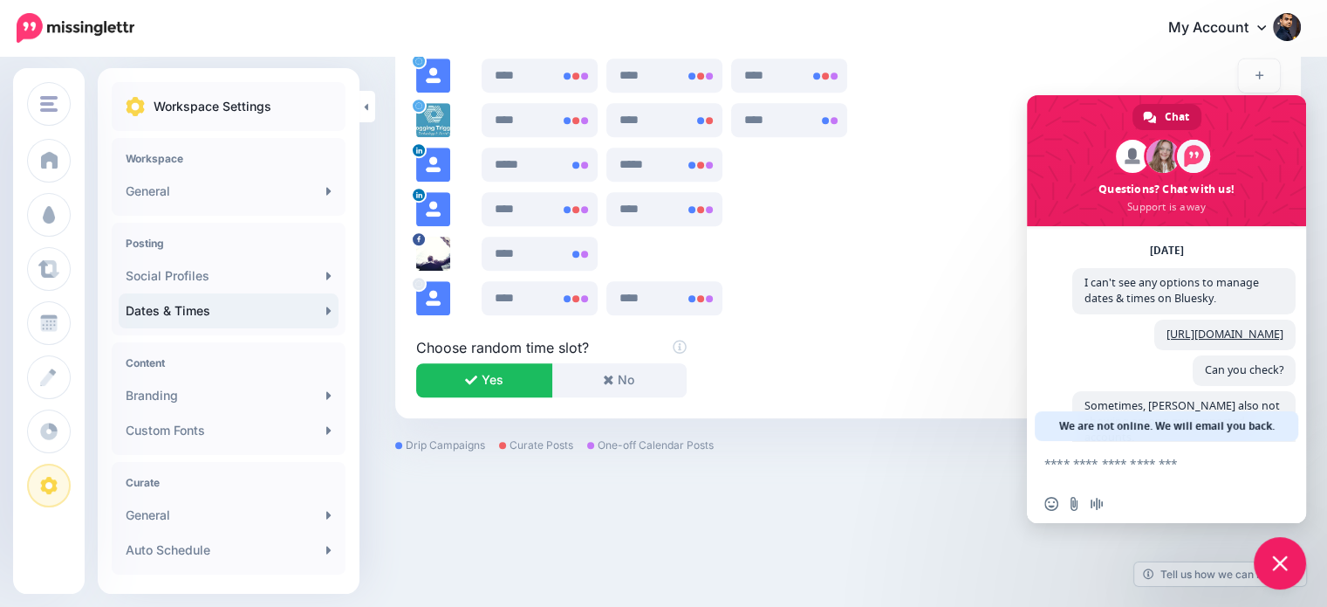
drag, startPoint x: 365, startPoint y: 278, endPoint x: 336, endPoint y: 276, distance: 28.9
click at [314, 274] on link "Social Profiles" at bounding box center [229, 275] width 220 height 35
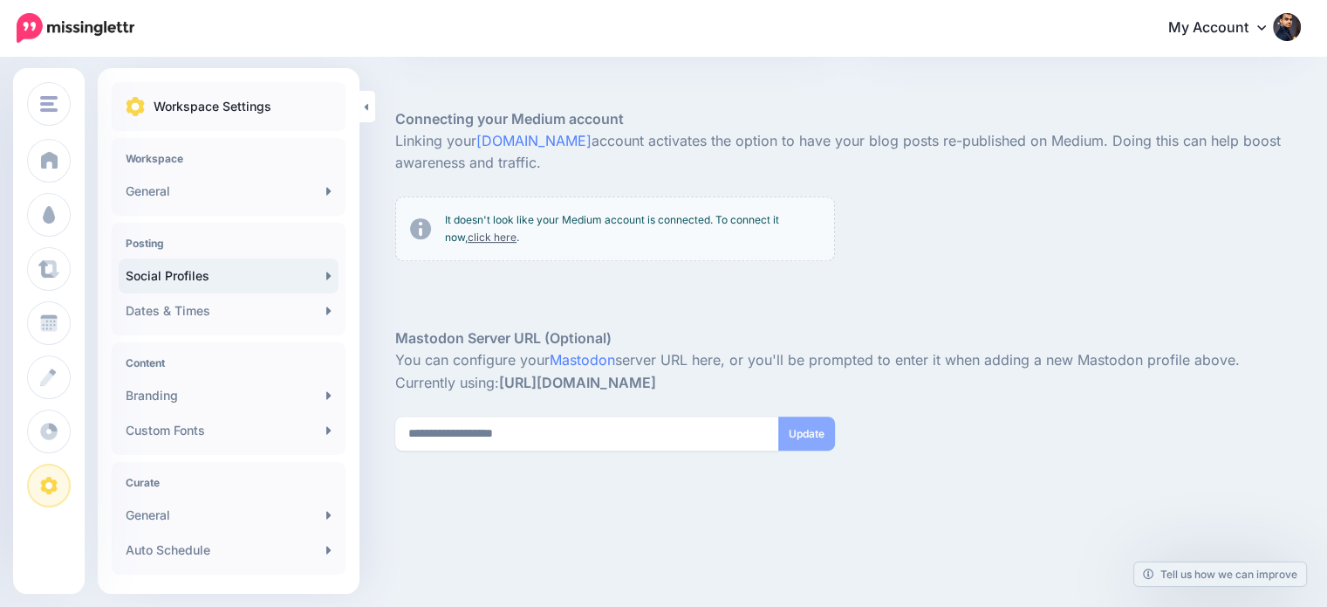
drag, startPoint x: 1340, startPoint y: 83, endPoint x: 1333, endPoint y: 428, distance: 344.8
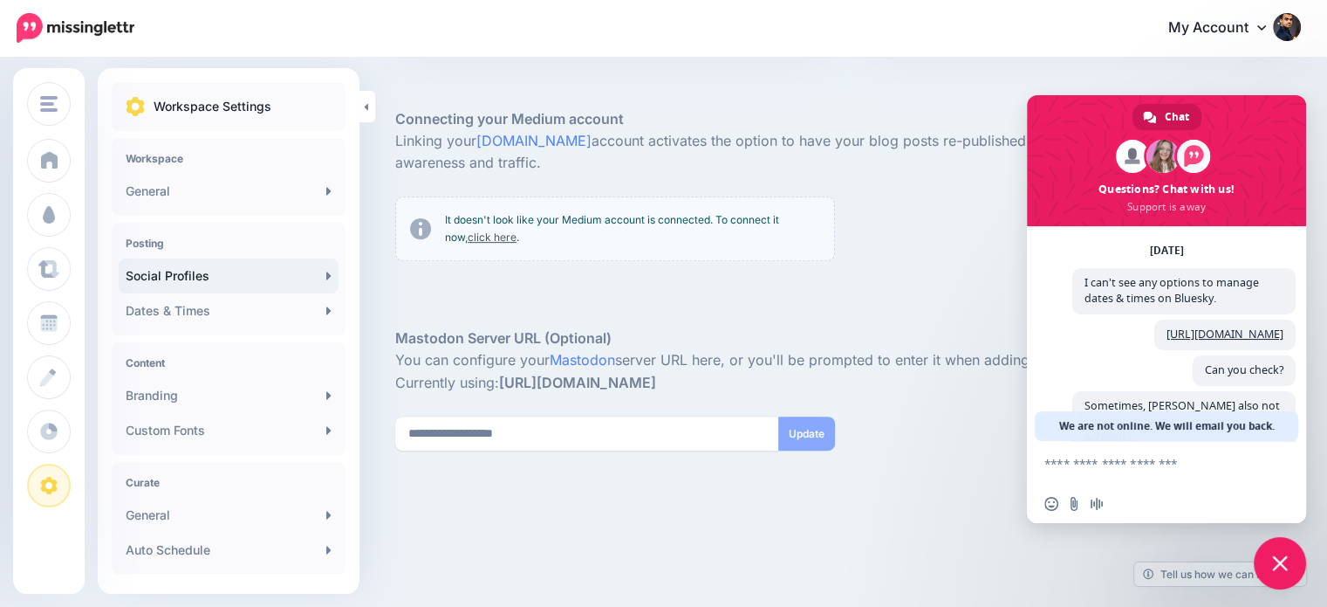
click at [1287, 575] on span "Close chat" at bounding box center [1280, 563] width 52 height 52
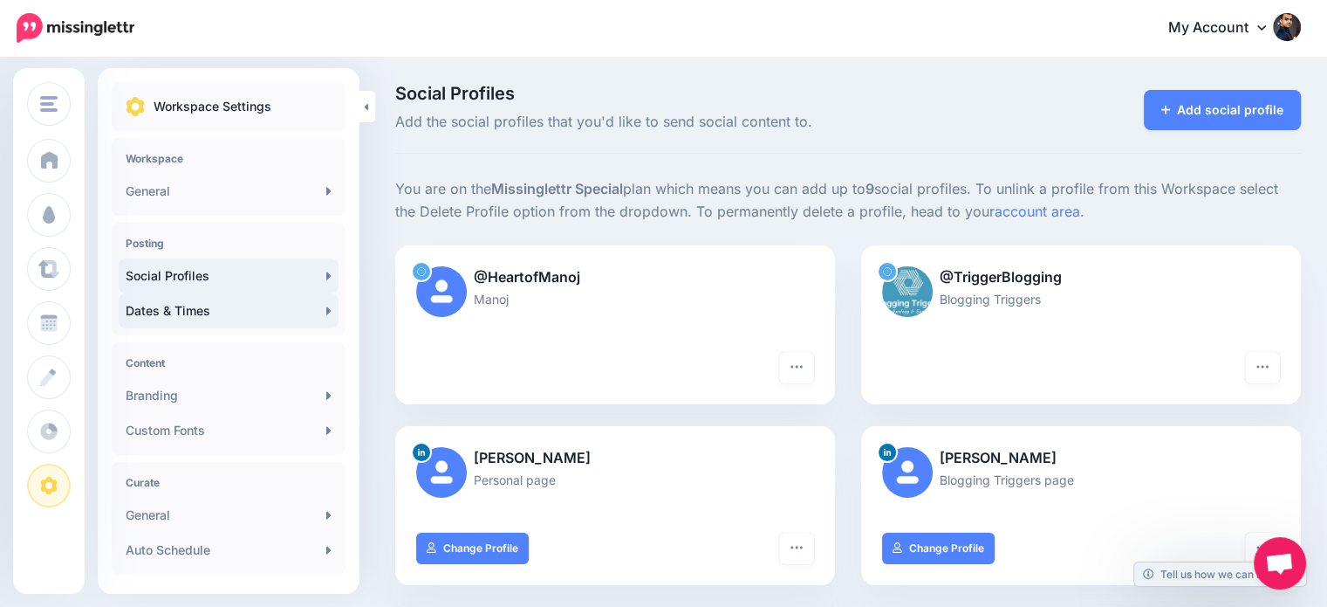
click at [192, 310] on link "Dates & Times" at bounding box center [229, 310] width 220 height 35
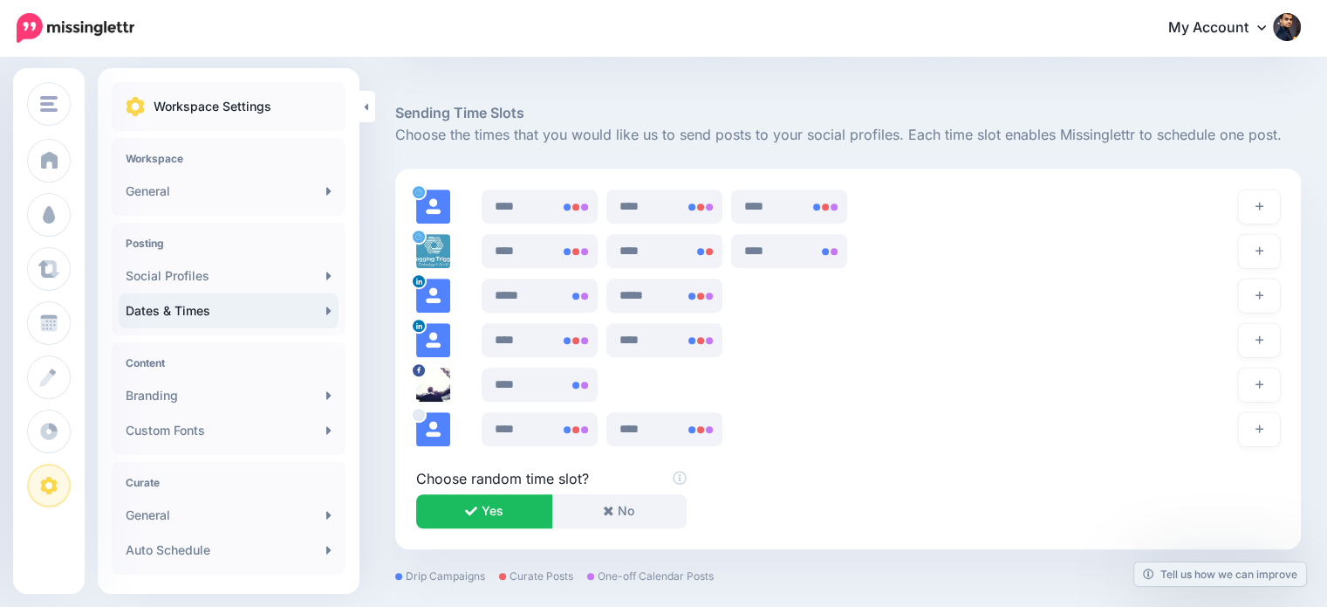
scroll to position [1015, 0]
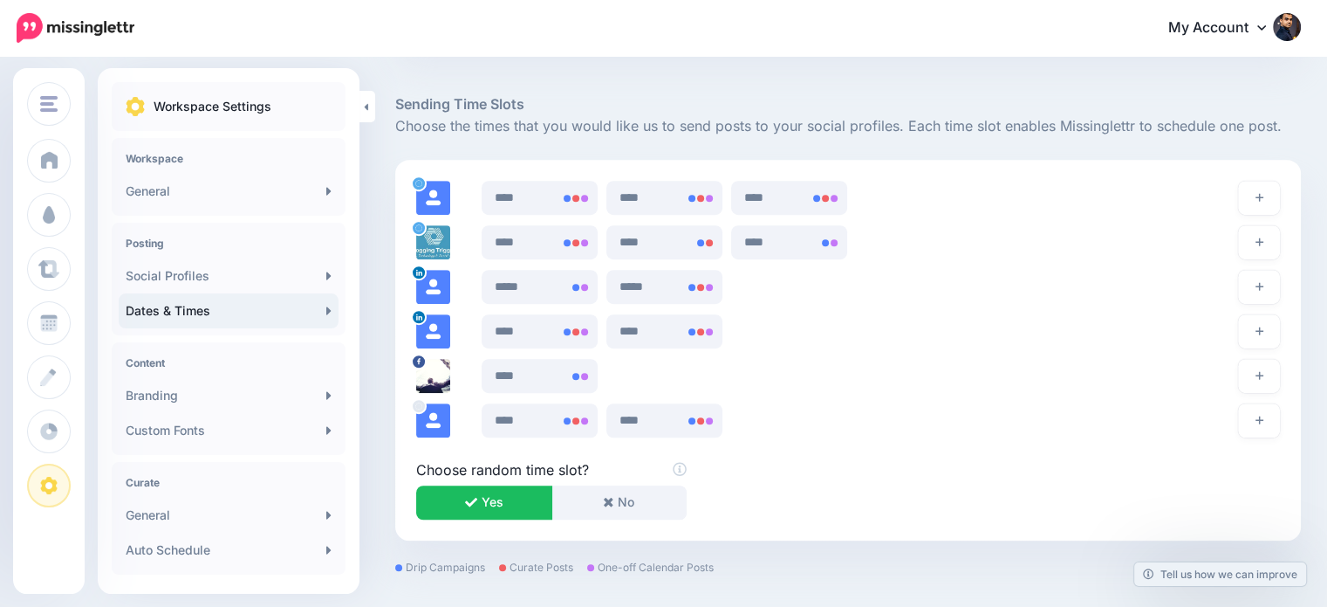
drag, startPoint x: 1337, startPoint y: 82, endPoint x: 1340, endPoint y: 417, distance: 335.2
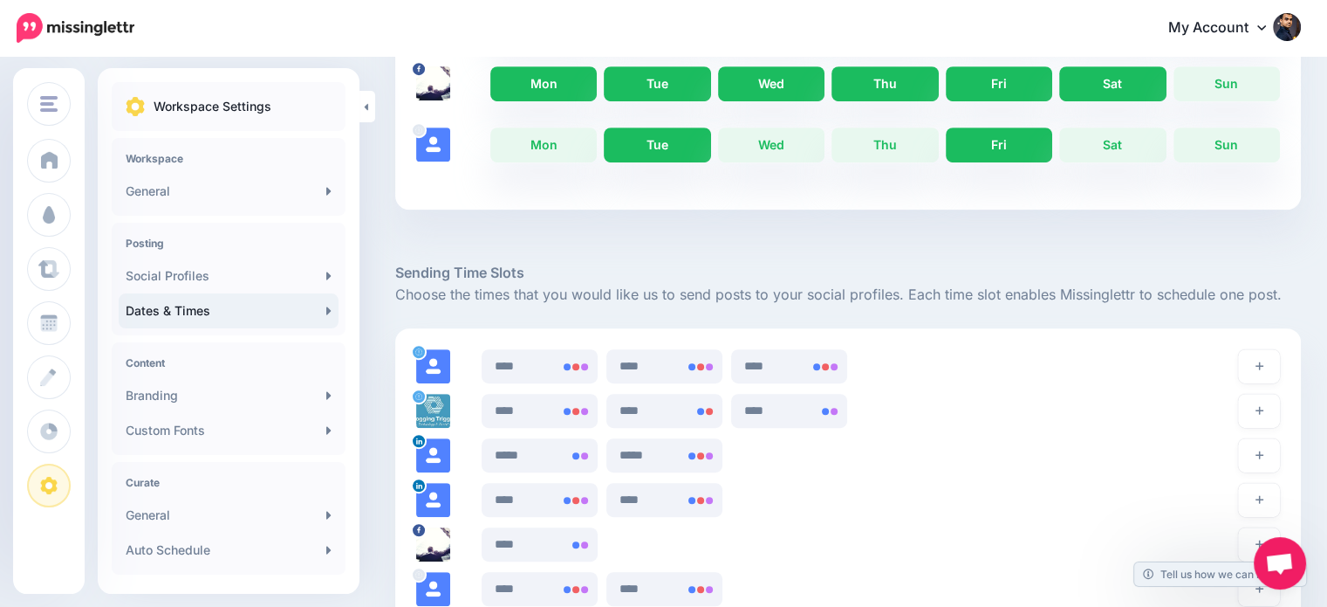
scroll to position [853, 0]
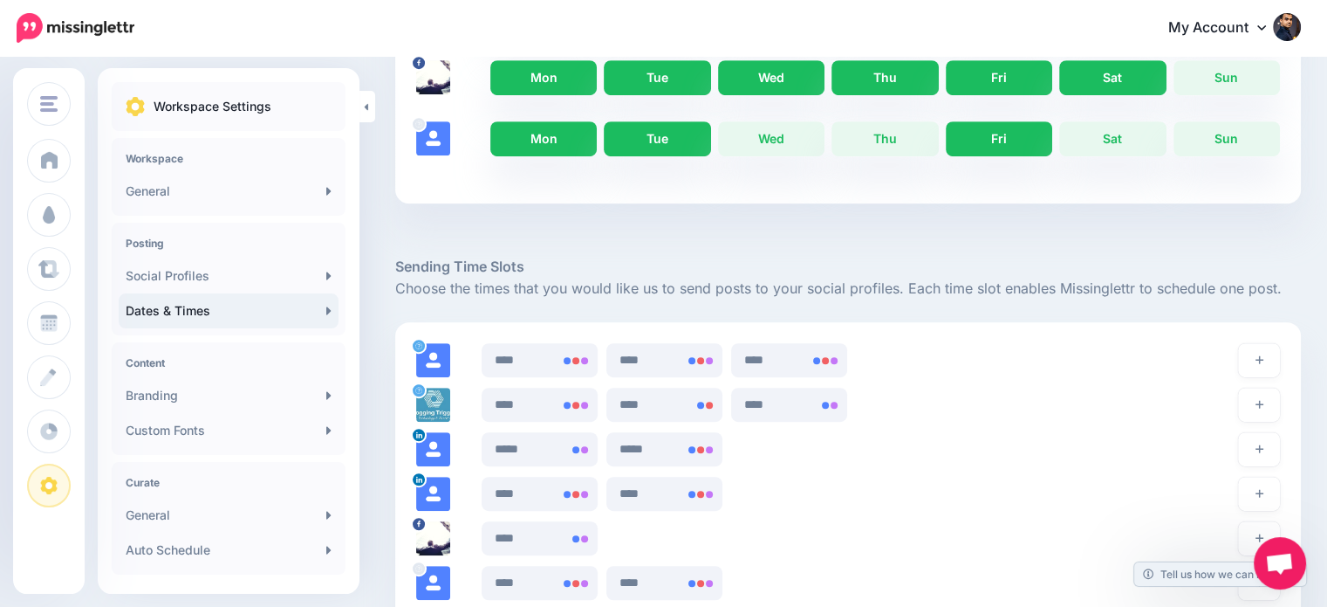
click at [524, 142] on link "Mon" at bounding box center [543, 138] width 106 height 35
click at [785, 139] on link "Wed" at bounding box center [771, 138] width 106 height 35
click at [553, 140] on link "Mon" at bounding box center [543, 138] width 106 height 35
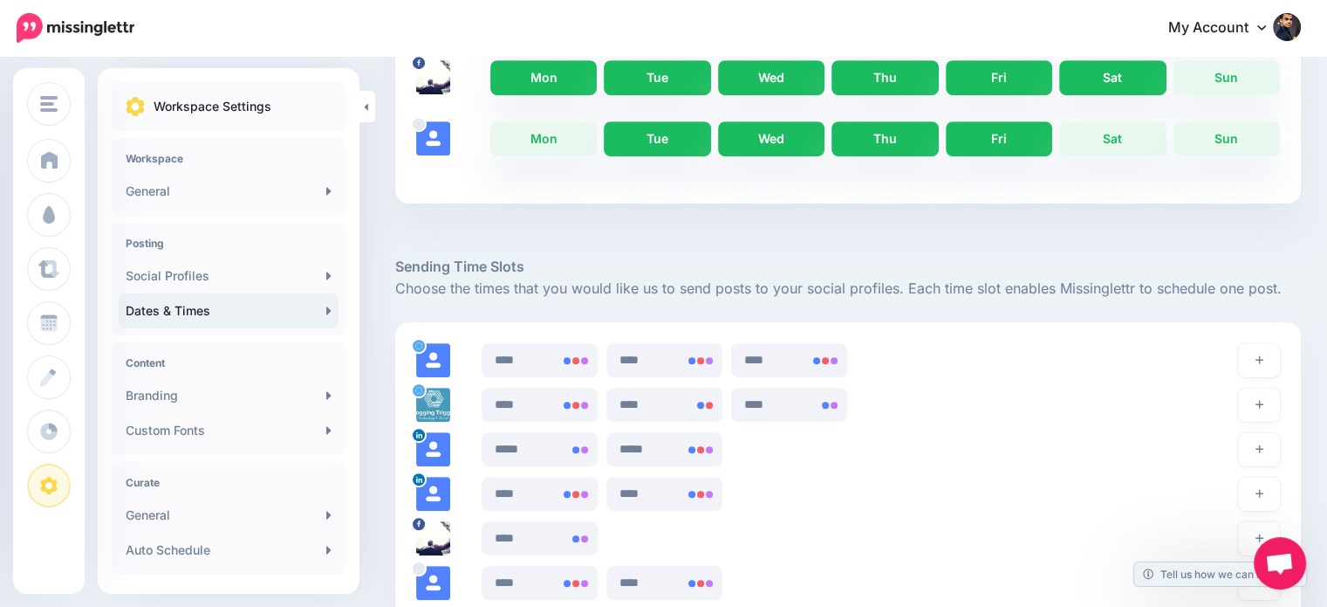
click at [929, 141] on link "Thu" at bounding box center [885, 138] width 106 height 35
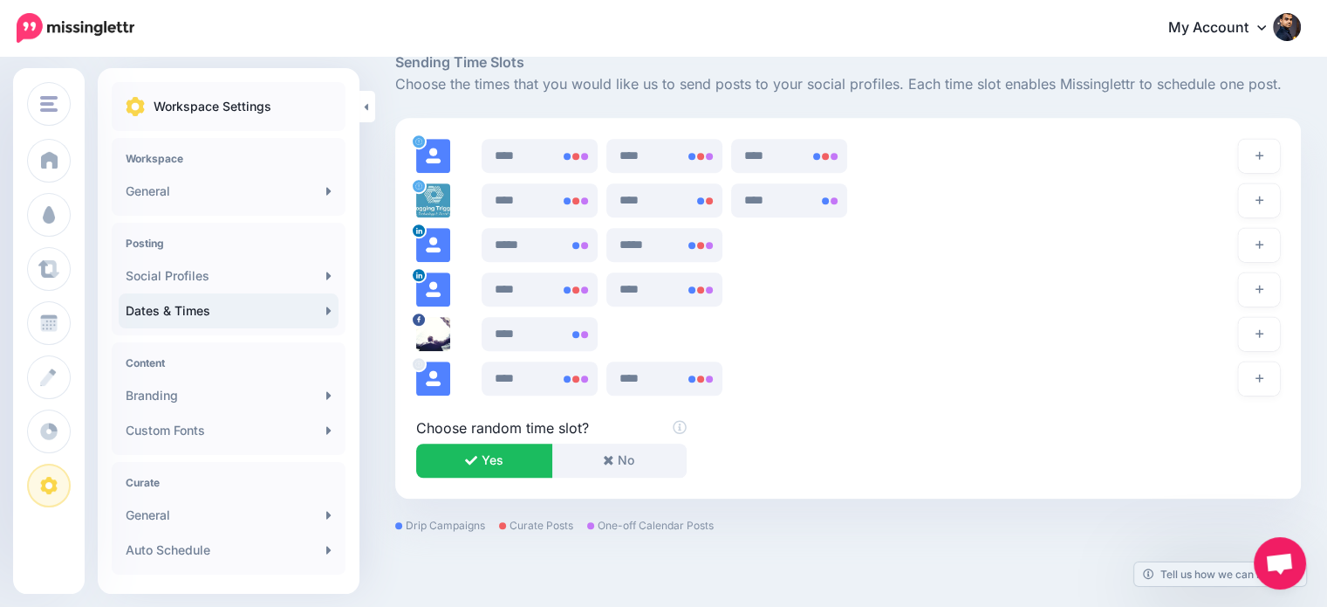
scroll to position [1124, 0]
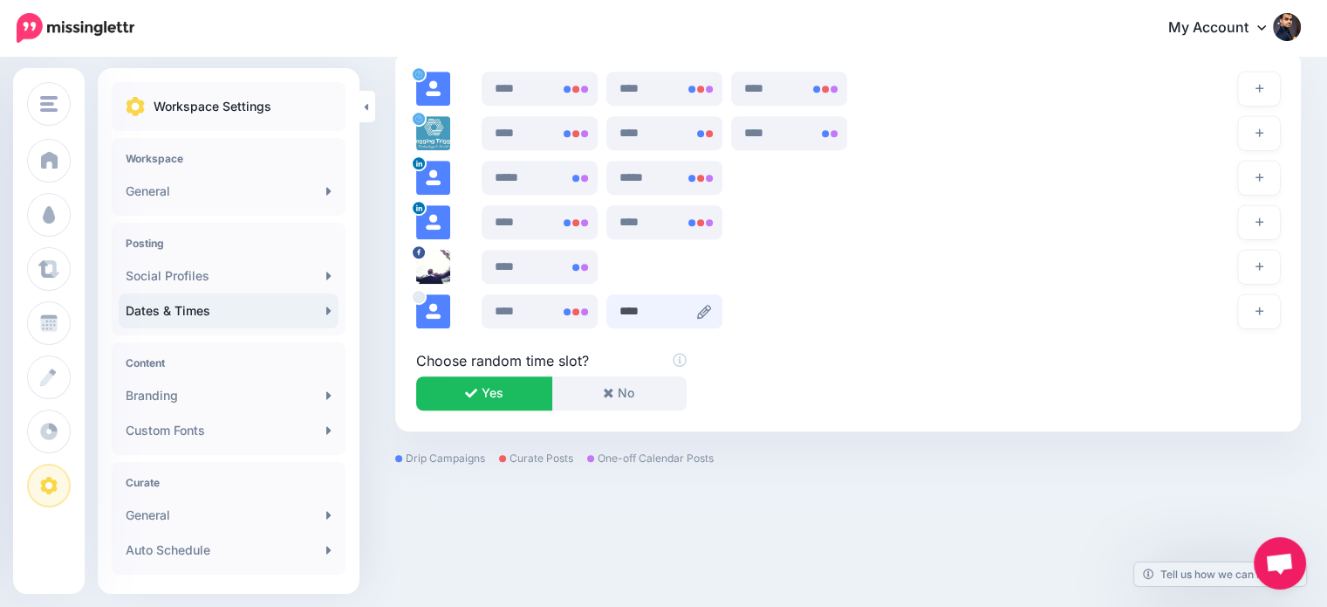
click at [699, 308] on input "****" at bounding box center [665, 311] width 116 height 34
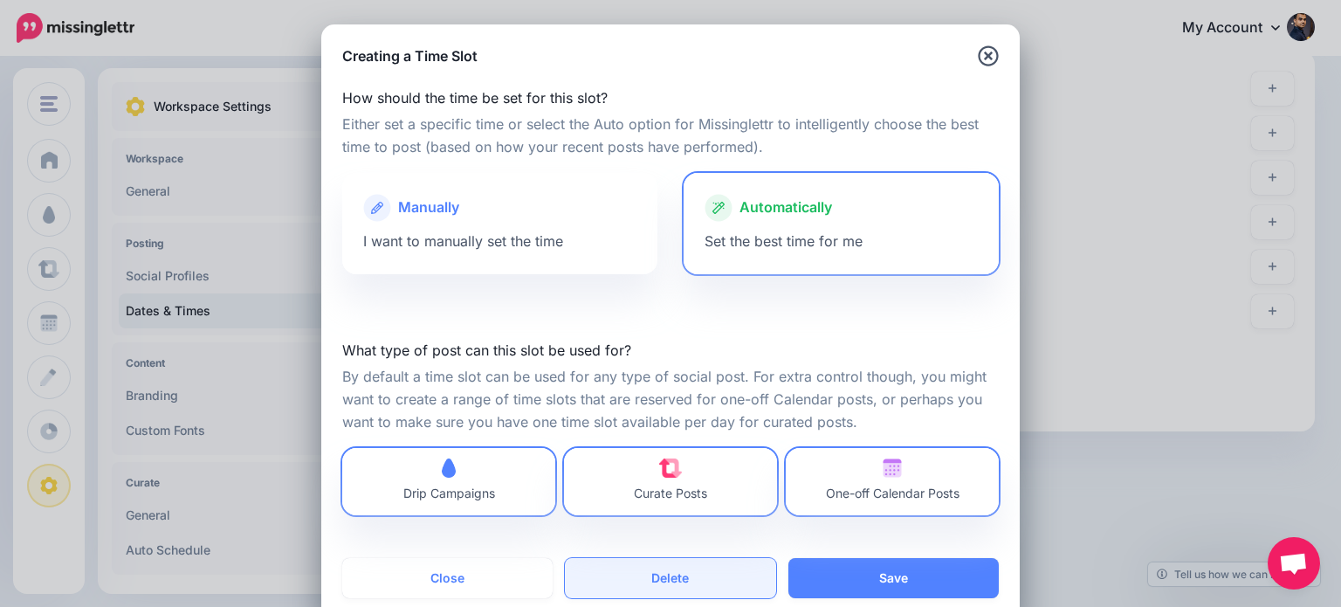
click at [631, 577] on button "Delete" at bounding box center [670, 578] width 210 height 40
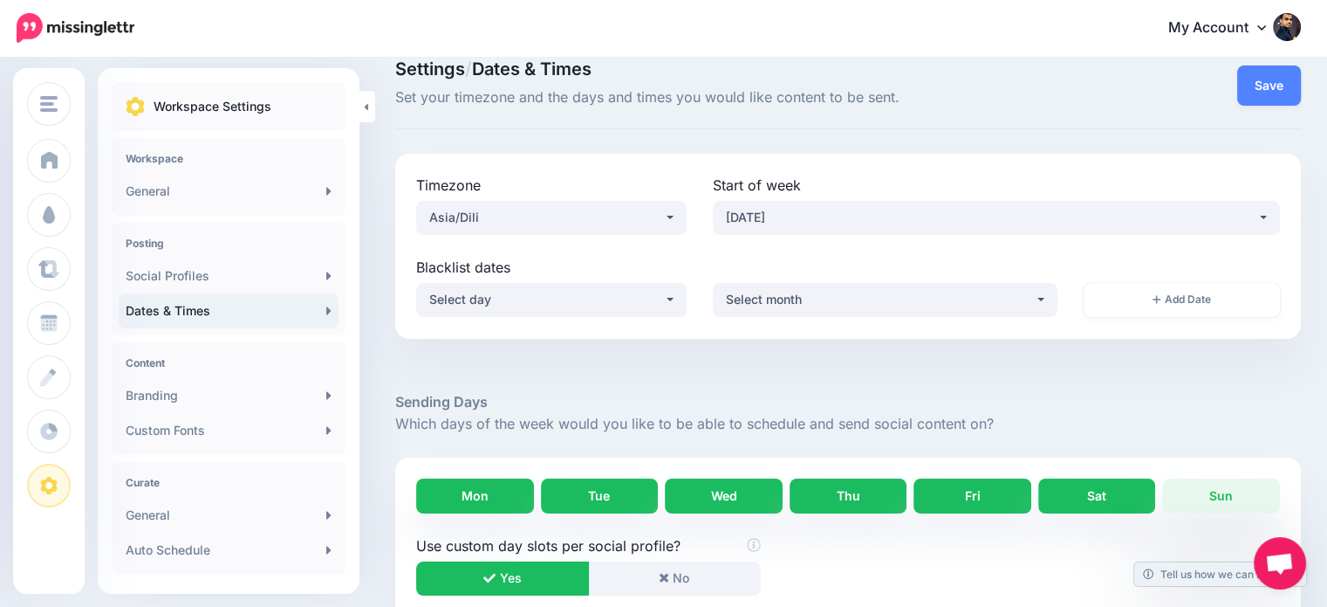
scroll to position [0, 0]
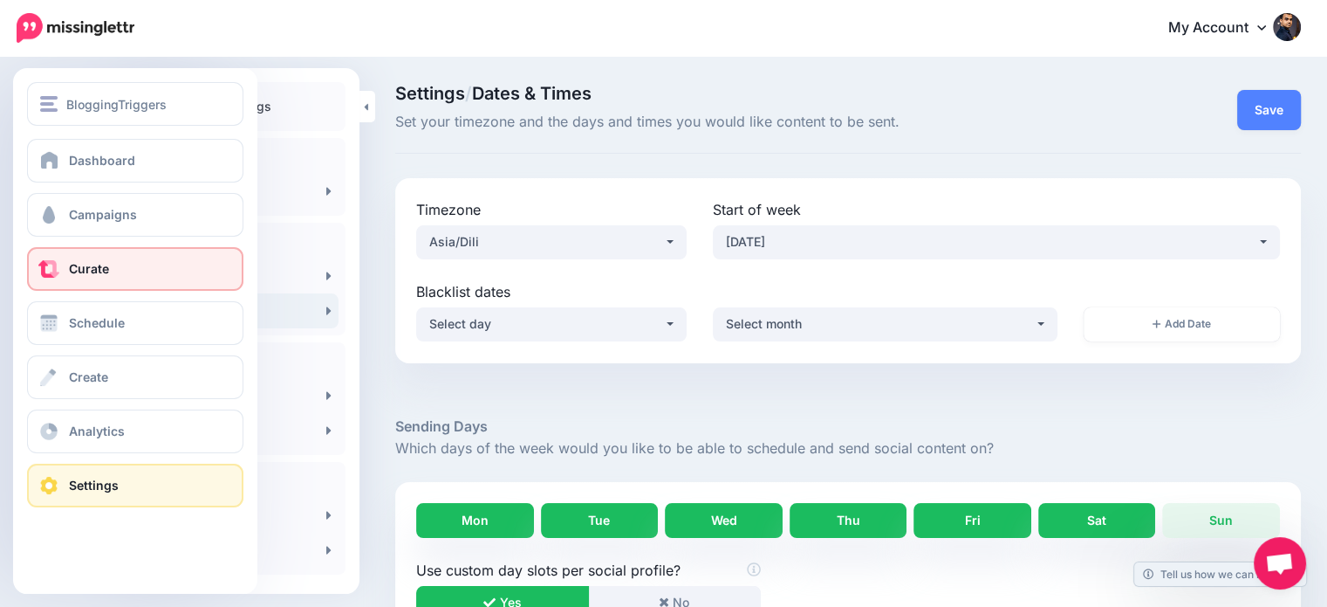
click at [38, 256] on link "Curate" at bounding box center [135, 269] width 216 height 44
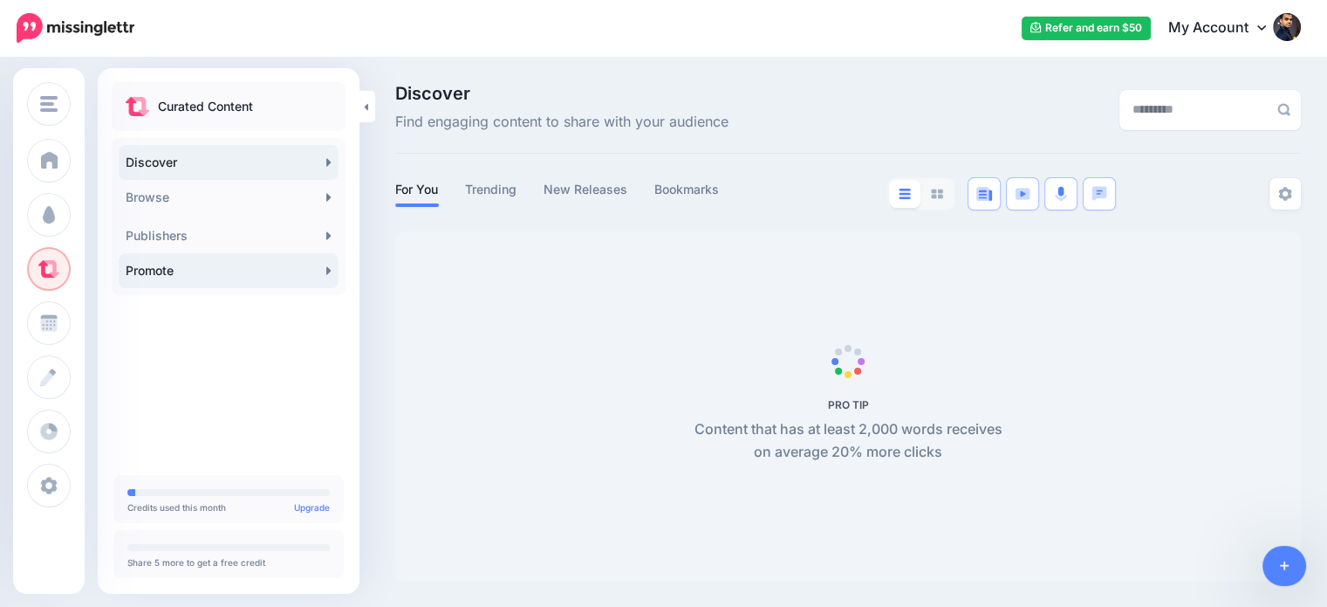
click at [256, 268] on link "Promote" at bounding box center [229, 270] width 220 height 35
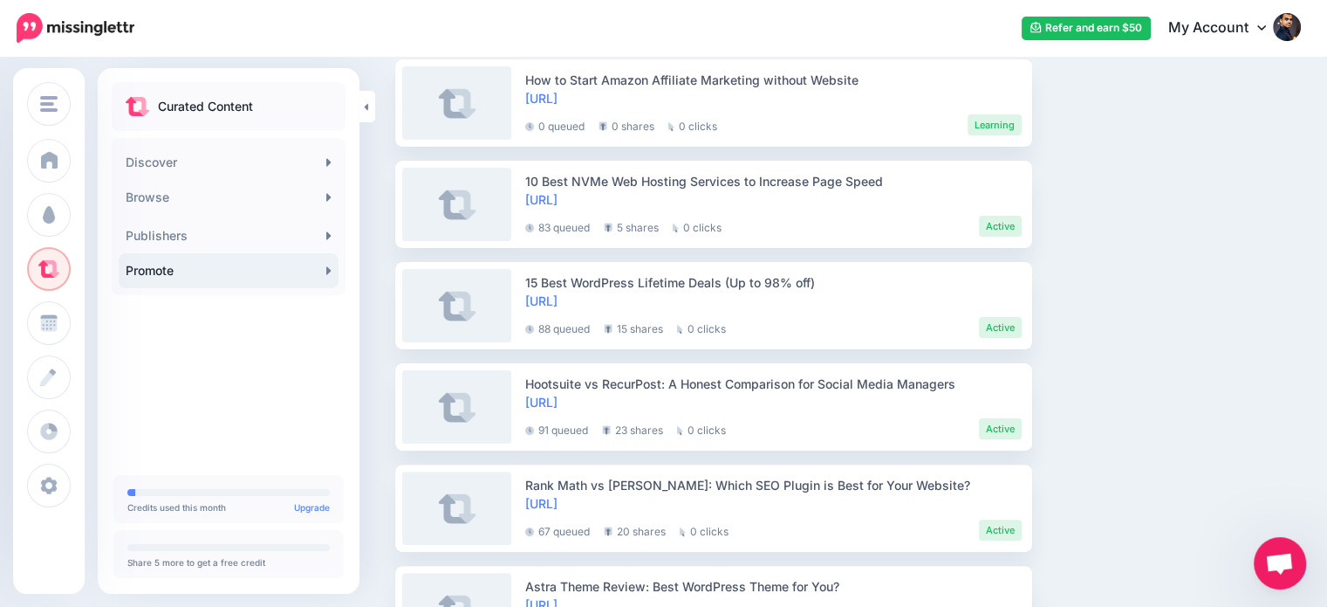
scroll to position [415, 0]
